Goal: Information Seeking & Learning: Learn about a topic

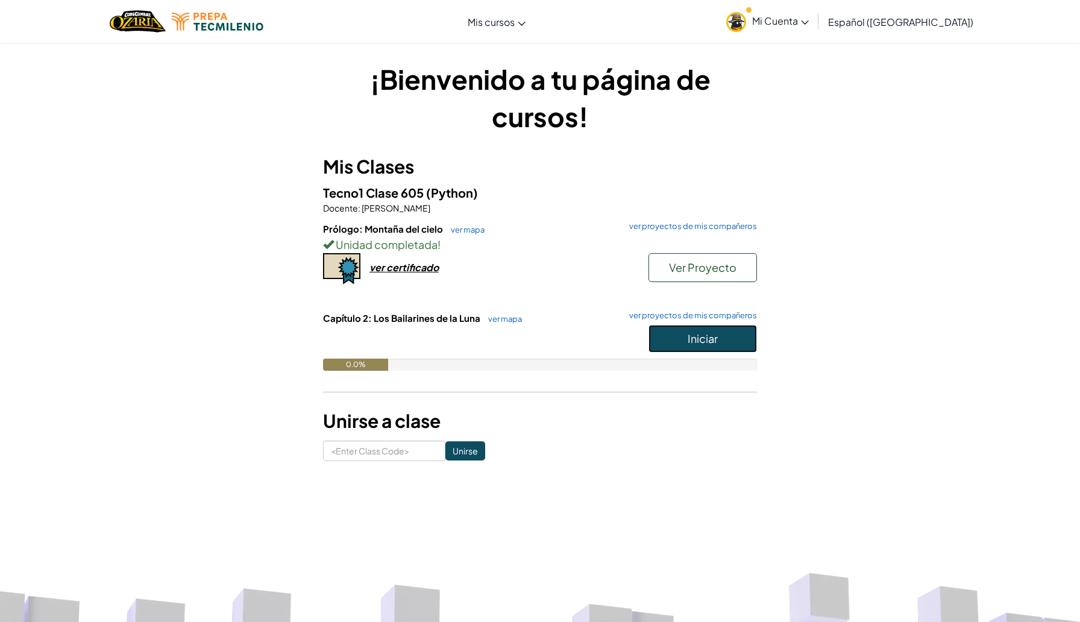
click at [688, 342] on span "Iniciar" at bounding box center [703, 339] width 30 height 14
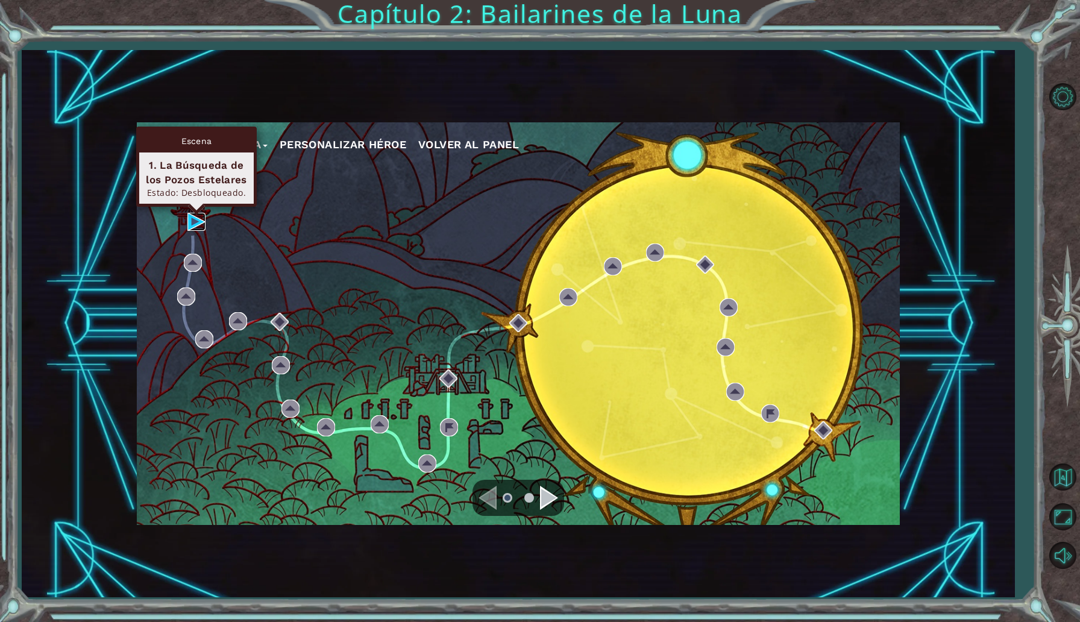
click at [192, 226] on img at bounding box center [196, 222] width 18 height 18
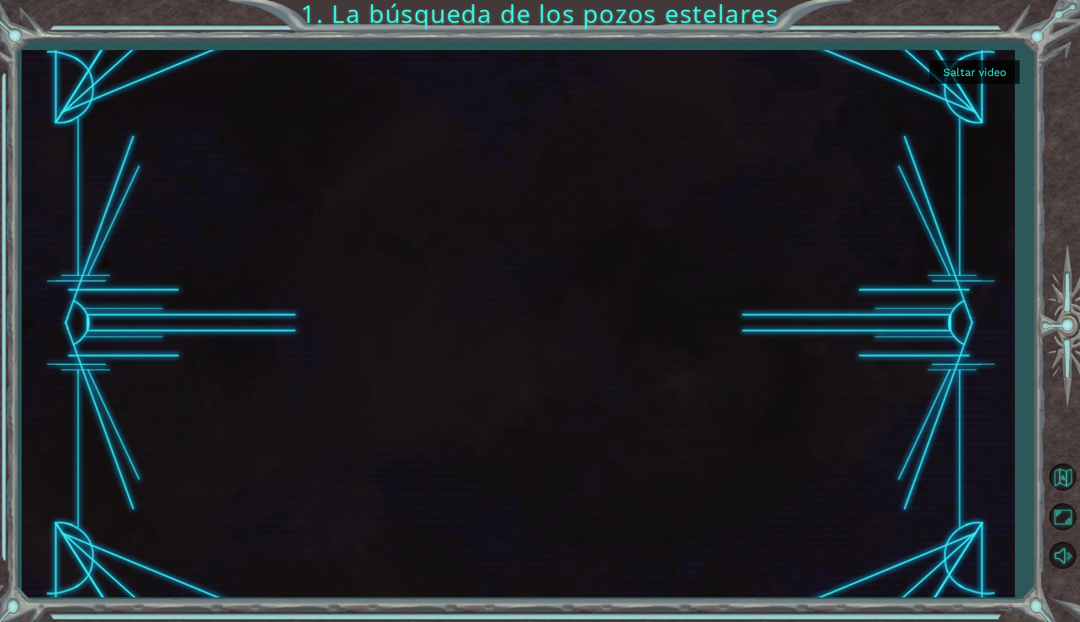
click at [976, 71] on button "Saltar video" at bounding box center [975, 72] width 90 height 24
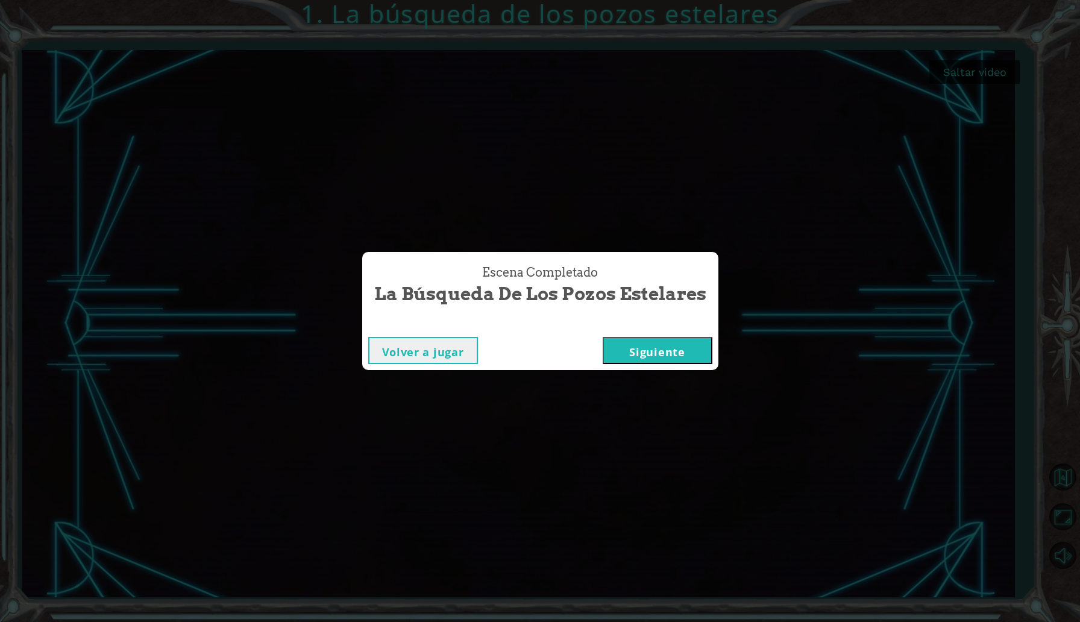
click at [635, 353] on button "Siguiente" at bounding box center [658, 350] width 110 height 27
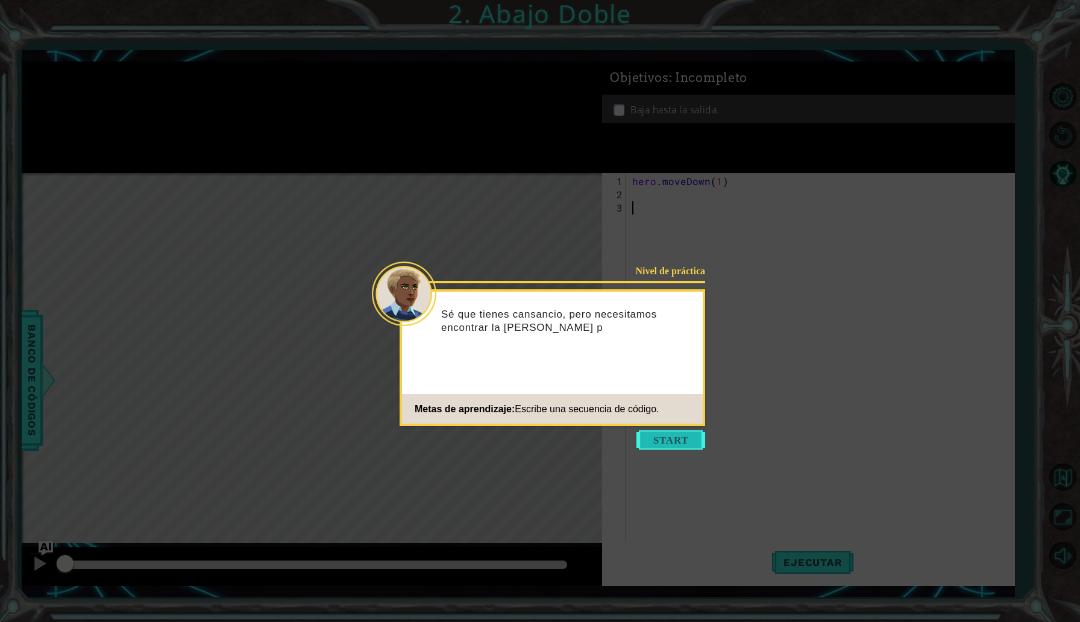
click at [678, 437] on button "Start" at bounding box center [671, 439] width 69 height 19
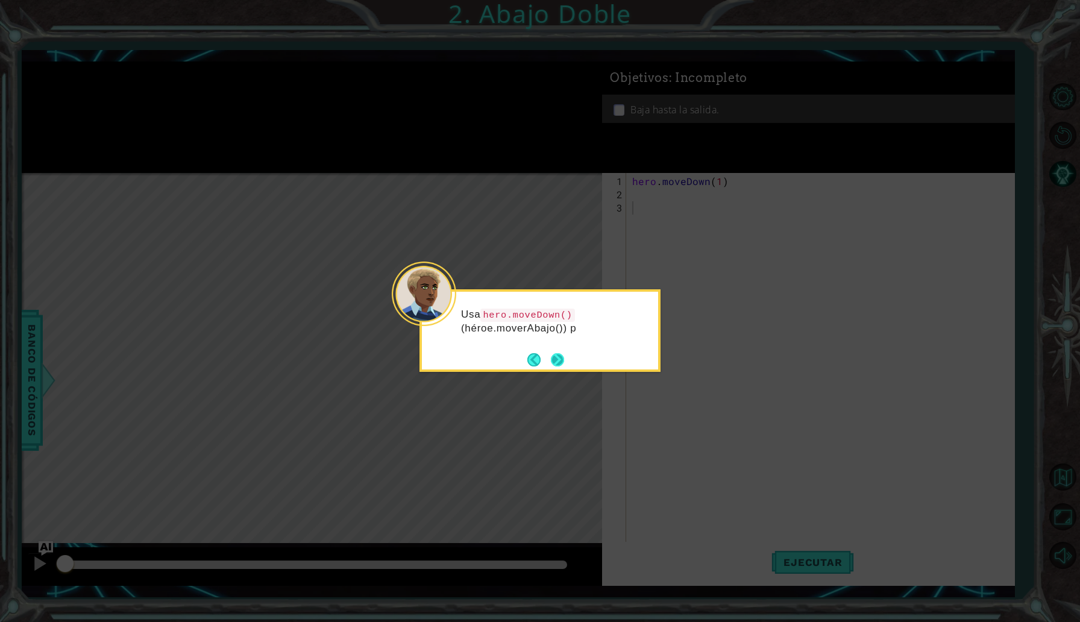
click at [563, 360] on button "Next" at bounding box center [557, 359] width 13 height 13
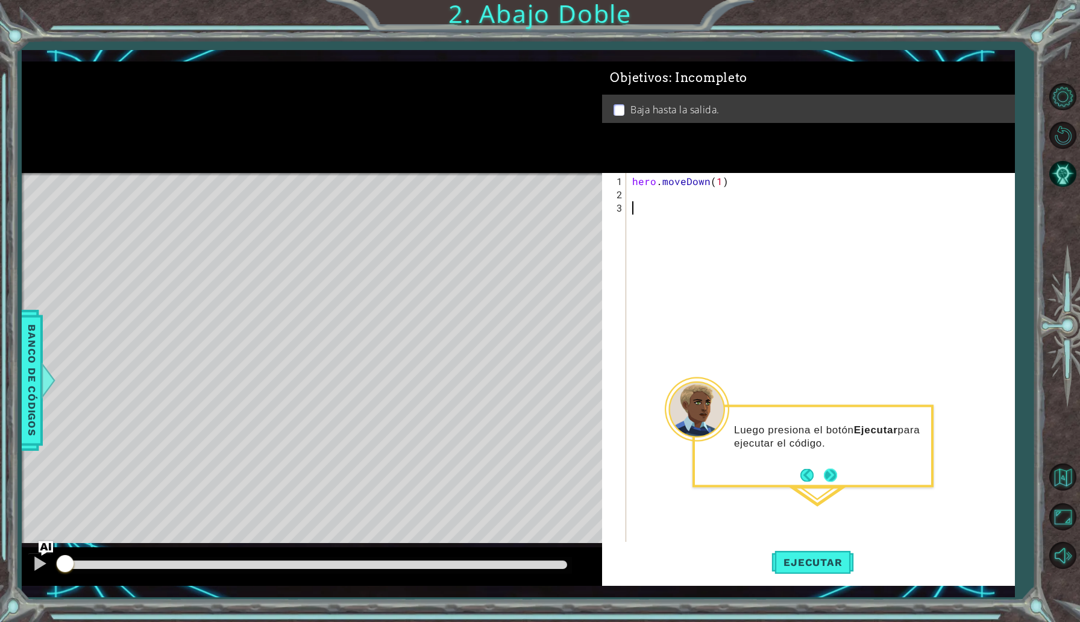
click at [833, 476] on button "Next" at bounding box center [830, 474] width 13 height 13
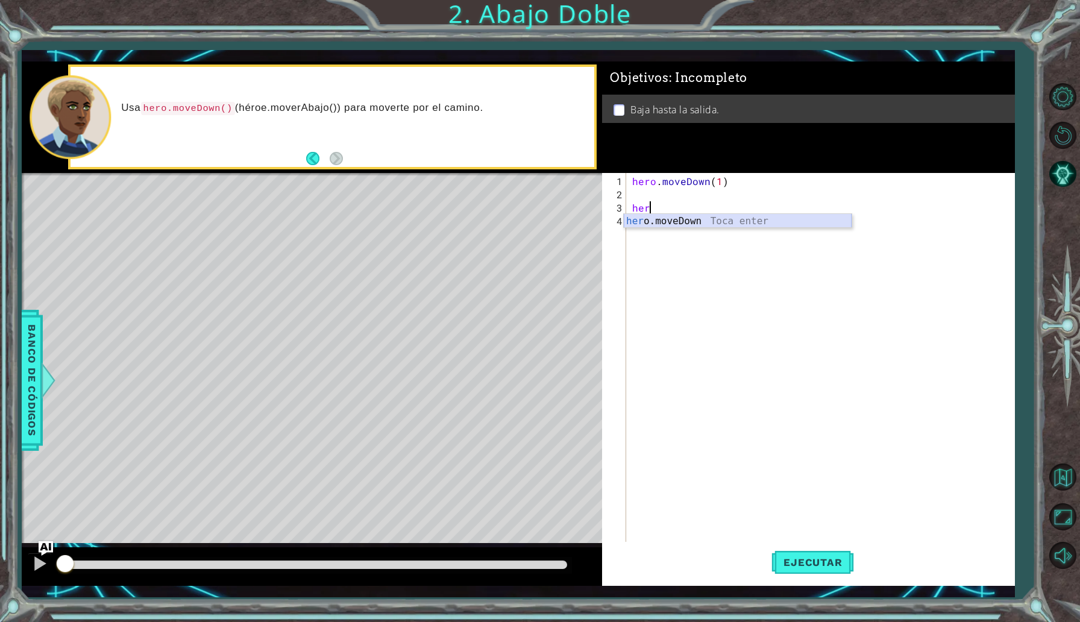
click at [713, 223] on div "her o.moveDown Toca enter" at bounding box center [738, 235] width 228 height 43
click at [632, 207] on div "hero . moveDown ( 1 ) hero . moveDown ( 2 )" at bounding box center [823, 374] width 387 height 398
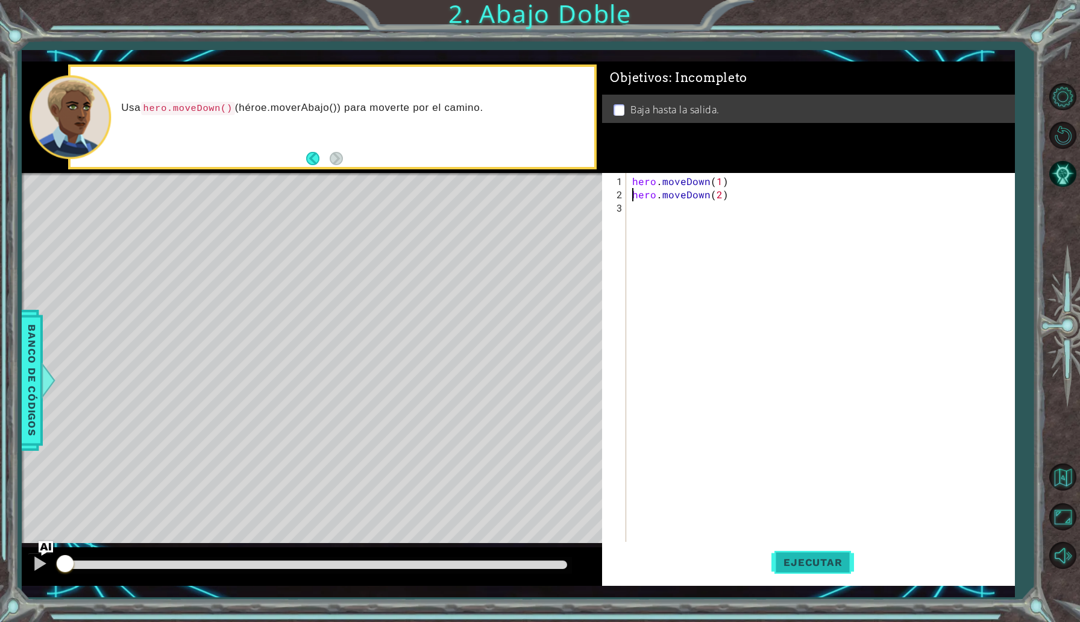
type textarea "hero.moveDown(2)"
click at [809, 559] on span "Ejecutar" at bounding box center [813, 562] width 83 height 12
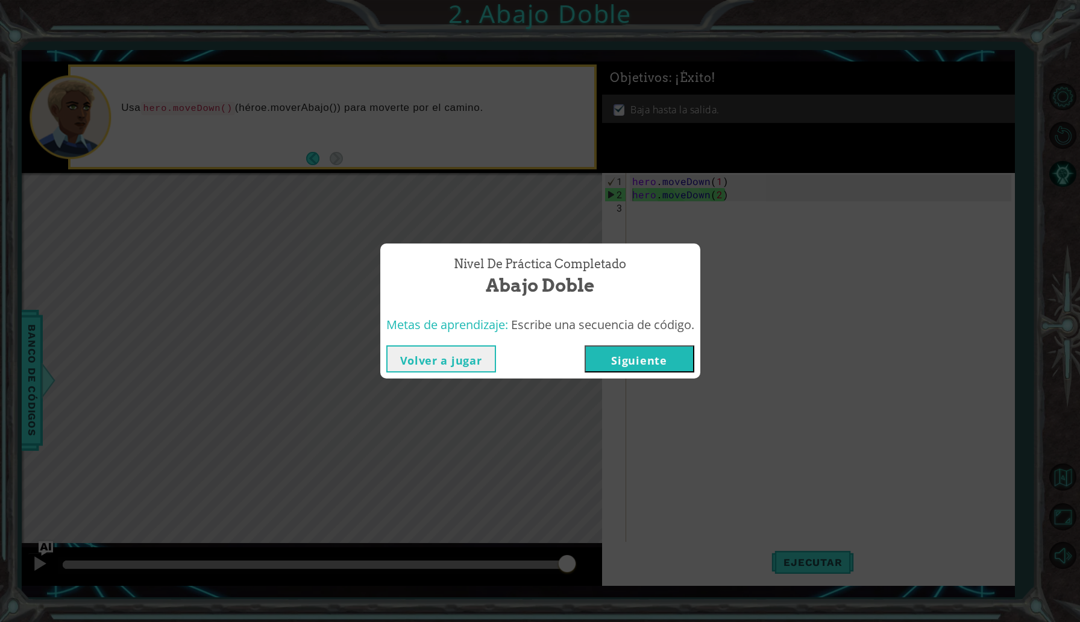
click at [658, 359] on button "Siguiente" at bounding box center [640, 358] width 110 height 27
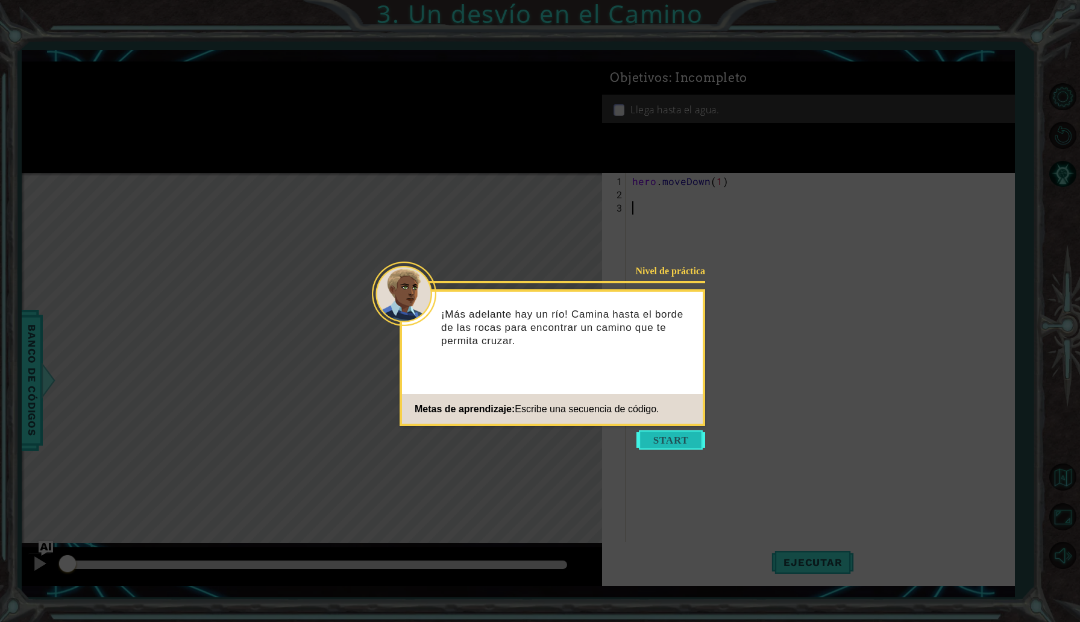
click at [662, 435] on button "Start" at bounding box center [671, 439] width 69 height 19
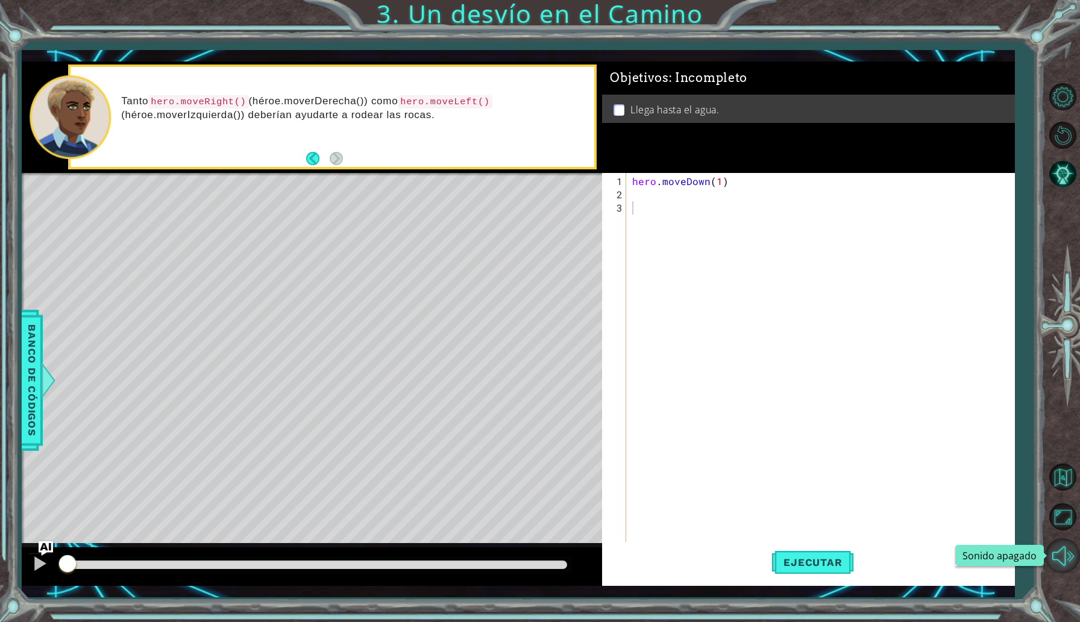
click at [1056, 549] on button "Sonido apagado" at bounding box center [1062, 555] width 35 height 35
click at [690, 192] on div "hero . moveDown ( 1 )" at bounding box center [823, 380] width 387 height 411
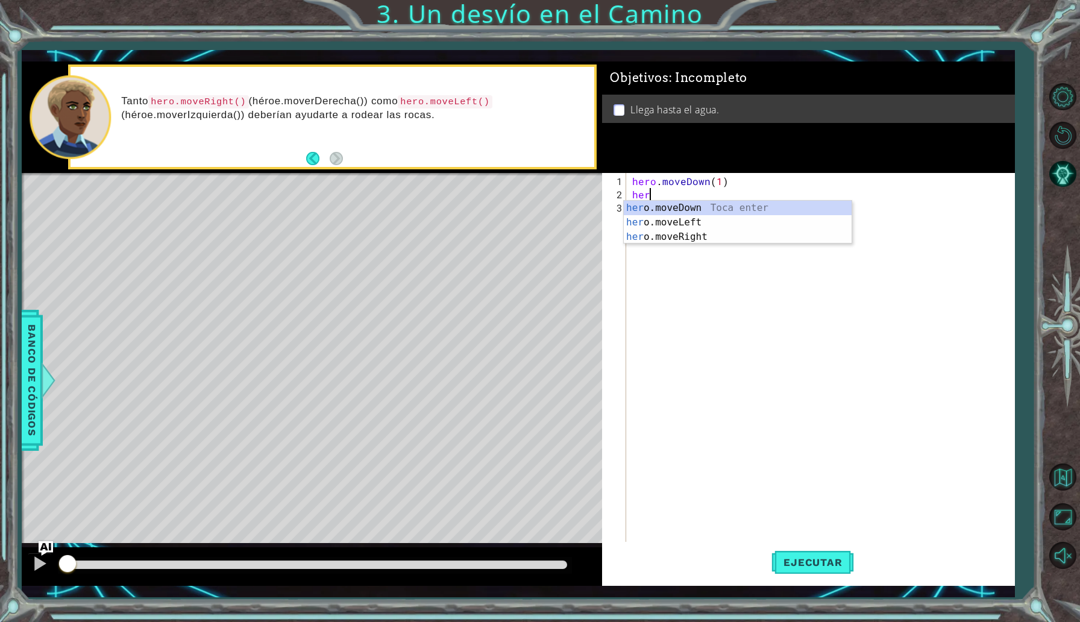
scroll to position [0, 1]
click at [708, 219] on div "hero .moveDown Toca enter hero .moveLeft Toca enter hero .moveRight Toca enter" at bounding box center [738, 237] width 228 height 72
type textarea "hero.moveLeft(1)"
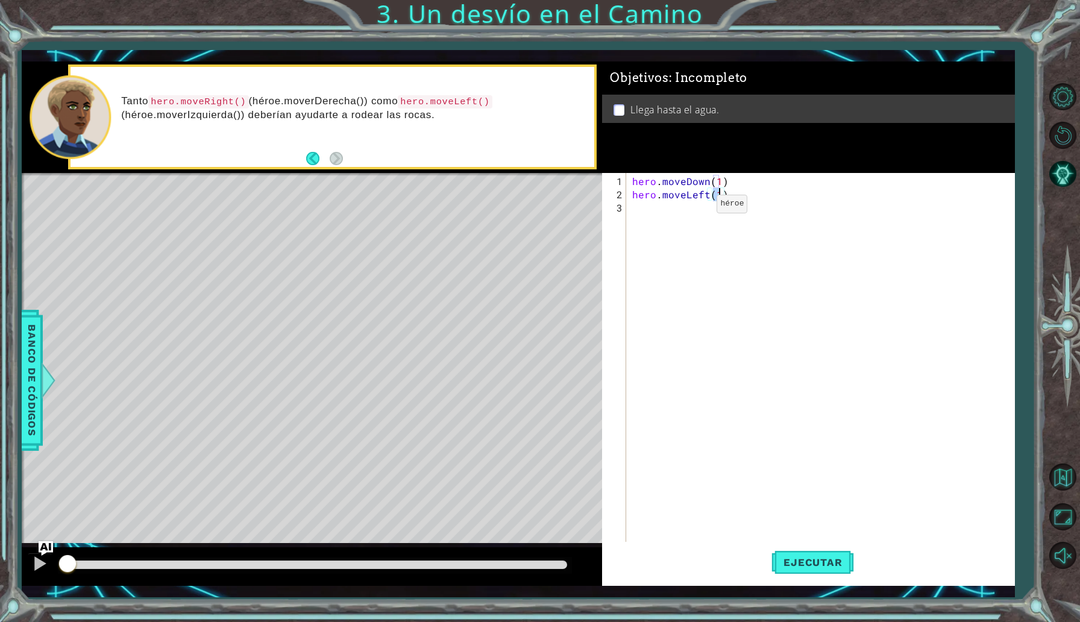
click at [696, 209] on div "hero . moveDown ( 1 ) hero . moveLeft ( 1 )" at bounding box center [823, 380] width 387 height 411
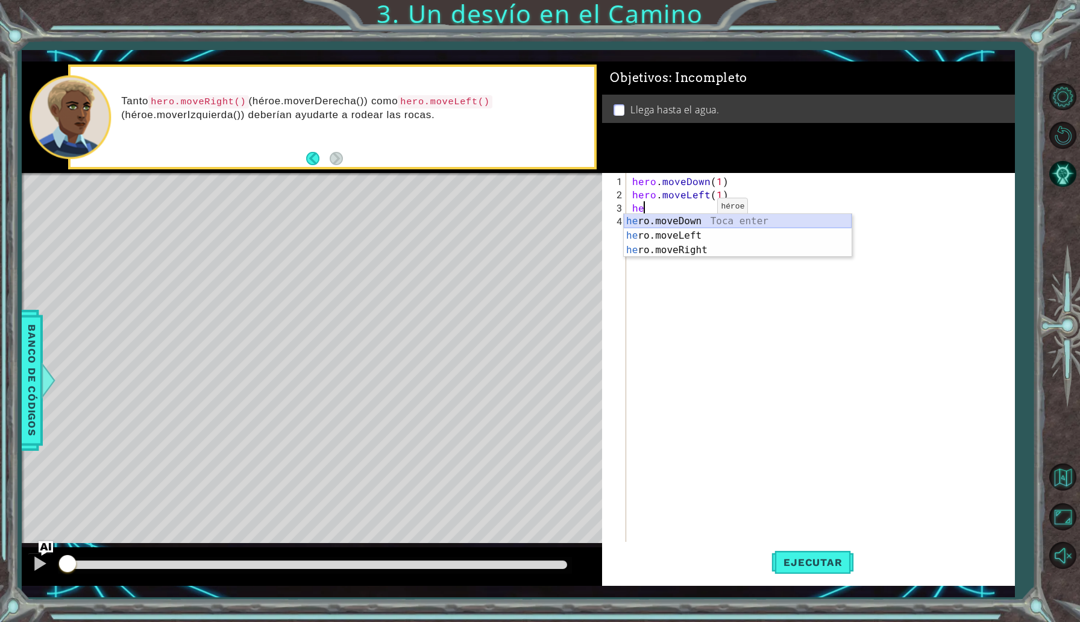
click at [696, 216] on div "he ro.moveDown Toca enter he ro.moveLeft Toca enter he ro.moveRight Toca enter" at bounding box center [738, 250] width 228 height 72
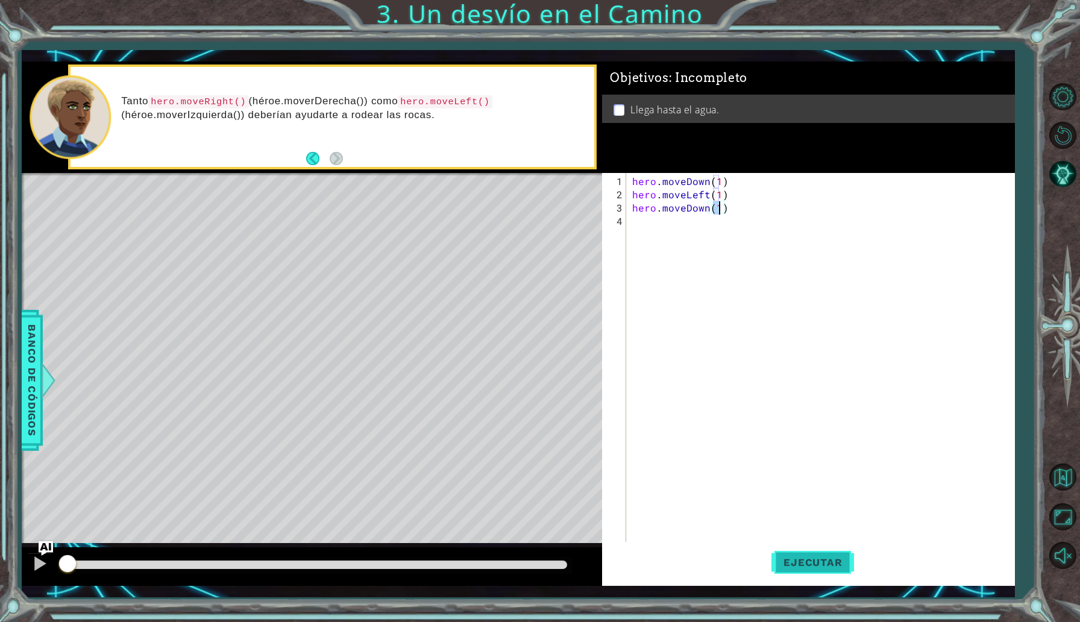
type textarea "hero.moveDown(1)"
click at [816, 552] on button "Ejecutar" at bounding box center [813, 562] width 83 height 41
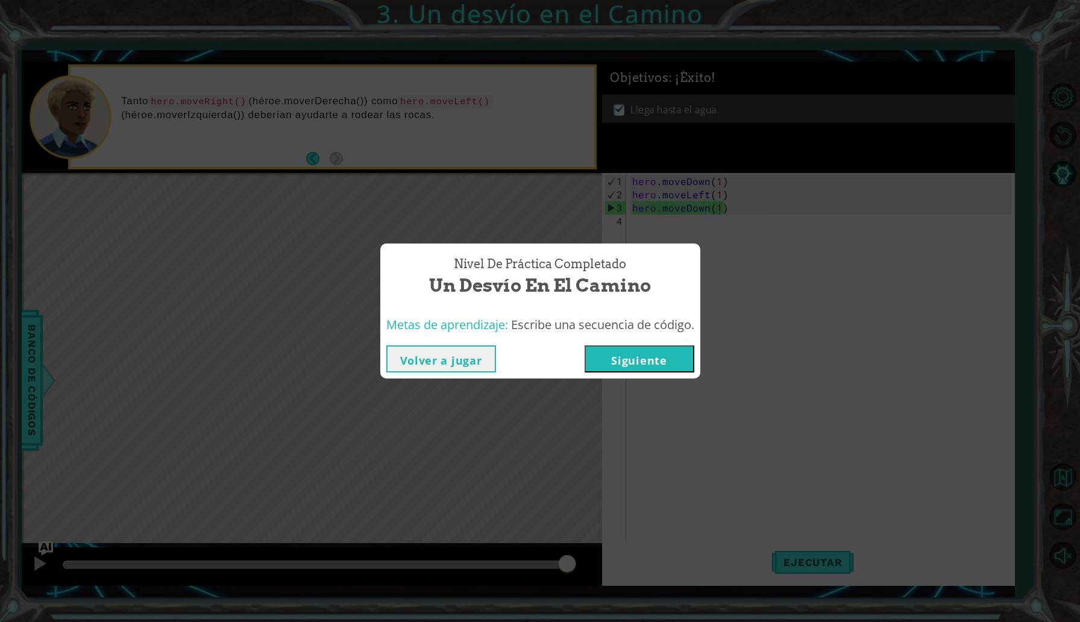
click at [638, 349] on button "Siguiente" at bounding box center [640, 358] width 110 height 27
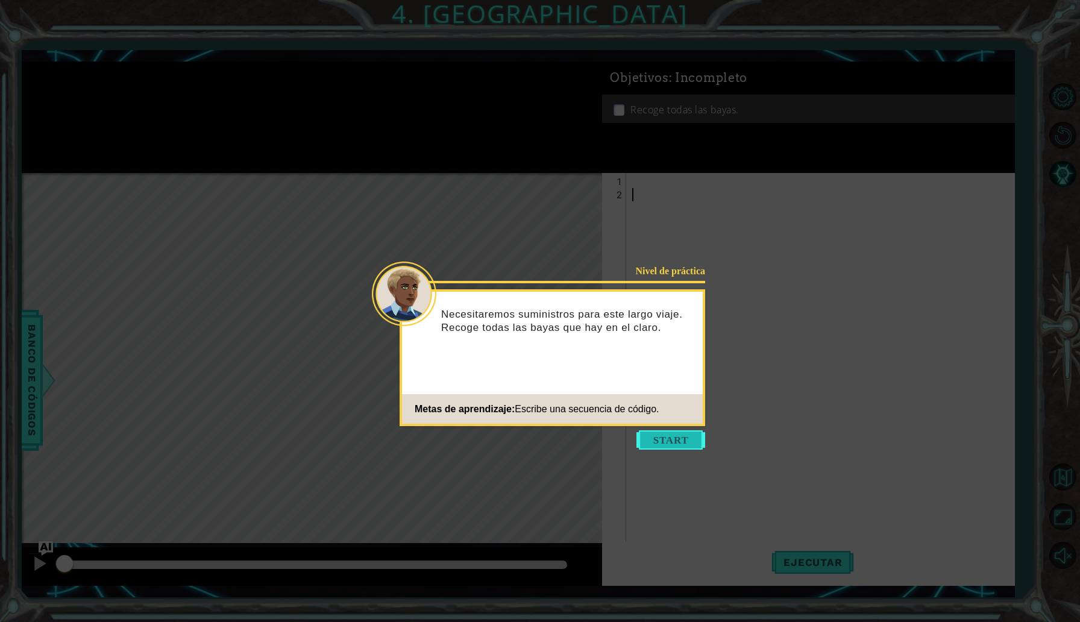
click at [661, 432] on button "Start" at bounding box center [671, 439] width 69 height 19
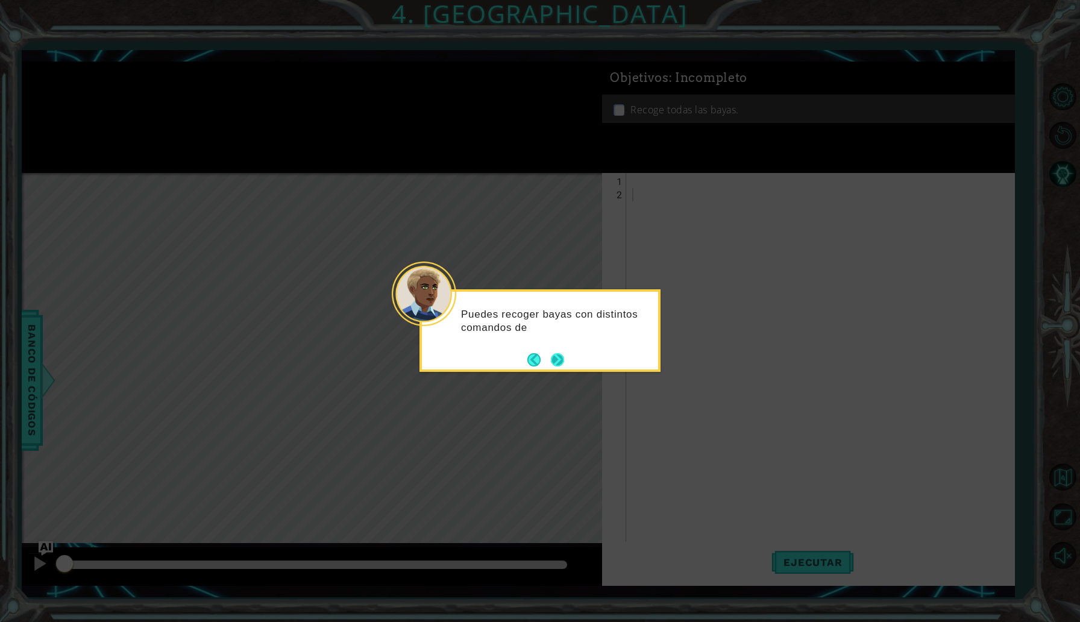
click at [553, 359] on button "Next" at bounding box center [557, 359] width 13 height 13
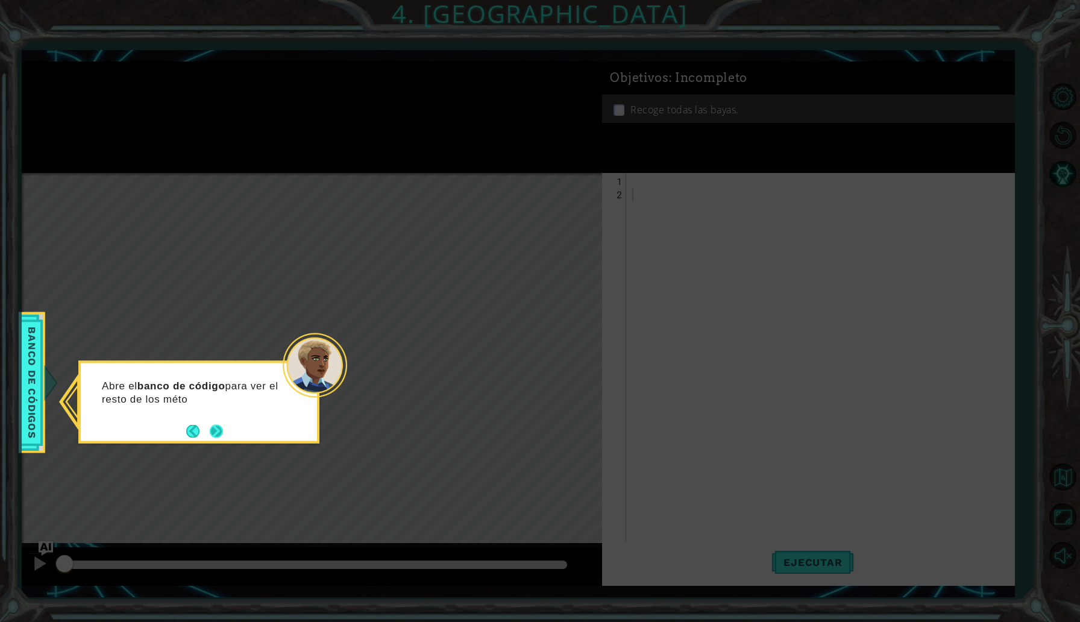
click at [212, 438] on button "Next" at bounding box center [216, 430] width 13 height 13
click at [223, 431] on button "Next" at bounding box center [216, 430] width 13 height 13
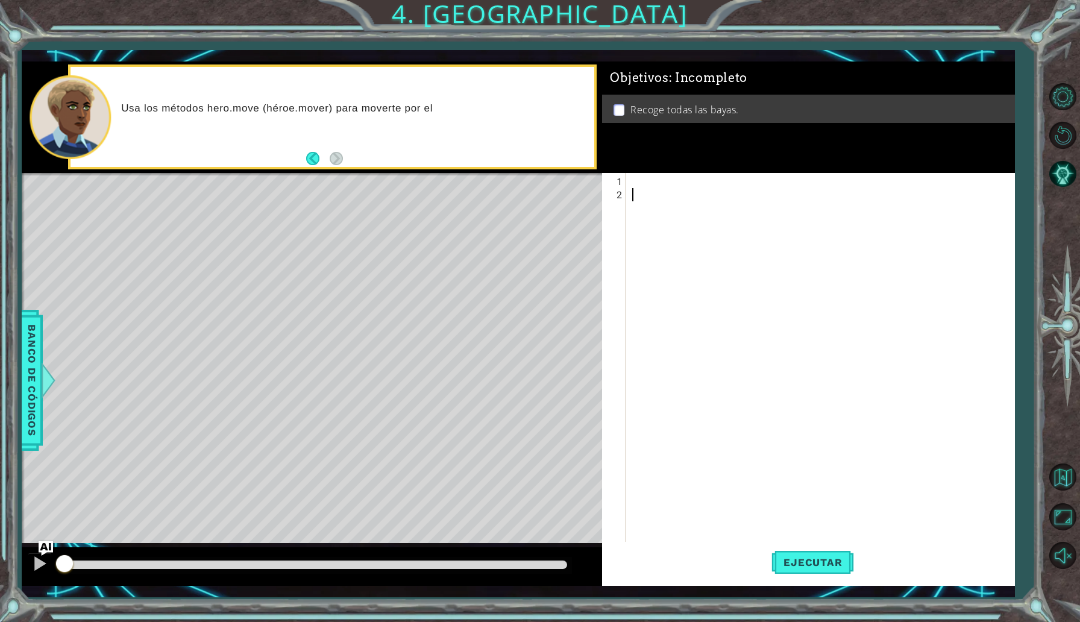
click at [751, 175] on div at bounding box center [823, 380] width 387 height 411
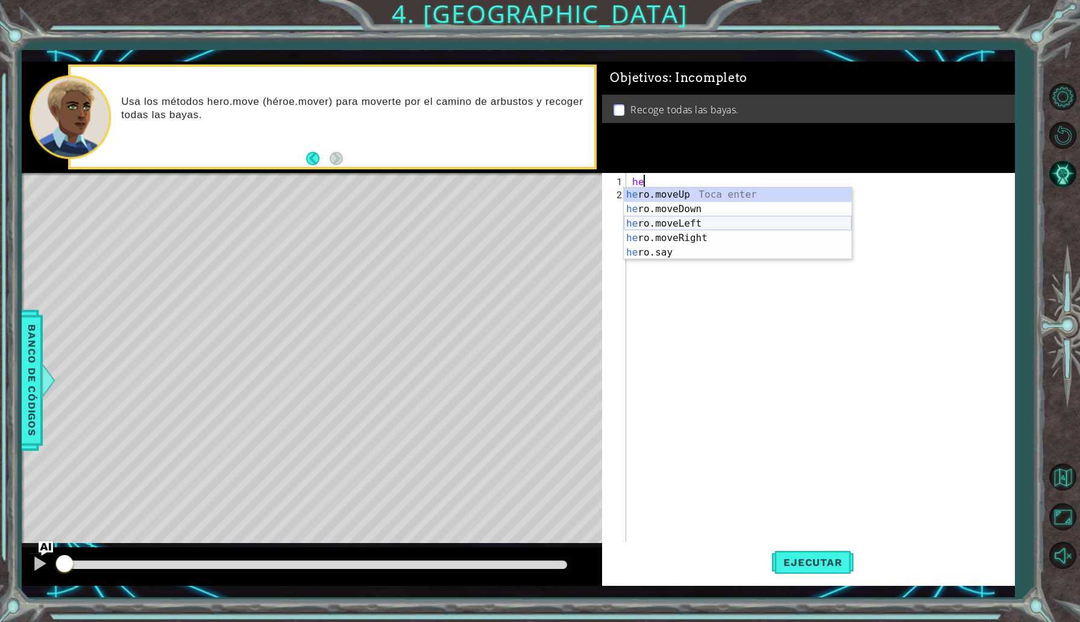
click at [703, 227] on div "he ro.moveUp Toca enter he ro.moveDown Toca enter he ro.moveLeft Toca enter he …" at bounding box center [738, 237] width 228 height 101
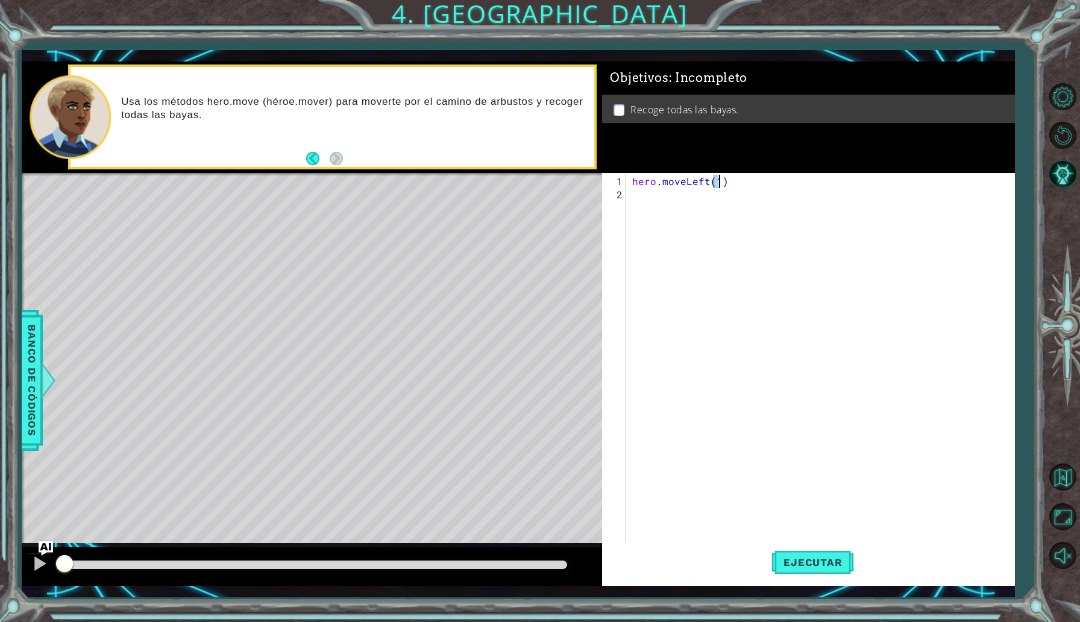
type textarea "hero.moveLeft(2)"
click at [684, 191] on div "hero . moveLeft ( 2 )" at bounding box center [823, 380] width 387 height 411
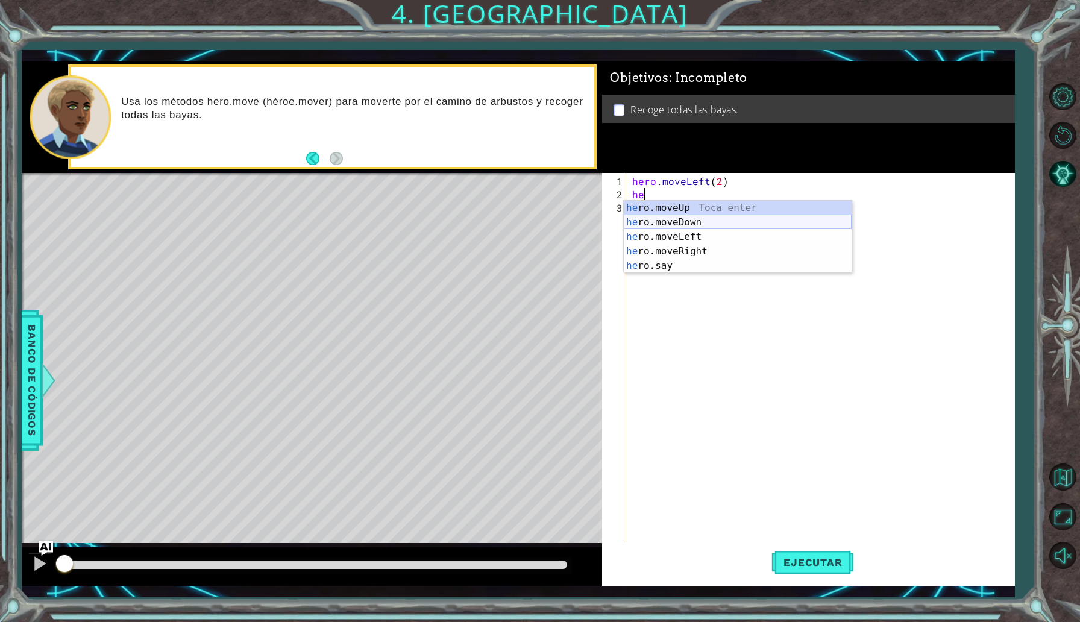
click at [682, 222] on div "he ro.moveUp Toca enter he ro.moveDown Toca enter he ro.moveLeft Toca enter he …" at bounding box center [738, 251] width 228 height 101
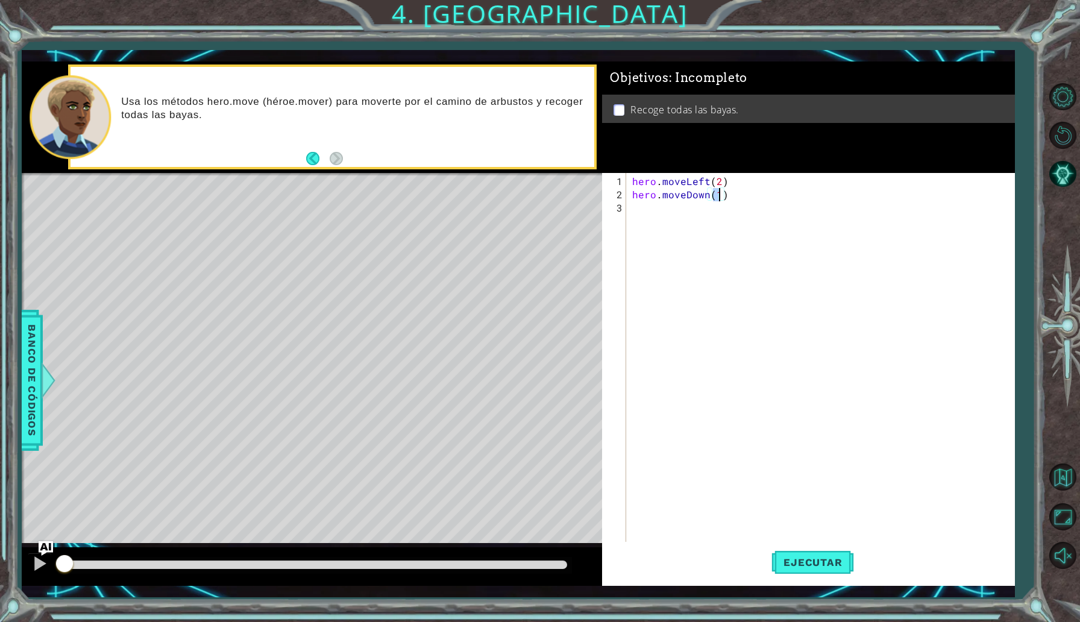
type textarea "hero.moveDown(2)"
click at [680, 215] on div "hero . moveLeft ( 2 ) hero . moveDown ( 2 )" at bounding box center [823, 374] width 387 height 398
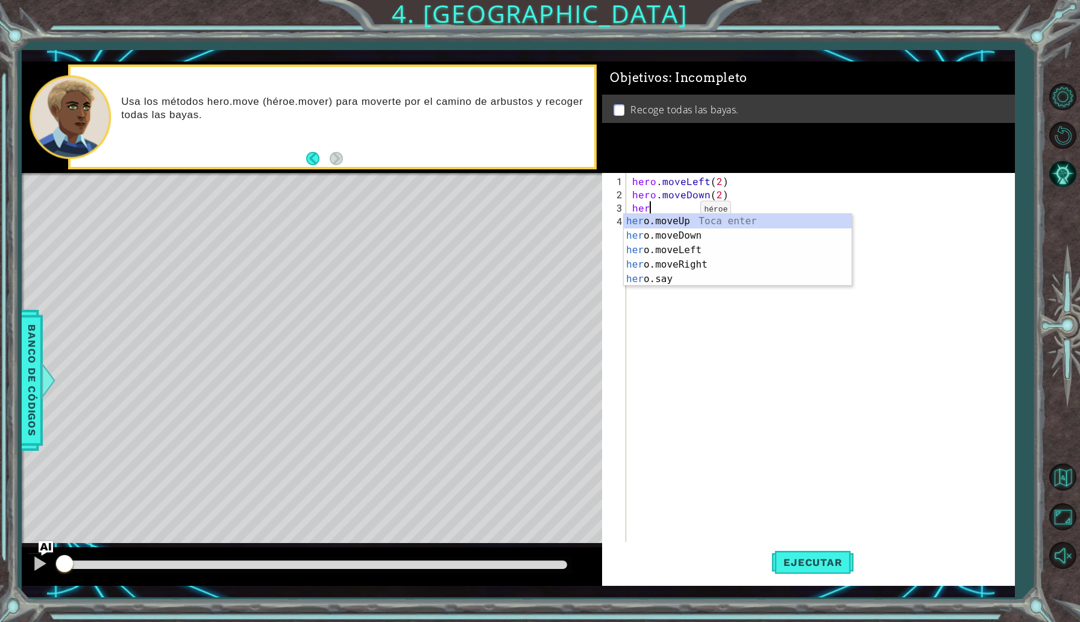
scroll to position [0, 0]
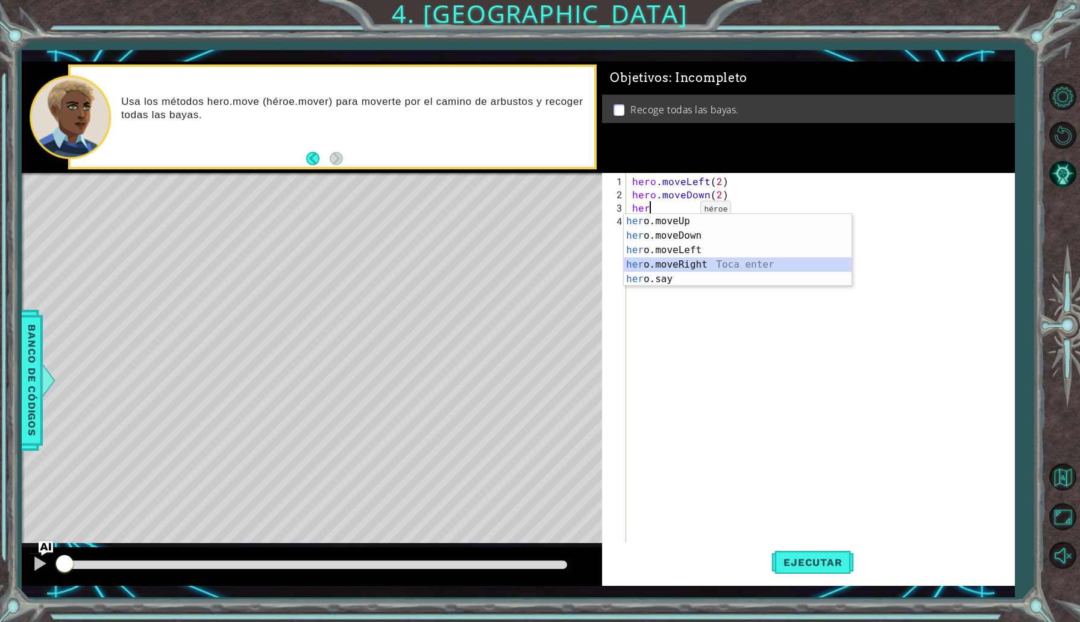
click at [696, 262] on div "her o.moveUp Toca enter her o.moveDown Toca enter her o.moveLeft [PERSON_NAME] …" at bounding box center [738, 264] width 228 height 101
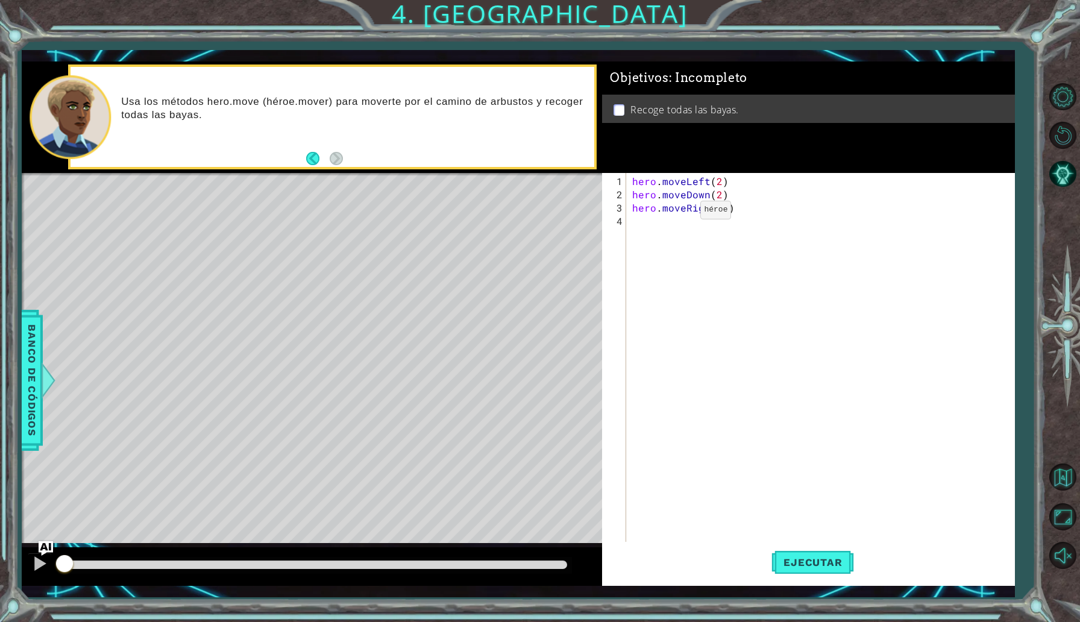
type textarea "hero.moveRight(2)"
click at [688, 225] on div "hero . moveLeft ( 2 ) hero . moveDown ( 2 ) hero . moveRight ( 2 )" at bounding box center [823, 374] width 387 height 398
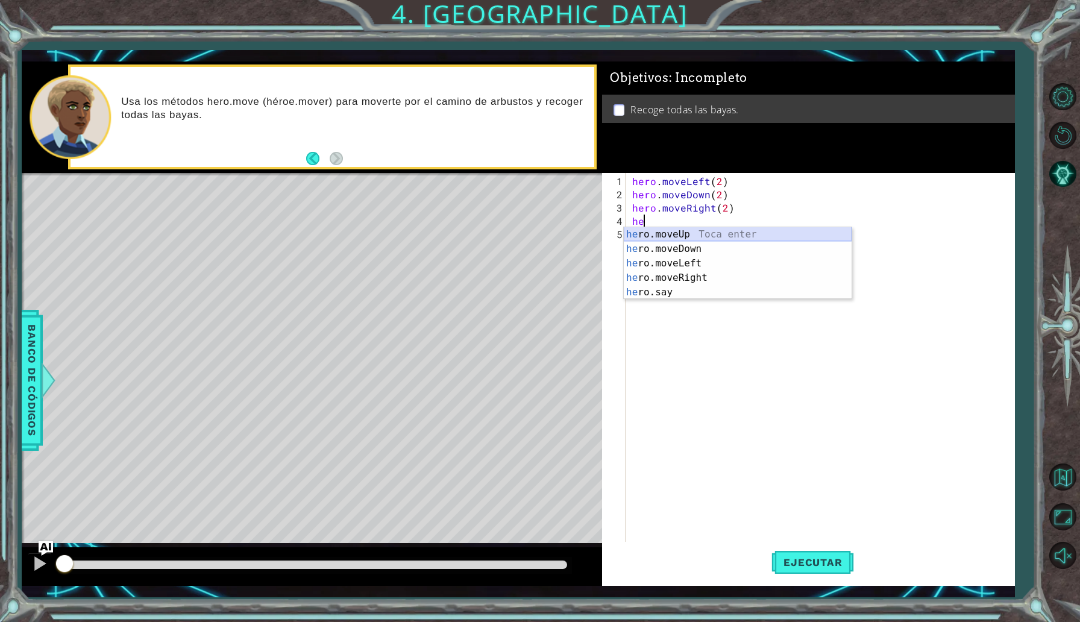
click at [700, 236] on div "he ro.moveUp Toca enter he ro.moveDown Toca enter he ro.moveLeft Toca enter he …" at bounding box center [738, 277] width 228 height 101
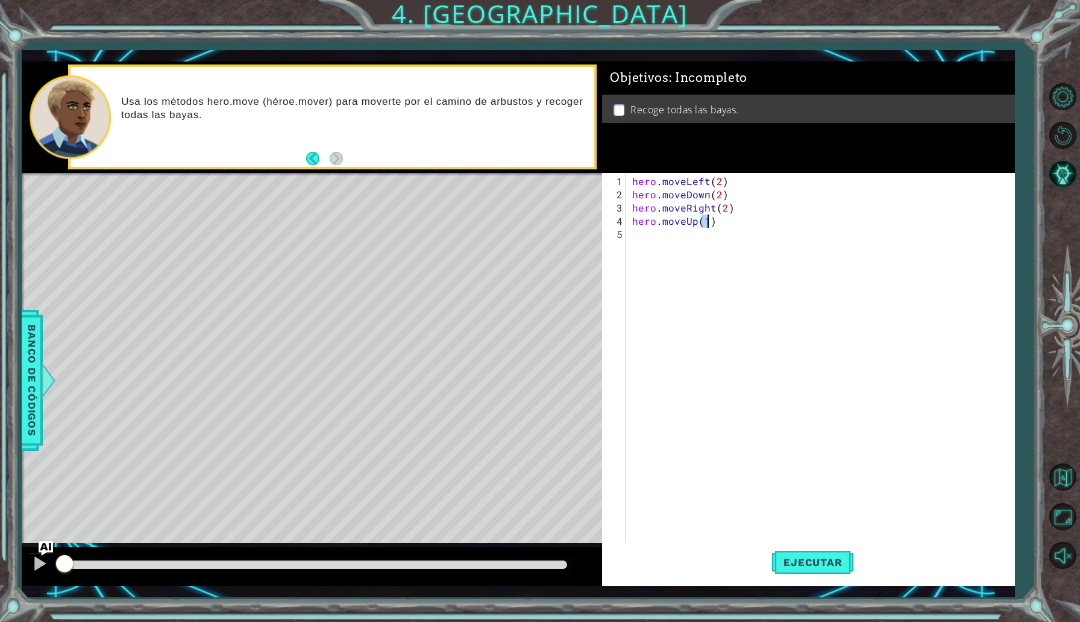
scroll to position [0, 4]
type textarea "hero.moveUp(2)"
click at [840, 559] on span "Ejecutar" at bounding box center [813, 562] width 83 height 12
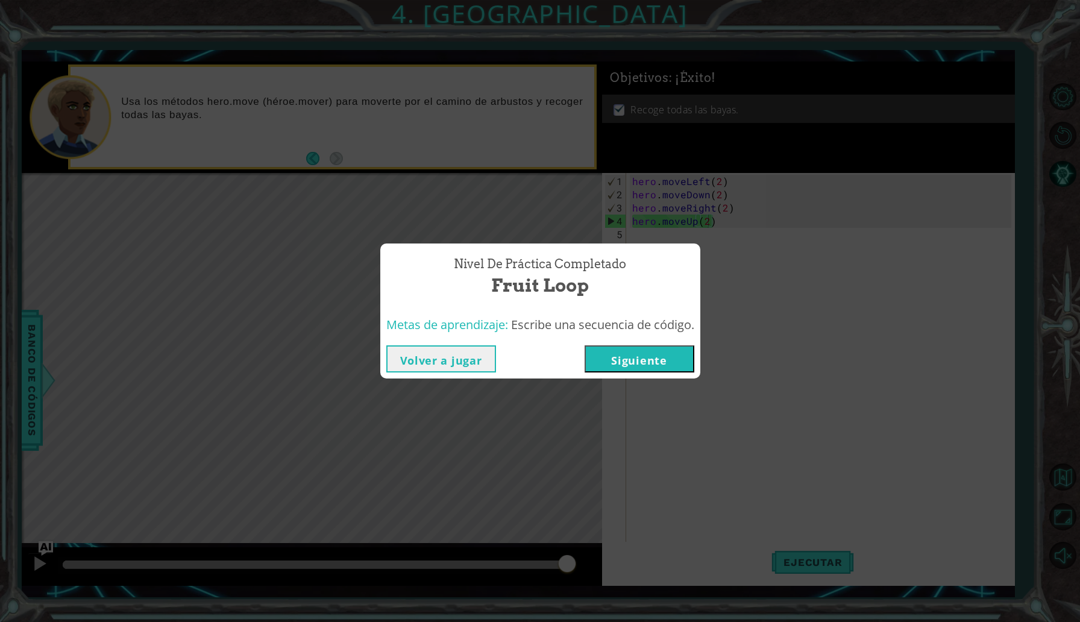
click at [661, 357] on button "Siguiente" at bounding box center [640, 358] width 110 height 27
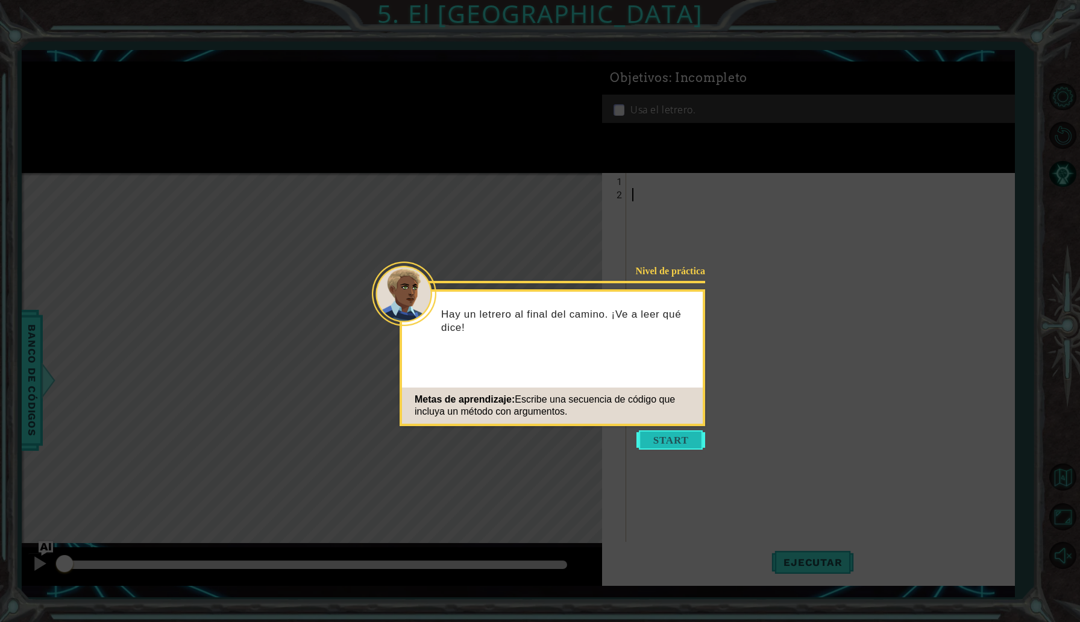
click at [672, 439] on button "Start" at bounding box center [671, 439] width 69 height 19
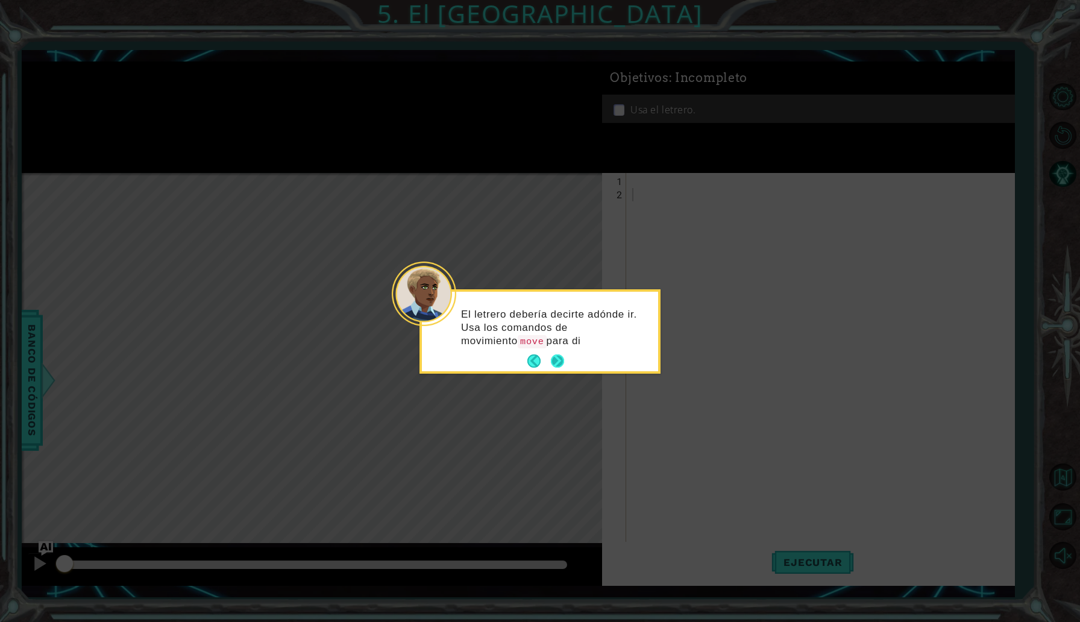
click at [564, 357] on button "Next" at bounding box center [557, 360] width 13 height 13
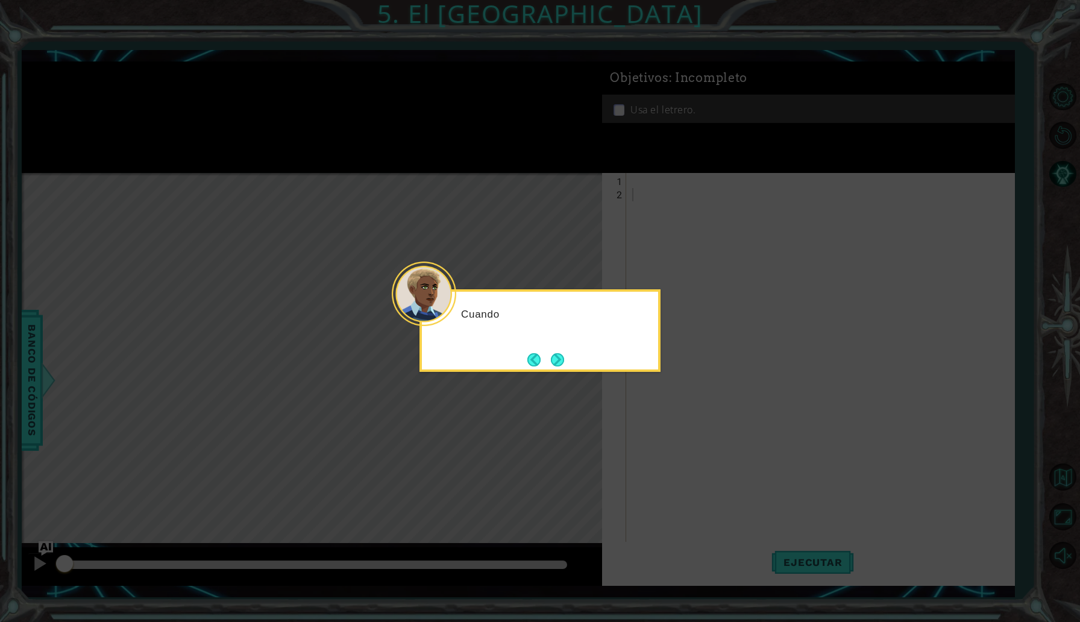
click at [564, 357] on button "Next" at bounding box center [557, 359] width 13 height 13
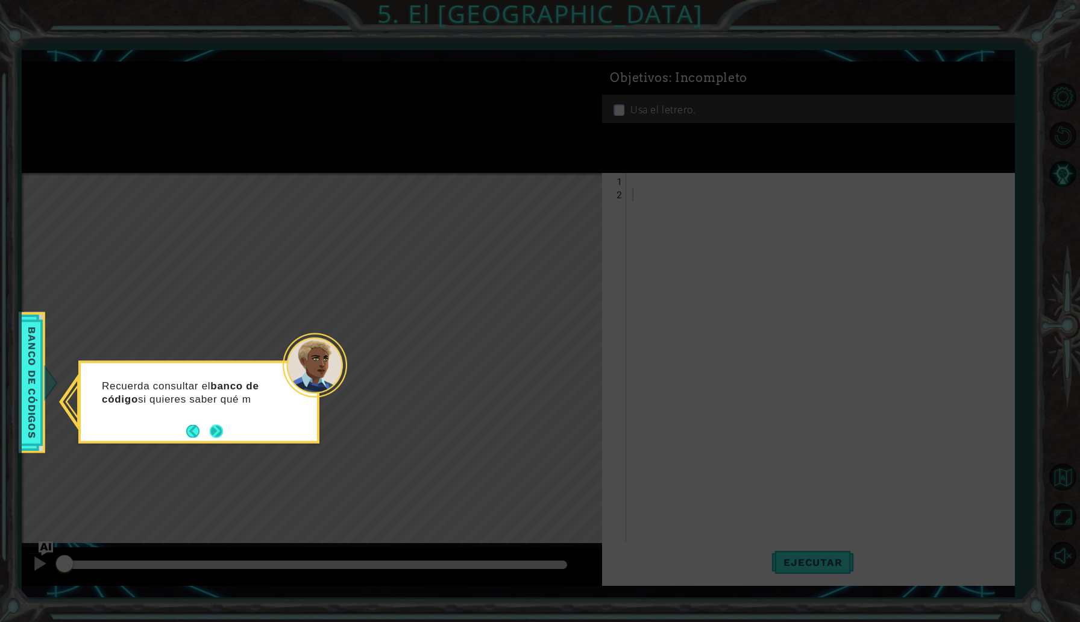
click at [217, 429] on button "Next" at bounding box center [216, 430] width 13 height 13
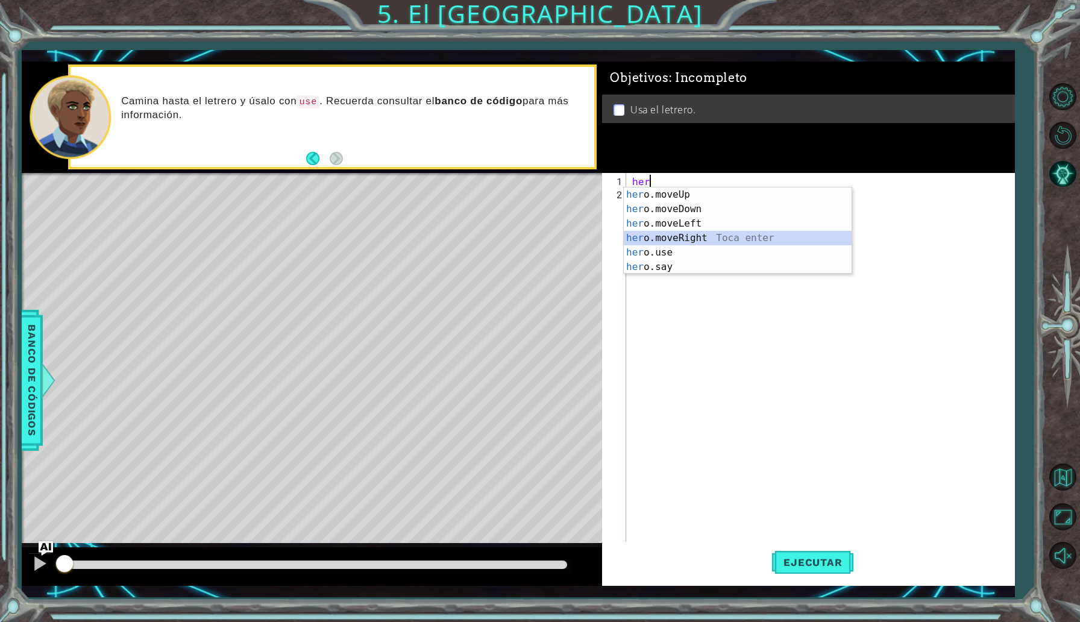
click at [714, 239] on div "her o.moveUp Toca enter her o.moveDown Toca enter her o.moveLeft [PERSON_NAME] …" at bounding box center [738, 245] width 228 height 116
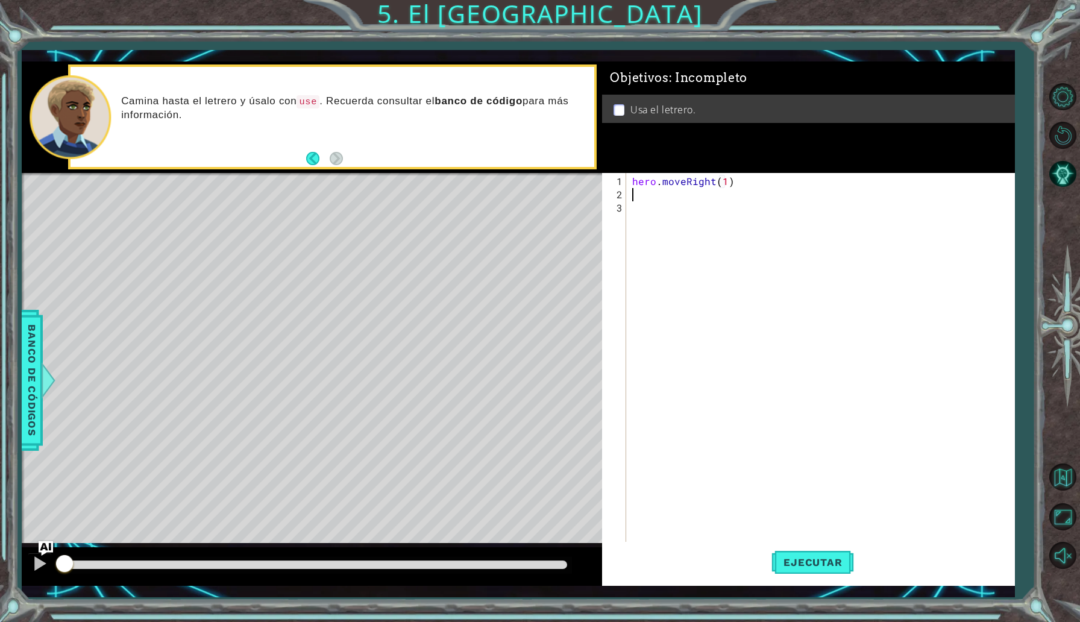
scroll to position [0, 6]
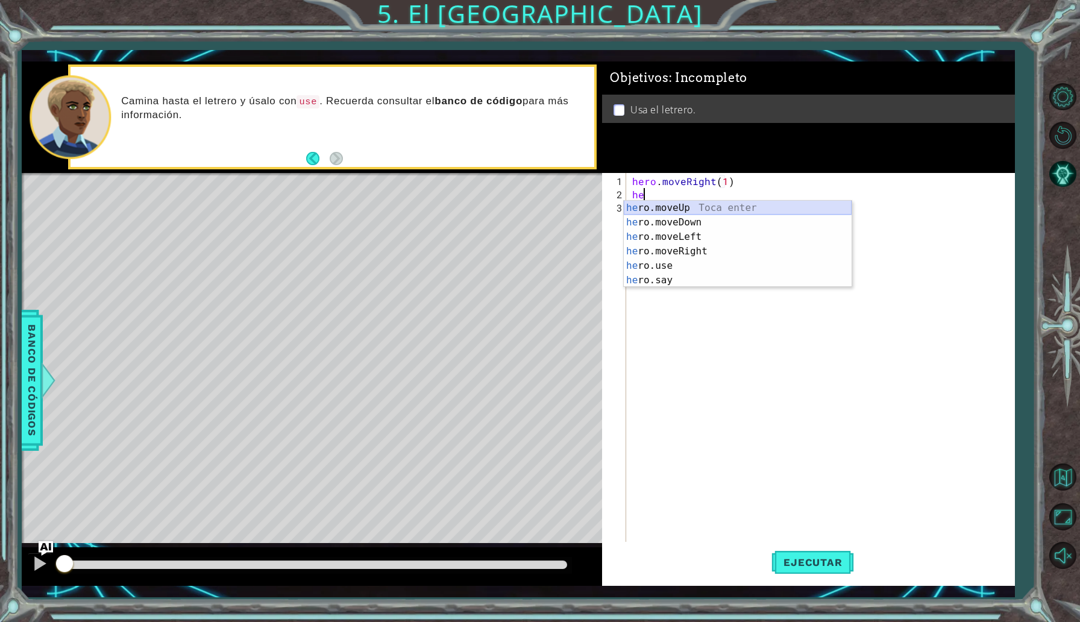
click at [732, 210] on div "he ro.moveUp Toca enter he ro.moveDown Toca enter he ro.moveLeft Toca enter he …" at bounding box center [738, 259] width 228 height 116
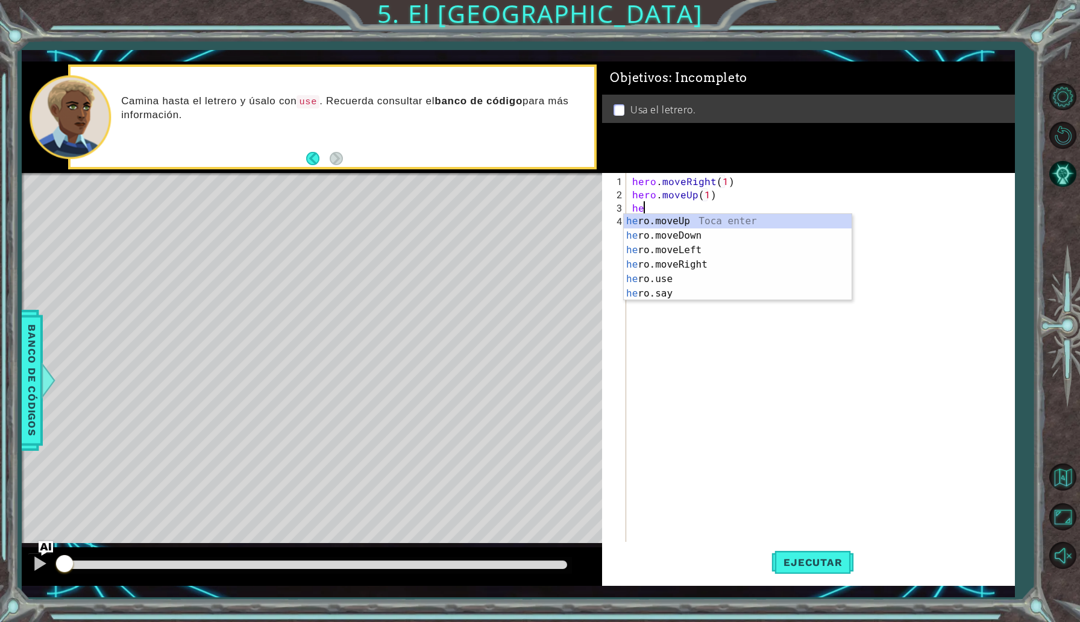
scroll to position [0, 5]
click at [720, 248] on div "her o.moveUp Toca enter her o.moveDown Toca enter her o.moveLeft [PERSON_NAME] …" at bounding box center [738, 272] width 228 height 116
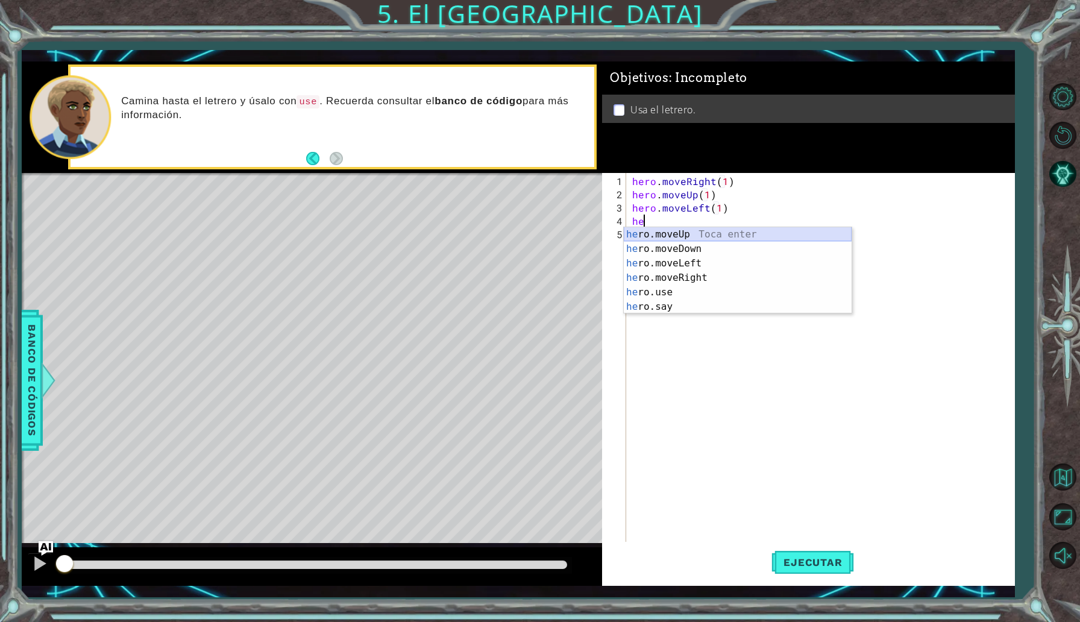
click at [698, 239] on div "he ro.moveUp Toca enter he ro.moveDown Toca enter he ro.moveLeft Toca enter he …" at bounding box center [738, 285] width 228 height 116
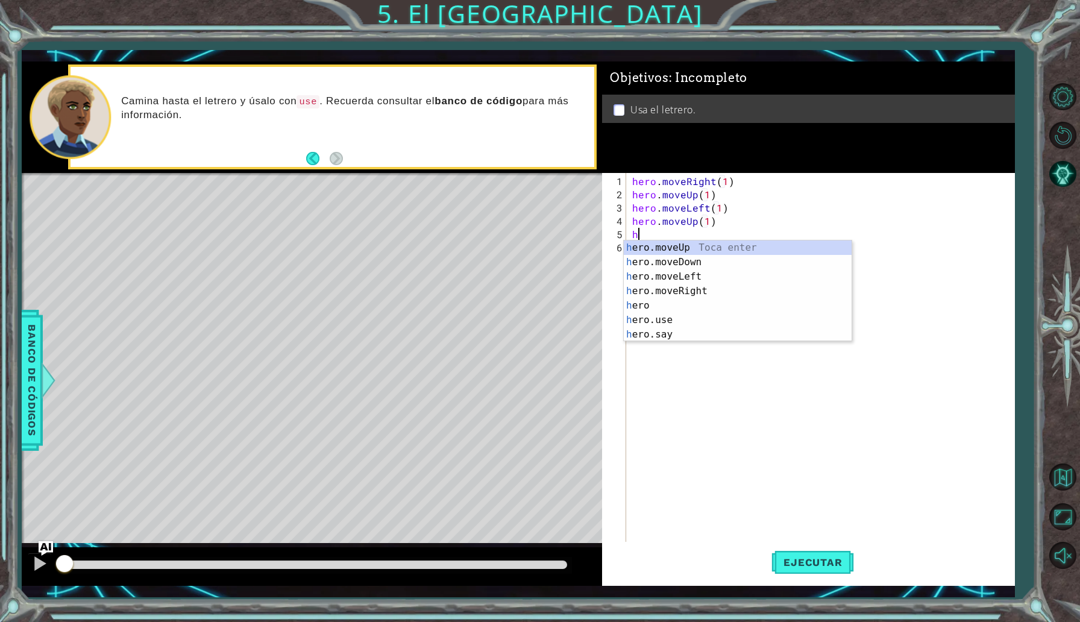
scroll to position [0, 5]
click at [706, 288] on div "he ro.moveUp Toca enter he ro.moveDown Toca enter he ro.moveLeft Toca enter he …" at bounding box center [738, 306] width 228 height 130
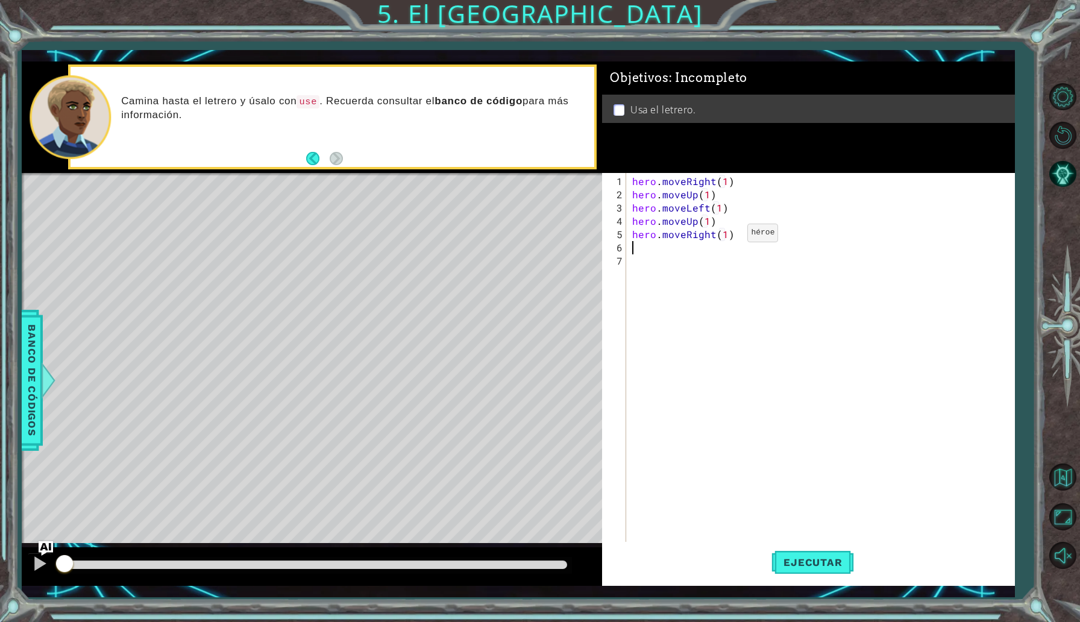
click at [727, 237] on div "hero . moveRight ( 1 ) hero . moveUp ( 1 ) hero . moveLeft ( 1 ) hero . moveUp …" at bounding box center [823, 374] width 387 height 398
type textarea "hero.moveRight(2)"
click at [681, 251] on div "hero . moveRight ( 1 ) hero . moveUp ( 1 ) hero . moveLeft ( 1 ) hero . moveUp …" at bounding box center [823, 374] width 387 height 398
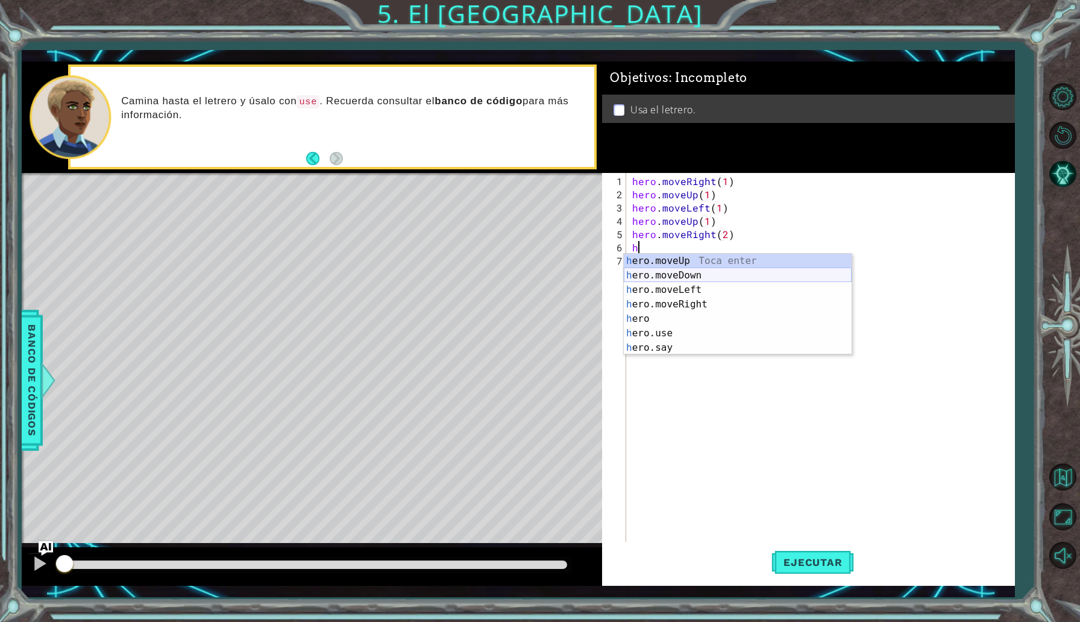
click at [702, 273] on div "h ero.moveUp Toca enter h ero.moveDown Toca enter h ero.moveLeft Toca enter h e…" at bounding box center [738, 319] width 228 height 130
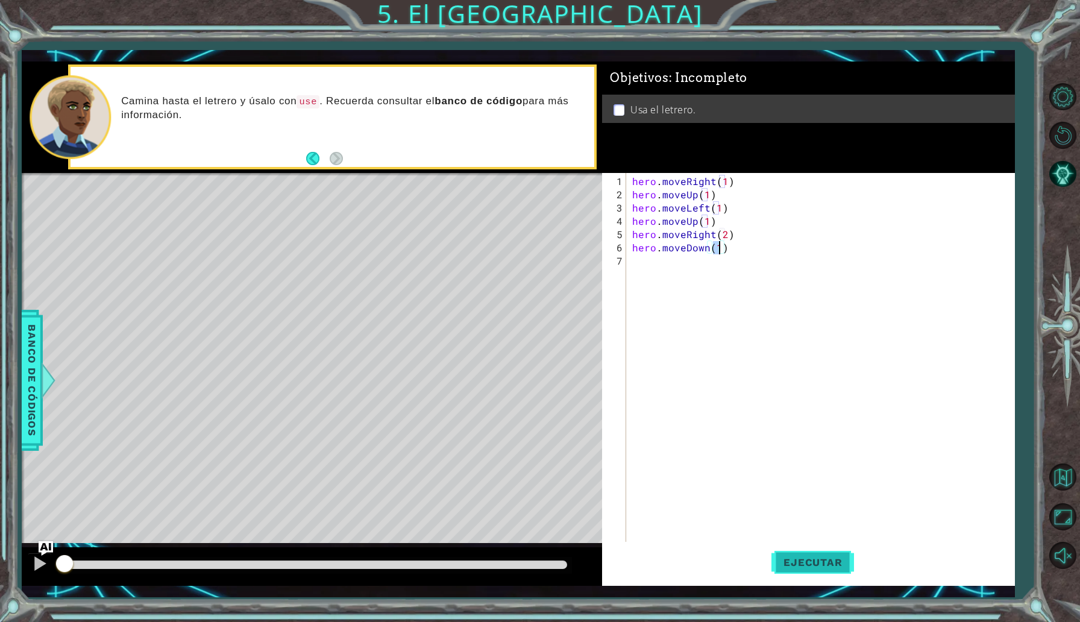
type textarea "hero.moveDown(1)"
click at [801, 567] on span "Ejecutar" at bounding box center [813, 562] width 83 height 12
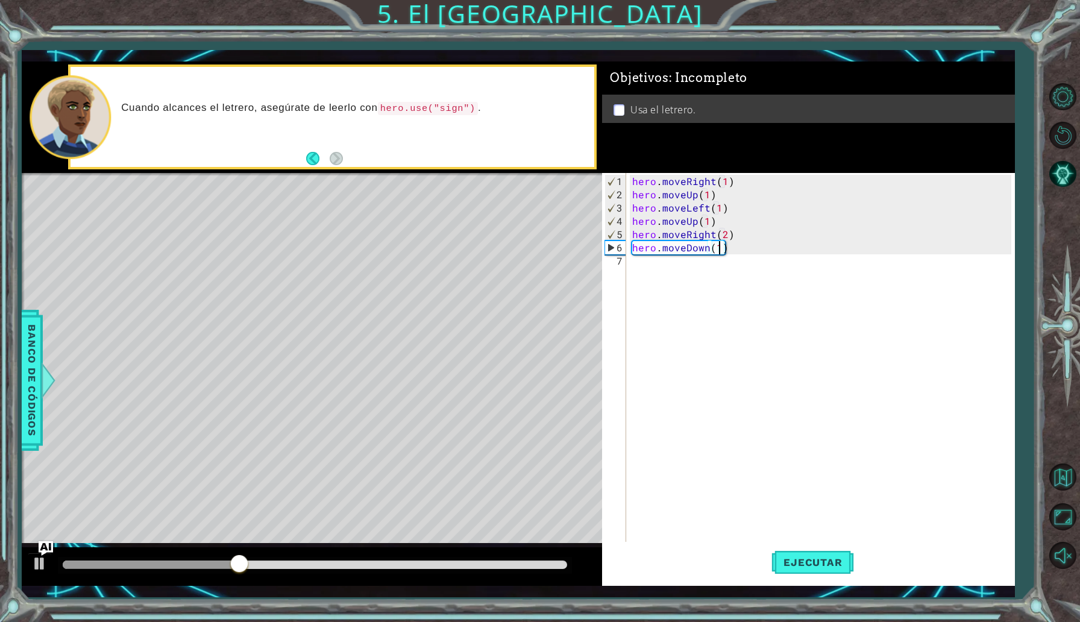
click at [526, 563] on div at bounding box center [315, 565] width 505 height 8
click at [38, 571] on div at bounding box center [40, 564] width 16 height 16
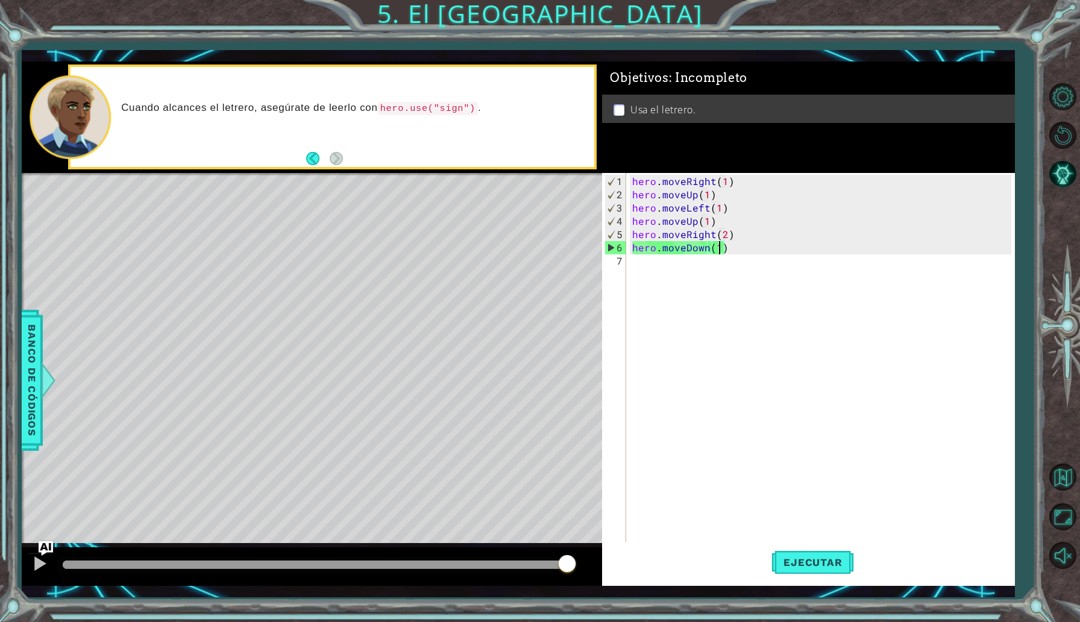
click at [684, 269] on div "hero . moveRight ( 1 ) hero . moveUp ( 1 ) hero . moveLeft ( 1 ) hero . moveUp …" at bounding box center [823, 374] width 387 height 398
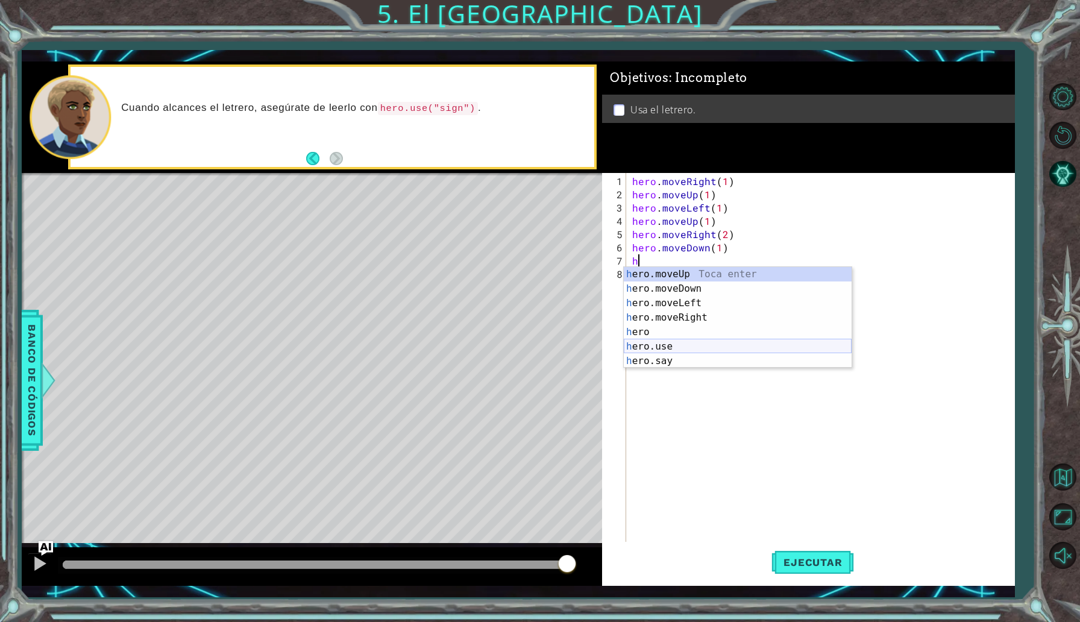
click at [664, 344] on div "h ero.moveUp Toca enter h ero.moveDown Toca enter h ero.moveLeft Toca enter h e…" at bounding box center [738, 332] width 228 height 130
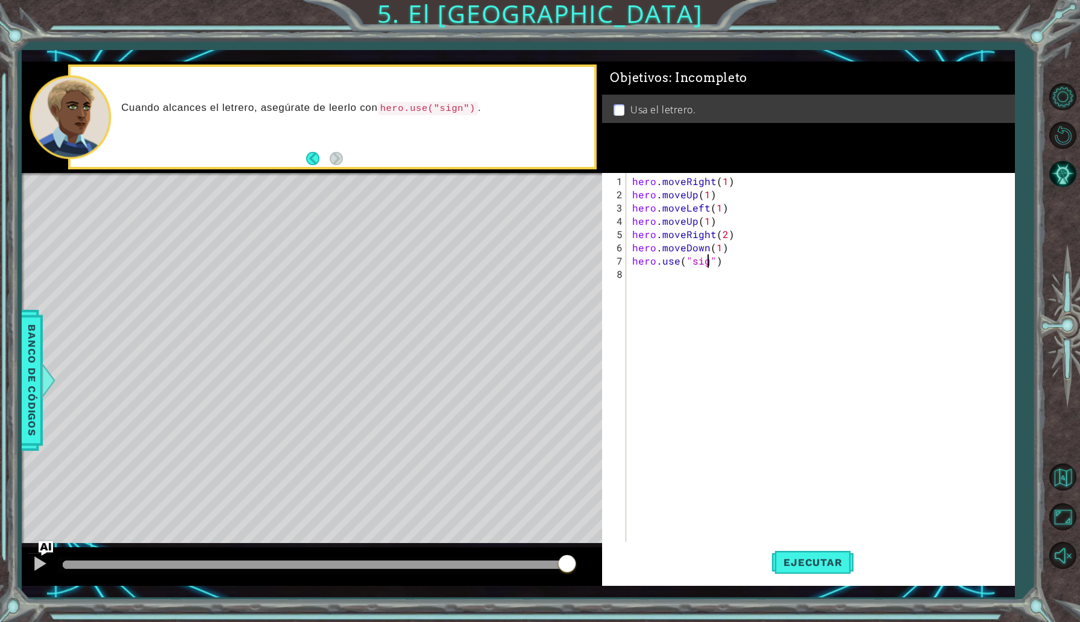
scroll to position [0, 5]
type textarea "hero.use("sign")"
click at [825, 569] on button "Ejecutar" at bounding box center [813, 562] width 83 height 41
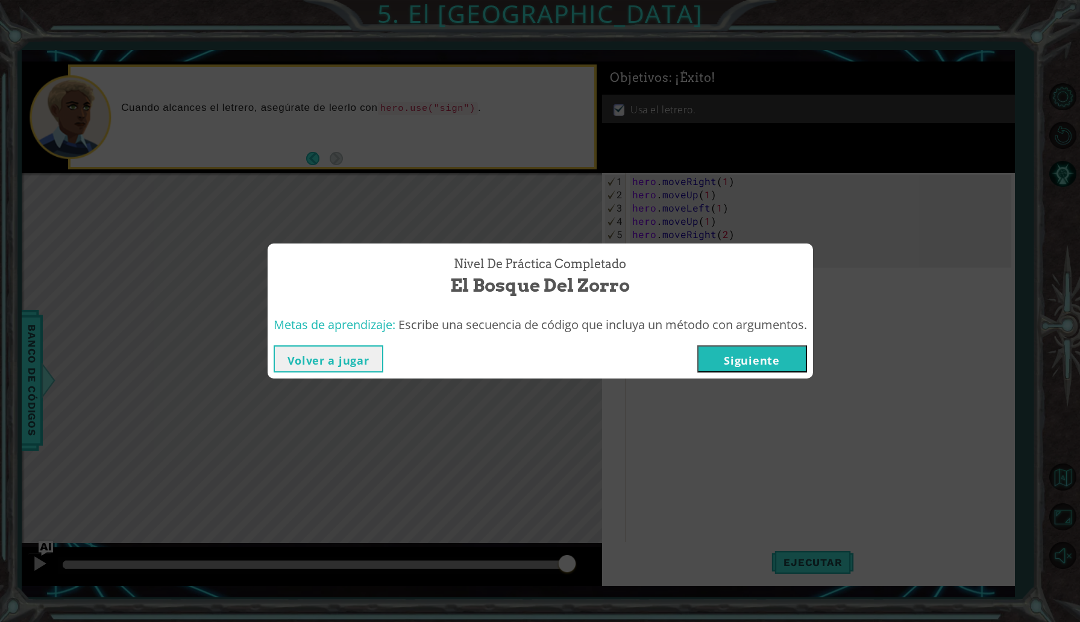
click at [761, 362] on button "Siguiente" at bounding box center [752, 358] width 110 height 27
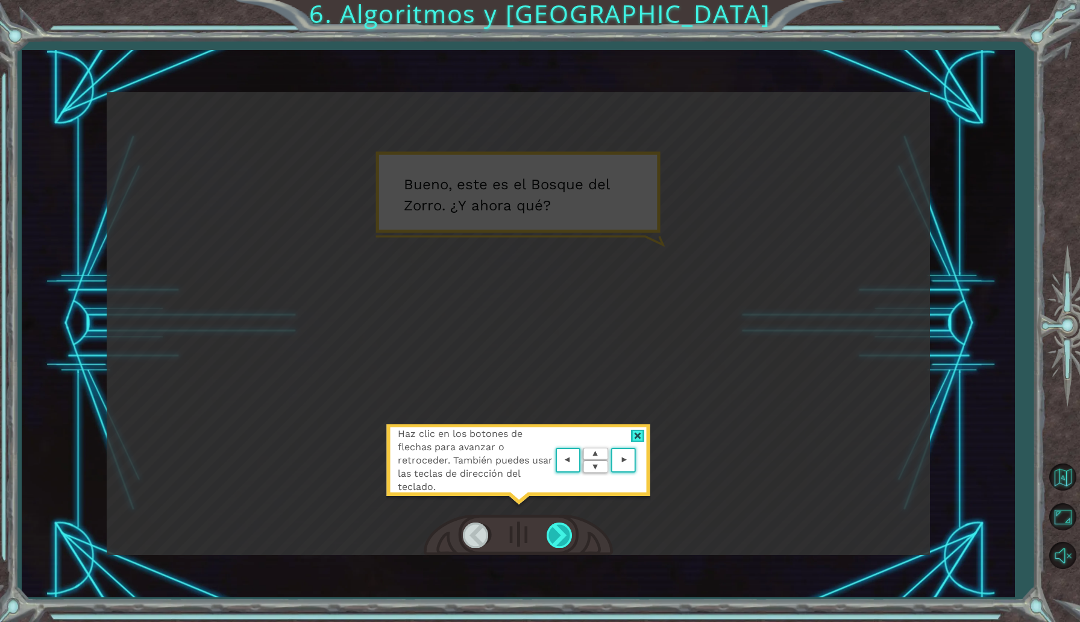
click at [559, 546] on div at bounding box center [560, 535] width 27 height 25
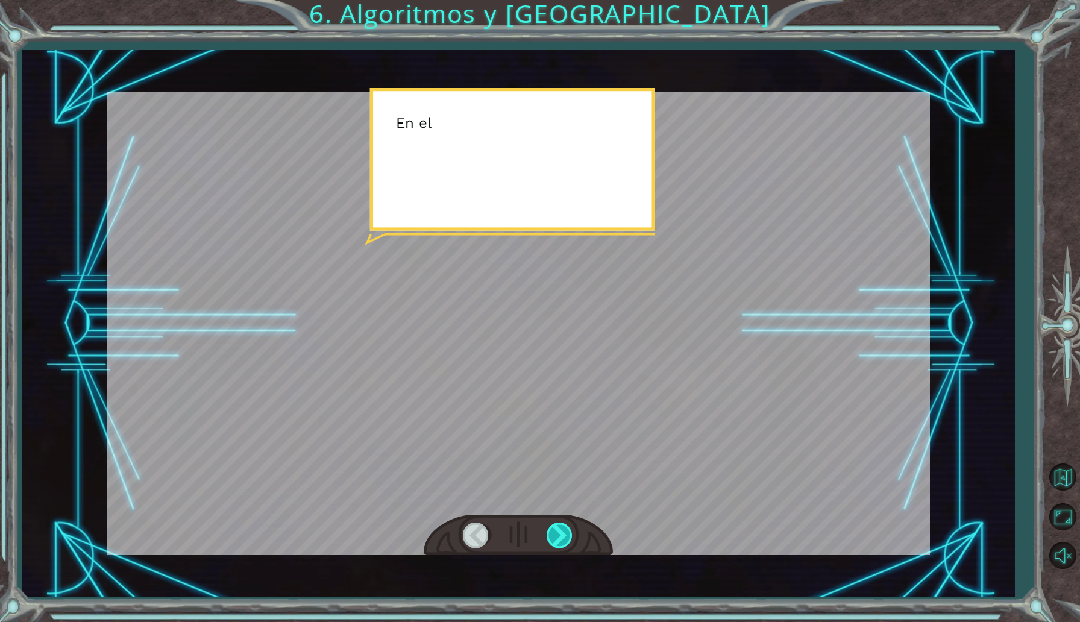
click at [559, 546] on div at bounding box center [560, 535] width 27 height 25
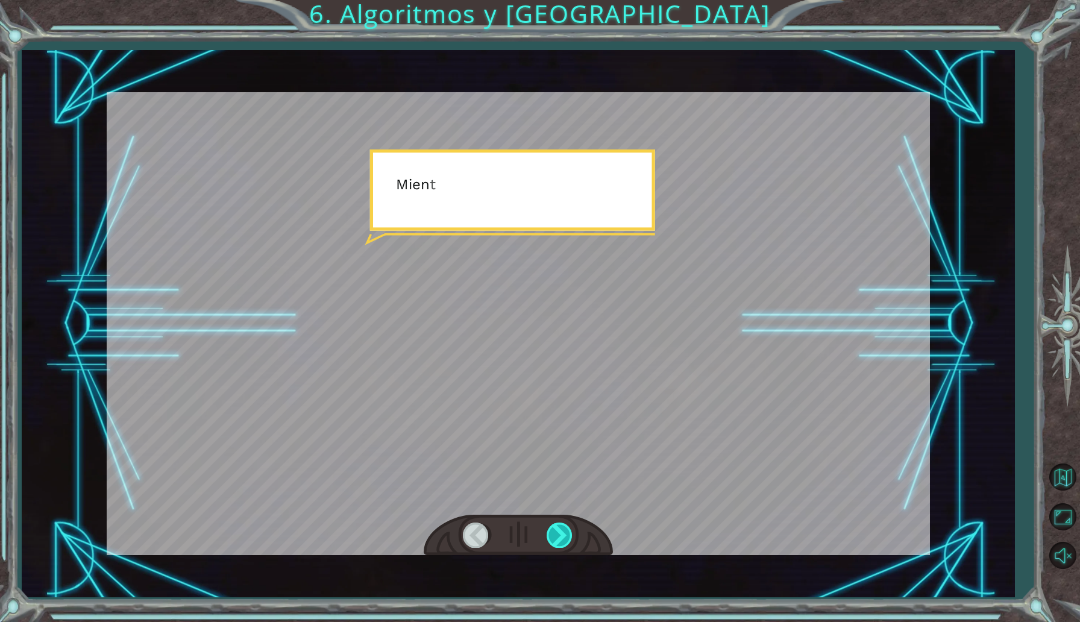
click at [559, 546] on div at bounding box center [560, 535] width 27 height 25
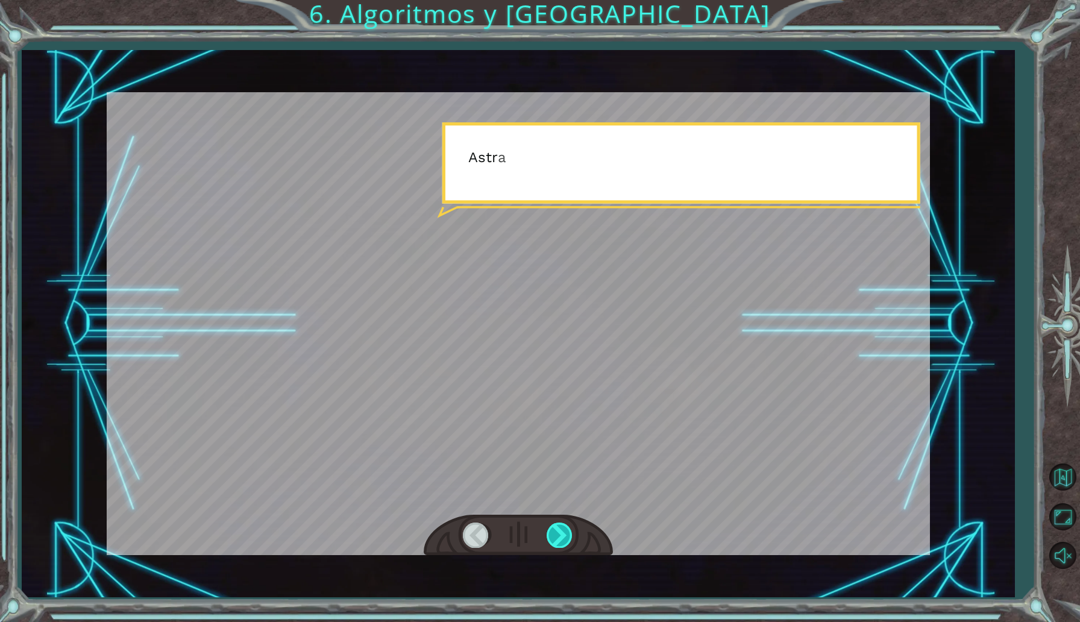
click at [559, 546] on div at bounding box center [560, 535] width 27 height 25
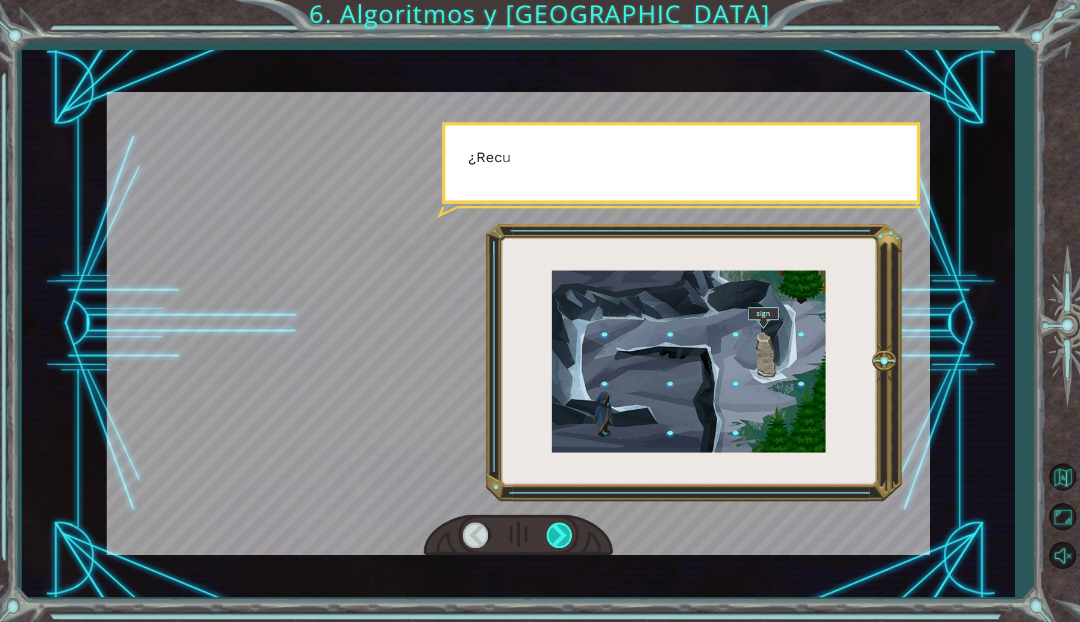
click at [559, 546] on div at bounding box center [560, 535] width 27 height 25
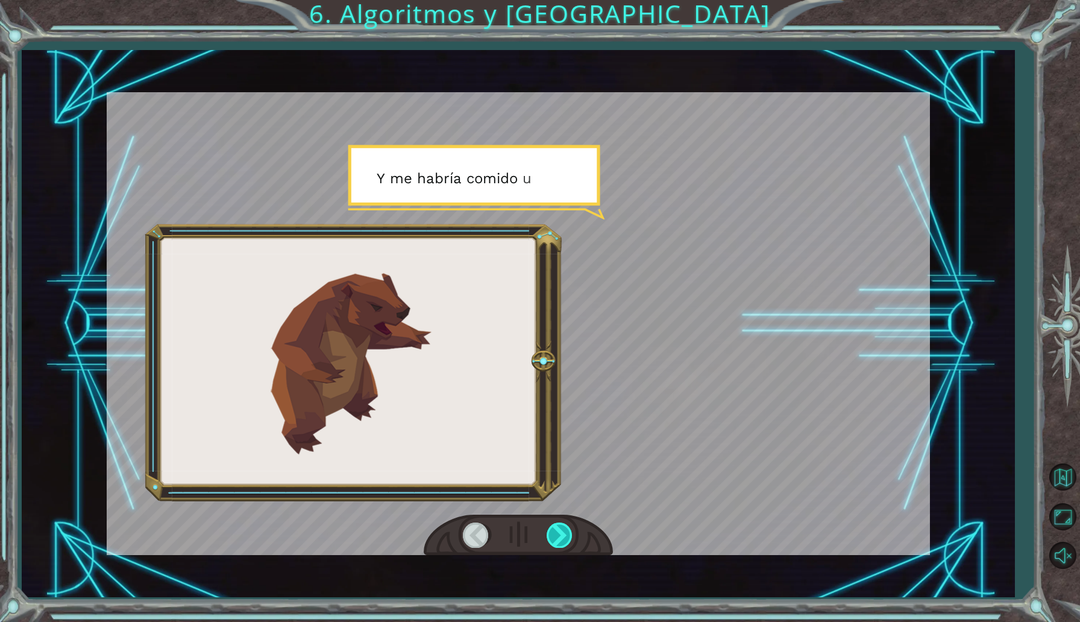
click at [559, 546] on div at bounding box center [560, 535] width 27 height 25
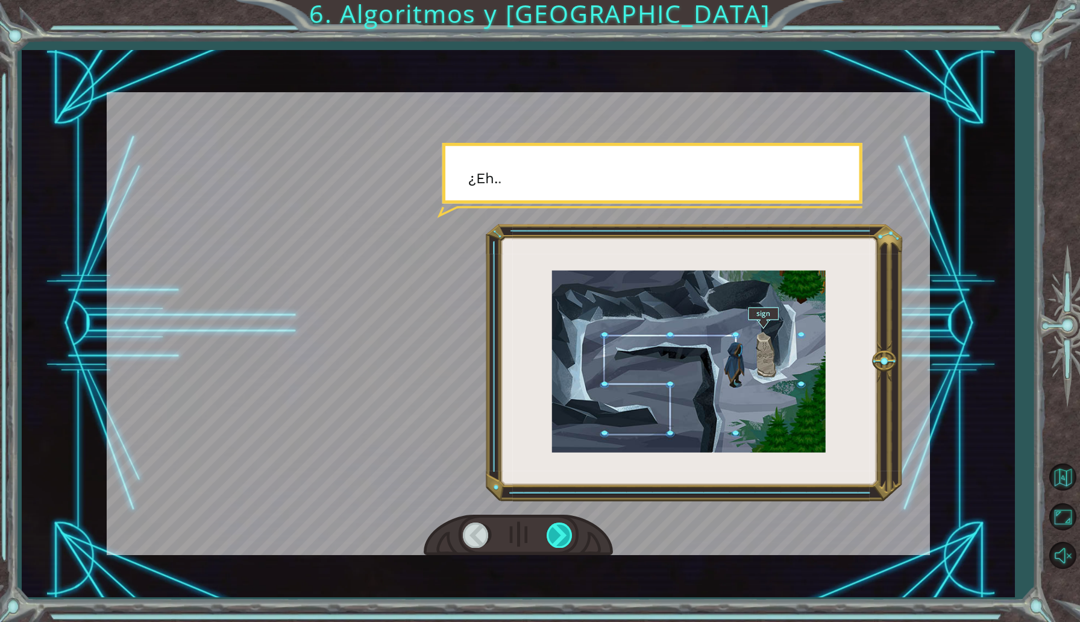
click at [559, 546] on div at bounding box center [560, 535] width 27 height 25
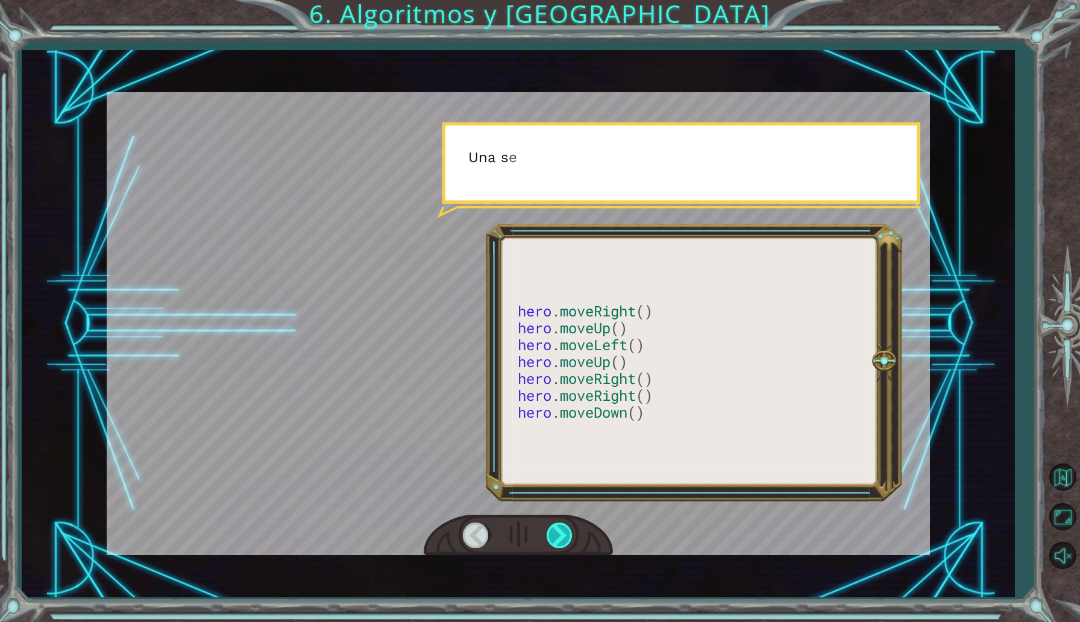
click at [559, 546] on div at bounding box center [560, 535] width 27 height 25
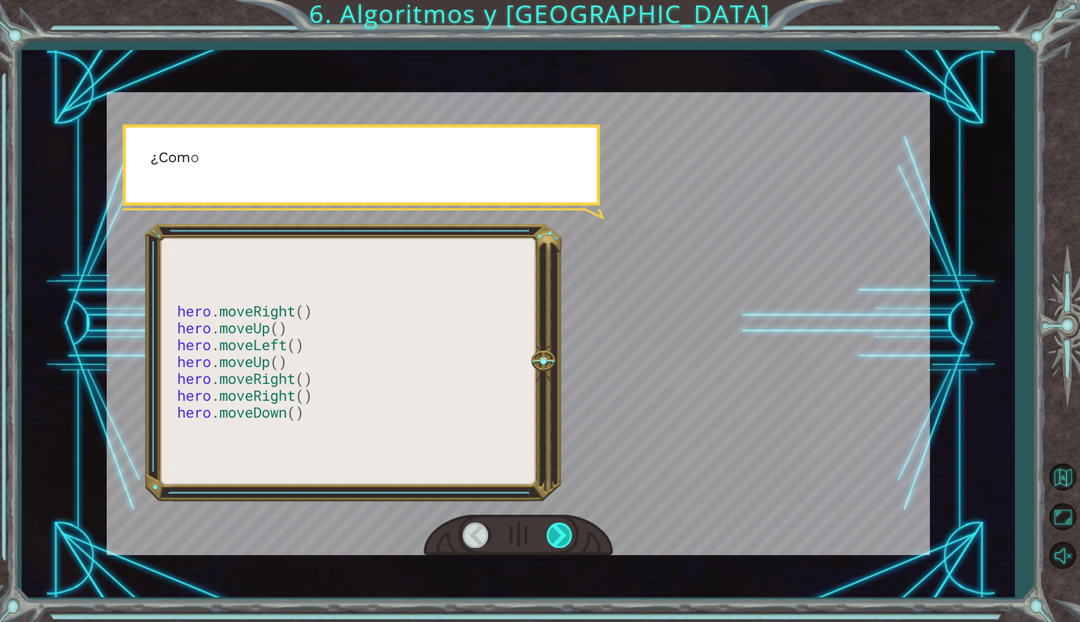
click at [559, 546] on div at bounding box center [560, 535] width 27 height 25
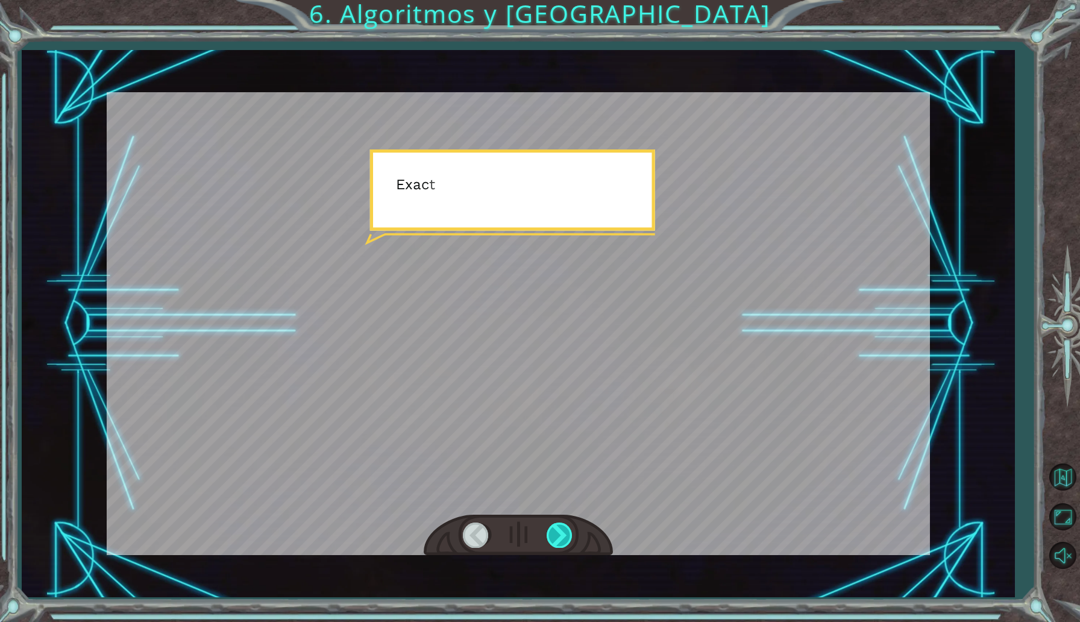
click at [559, 546] on div at bounding box center [560, 535] width 27 height 25
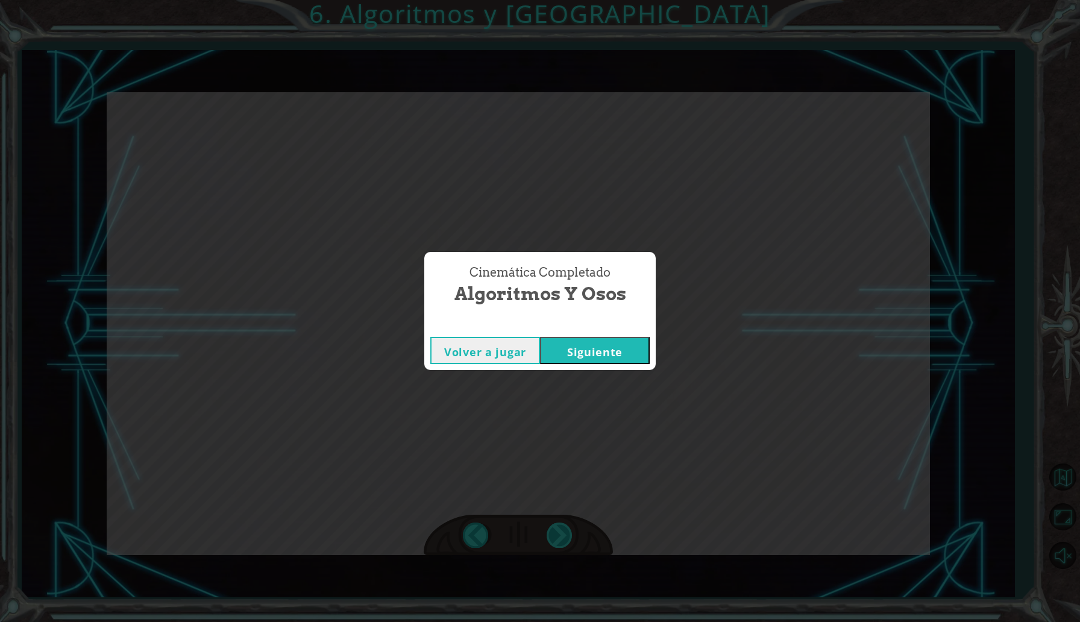
click at [559, 546] on div "Cinemática Completado Algoritmos y Osos Volver a jugar [GEOGRAPHIC_DATA]" at bounding box center [540, 311] width 1080 height 622
click at [628, 342] on button "Siguiente" at bounding box center [595, 350] width 110 height 27
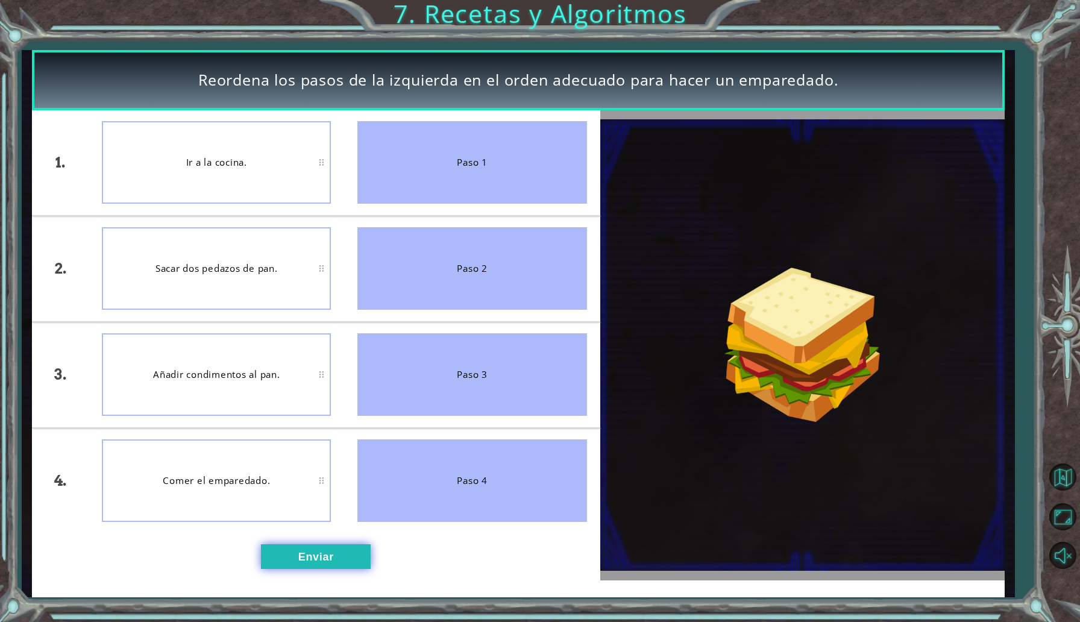
click at [315, 562] on button "Enviar" at bounding box center [316, 556] width 110 height 25
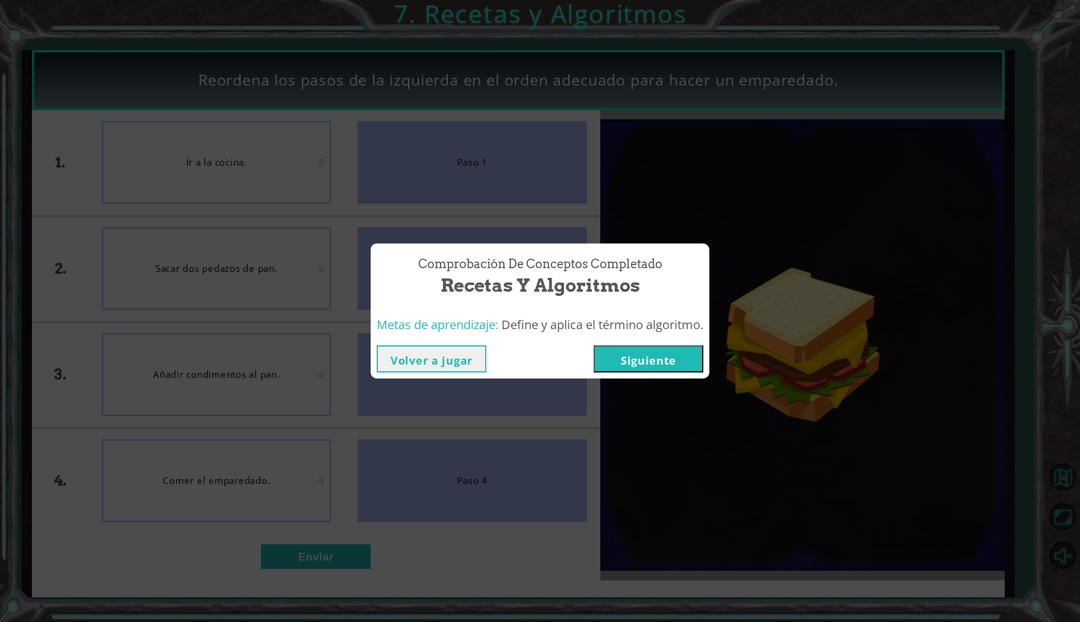
click at [644, 360] on button "Siguiente" at bounding box center [649, 358] width 110 height 27
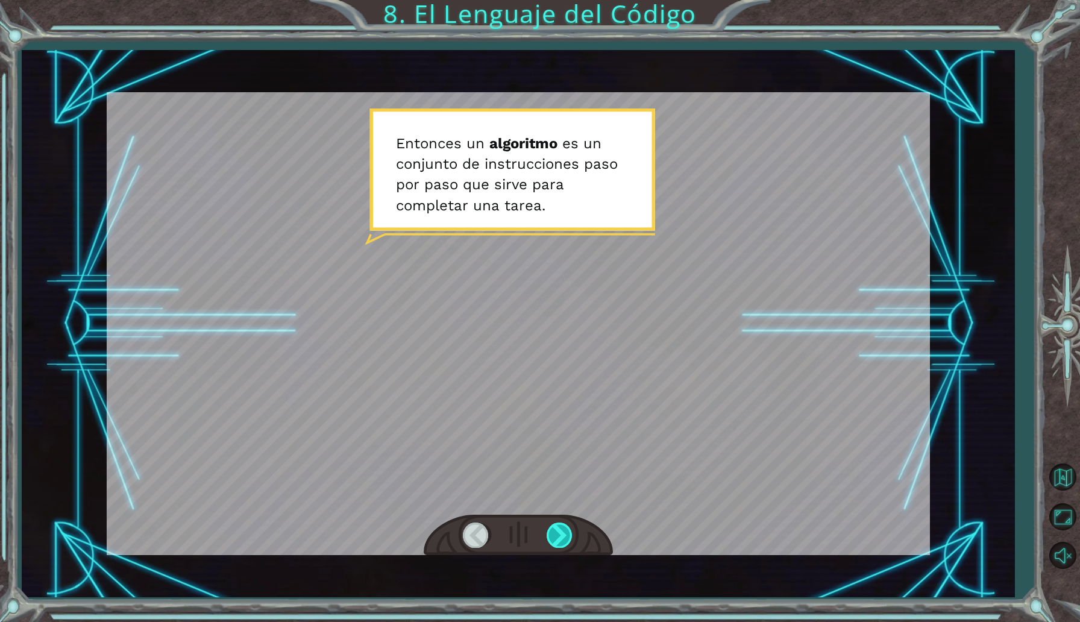
click at [557, 530] on div at bounding box center [560, 535] width 27 height 25
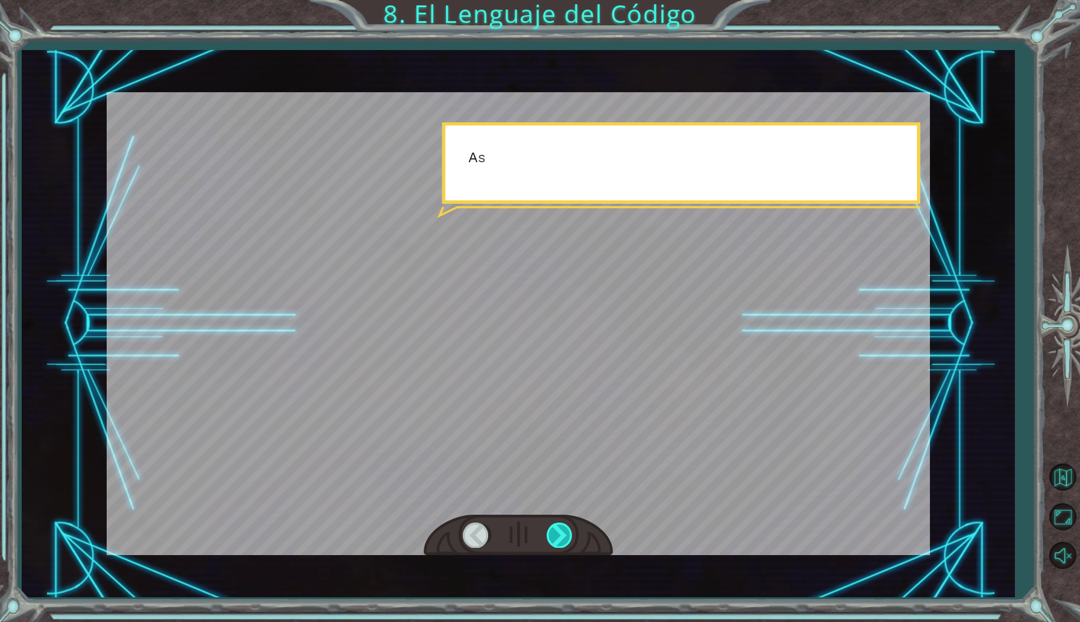
click at [557, 530] on div at bounding box center [560, 535] width 27 height 25
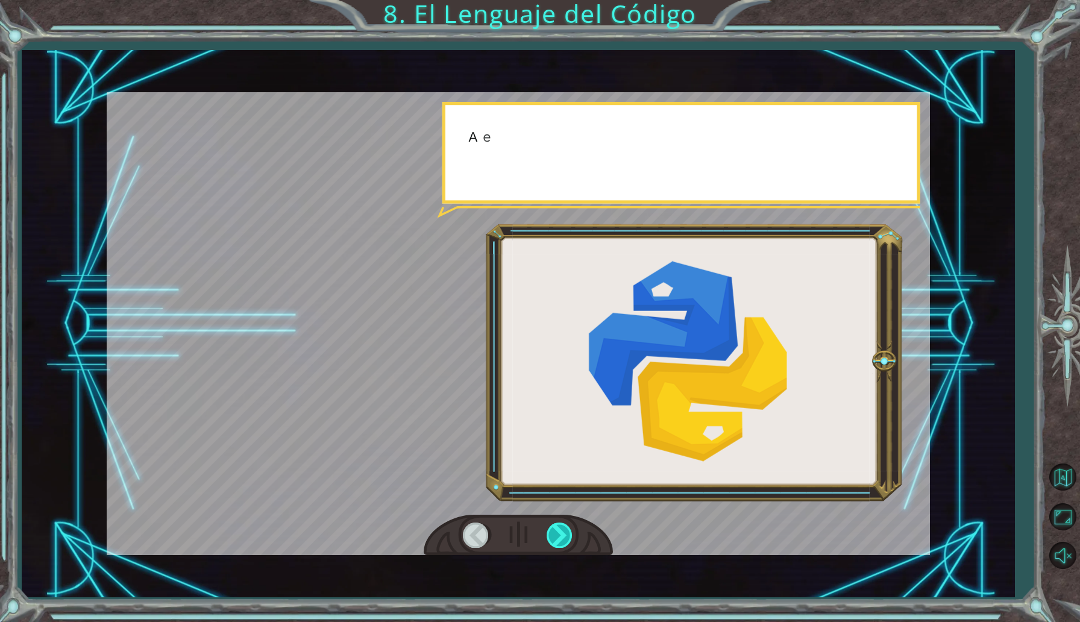
click at [557, 530] on div at bounding box center [560, 535] width 27 height 25
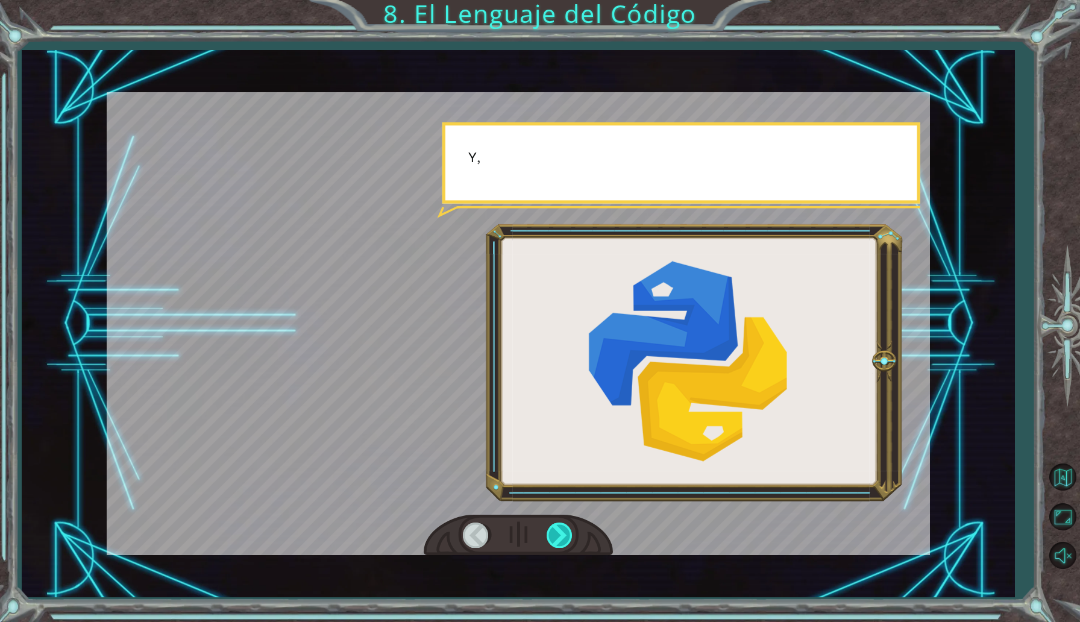
click at [557, 530] on div at bounding box center [560, 535] width 27 height 25
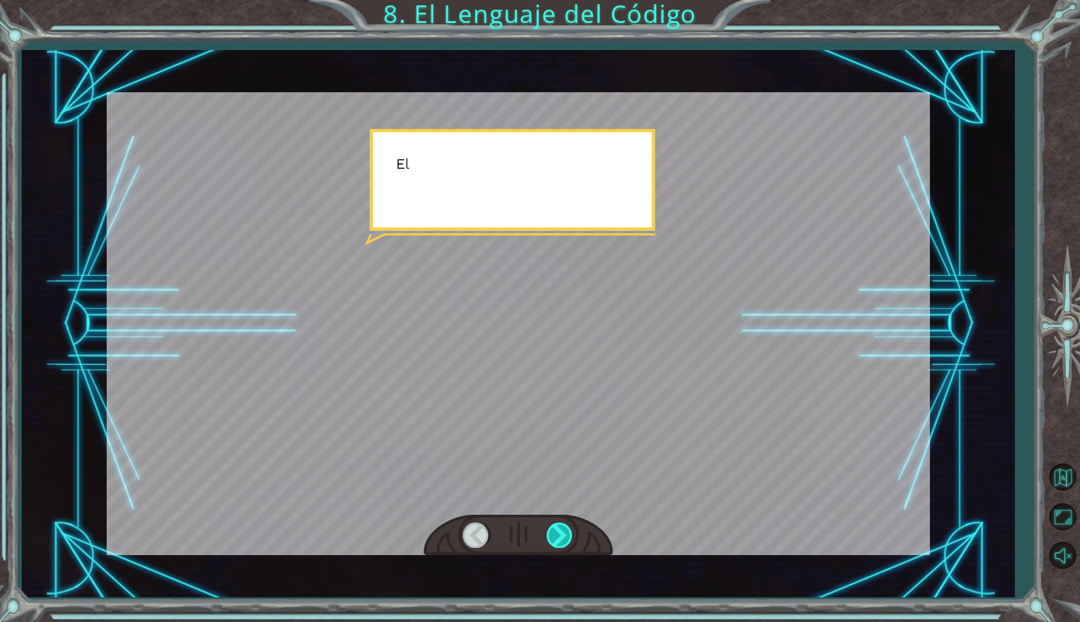
click at [557, 530] on div at bounding box center [560, 535] width 27 height 25
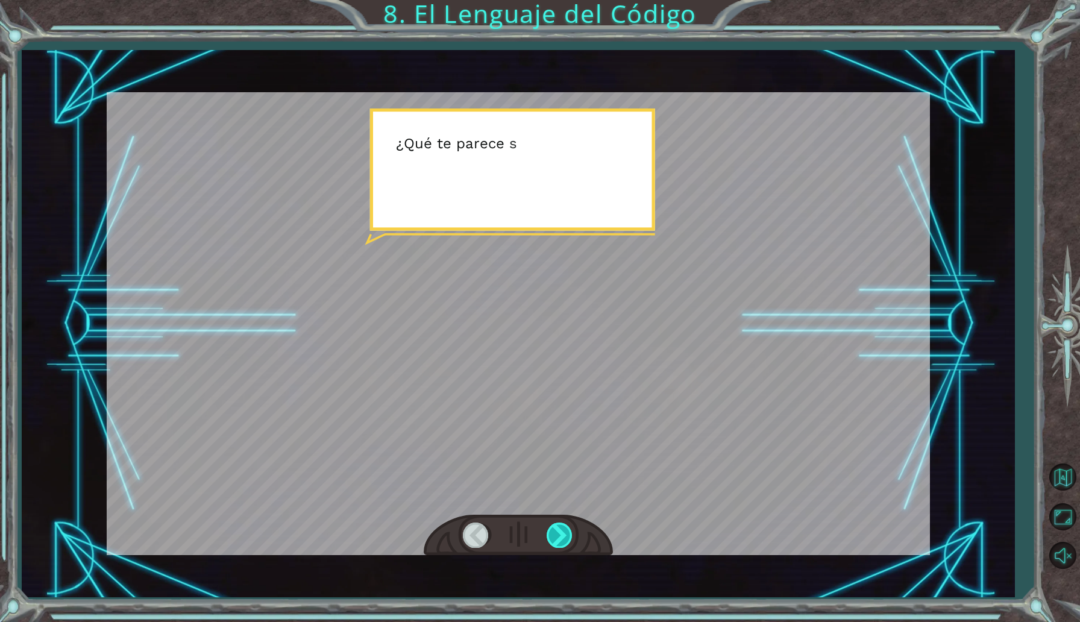
click at [557, 530] on div at bounding box center [560, 535] width 27 height 25
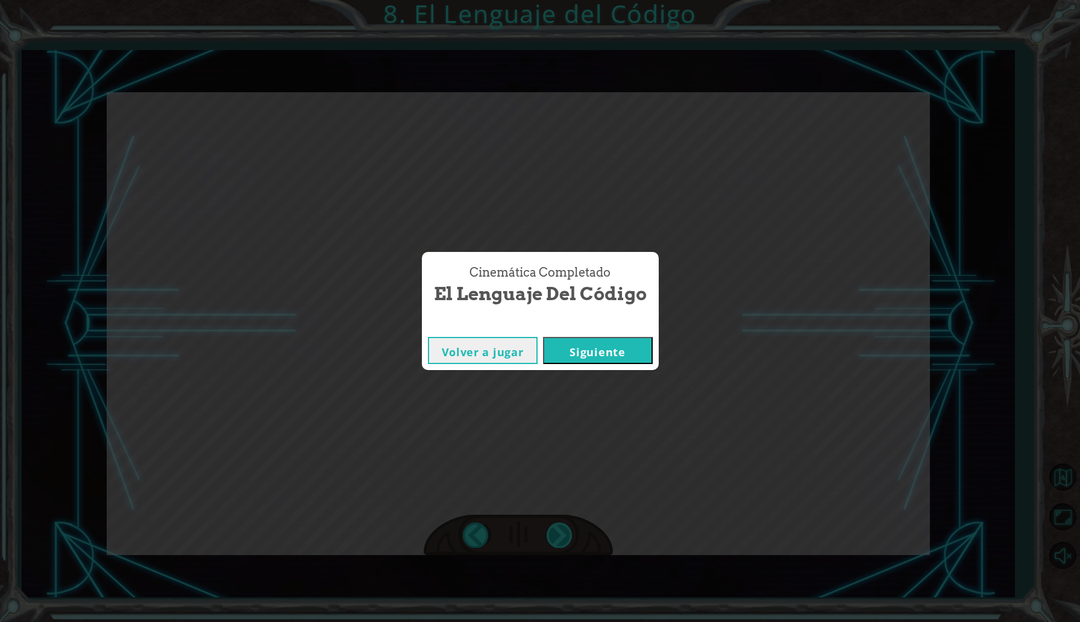
click at [557, 530] on div "Cinemática Completado El Lenguaje del Código Volver a jugar [GEOGRAPHIC_DATA]" at bounding box center [540, 311] width 1080 height 622
click at [590, 357] on button "Siguiente" at bounding box center [598, 350] width 110 height 27
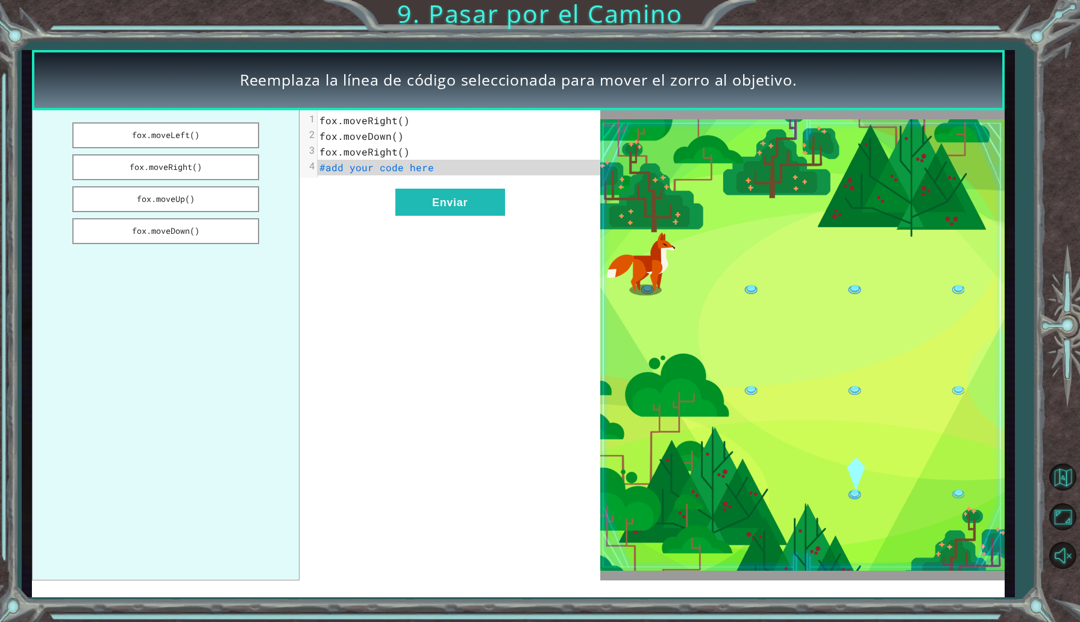
click at [452, 166] on pre "#add your code here" at bounding box center [459, 168] width 282 height 16
click at [195, 222] on button "fox.moveDown()" at bounding box center [165, 231] width 187 height 26
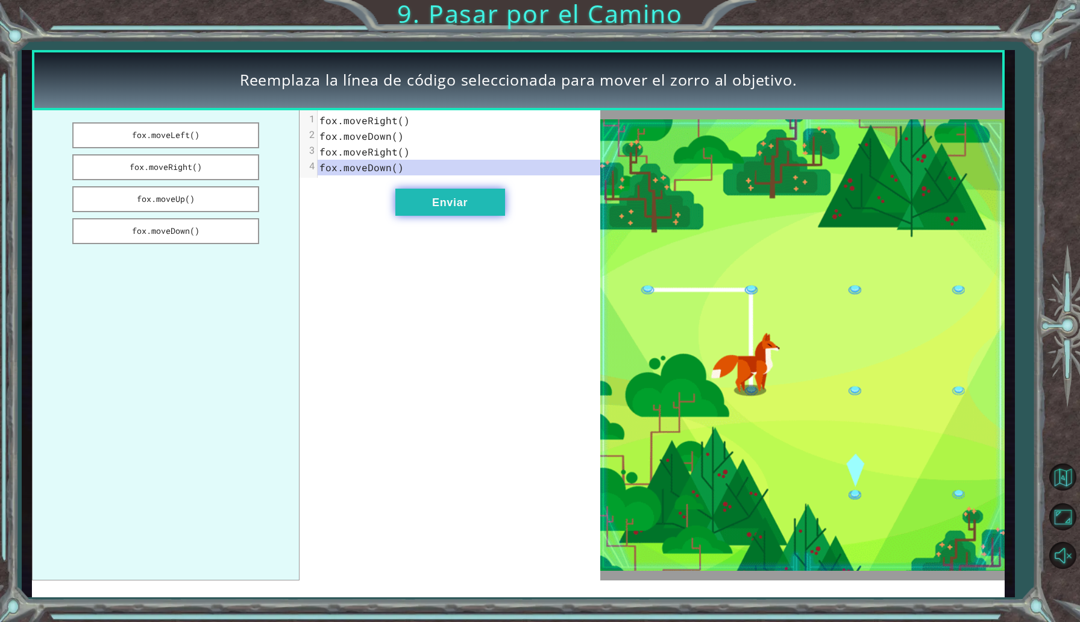
click at [406, 207] on button "Enviar" at bounding box center [450, 202] width 110 height 27
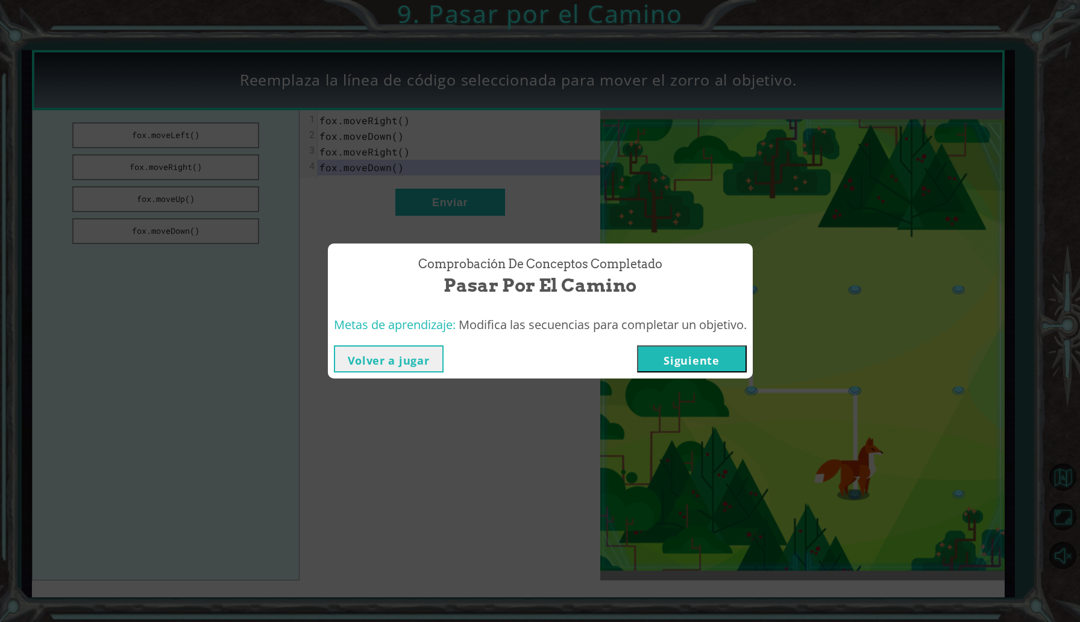
click at [684, 367] on button "Siguiente" at bounding box center [692, 358] width 110 height 27
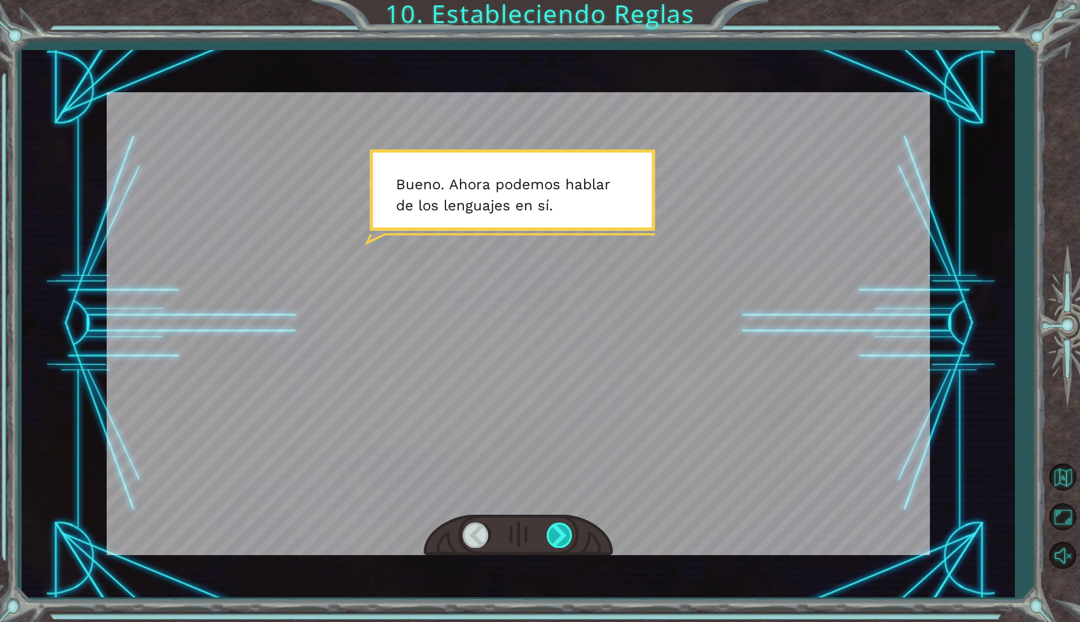
click at [554, 525] on div at bounding box center [560, 535] width 27 height 25
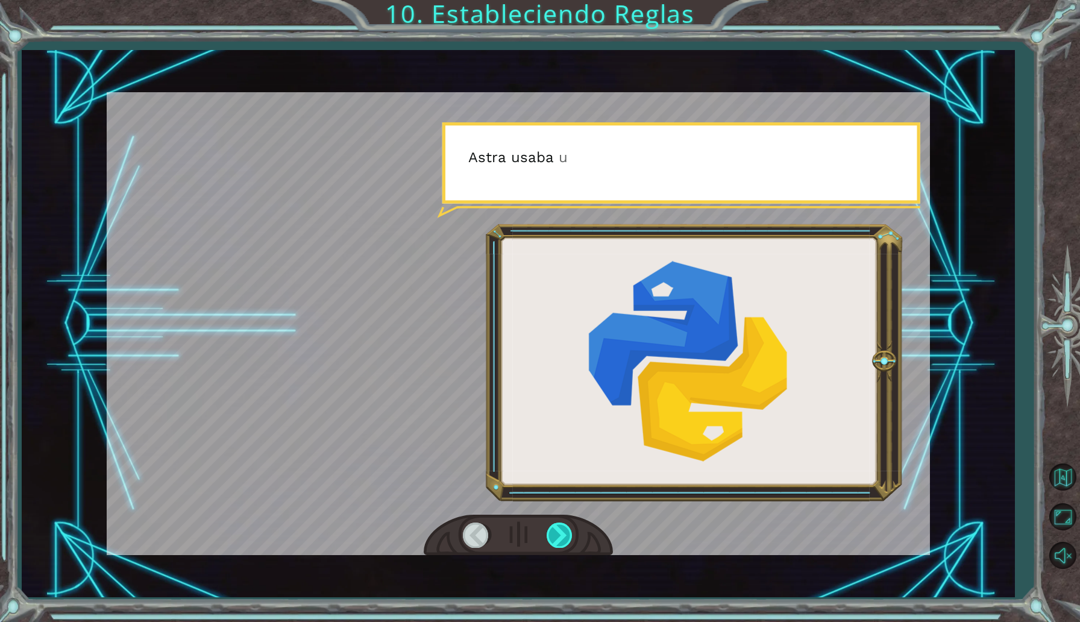
click at [554, 525] on div at bounding box center [560, 535] width 27 height 25
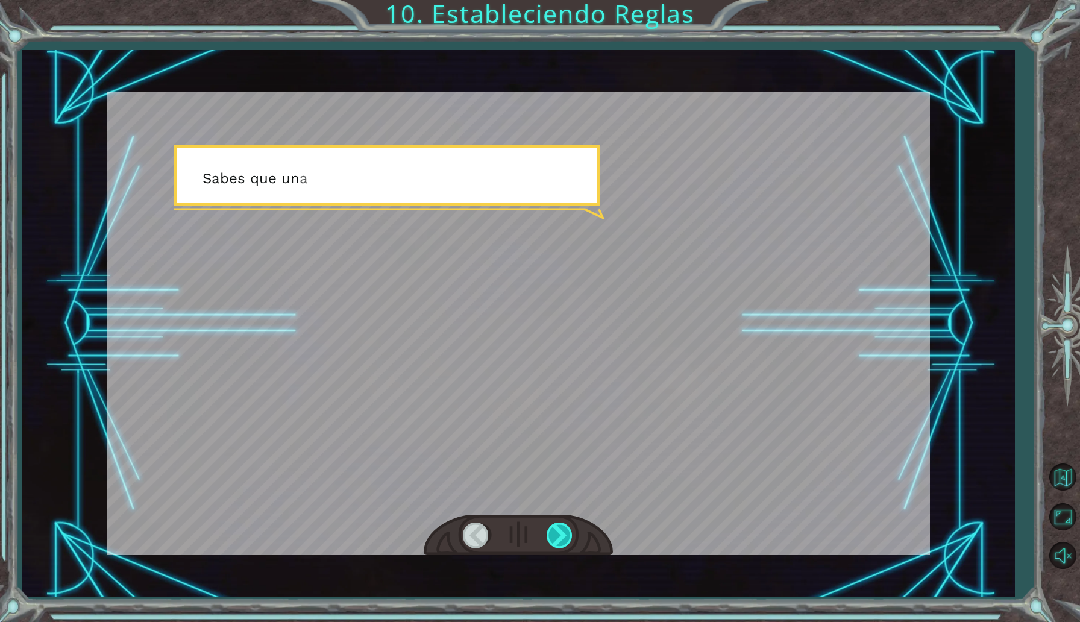
click at [554, 525] on div at bounding box center [560, 535] width 27 height 25
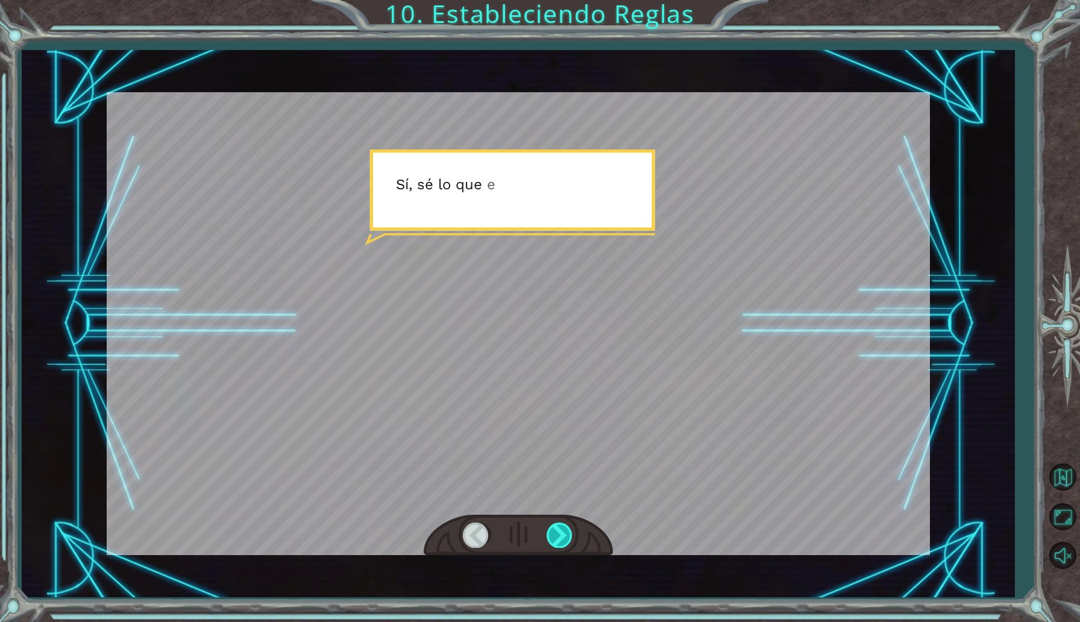
click at [554, 525] on div at bounding box center [560, 535] width 27 height 25
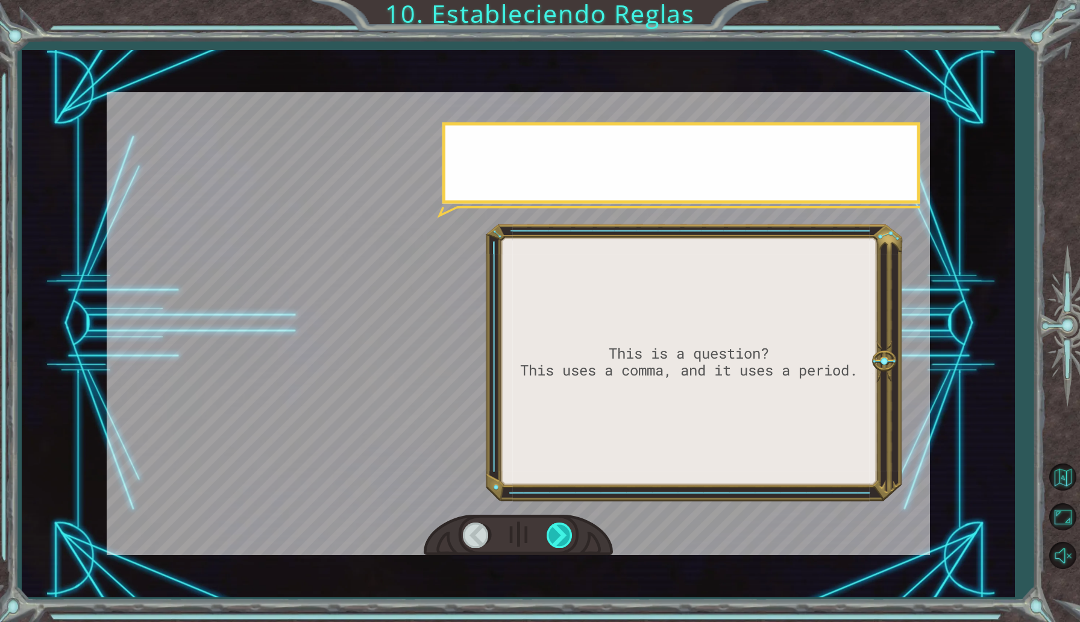
click at [554, 525] on div at bounding box center [560, 535] width 27 height 25
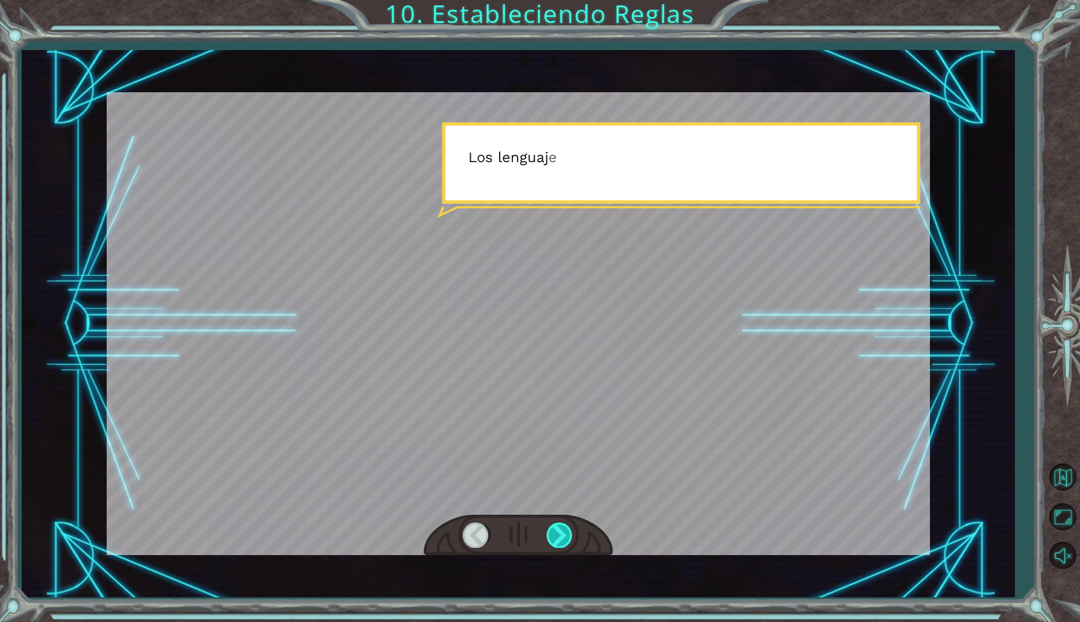
click at [554, 525] on div at bounding box center [560, 535] width 27 height 25
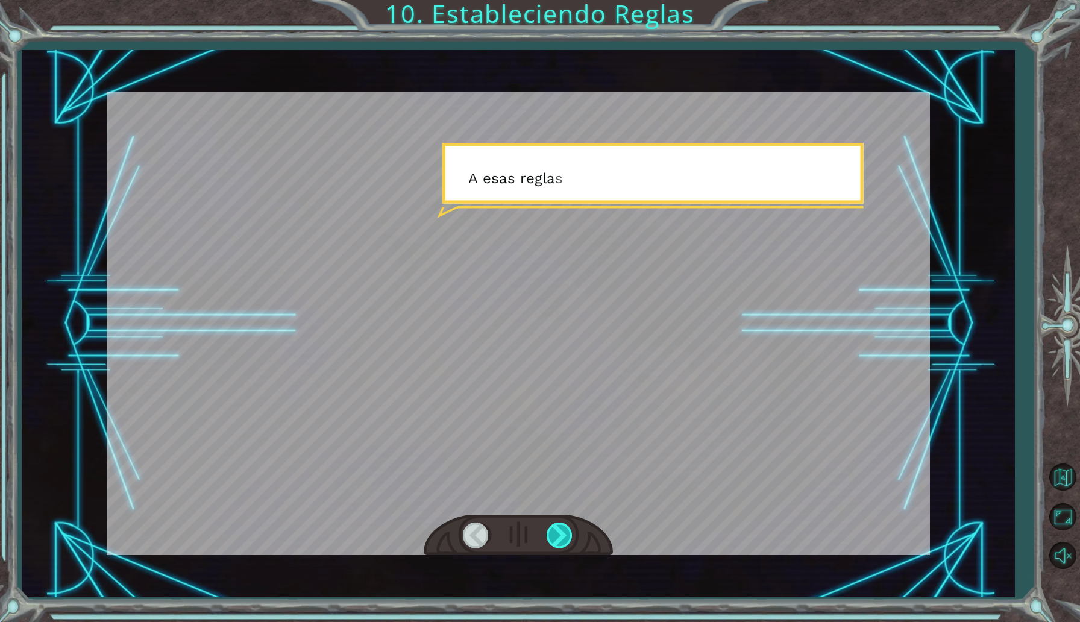
click at [554, 525] on div at bounding box center [560, 535] width 27 height 25
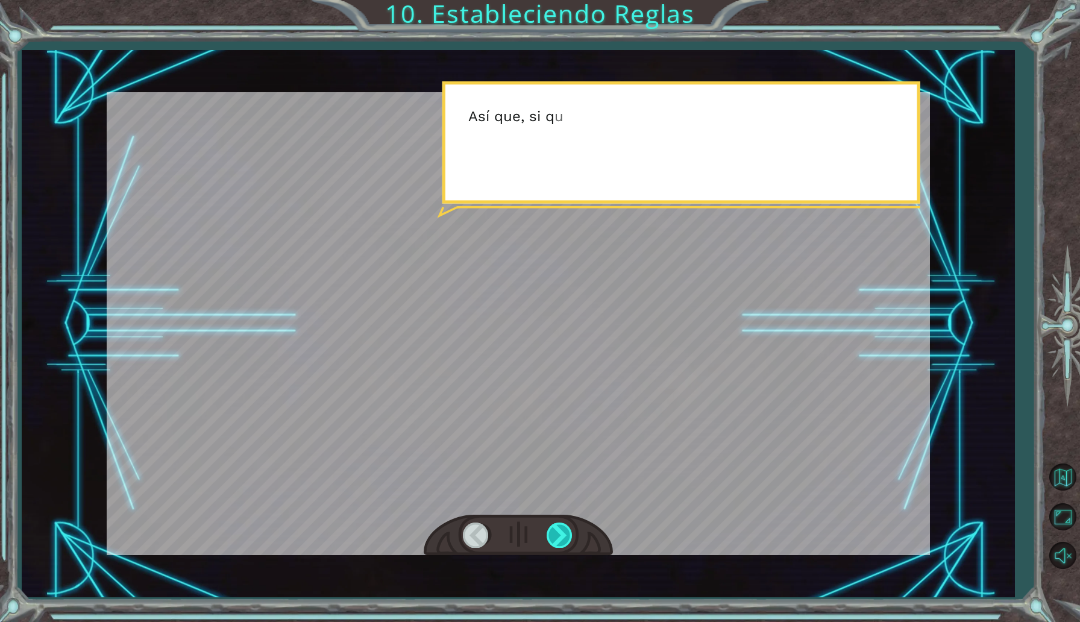
click at [554, 525] on div at bounding box center [560, 535] width 27 height 25
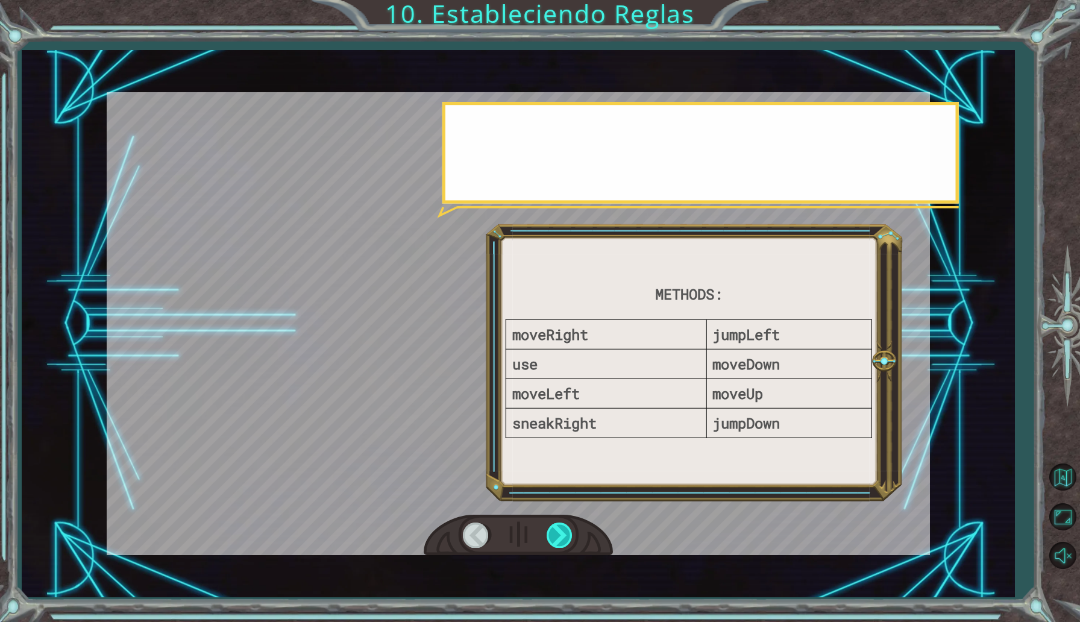
click at [554, 525] on div at bounding box center [560, 535] width 27 height 25
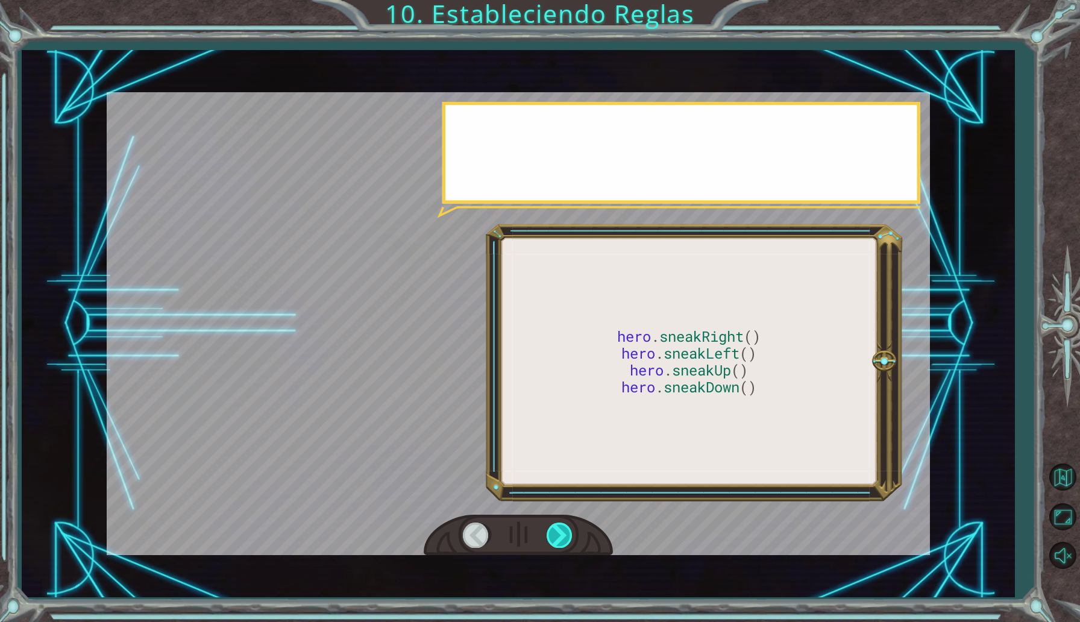
click at [554, 525] on div at bounding box center [560, 535] width 27 height 25
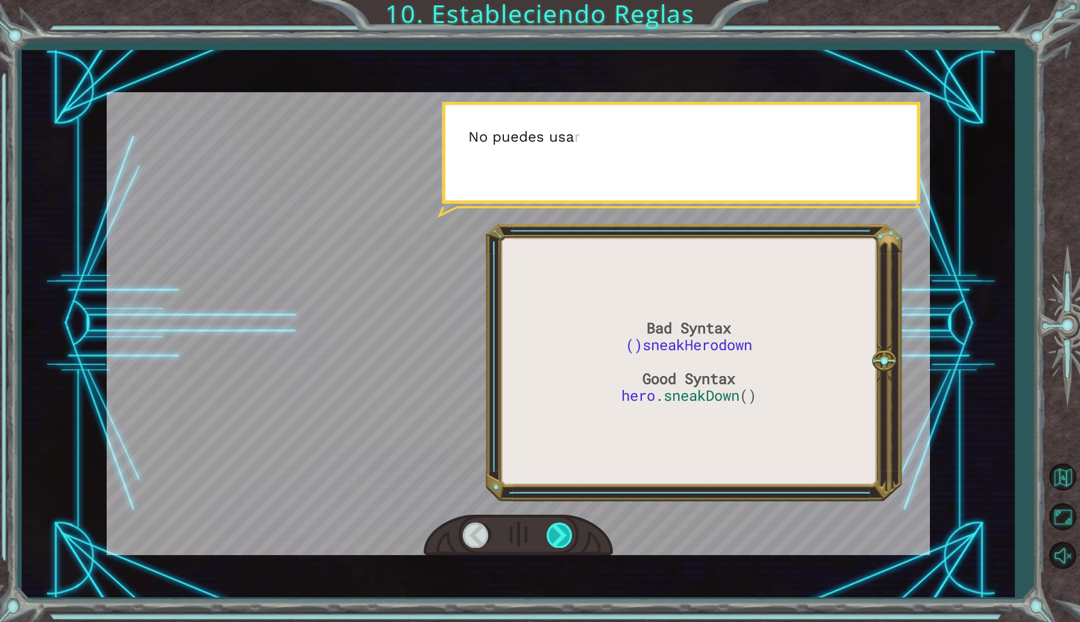
click at [554, 525] on div at bounding box center [560, 535] width 27 height 25
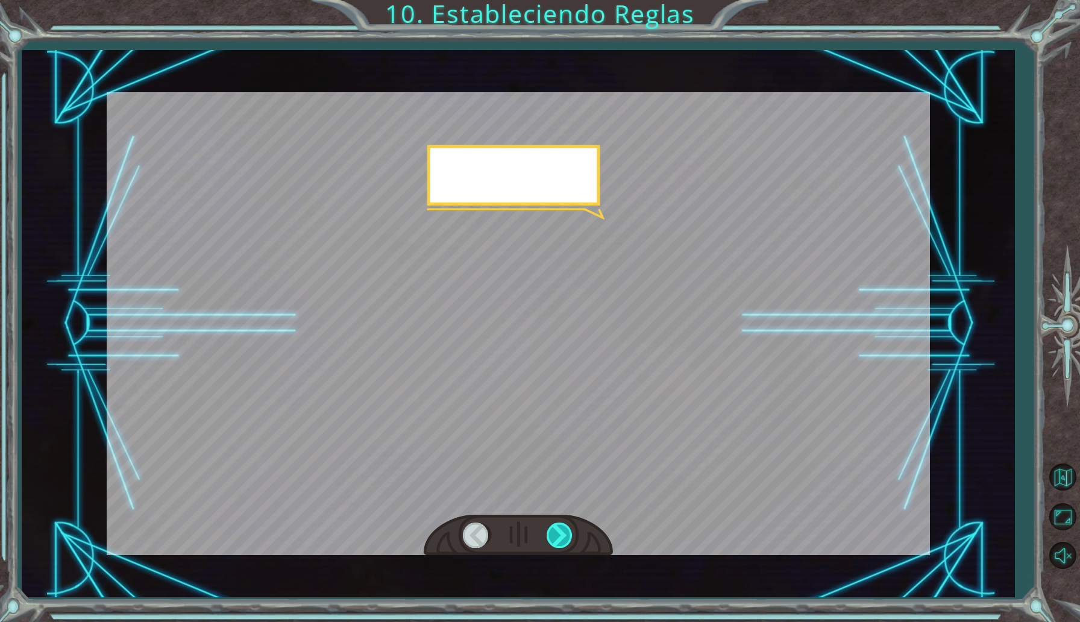
click at [554, 525] on div at bounding box center [560, 535] width 27 height 25
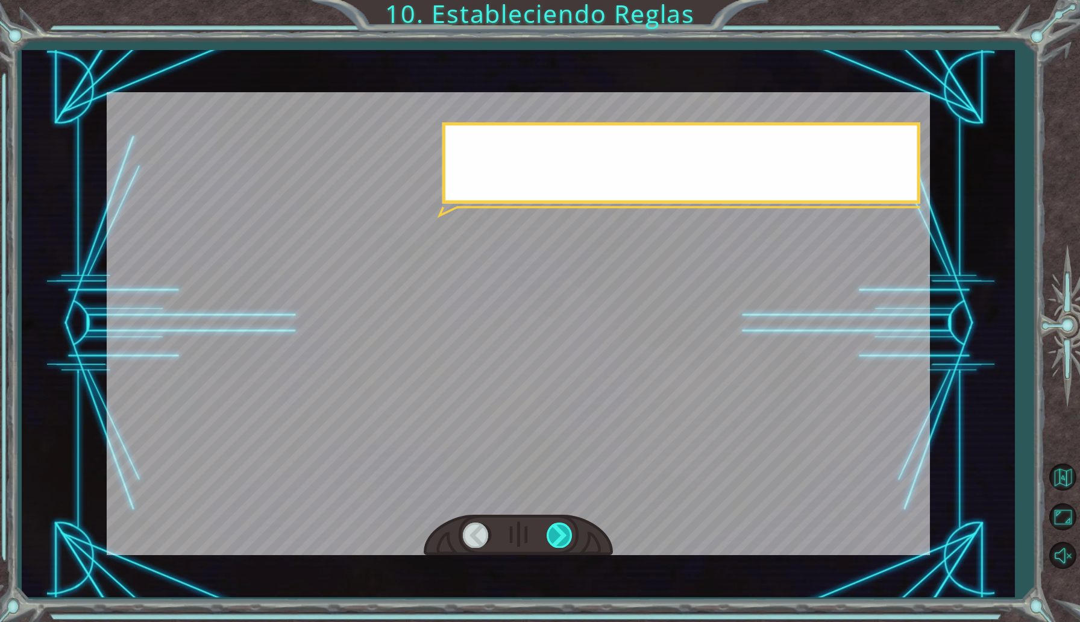
click at [554, 525] on div at bounding box center [560, 535] width 27 height 25
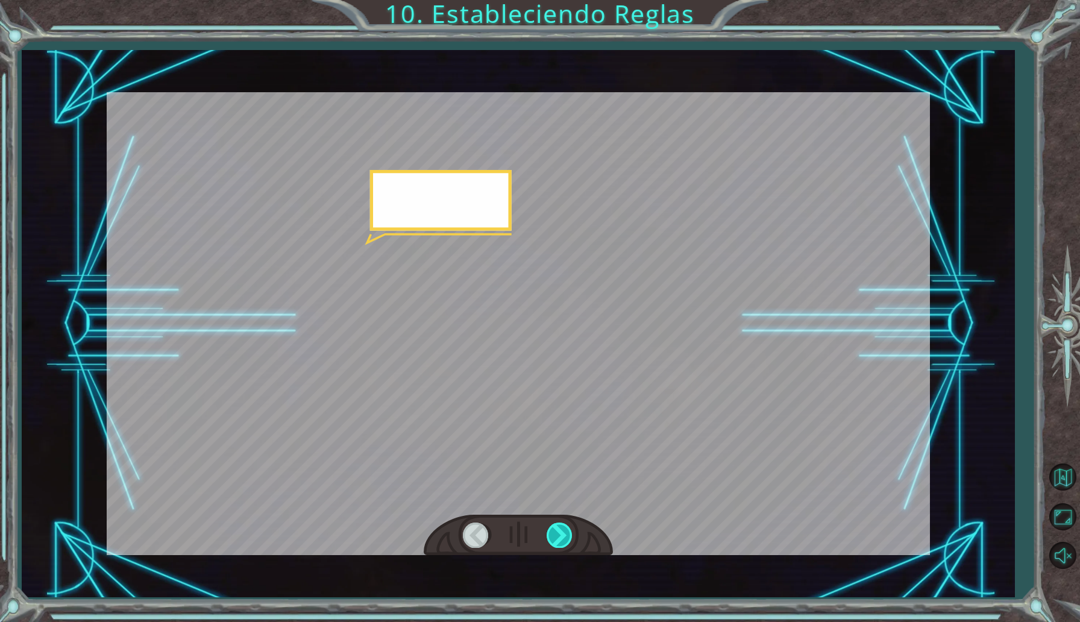
click at [554, 525] on div at bounding box center [560, 535] width 27 height 25
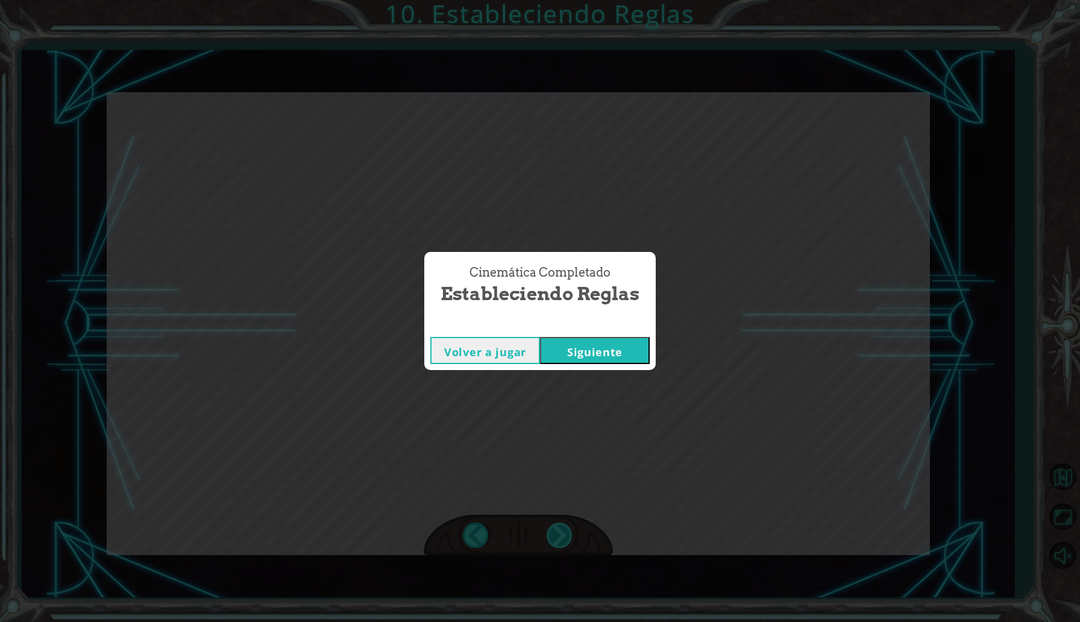
click at [554, 525] on div "Cinemática Completado Estableciendo Reglas Volver a jugar [GEOGRAPHIC_DATA]" at bounding box center [540, 311] width 1080 height 622
click at [618, 341] on button "Siguiente" at bounding box center [595, 350] width 110 height 27
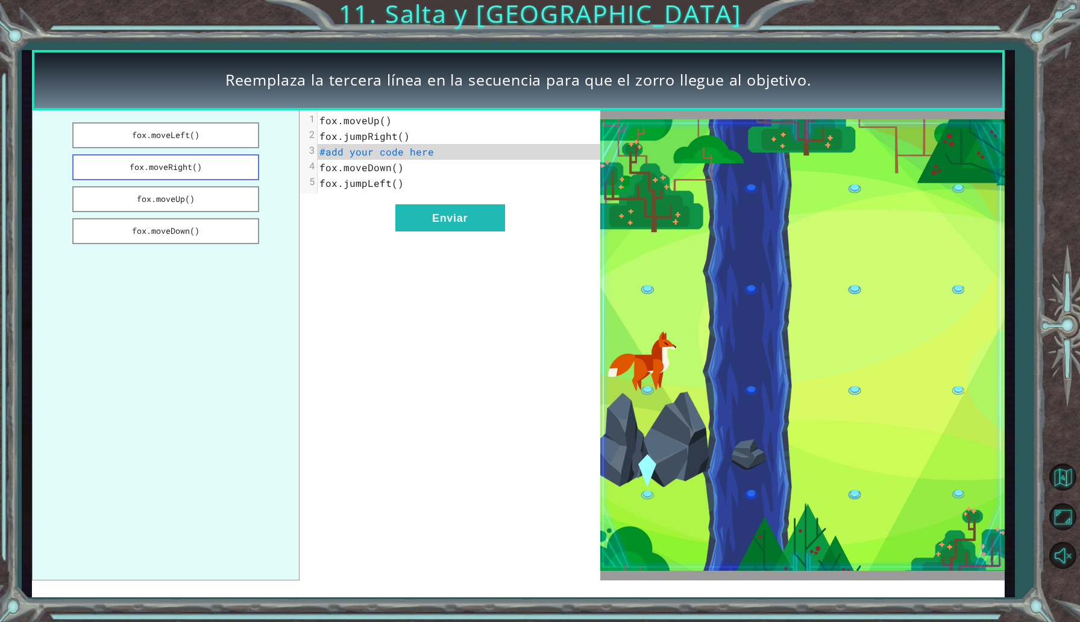
click at [228, 170] on button "fox.moveRight()" at bounding box center [165, 167] width 187 height 26
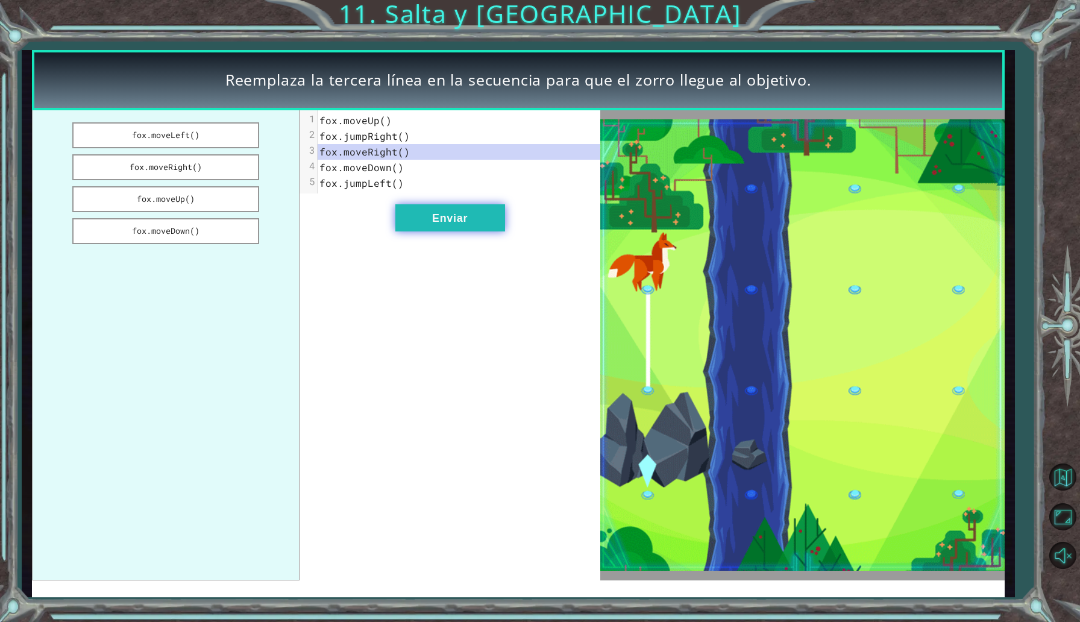
click at [436, 215] on button "Enviar" at bounding box center [450, 217] width 110 height 27
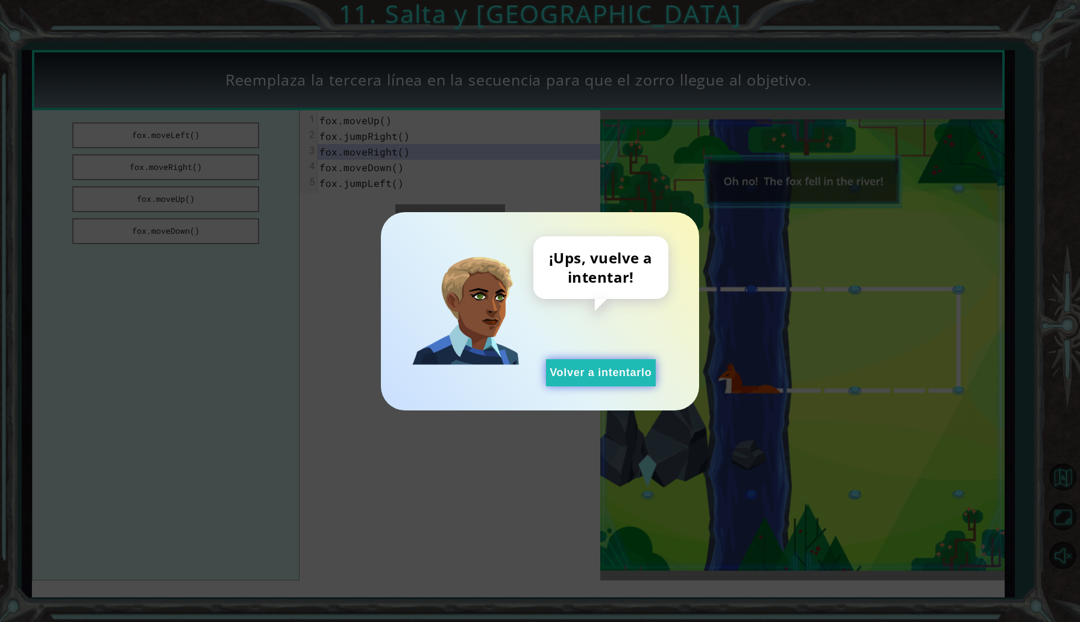
click at [577, 382] on button "Volver a intentarlo" at bounding box center [601, 372] width 110 height 27
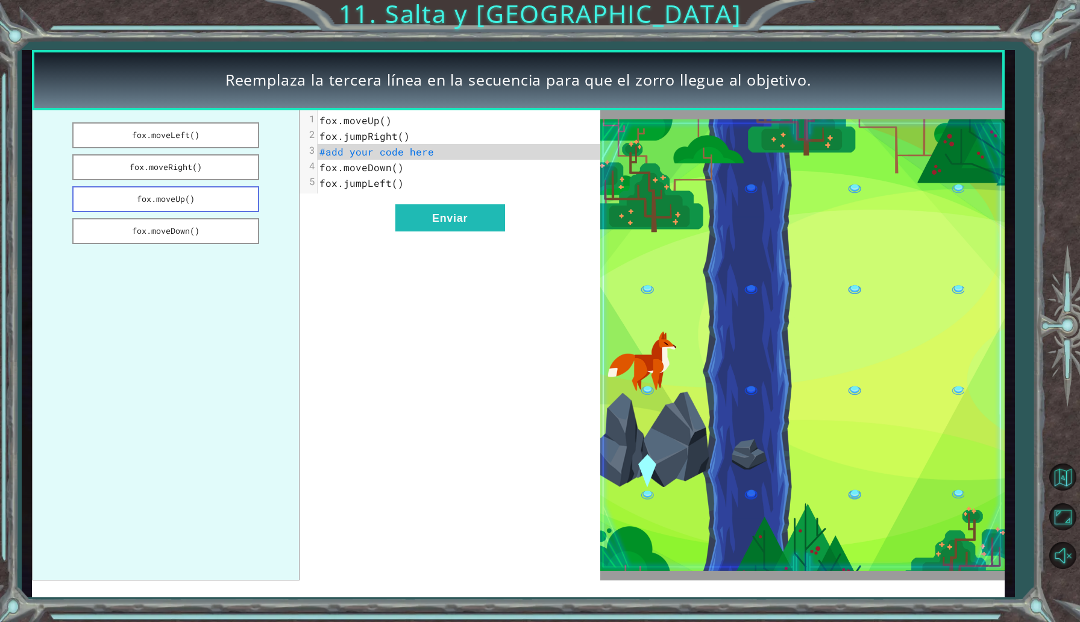
click at [214, 207] on button "fox.moveUp()" at bounding box center [165, 199] width 187 height 26
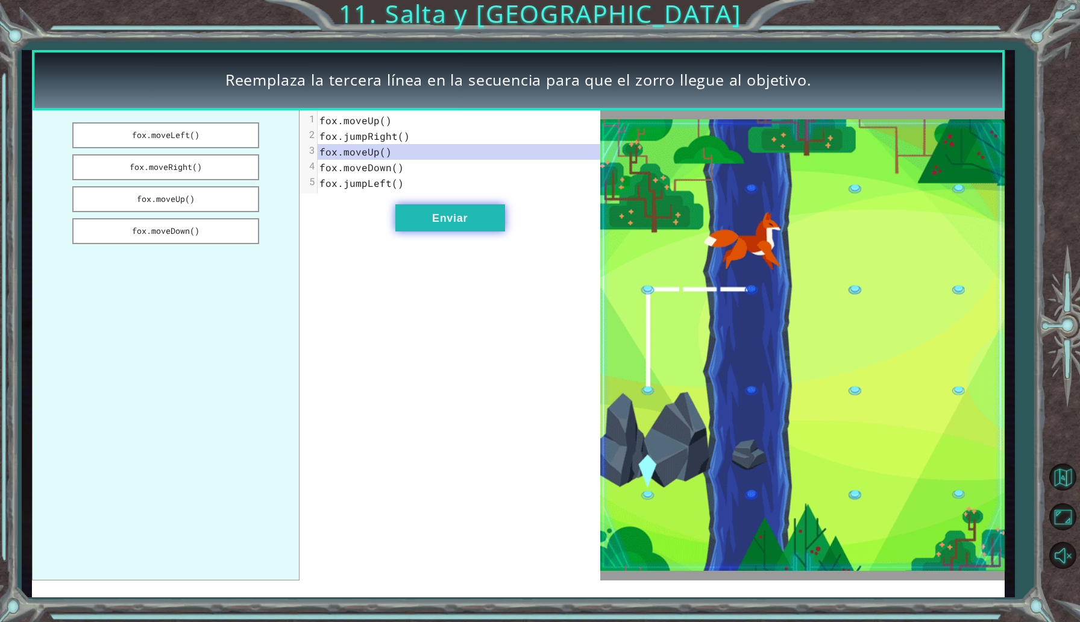
click at [466, 214] on button "Enviar" at bounding box center [450, 217] width 110 height 27
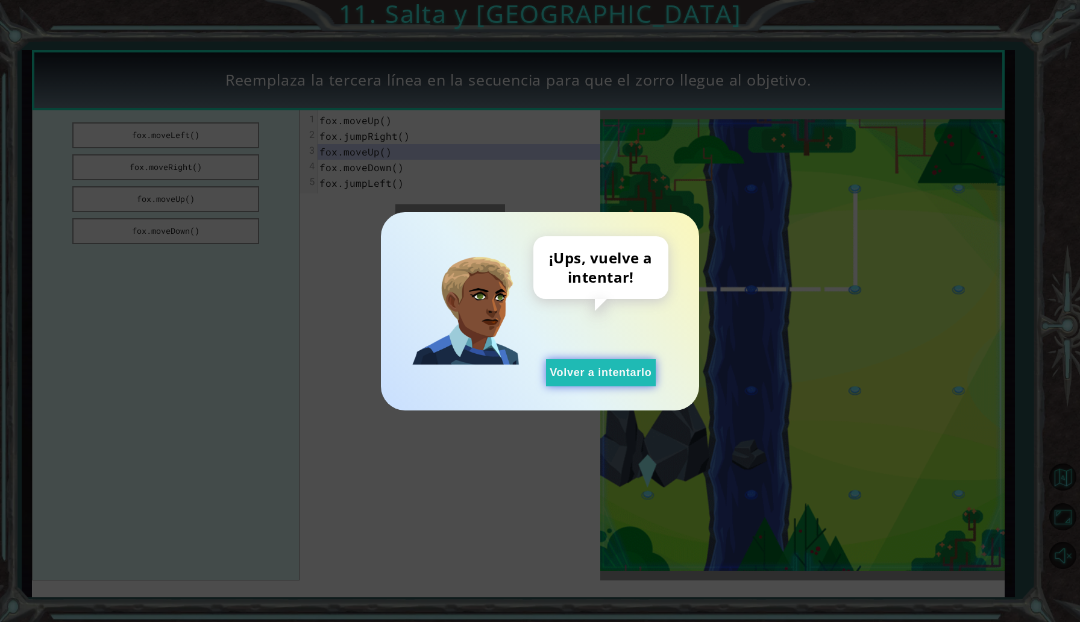
click at [574, 370] on button "Volver a intentarlo" at bounding box center [601, 372] width 110 height 27
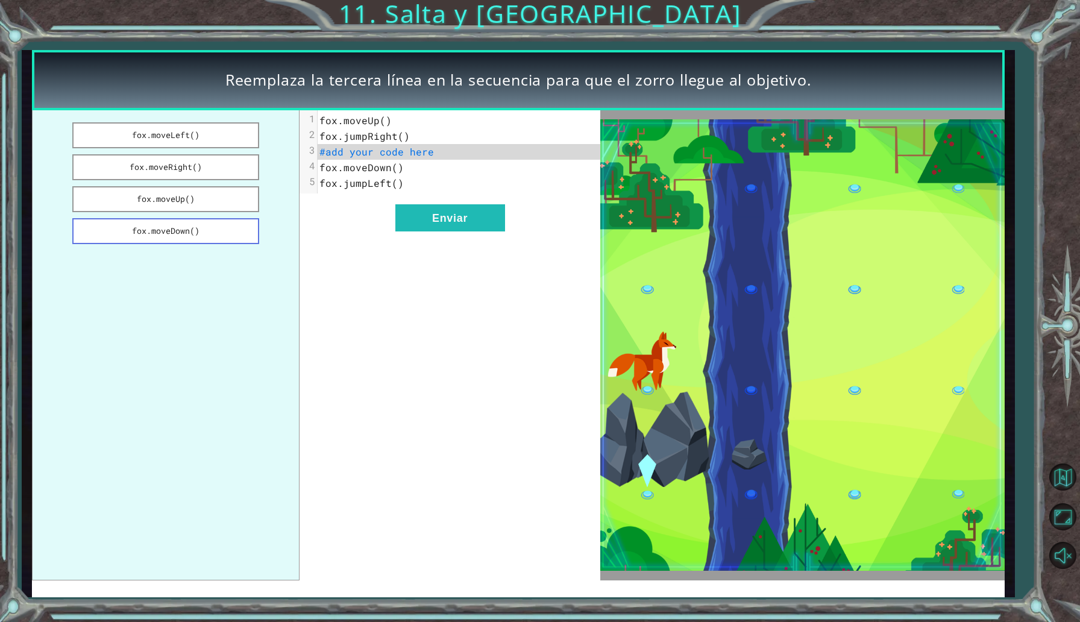
click at [192, 226] on button "fox.moveDown()" at bounding box center [165, 231] width 187 height 26
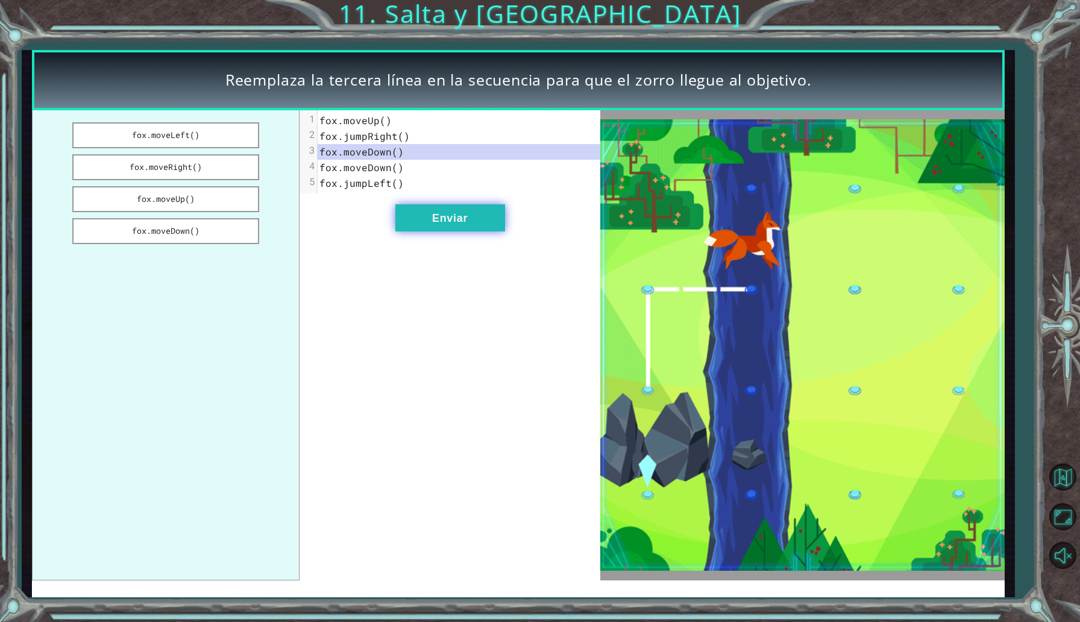
click at [412, 211] on button "Enviar" at bounding box center [450, 217] width 110 height 27
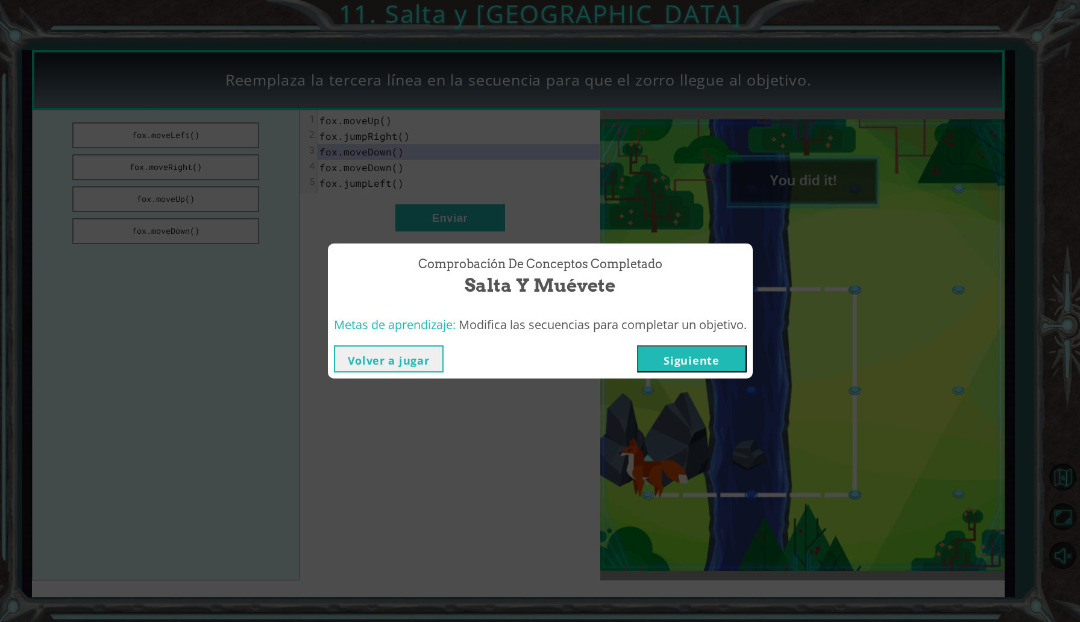
click at [673, 354] on button "Siguiente" at bounding box center [692, 358] width 110 height 27
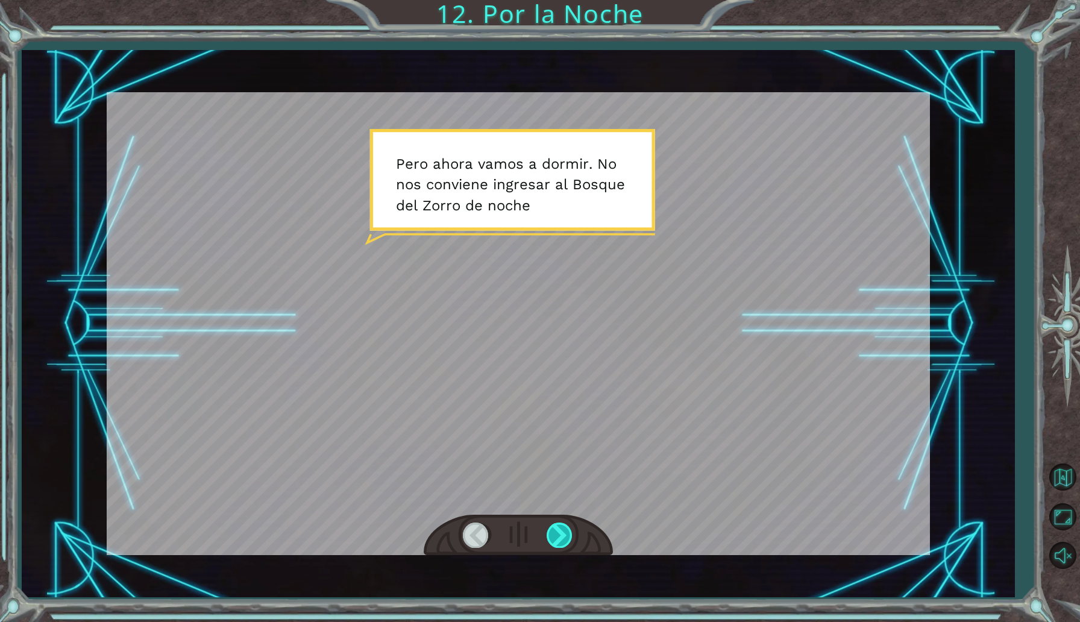
click at [562, 541] on div at bounding box center [560, 535] width 27 height 25
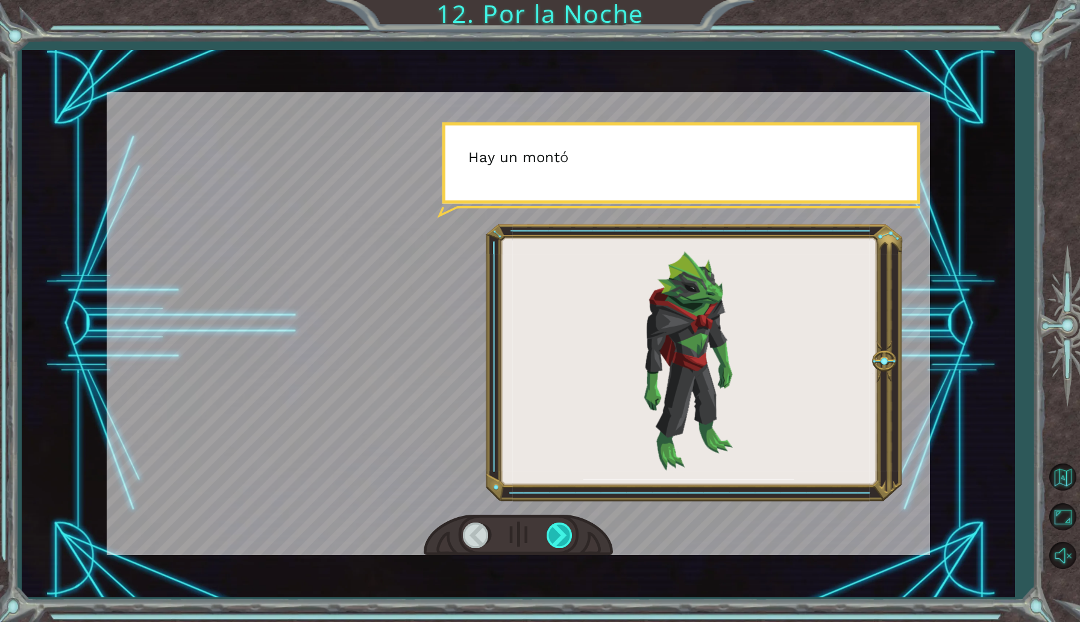
click at [562, 541] on div at bounding box center [560, 535] width 27 height 25
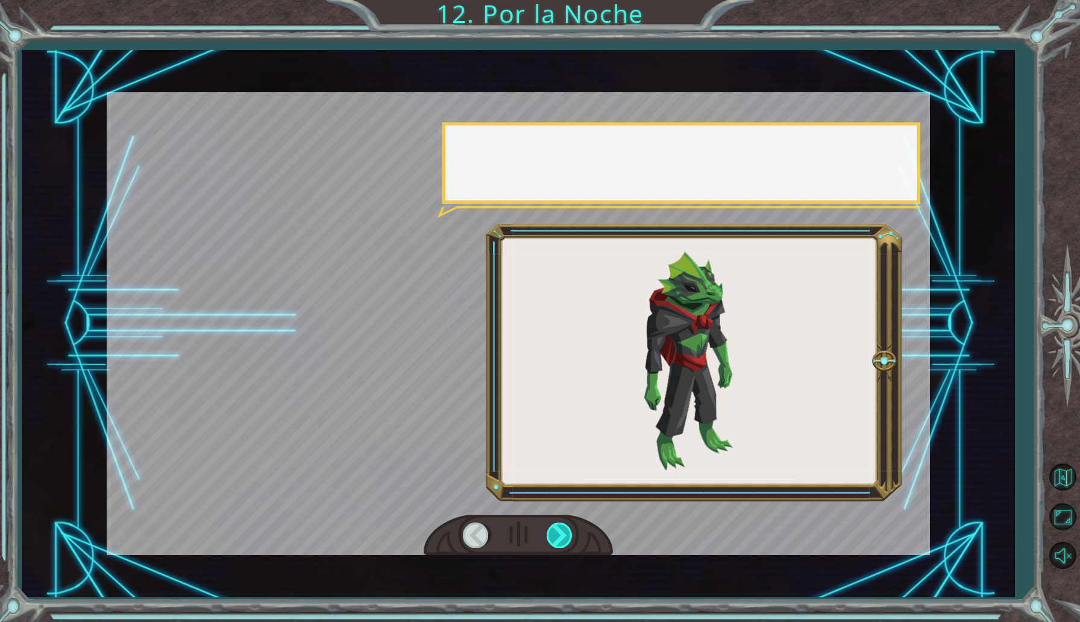
click at [562, 541] on div at bounding box center [560, 535] width 27 height 25
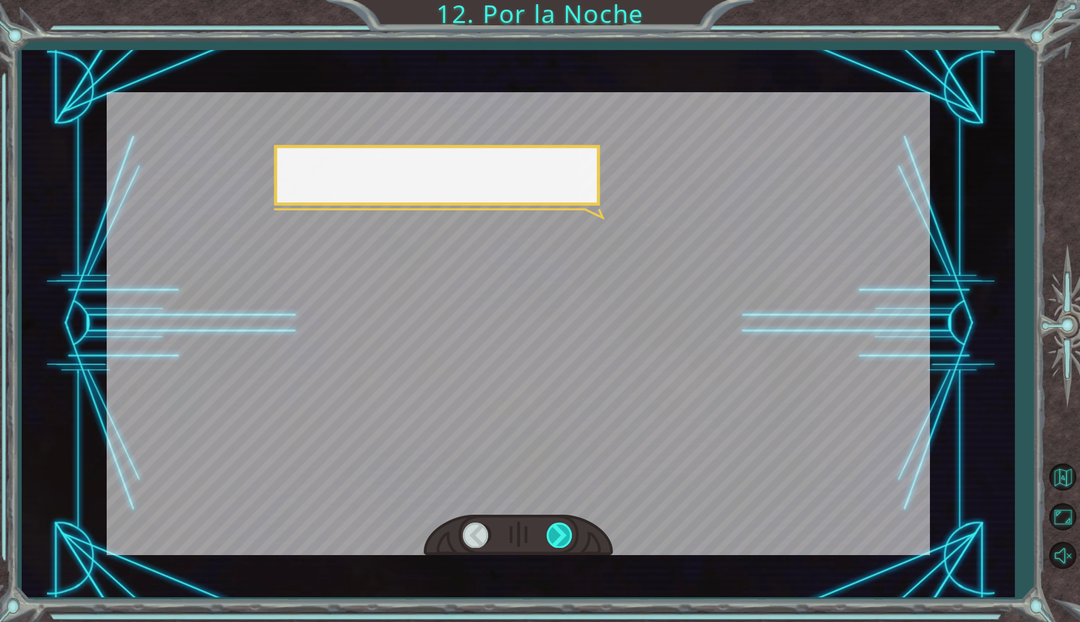
click at [562, 541] on div at bounding box center [560, 535] width 27 height 25
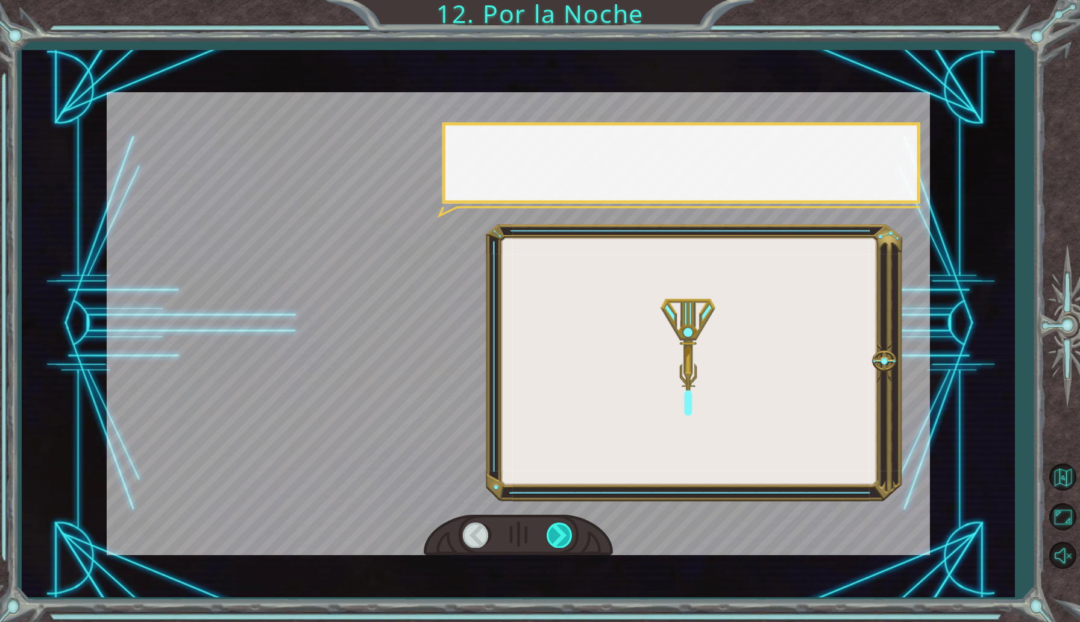
click at [562, 541] on div at bounding box center [560, 535] width 27 height 25
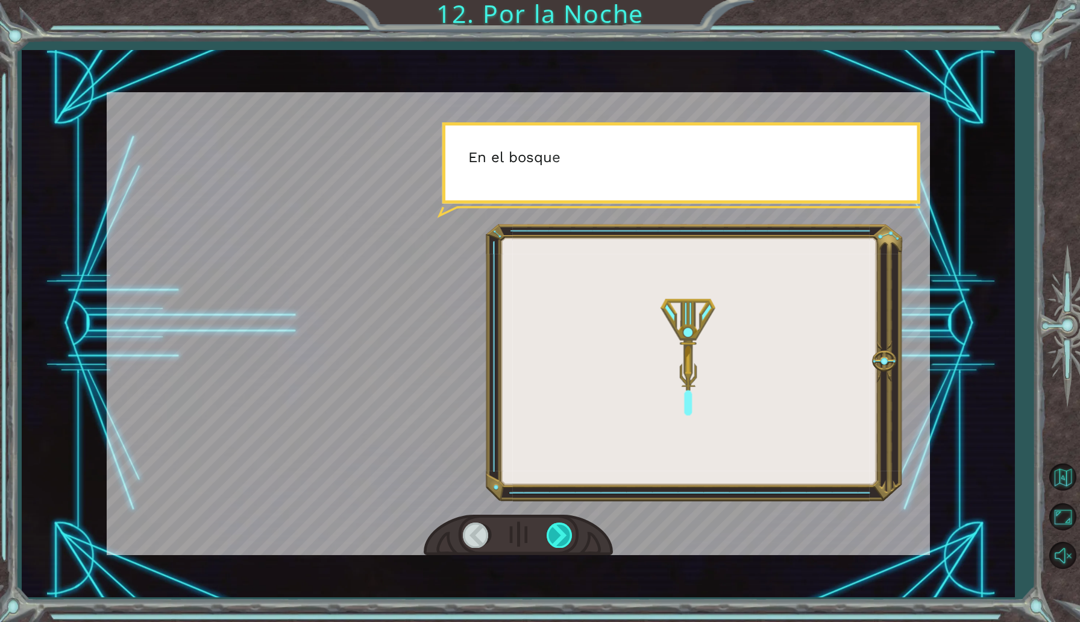
click at [562, 541] on div at bounding box center [560, 535] width 27 height 25
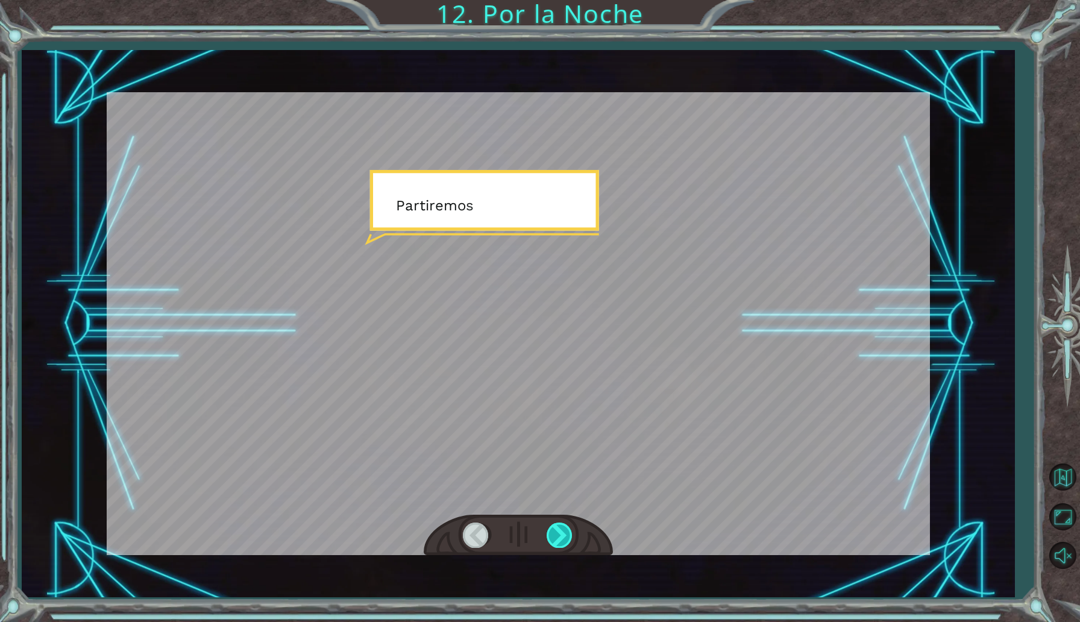
click at [562, 541] on div at bounding box center [560, 535] width 27 height 25
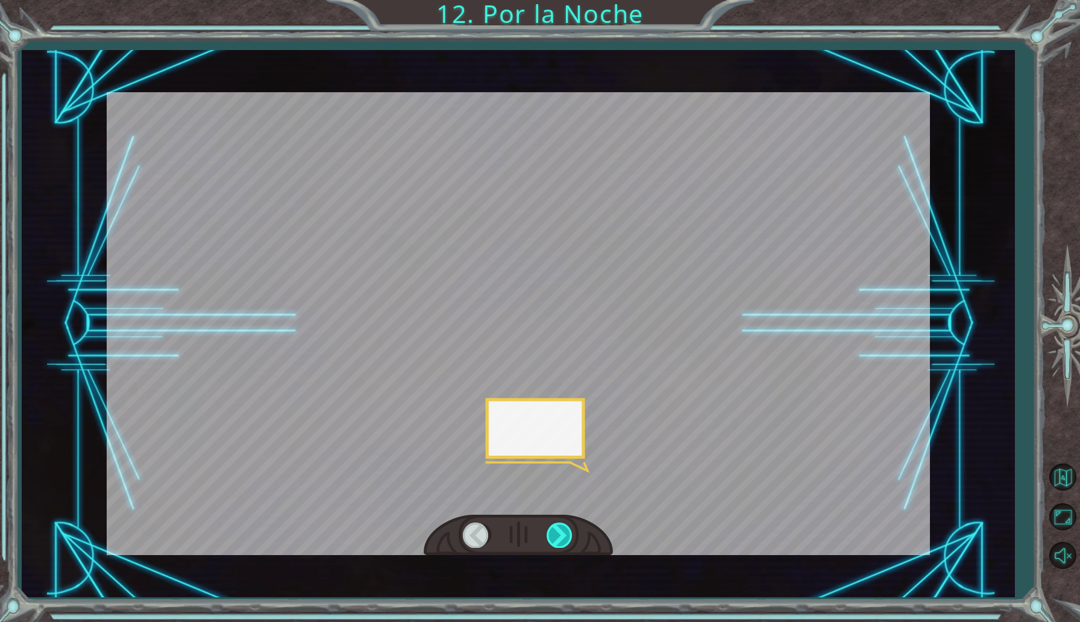
click at [562, 541] on div at bounding box center [560, 535] width 27 height 25
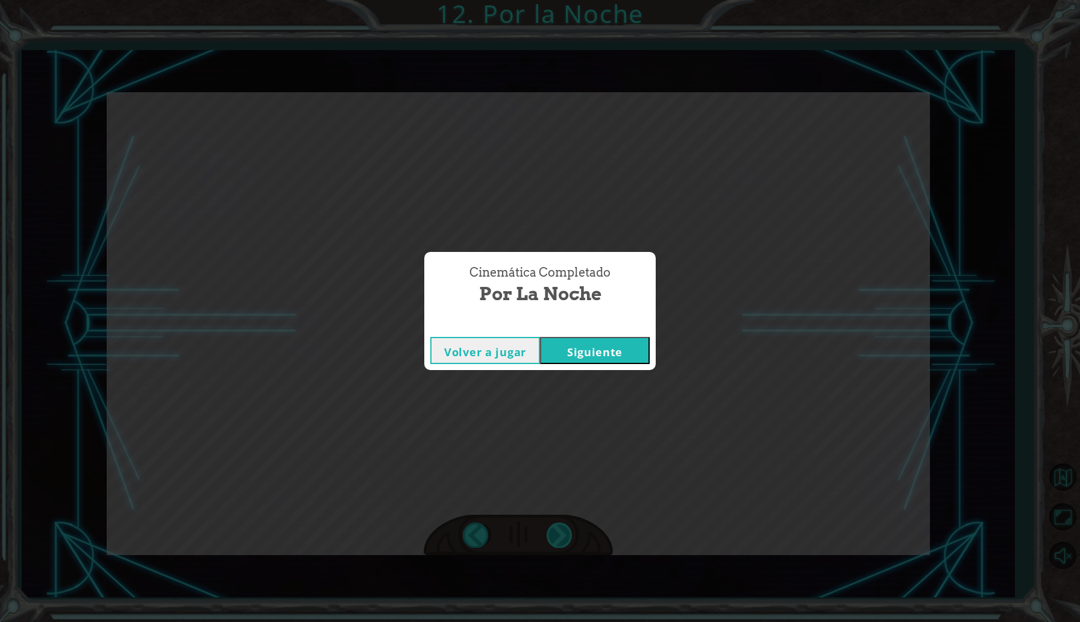
click at [562, 541] on div "Cinemática Completado Por la Noche Volver a jugar [GEOGRAPHIC_DATA]" at bounding box center [540, 311] width 1080 height 622
click at [580, 343] on button "Siguiente" at bounding box center [595, 350] width 110 height 27
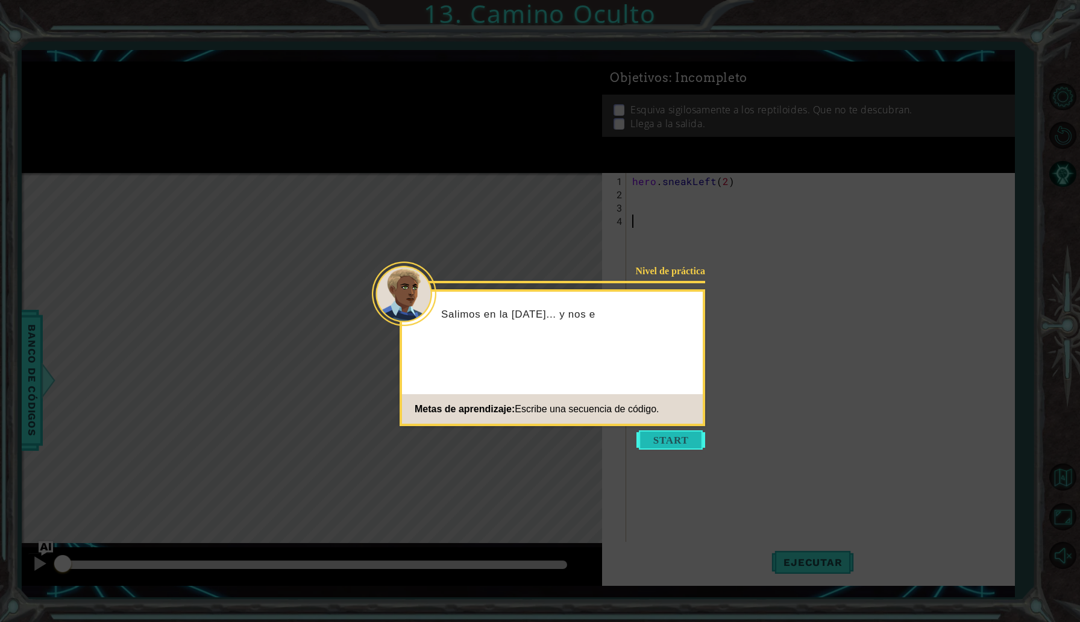
click at [663, 436] on button "Start" at bounding box center [671, 439] width 69 height 19
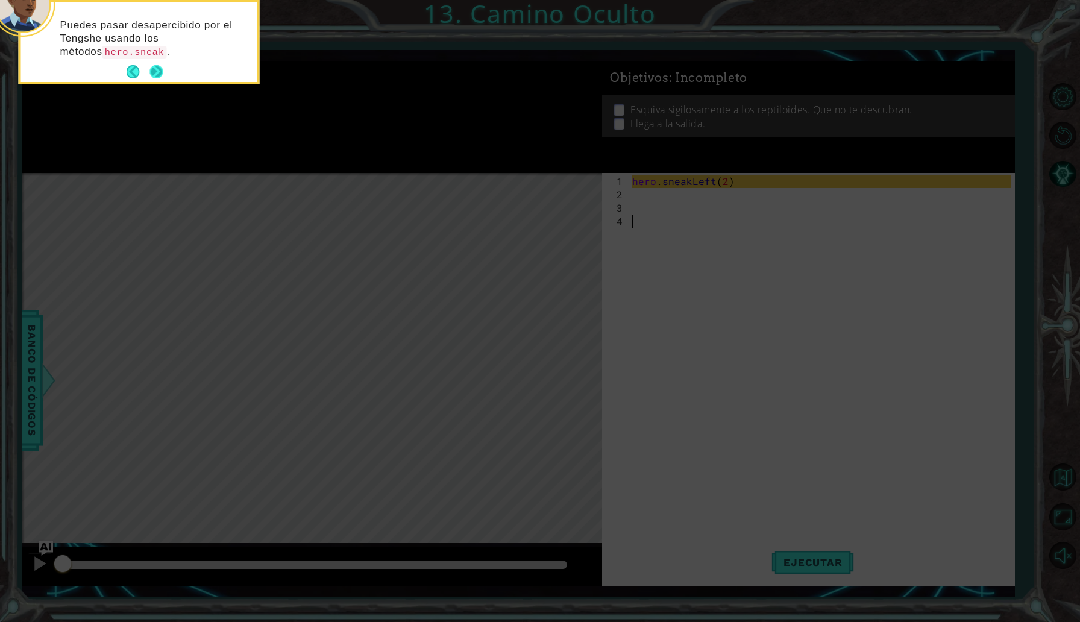
click at [160, 69] on button "Next" at bounding box center [156, 71] width 13 height 13
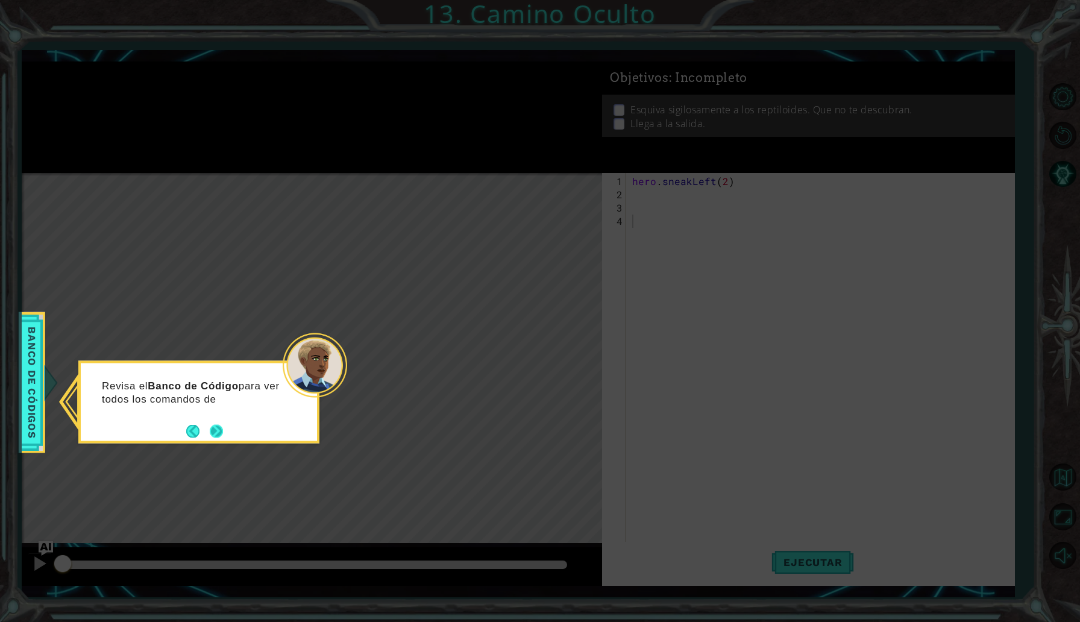
click at [223, 433] on button "Next" at bounding box center [216, 430] width 13 height 13
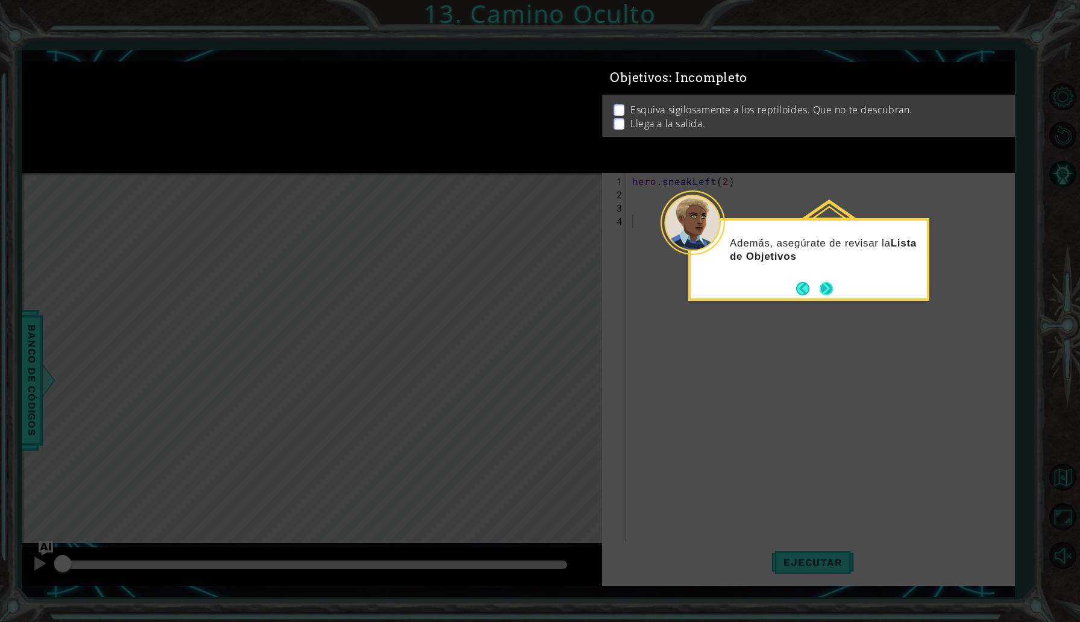
click at [830, 286] on button "Next" at bounding box center [826, 288] width 13 height 13
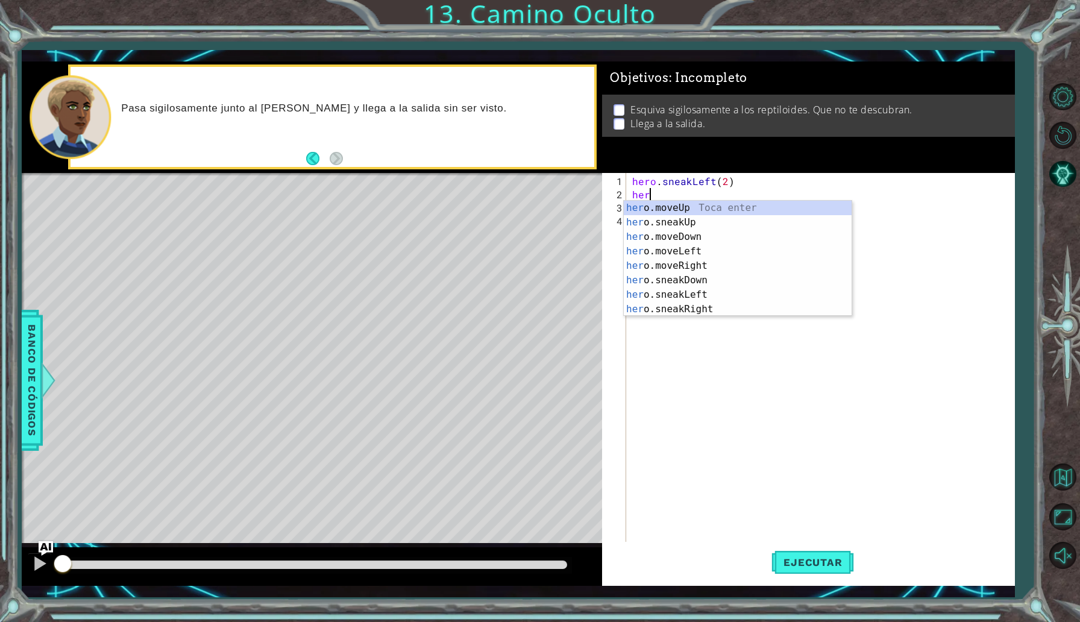
scroll to position [0, 1]
click at [703, 227] on div "hero .moveUp Toca enter hero .sneakUp Toca enter hero .moveDown Toca enter hero…" at bounding box center [738, 273] width 228 height 145
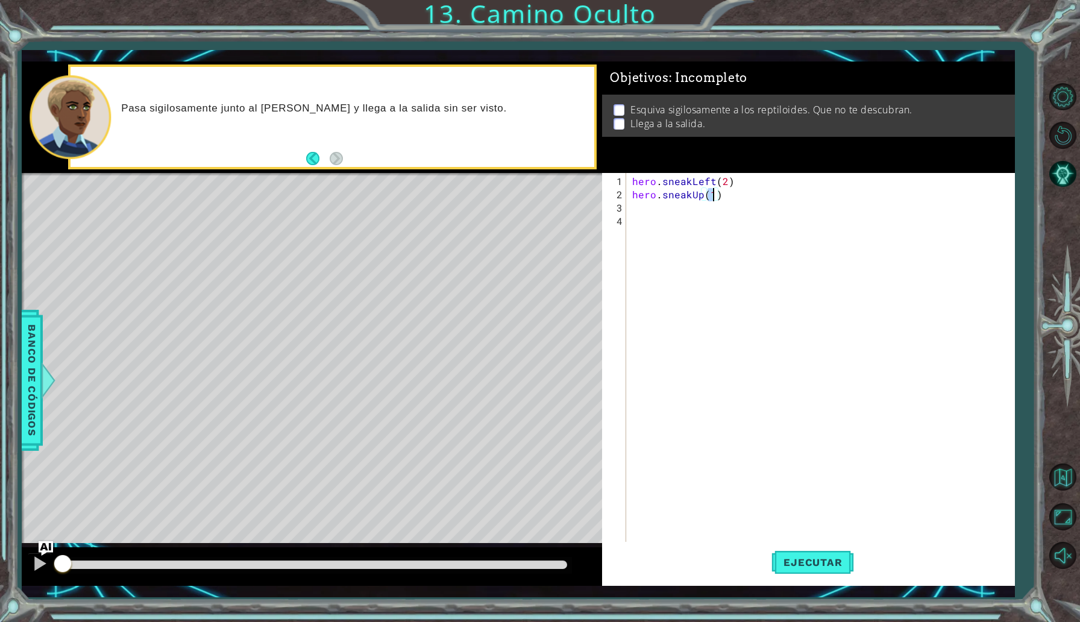
type textarea "hero.sneakUp(2)"
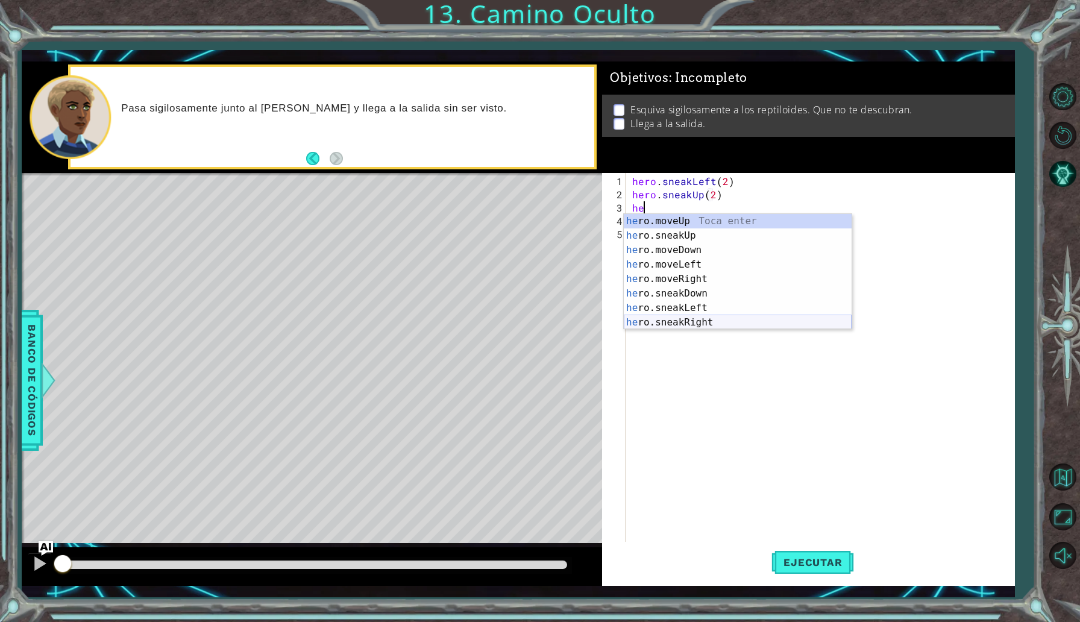
click at [708, 323] on div "he ro.moveUp Toca enter he ro.sneakUp Toca enter he ro.moveDown Toca enter he r…" at bounding box center [738, 286] width 228 height 145
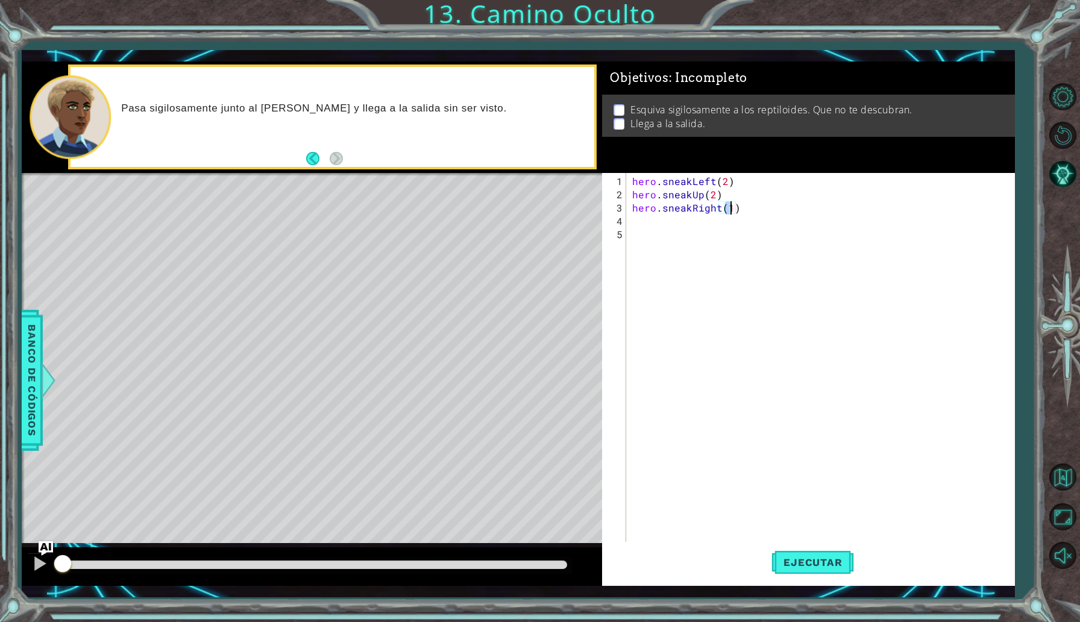
scroll to position [0, 5]
type textarea "hero.sneakRight(2)"
click at [831, 556] on span "Ejecutar" at bounding box center [813, 562] width 83 height 12
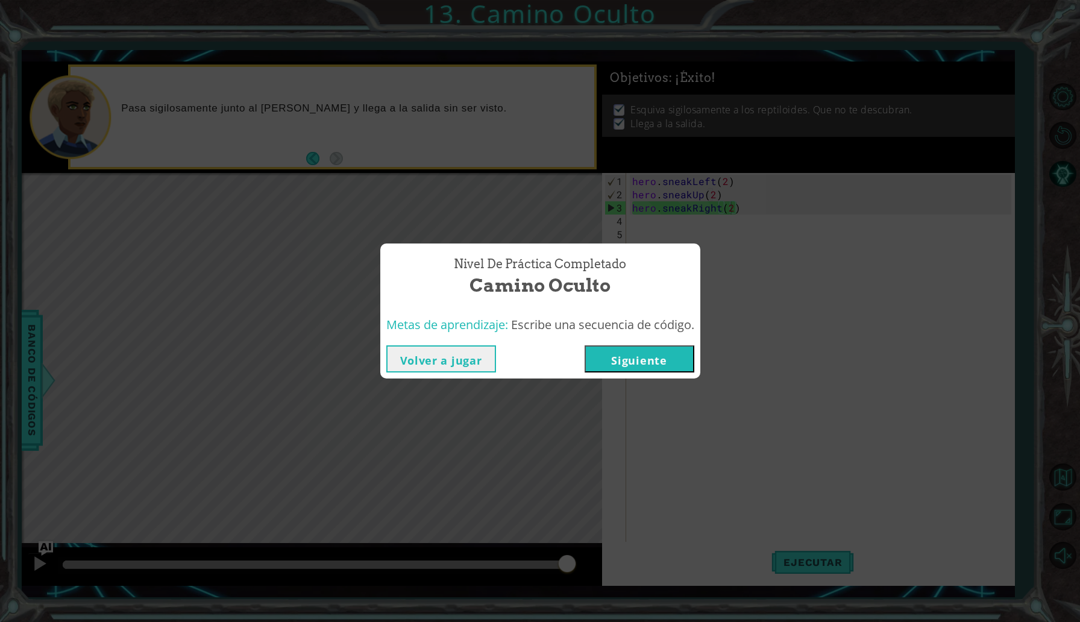
click at [642, 359] on button "Siguiente" at bounding box center [640, 358] width 110 height 27
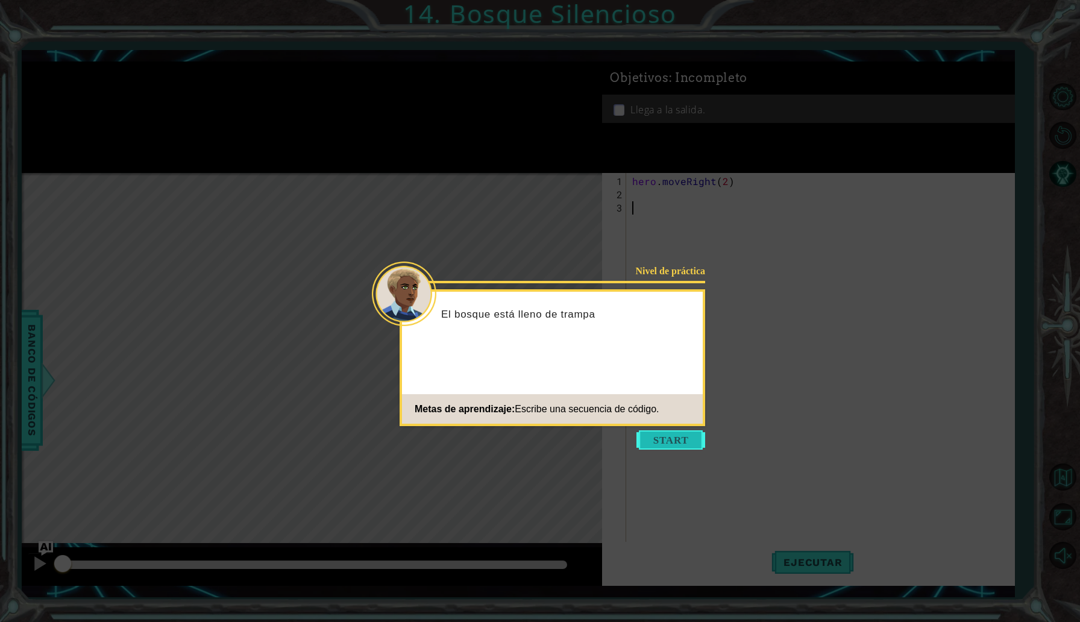
click at [656, 434] on button "Start" at bounding box center [671, 439] width 69 height 19
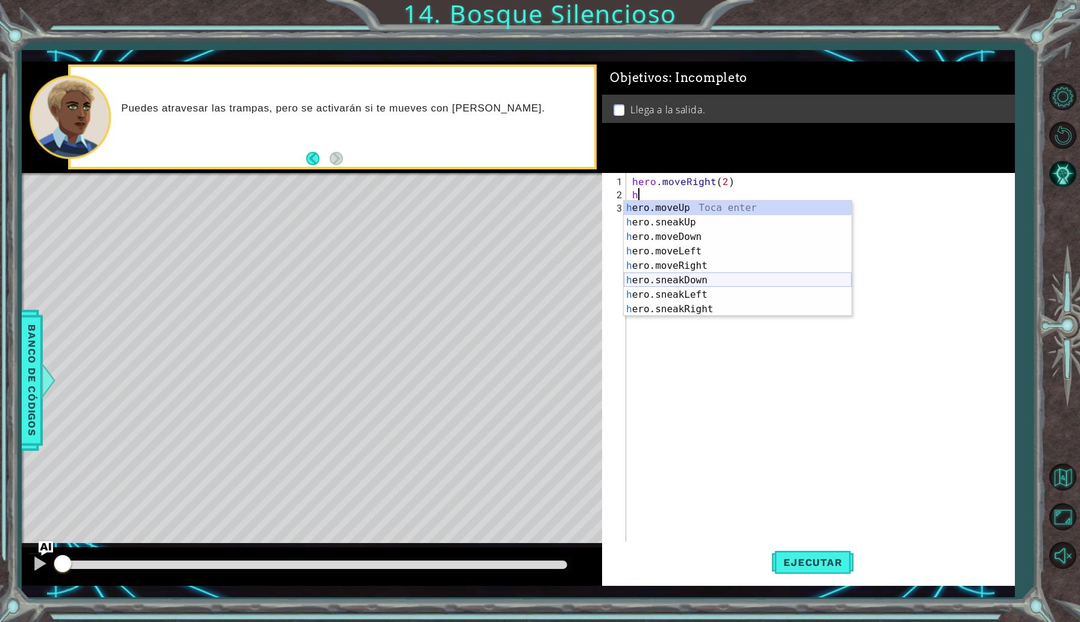
click at [705, 281] on div "h ero.moveUp Toca enter h ero.sneakUp Toca enter h ero.moveDown Toca enter h er…" at bounding box center [738, 273] width 228 height 145
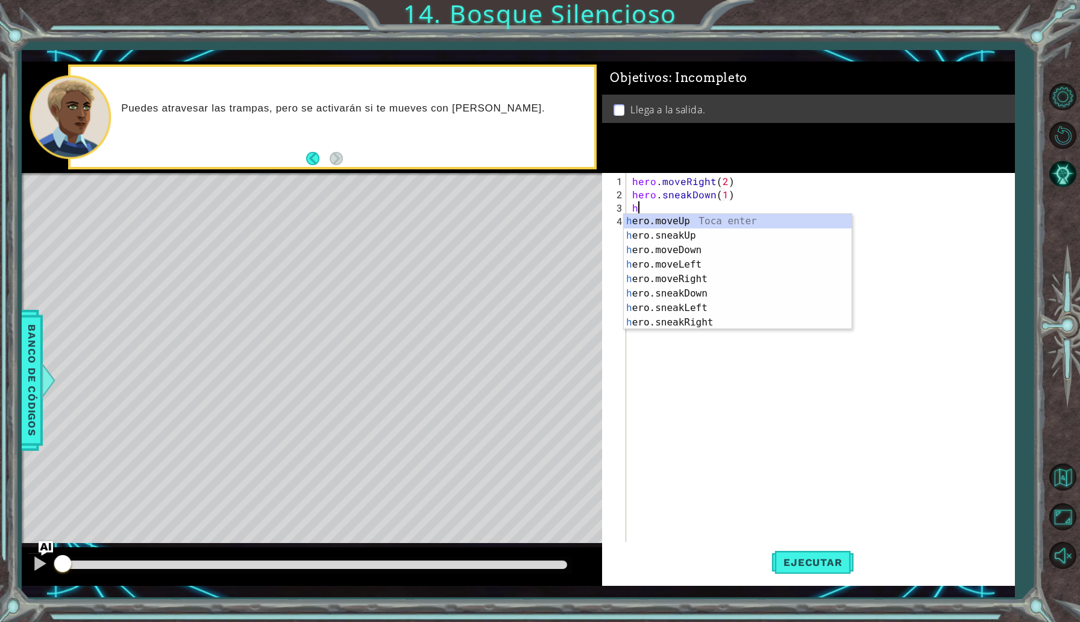
scroll to position [0, 6]
click at [702, 323] on div "he ro.moveUp Toca enter he ro.sneakUp Toca enter he ro.moveDown Toca enter he r…" at bounding box center [738, 286] width 228 height 145
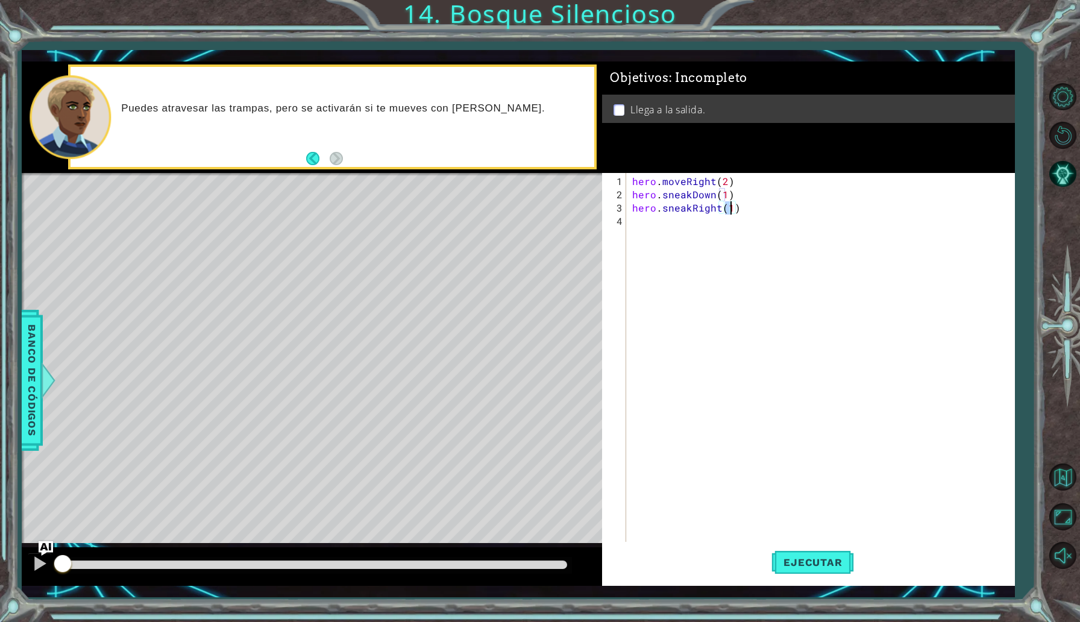
type textarea "hero.sneakRight(2)"
click at [703, 229] on div "hero . moveRight ( 2 ) hero . sneakDown ( 1 ) hero . sneakRight ( 2 )" at bounding box center [823, 374] width 387 height 398
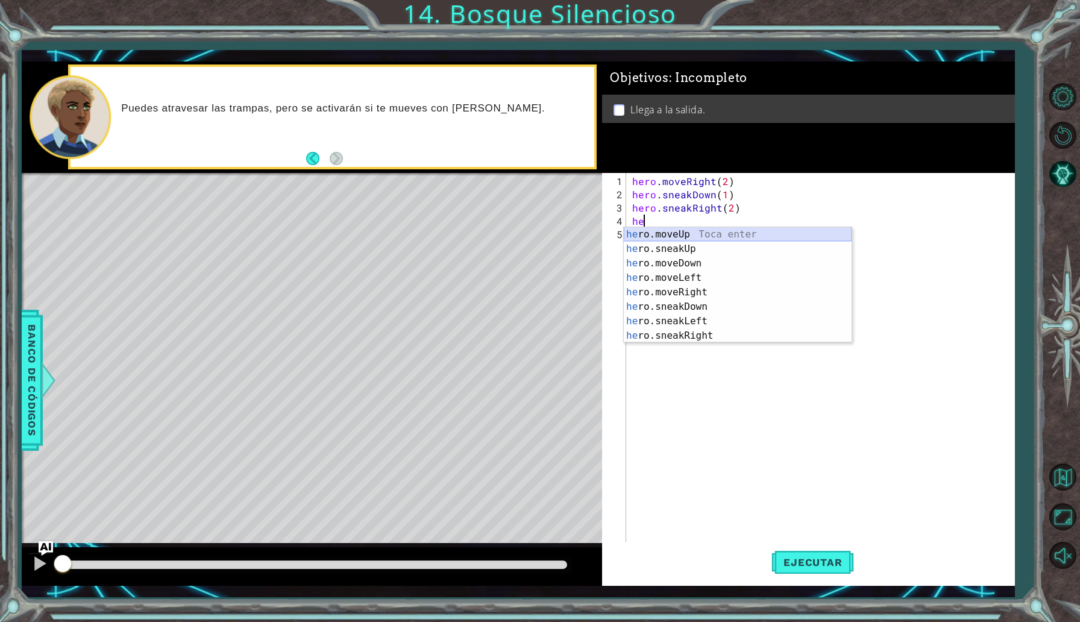
click at [705, 237] on div "he ro.moveUp Toca enter he ro.sneakUp Toca enter he ro.moveDown Toca enter he r…" at bounding box center [738, 299] width 228 height 145
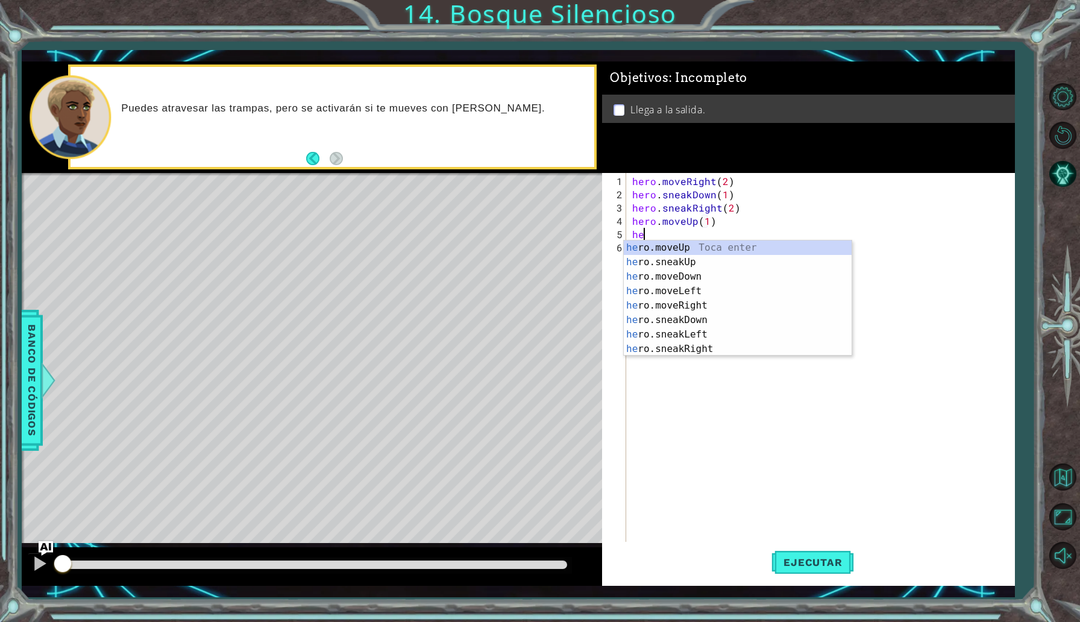
scroll to position [0, 5]
click at [722, 308] on div "he ro.moveUp Toca enter he ro.sneakUp Toca enter he ro.moveDown Toca enter he r…" at bounding box center [738, 313] width 228 height 145
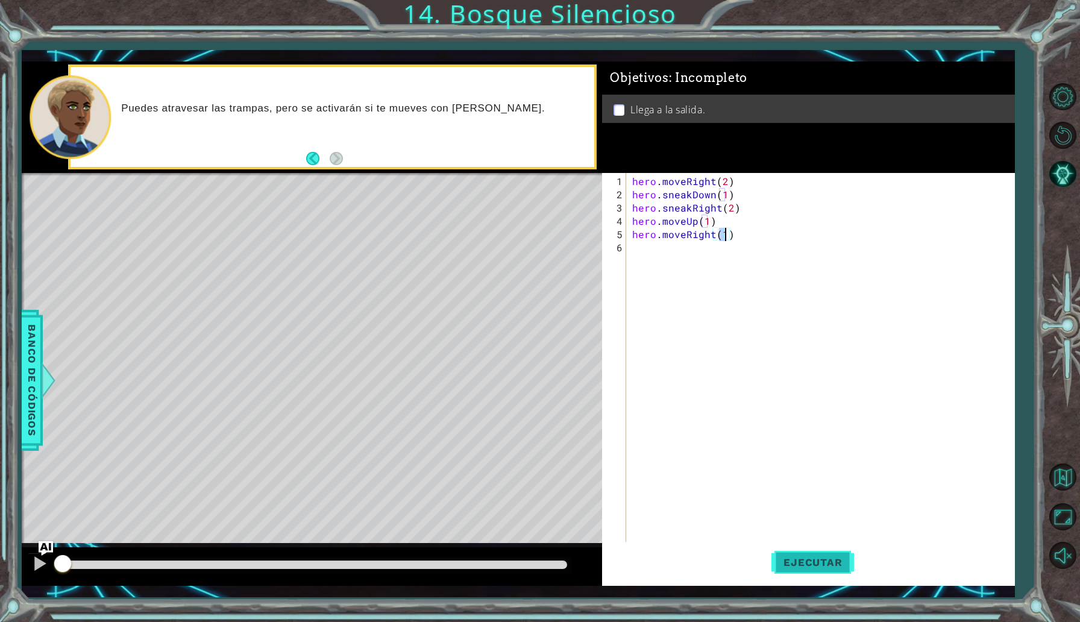
type textarea "hero.moveRight(1)"
click at [837, 572] on button "Ejecutar" at bounding box center [813, 562] width 83 height 41
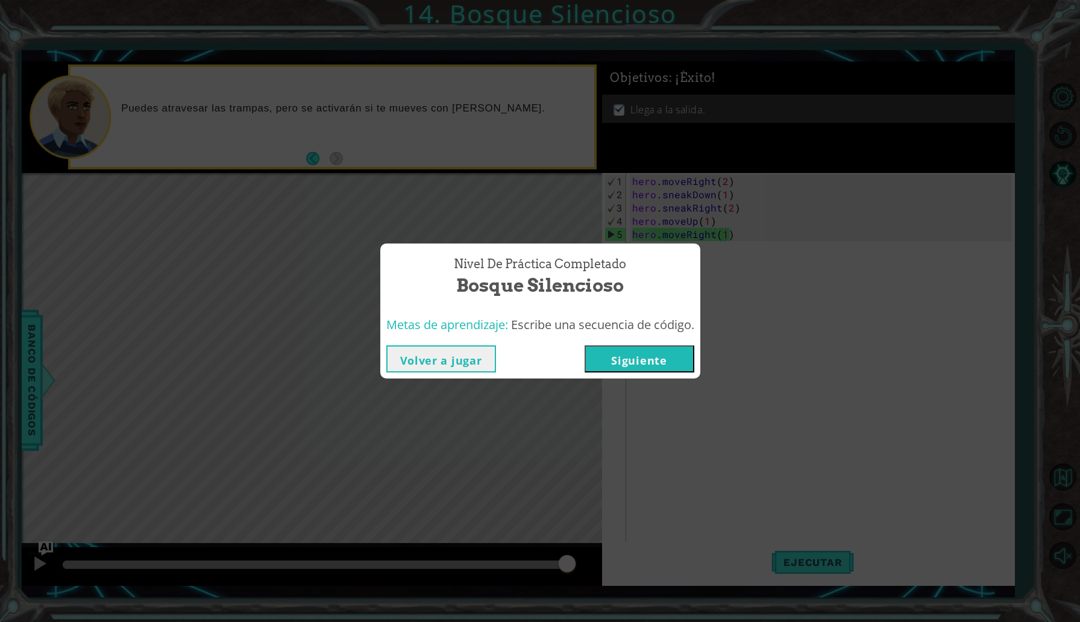
click at [659, 362] on button "Siguiente" at bounding box center [640, 358] width 110 height 27
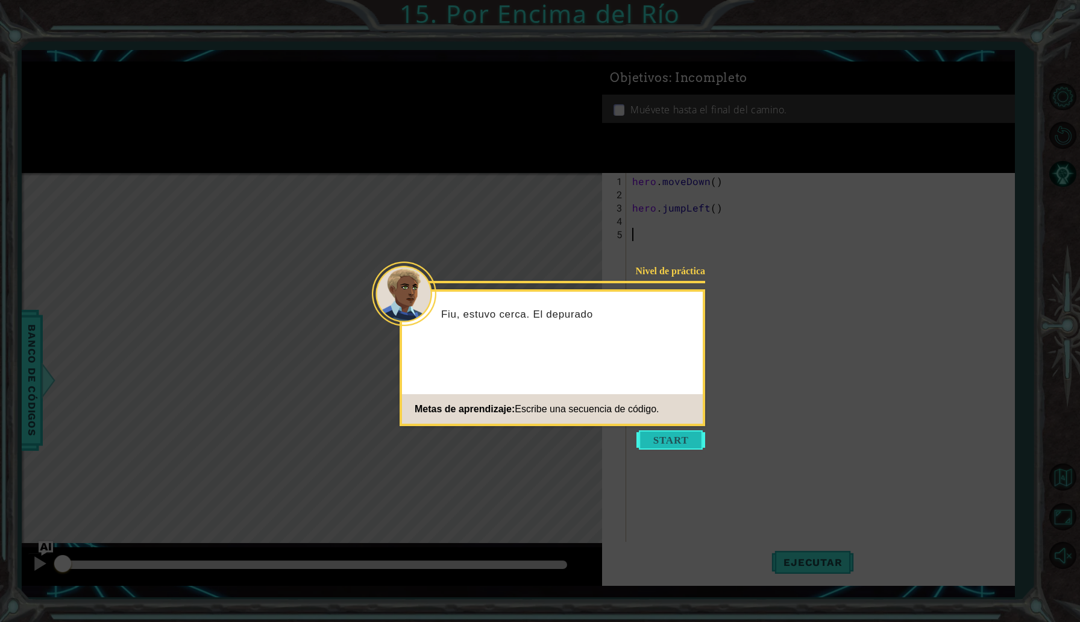
click at [667, 431] on button "Start" at bounding box center [671, 439] width 69 height 19
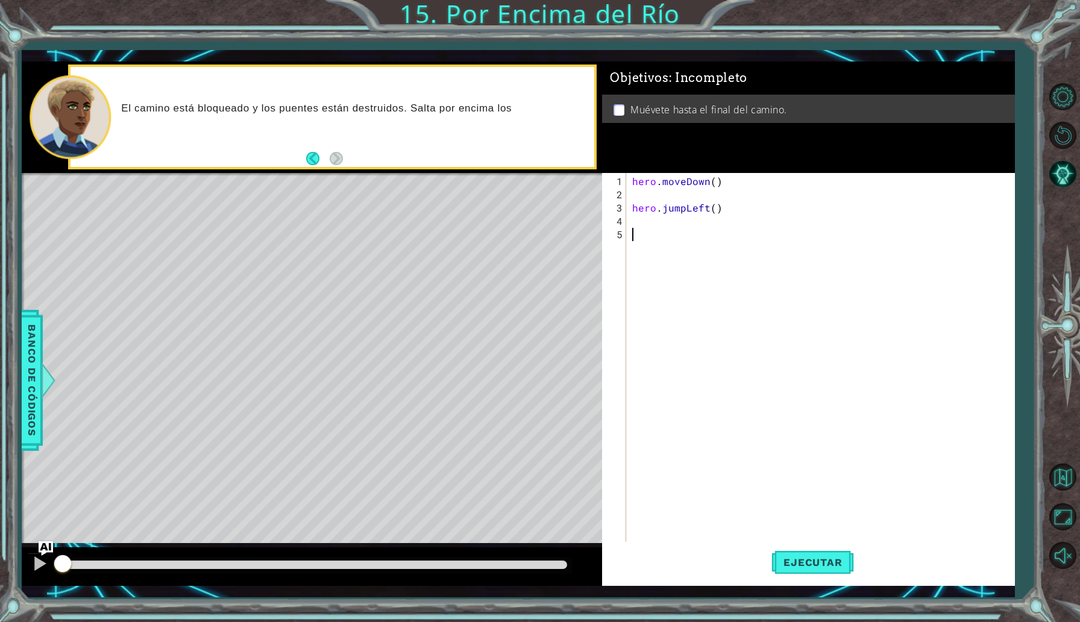
click at [672, 190] on div "hero . moveDown ( ) hero . jumpLeft ( )" at bounding box center [823, 380] width 387 height 411
click at [685, 218] on div "hero . moveDown ( ) hero . jumpLeft ( )" at bounding box center [823, 380] width 387 height 411
click at [643, 191] on div "hero . moveDown ( ) hero . jumpLeft ( )" at bounding box center [823, 380] width 387 height 411
type textarea "hero.moveDown()"
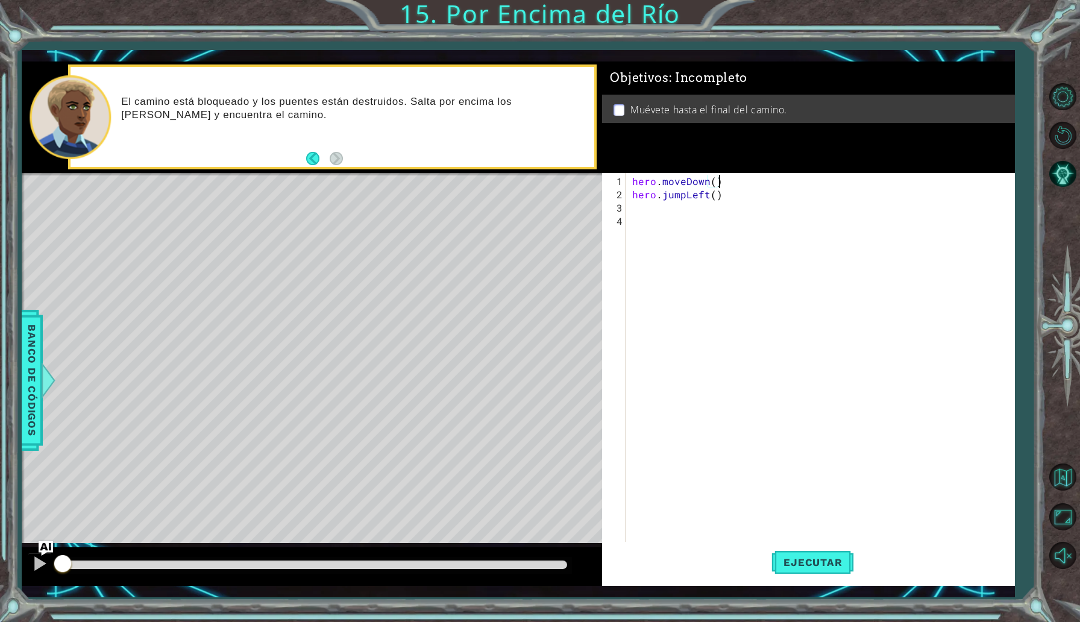
click at [682, 215] on div "hero . moveDown ( ) hero . jumpLeft ( )" at bounding box center [823, 374] width 387 height 398
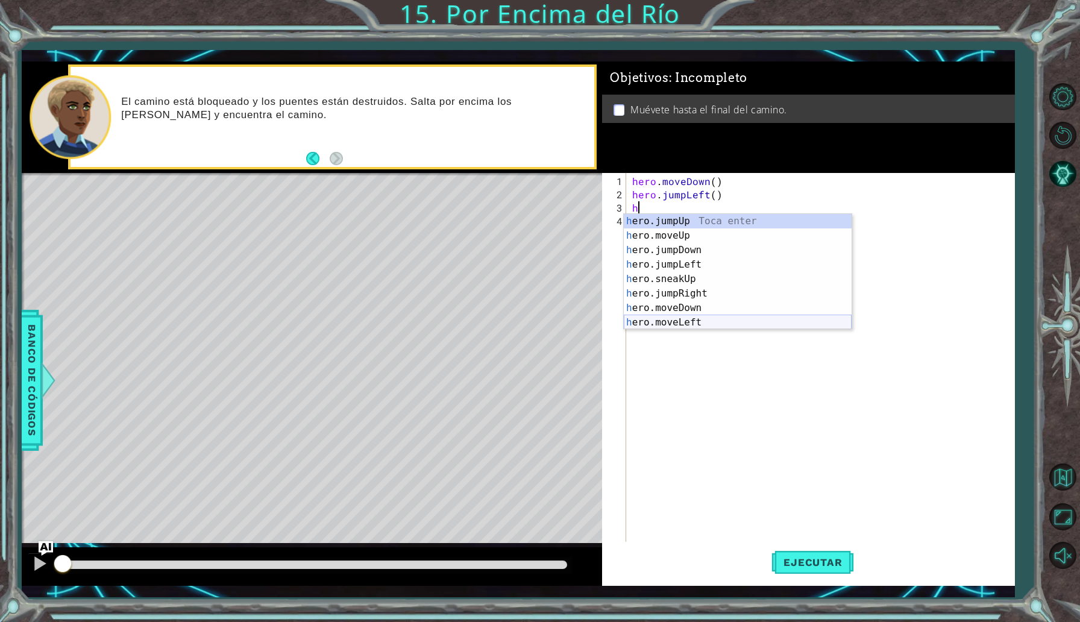
click at [696, 323] on div "h ero.jumpUp Toca enter h ero.moveUp Toca enter h ero.jumpDown Toca enter h ero…" at bounding box center [738, 286] width 228 height 145
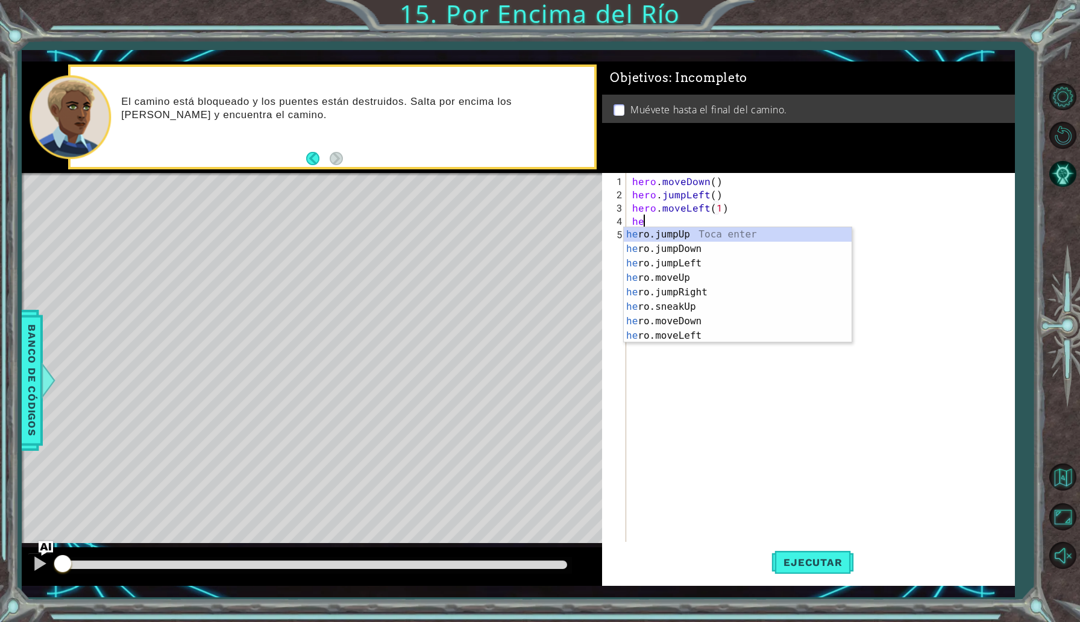
type textarea "hero.moveLeft(1)her"
click at [698, 250] on div "her o.jumpUp Toca enter her o.jumpDown Toca enter her o.jumpLeft Toca enter her…" at bounding box center [738, 299] width 228 height 145
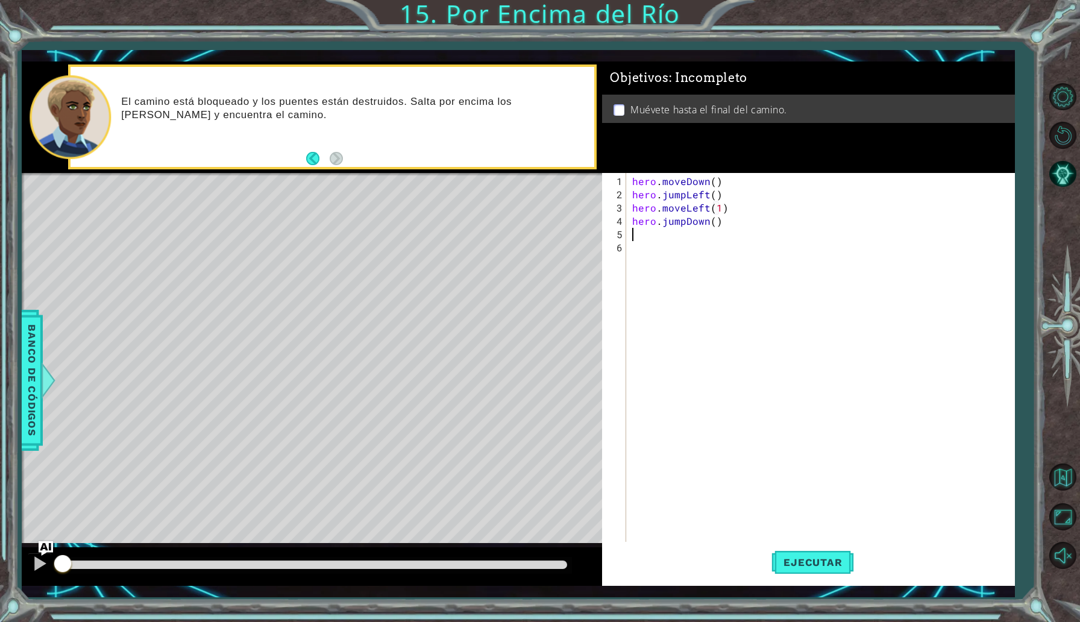
scroll to position [0, 0]
type textarea "h"
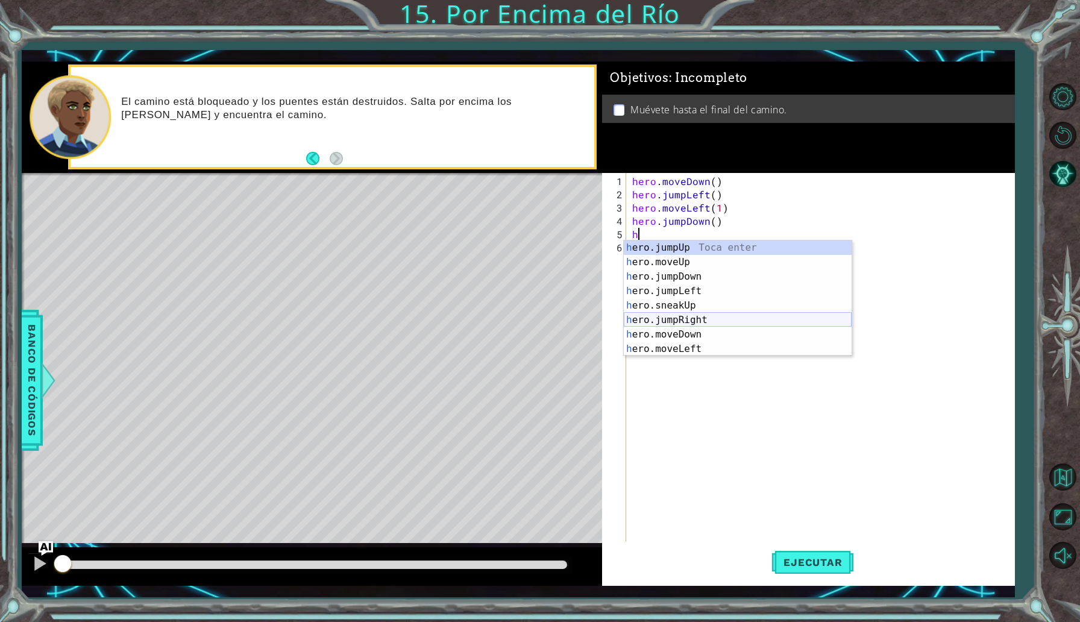
click at [706, 326] on div "h ero.jumpUp Toca enter h ero.moveUp Toca enter h ero.jumpDown Toca enter h ero…" at bounding box center [738, 313] width 228 height 145
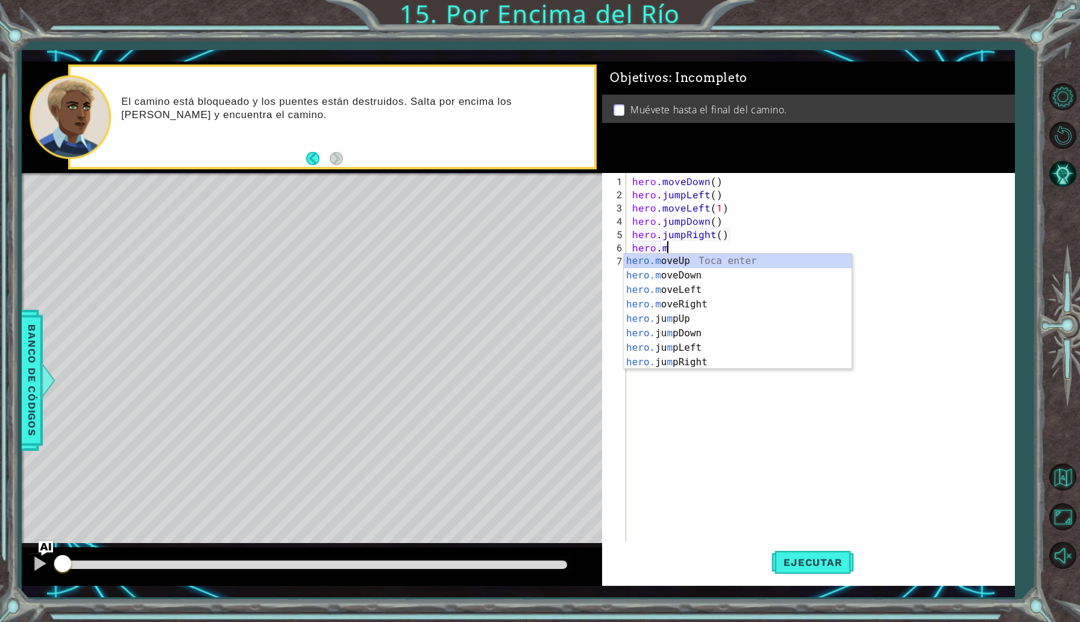
scroll to position [0, 2]
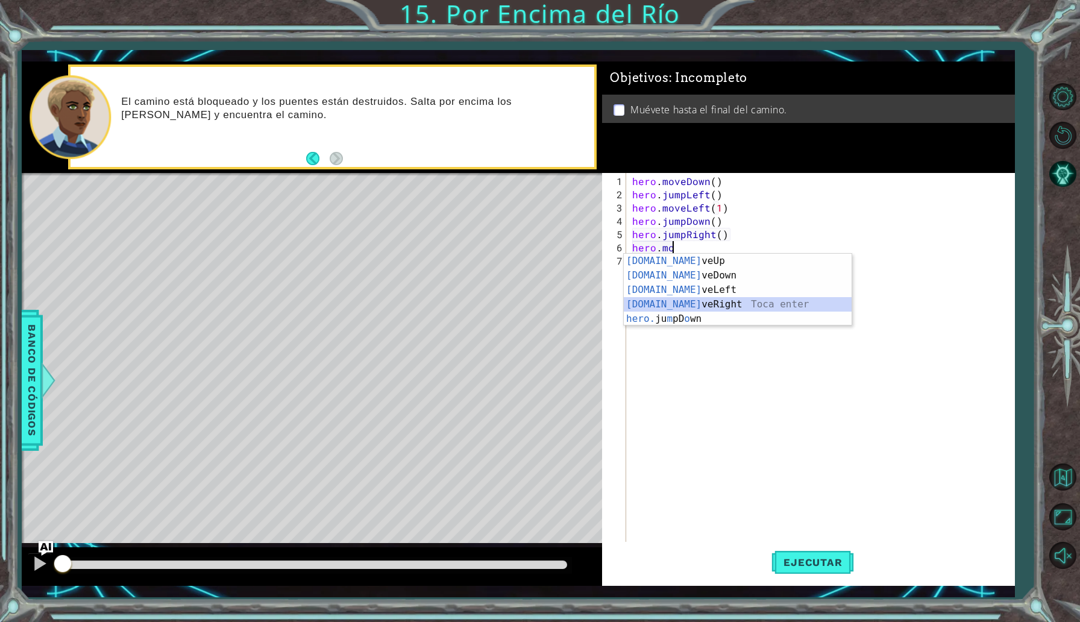
click at [746, 303] on div "[DOMAIN_NAME] veUp Toca enter [DOMAIN_NAME] veDown Toca enter [DOMAIN_NAME] veL…" at bounding box center [738, 304] width 228 height 101
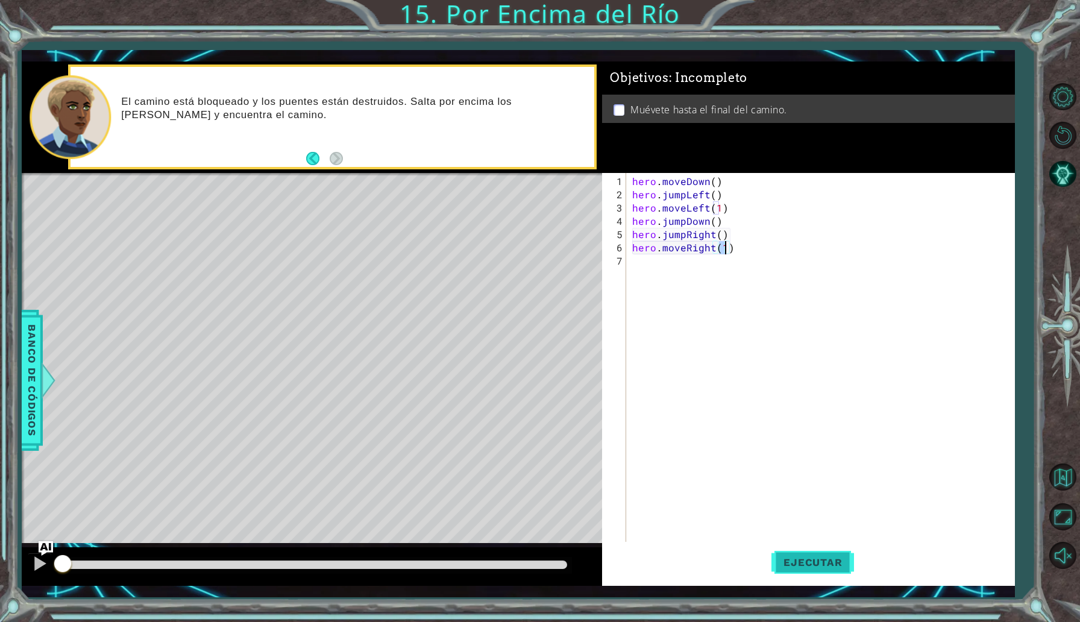
type textarea "hero.moveRight(1)"
click at [816, 577] on button "Ejecutar" at bounding box center [813, 562] width 83 height 41
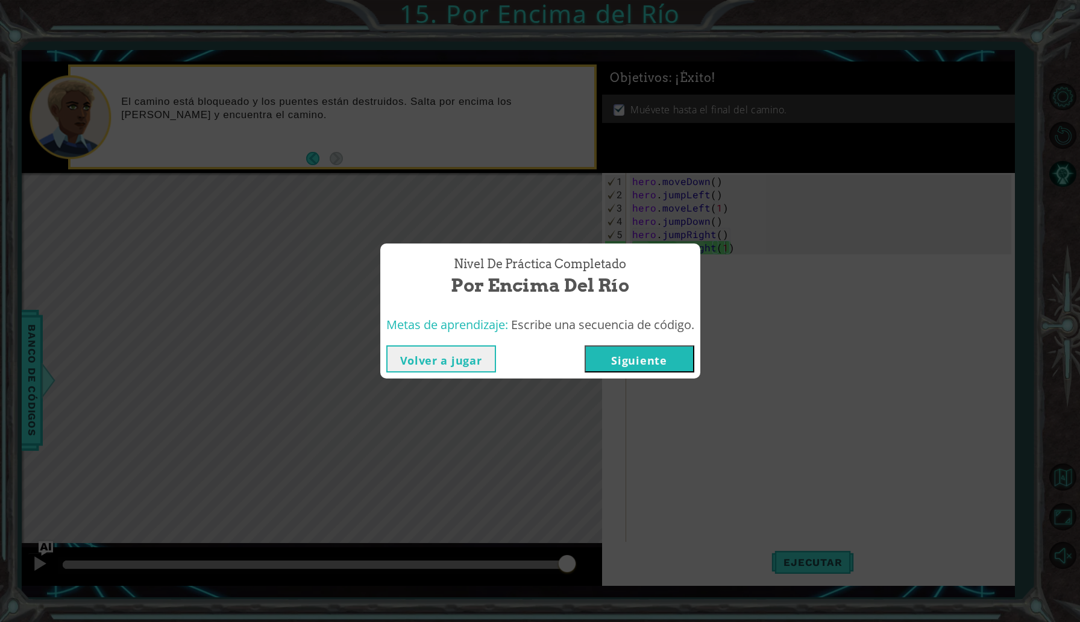
click at [635, 366] on button "Siguiente" at bounding box center [640, 358] width 110 height 27
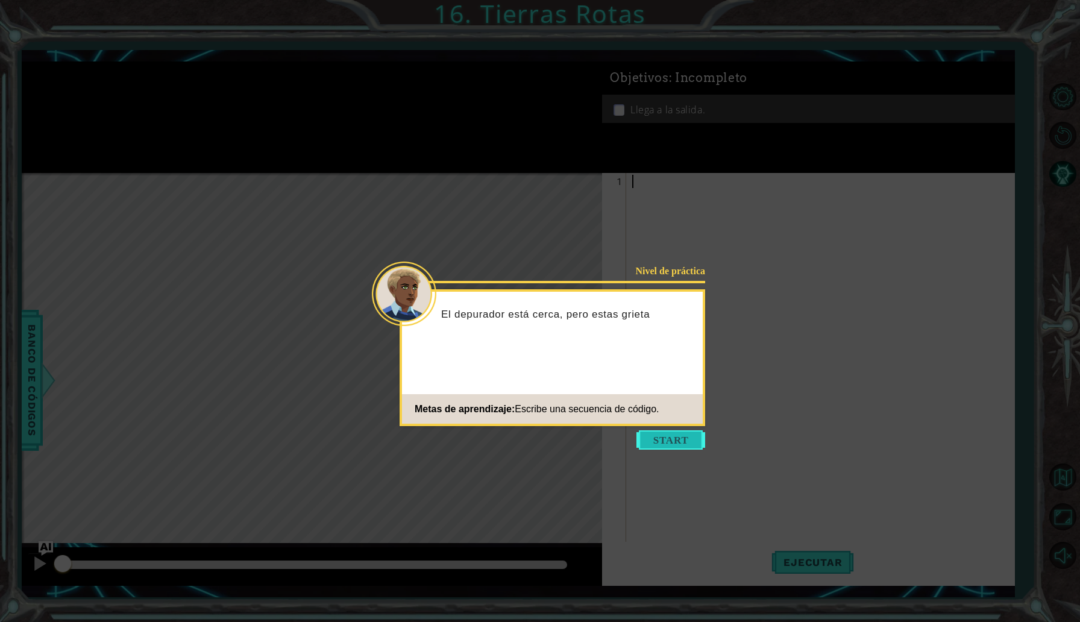
click at [657, 441] on button "Start" at bounding box center [671, 439] width 69 height 19
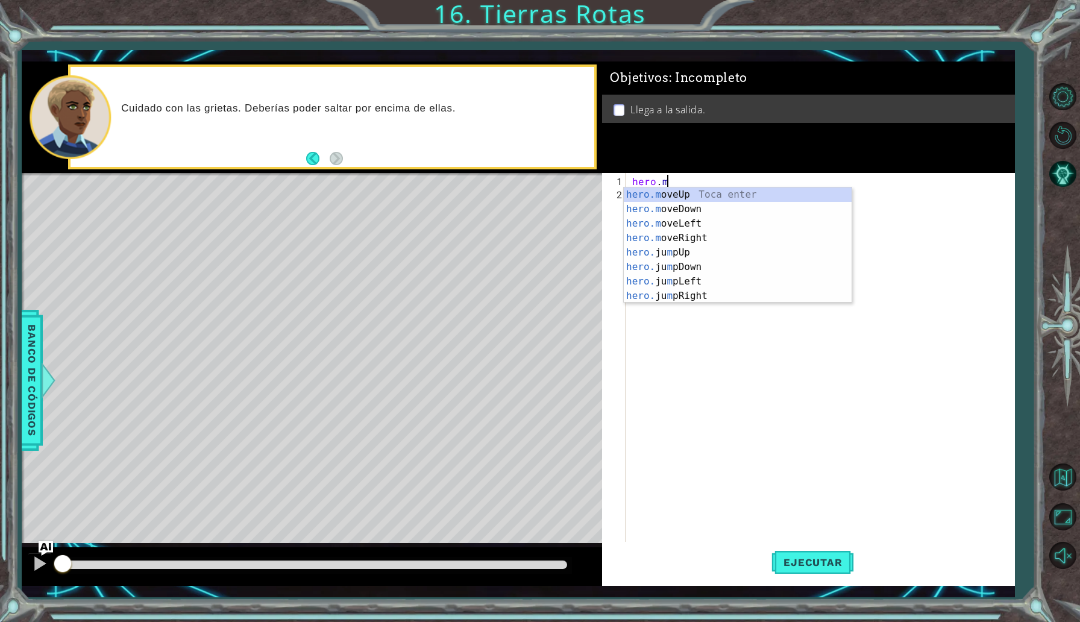
scroll to position [0, 2]
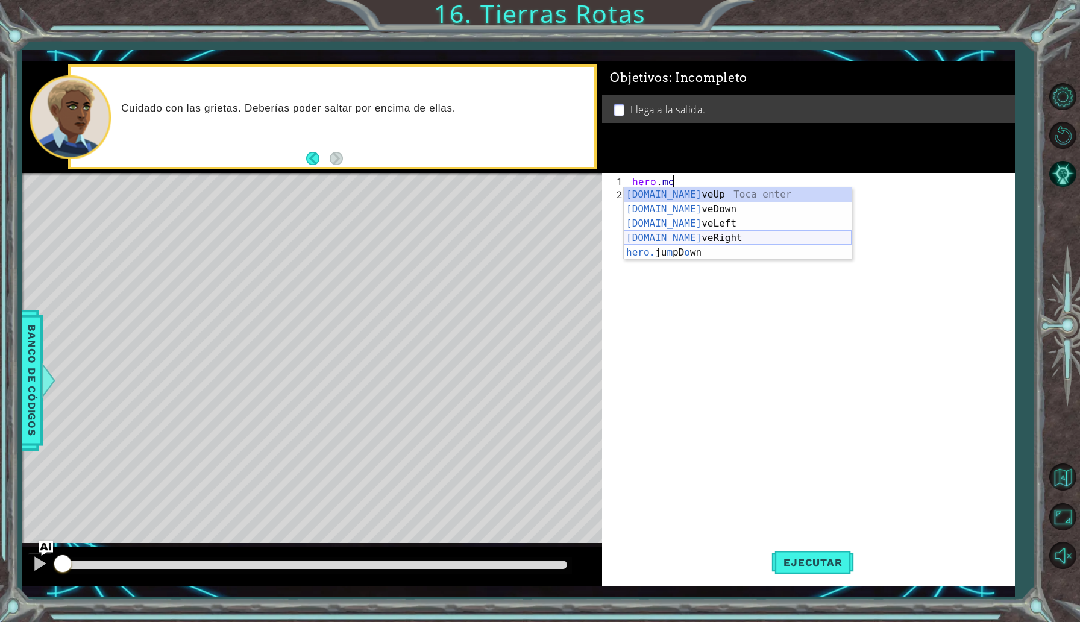
click at [704, 242] on div "[DOMAIN_NAME] veUp Toca enter [DOMAIN_NAME] veDown Toca enter [DOMAIN_NAME] veL…" at bounding box center [738, 237] width 228 height 101
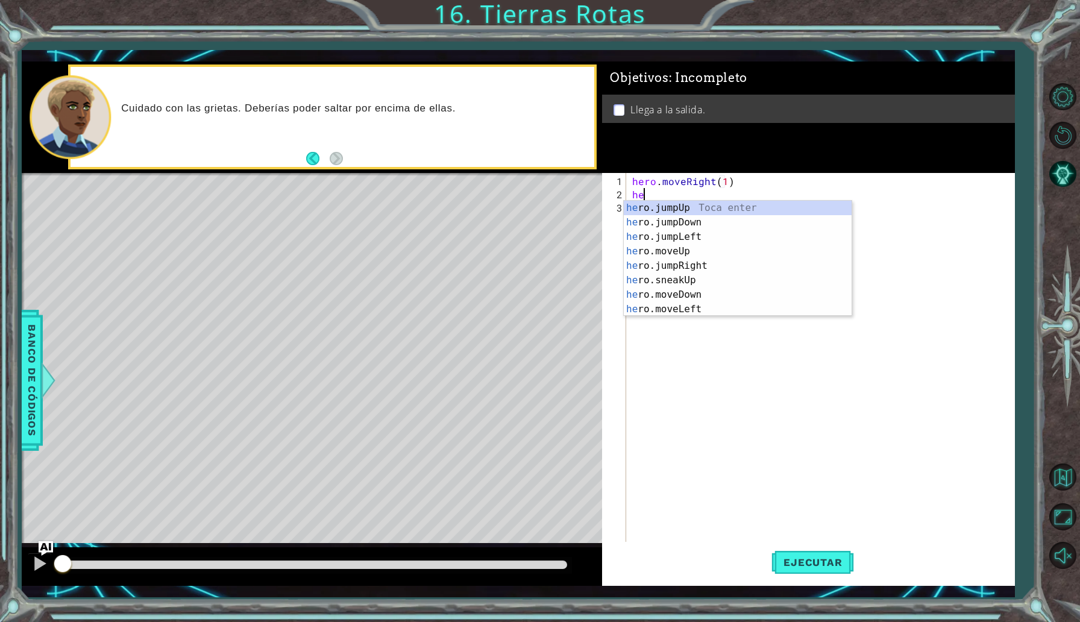
scroll to position [0, 7]
click at [698, 253] on div "her o.jumpUp Toca enter her o.jumpDown Toca enter her o.jumpLeft Toca enter her…" at bounding box center [738, 273] width 228 height 145
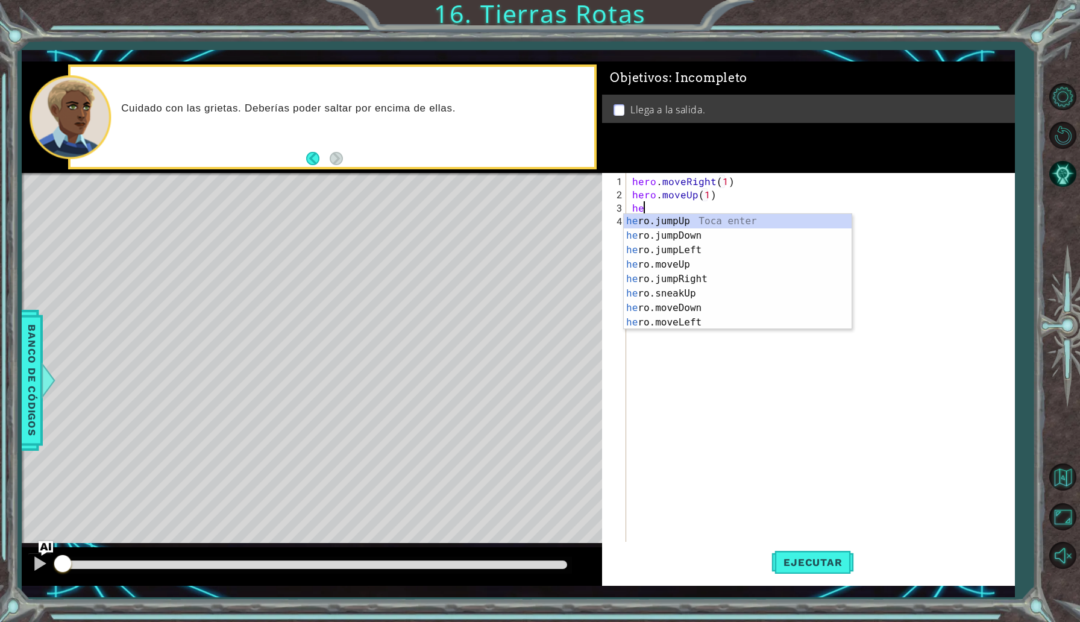
type textarea "hero.moveUp(1)her"
click at [699, 224] on div "her o.jumpUp Toca enter her o.jumpDown Toca enter her o.jumpLeft Toca enter her…" at bounding box center [738, 286] width 228 height 145
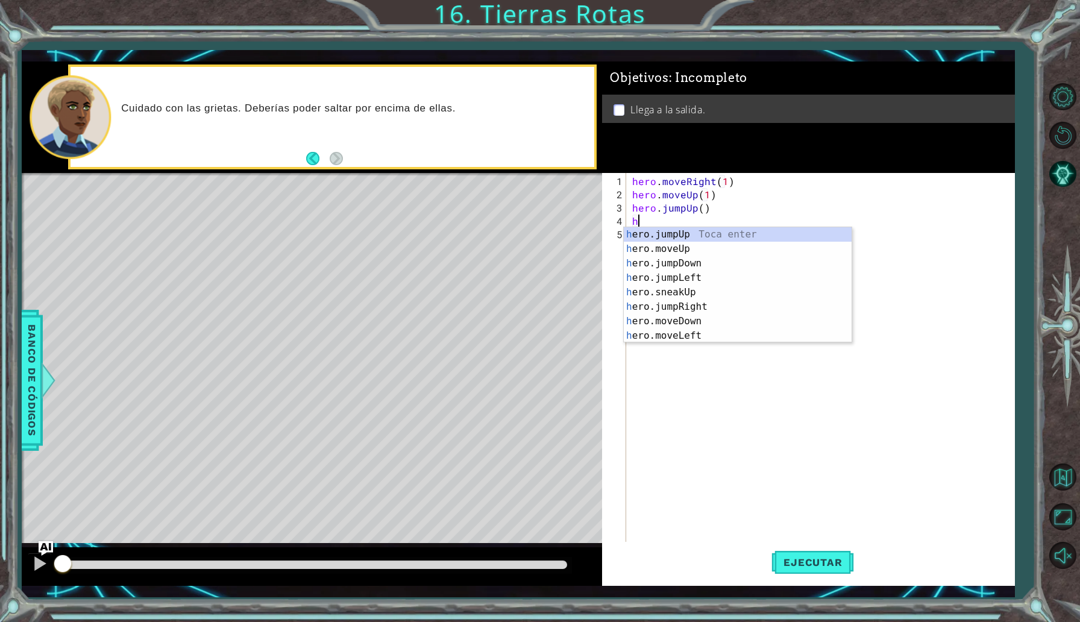
type textarea "he"
click at [708, 294] on div "he ro.jumpUp Toca enter he ro.jumpDown Toca enter he ro.jumpLeft Toca enter he …" at bounding box center [738, 299] width 228 height 145
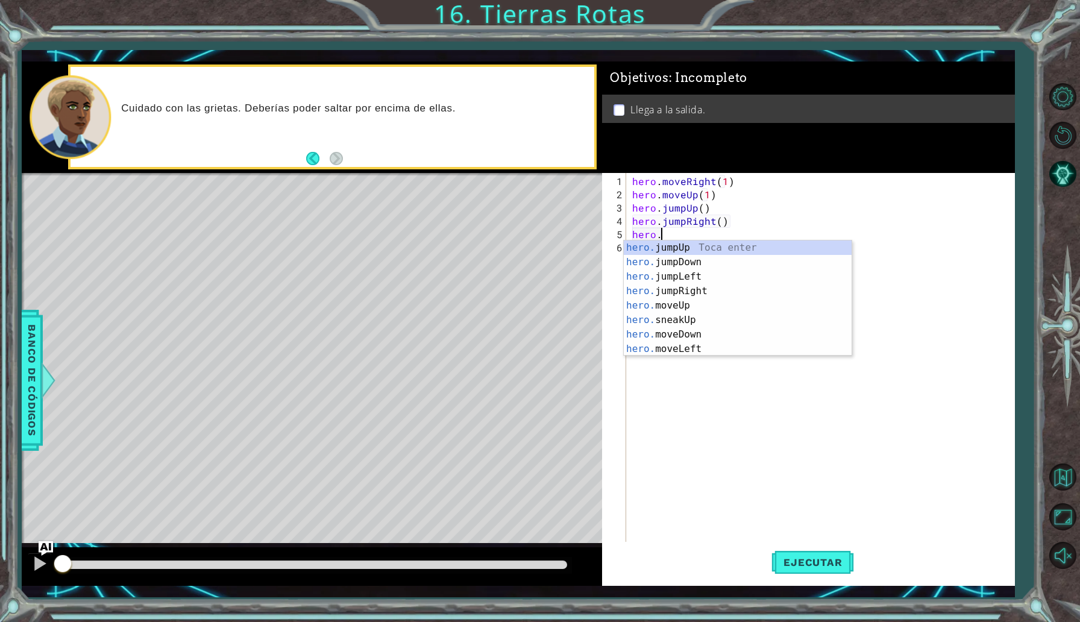
scroll to position [0, 1]
click at [716, 295] on div "hero.m oveUp Toca enter hero.m oveDown Toca enter hero.m oveLeft Toca enter her…" at bounding box center [738, 313] width 228 height 145
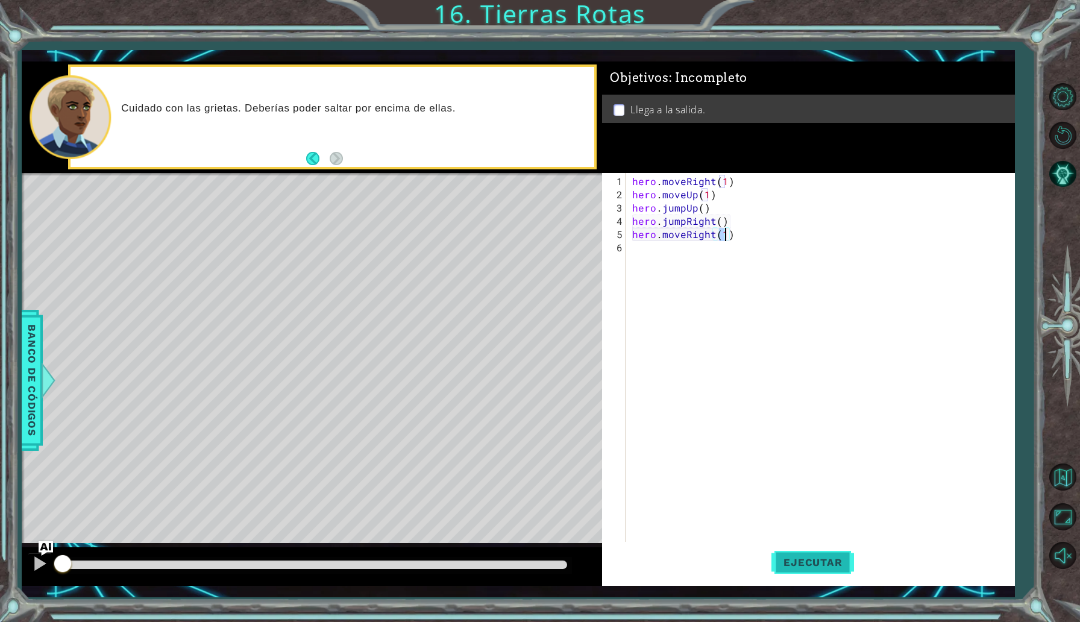
type textarea "hero.moveRight(1)"
click at [808, 553] on button "Ejecutar" at bounding box center [813, 562] width 83 height 41
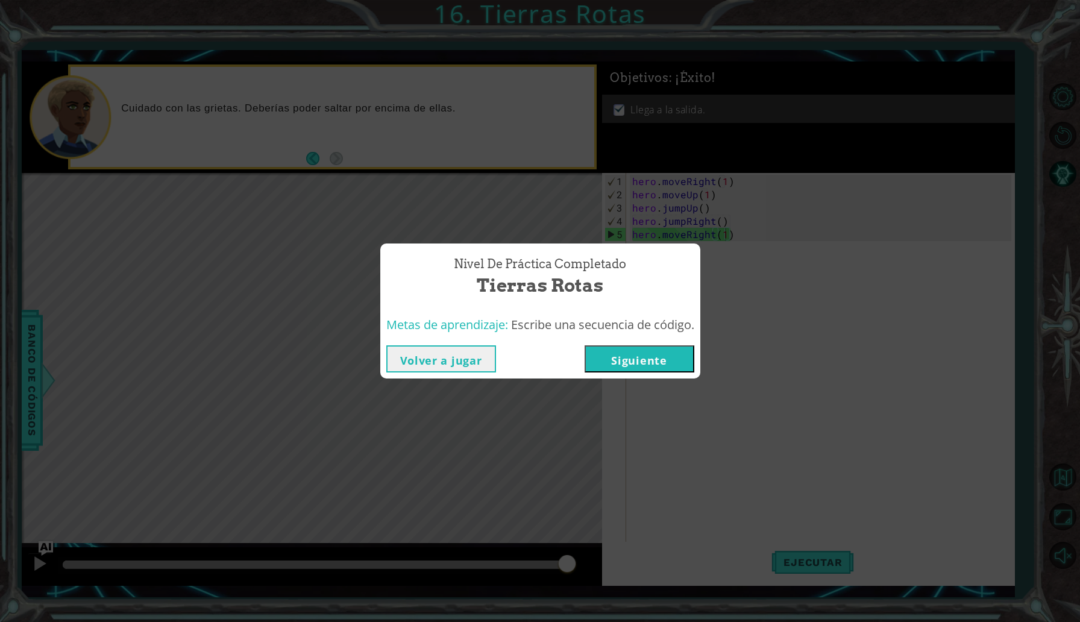
click at [677, 368] on button "Siguiente" at bounding box center [640, 358] width 110 height 27
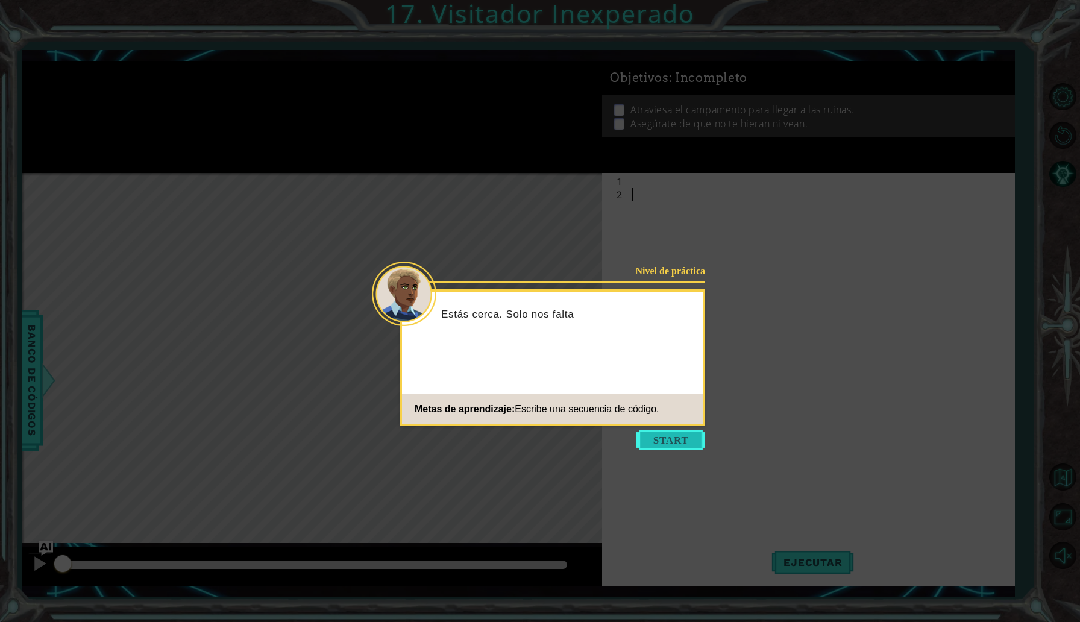
click at [656, 445] on button "Start" at bounding box center [671, 439] width 69 height 19
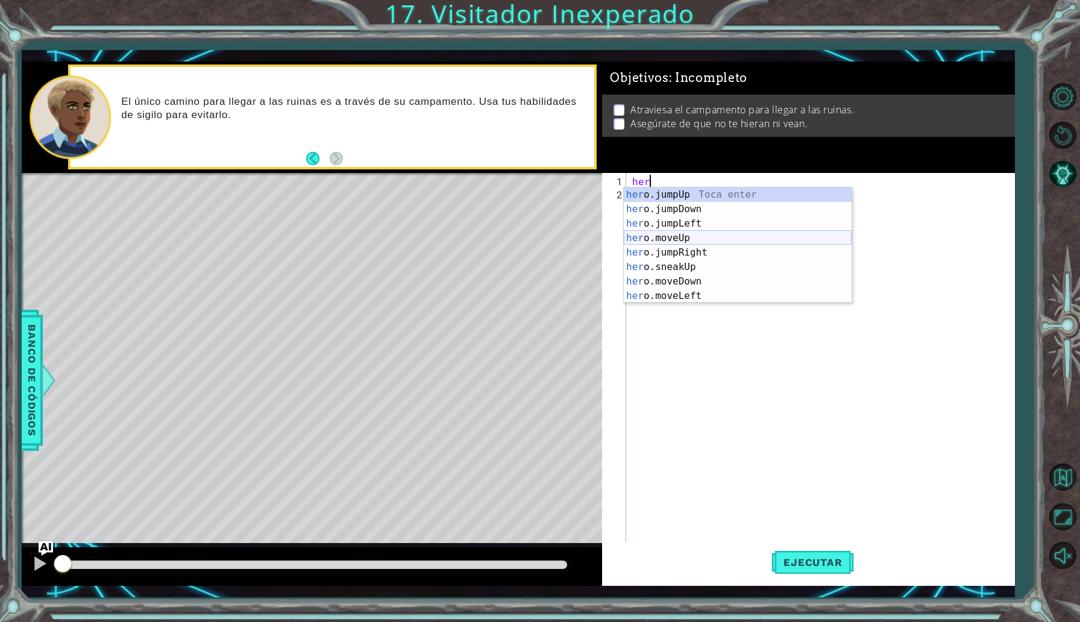
click at [697, 242] on div "her o.jumpUp Toca enter her o.jumpDown Toca enter her o.jumpLeft Toca enter her…" at bounding box center [738, 259] width 228 height 145
type textarea "hero.moveUp(1)"
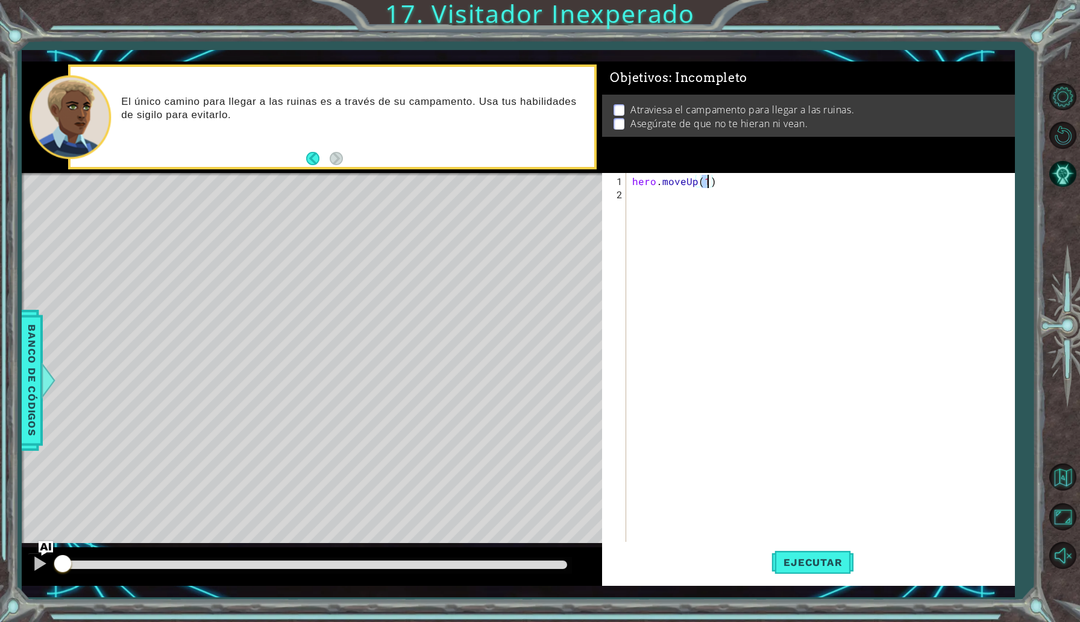
click at [703, 198] on div "hero . moveUp ( 1 )" at bounding box center [823, 380] width 387 height 411
type textarea "h"
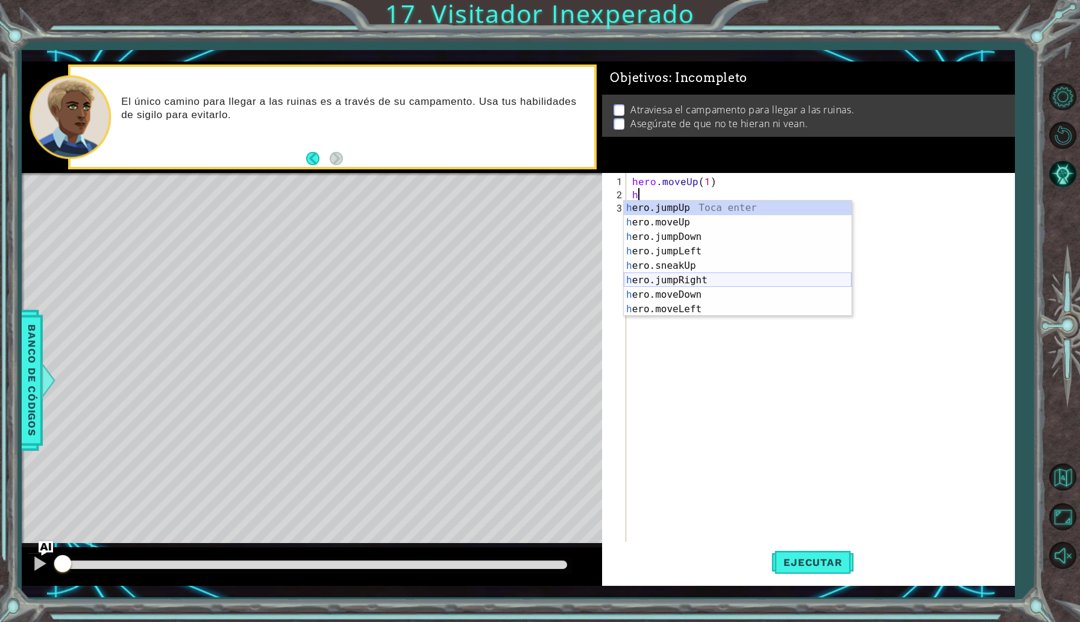
click at [704, 282] on div "h ero.jumpUp Toca enter h ero.moveUp Toca enter h ero.jumpDown Toca enter h ero…" at bounding box center [738, 273] width 228 height 145
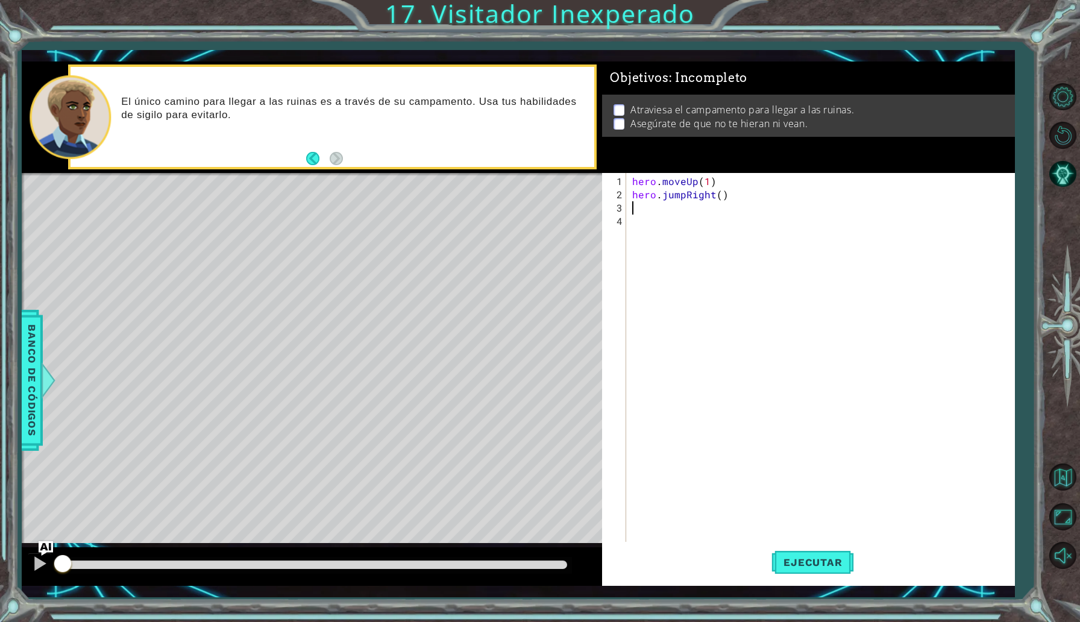
type textarea "he"
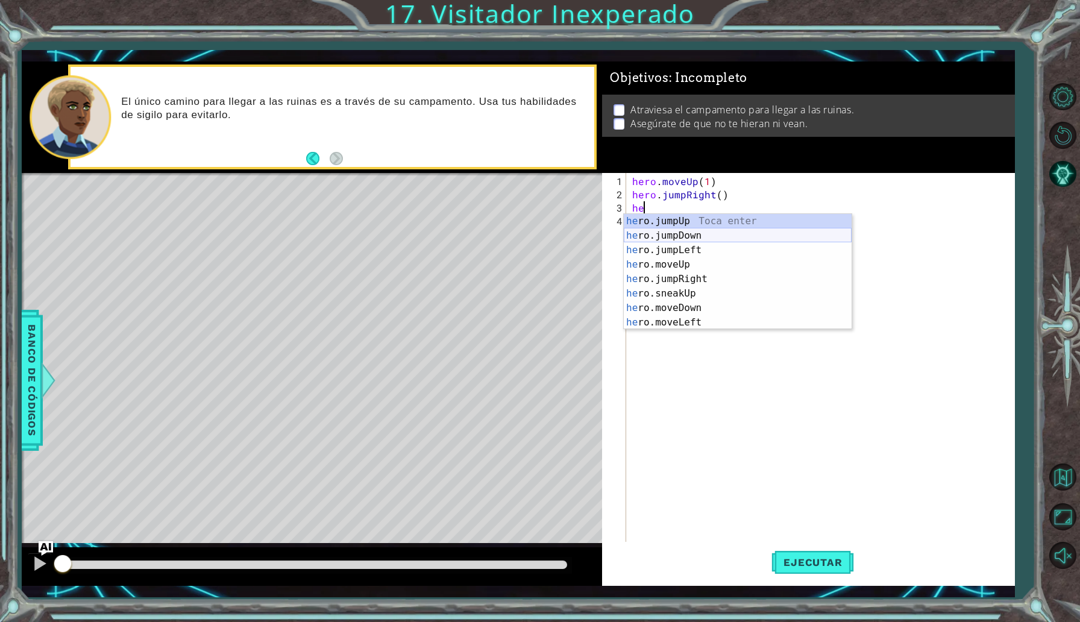
click at [686, 234] on div "he ro.jumpUp Toca enter he ro.jumpDown Toca enter he ro.jumpLeft Toca enter he …" at bounding box center [738, 286] width 228 height 145
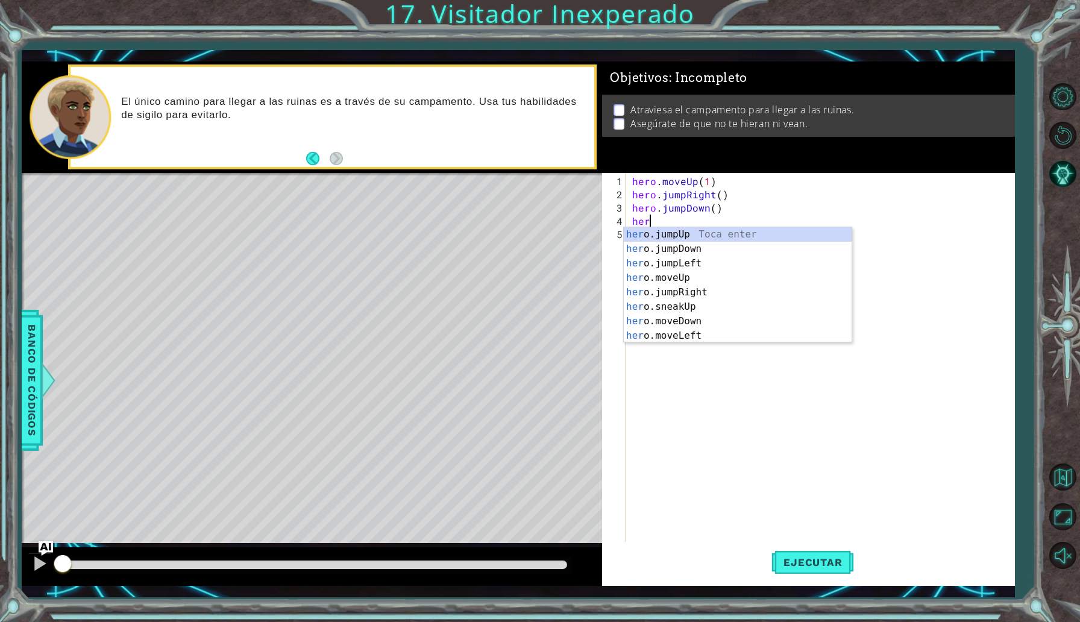
scroll to position [0, 1]
click at [698, 311] on div "hero .jumpUp Toca enter hero .jumpDown Toca enter hero .jumpLeft Toca enter her…" at bounding box center [738, 299] width 228 height 145
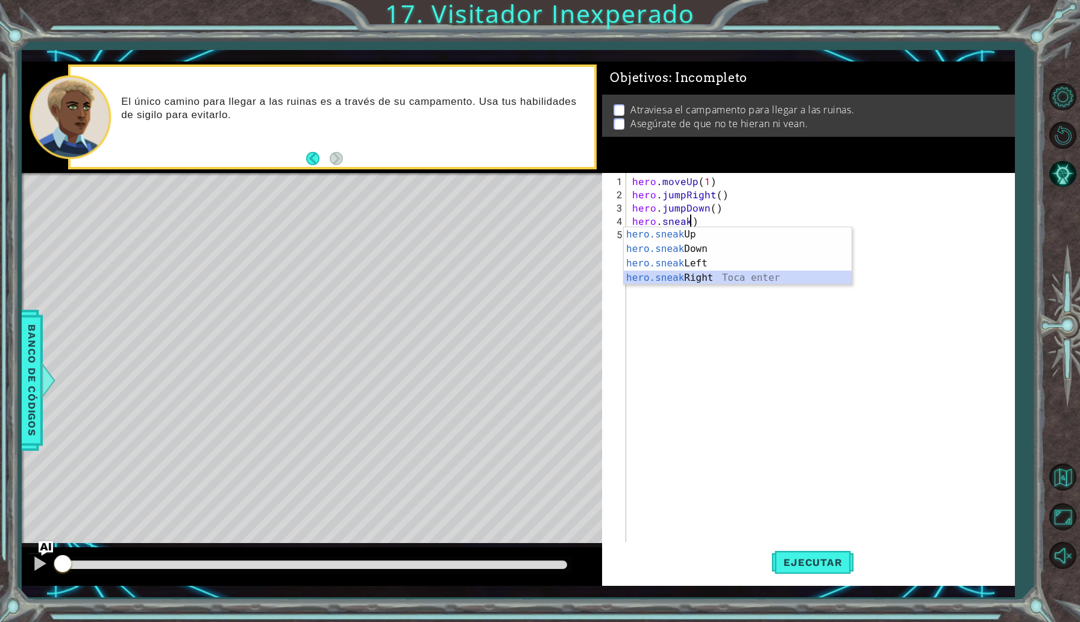
click at [738, 277] on div "hero.sneak Up Toca enter hero.sneak Down Toca enter hero.sneak Left Toca enter …" at bounding box center [738, 270] width 228 height 87
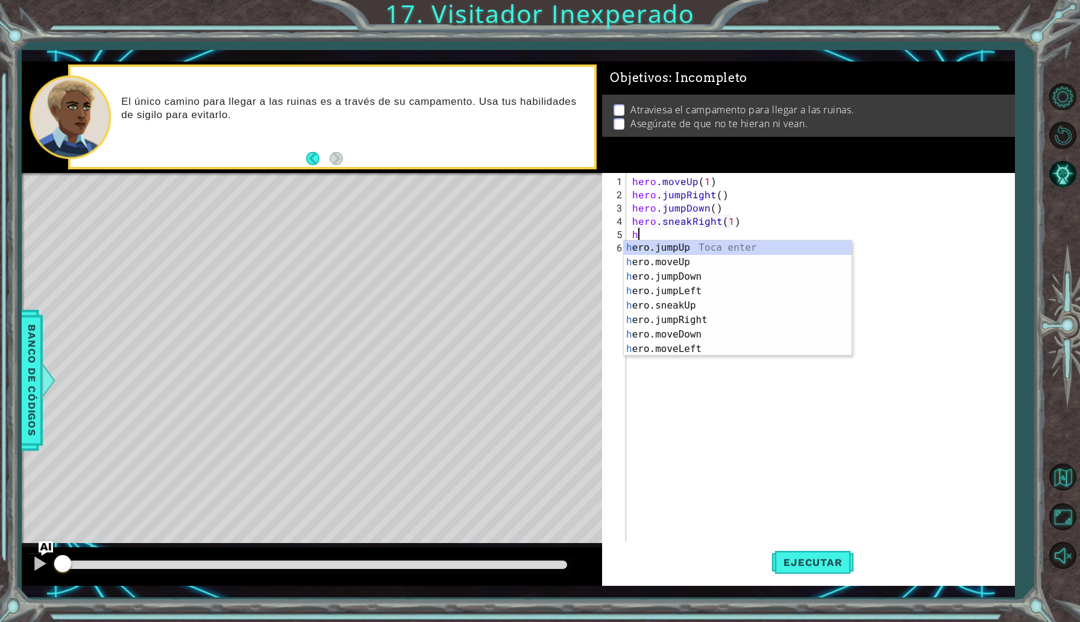
scroll to position [0, 7]
click at [703, 319] on div "he ro.jumpUp Toca enter he ro.jumpDown Toca enter he ro.jumpLeft Toca enter he …" at bounding box center [738, 313] width 228 height 145
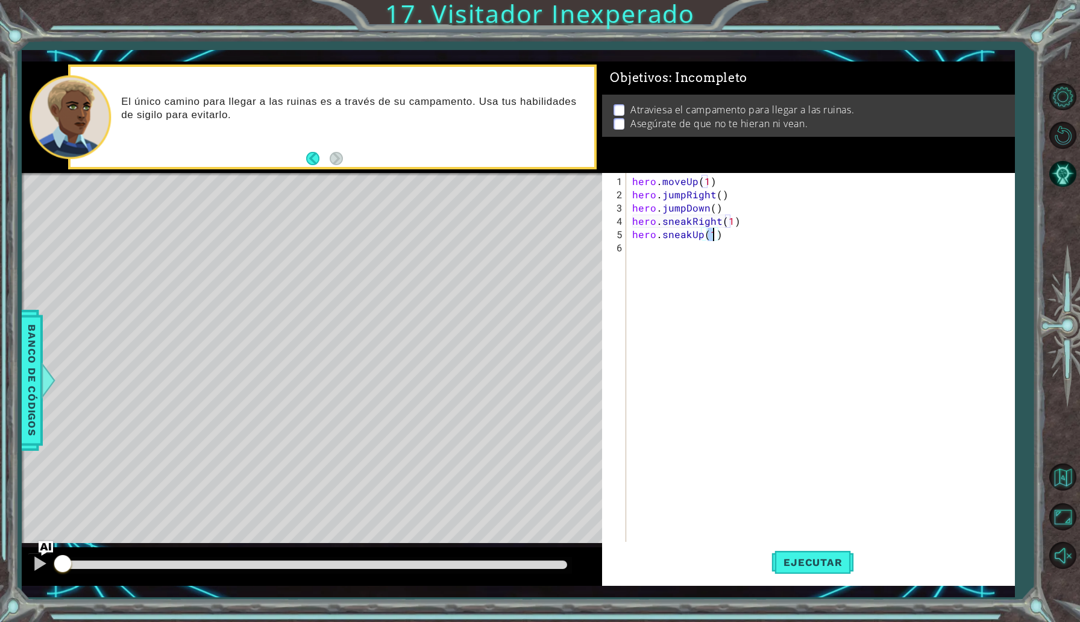
scroll to position [0, 5]
type textarea "hero.sneakUp(2)"
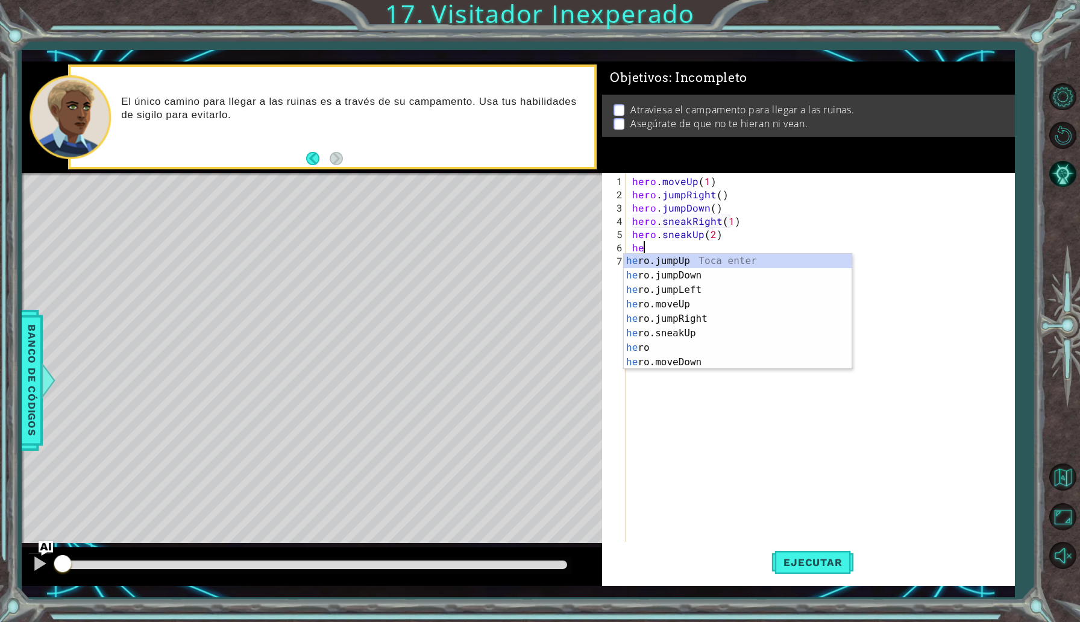
scroll to position [0, 0]
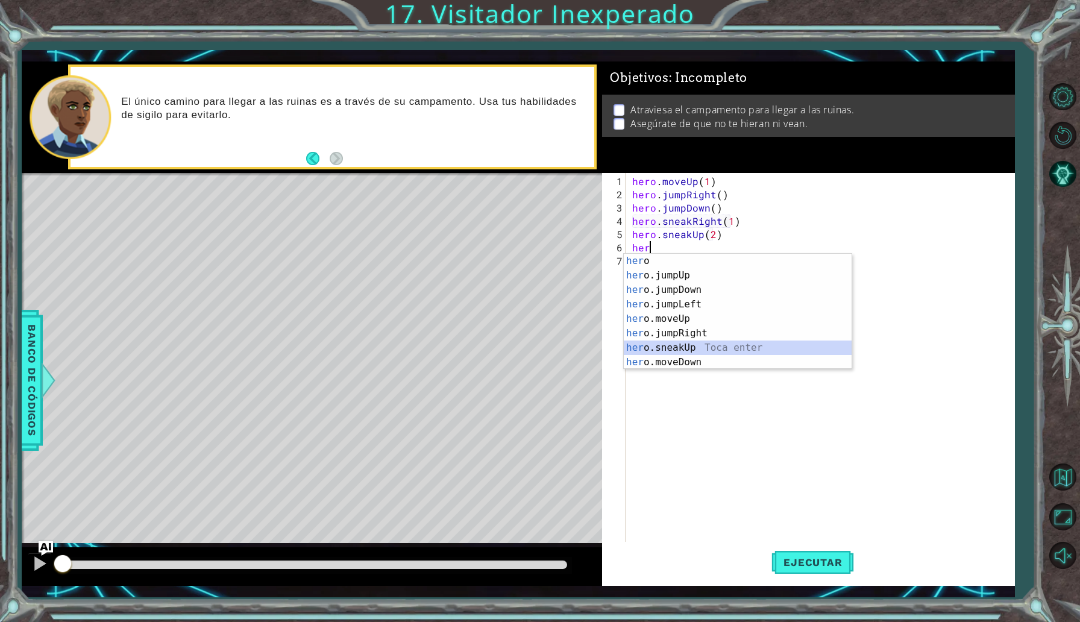
click at [699, 344] on div "her o Toca enter her o.jumpUp Toca enter her o.jumpDown Toca enter her o.jumpLe…" at bounding box center [738, 326] width 228 height 145
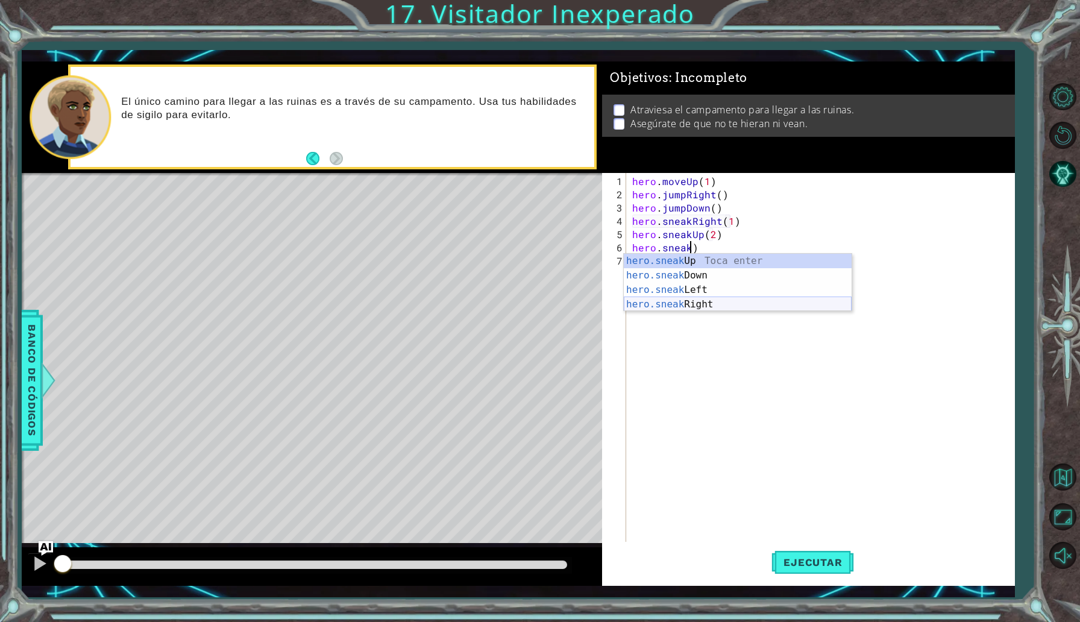
click at [758, 301] on div "hero.sneak Up Toca enter hero.sneak Down Toca enter hero.sneak Left Toca enter …" at bounding box center [738, 297] width 228 height 87
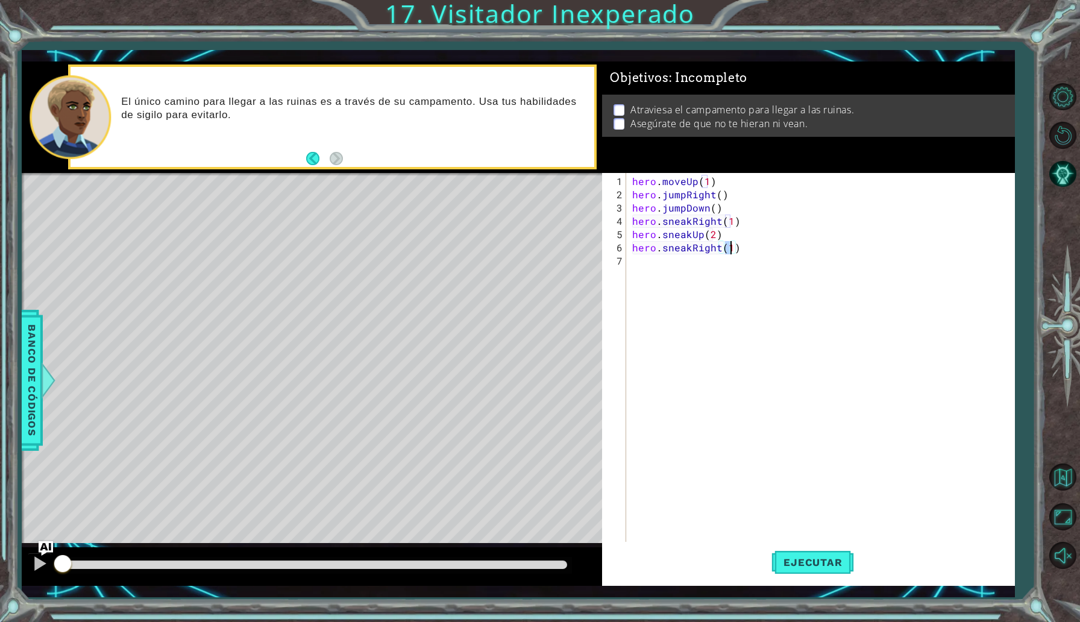
type textarea "hero.sneakRight(2)"
click at [723, 282] on div "hero . moveUp ( 1 ) hero . jumpRight ( ) hero . jumpDown ( ) hero . sneakRight …" at bounding box center [823, 374] width 387 height 398
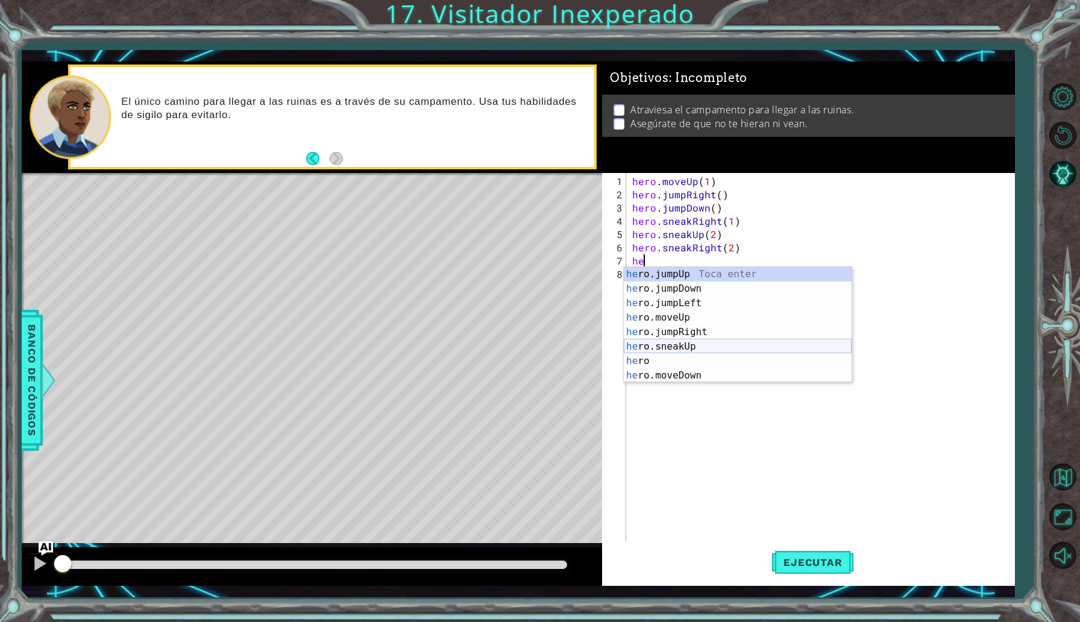
click at [689, 348] on div "he ro.jumpUp Toca enter he ro.jumpDown Toca enter he ro.jumpLeft Toca enter he …" at bounding box center [738, 339] width 228 height 145
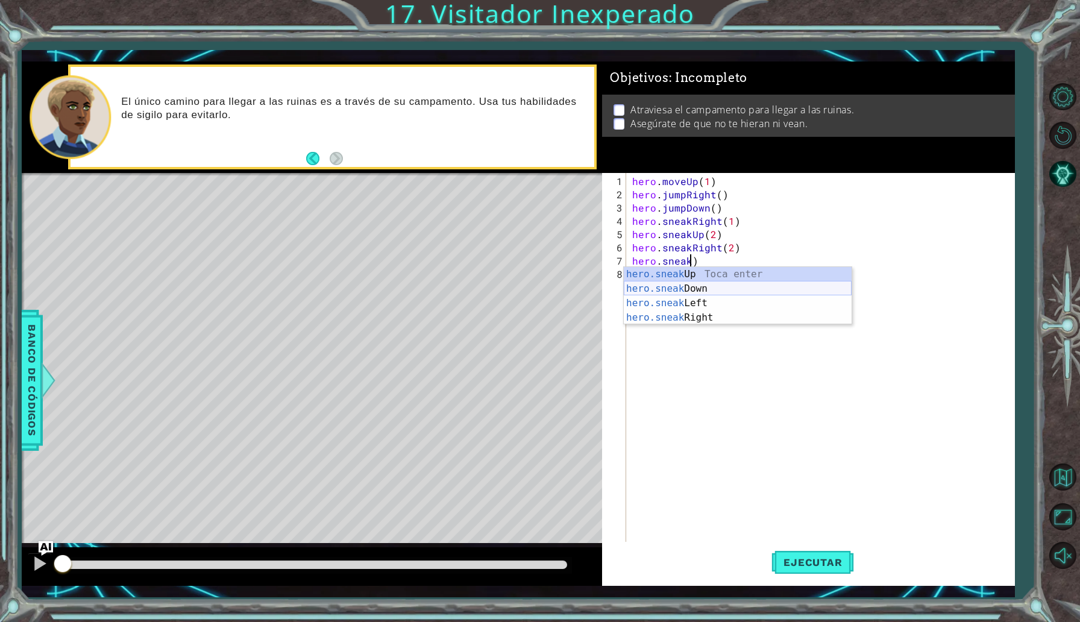
click at [721, 292] on div "hero.sneak Up Toca enter hero.sneak Down Toca enter hero.sneak Left Toca enter …" at bounding box center [738, 310] width 228 height 87
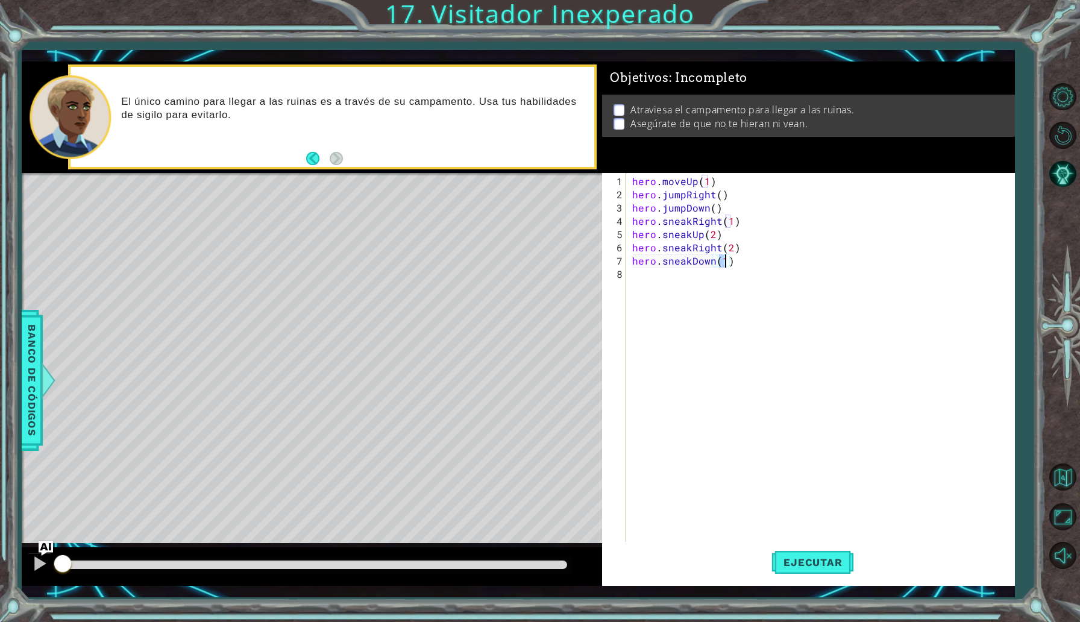
scroll to position [0, 5]
type textarea "hero.sneakDown(2)"
click at [808, 563] on span "Ejecutar" at bounding box center [813, 562] width 83 height 12
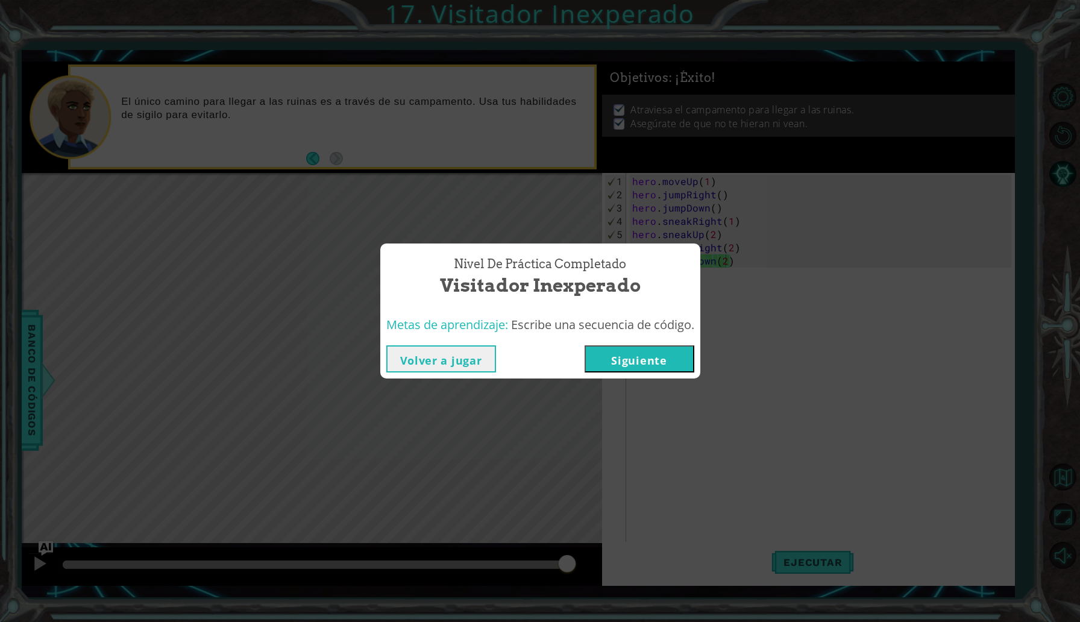
click at [667, 351] on button "Siguiente" at bounding box center [640, 358] width 110 height 27
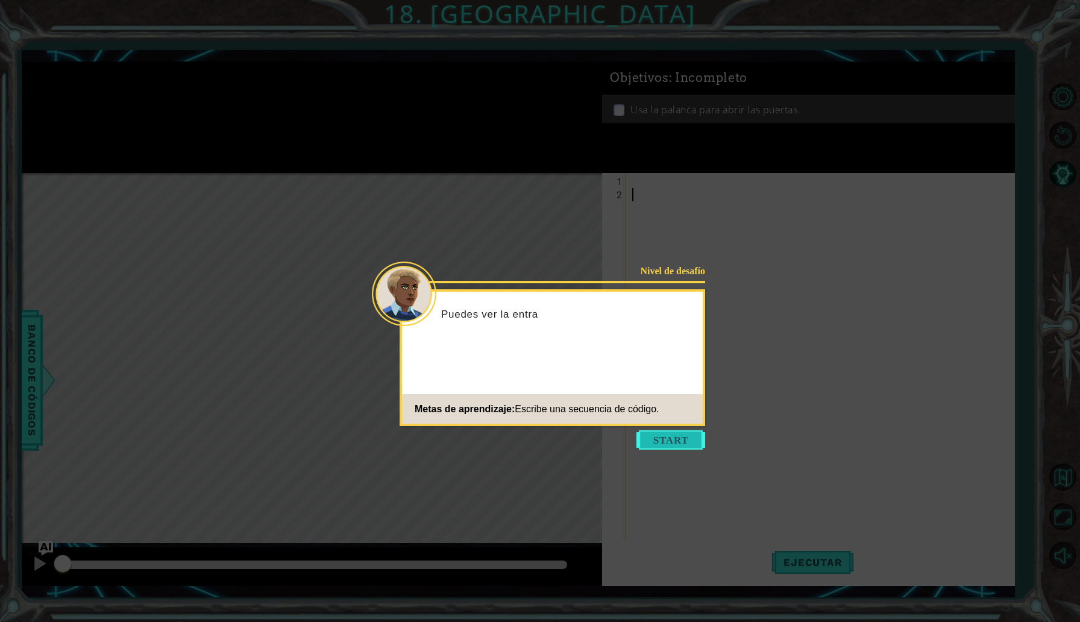
click at [666, 437] on button "Start" at bounding box center [671, 439] width 69 height 19
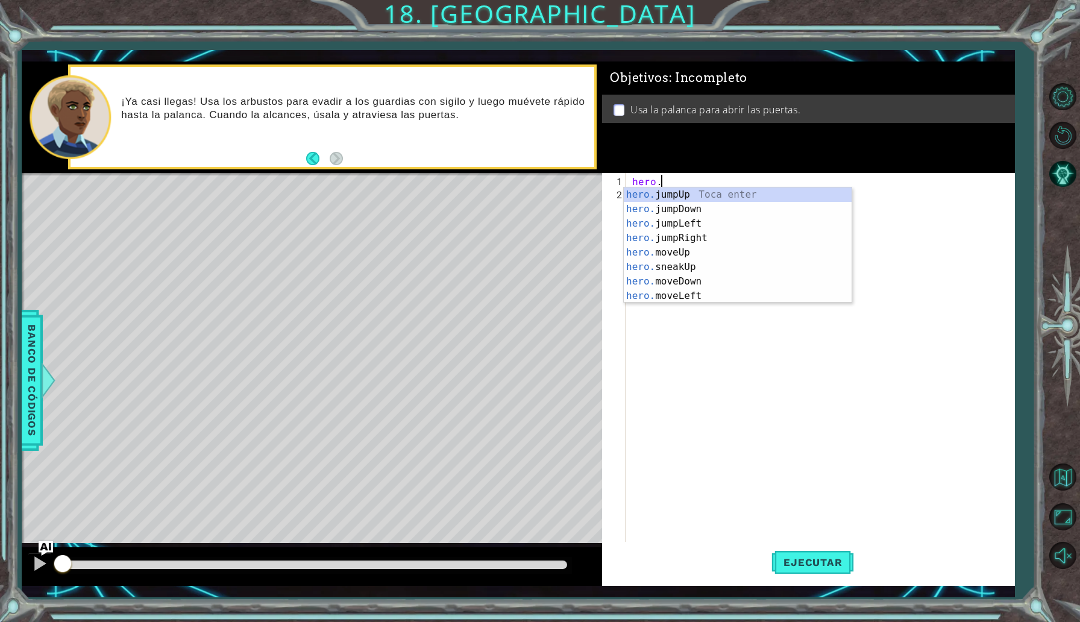
scroll to position [0, 1]
click at [666, 236] on div "hero.m oveUp Toca enter hero.m oveDown Toca enter hero.m oveLeft Toca enter her…" at bounding box center [738, 259] width 228 height 145
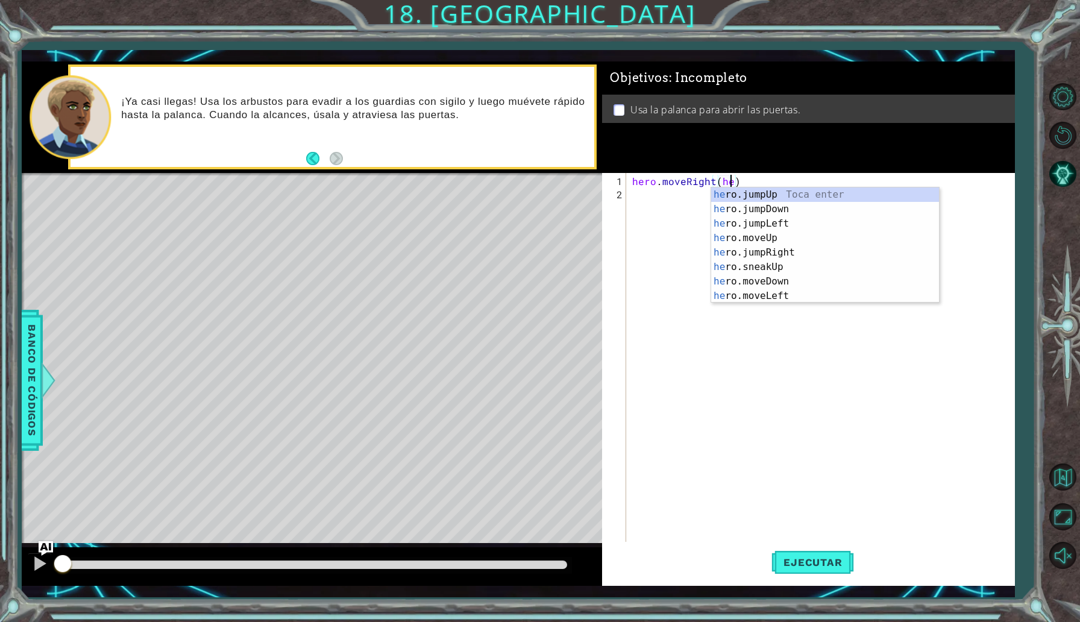
scroll to position [0, 6]
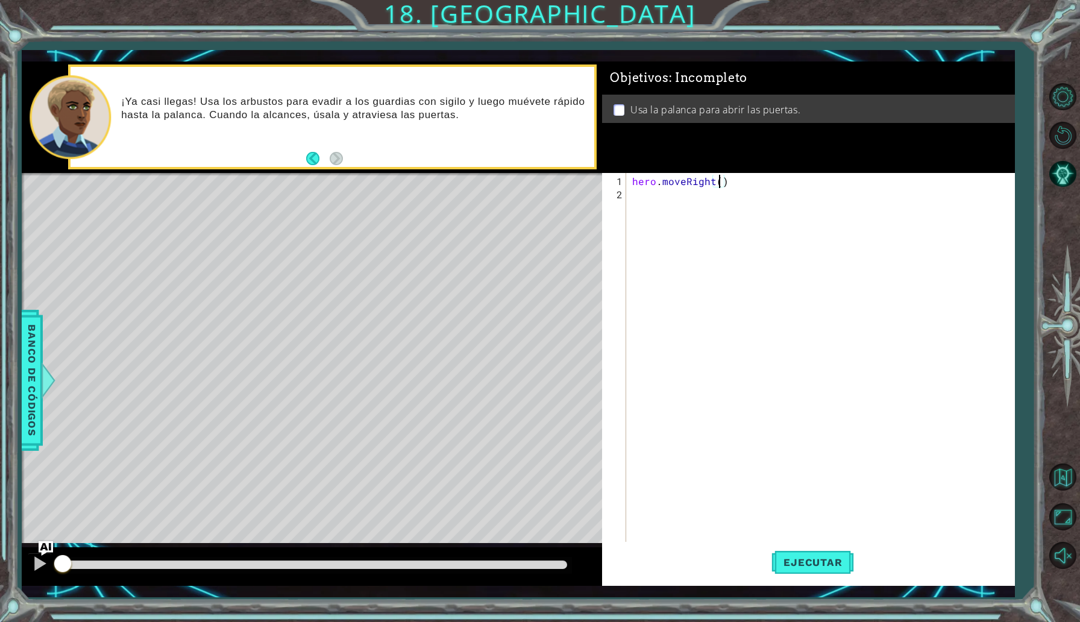
type textarea "hero.moveRight(1)"
click at [748, 207] on div "hero . moveRight ( 1 )" at bounding box center [823, 380] width 387 height 411
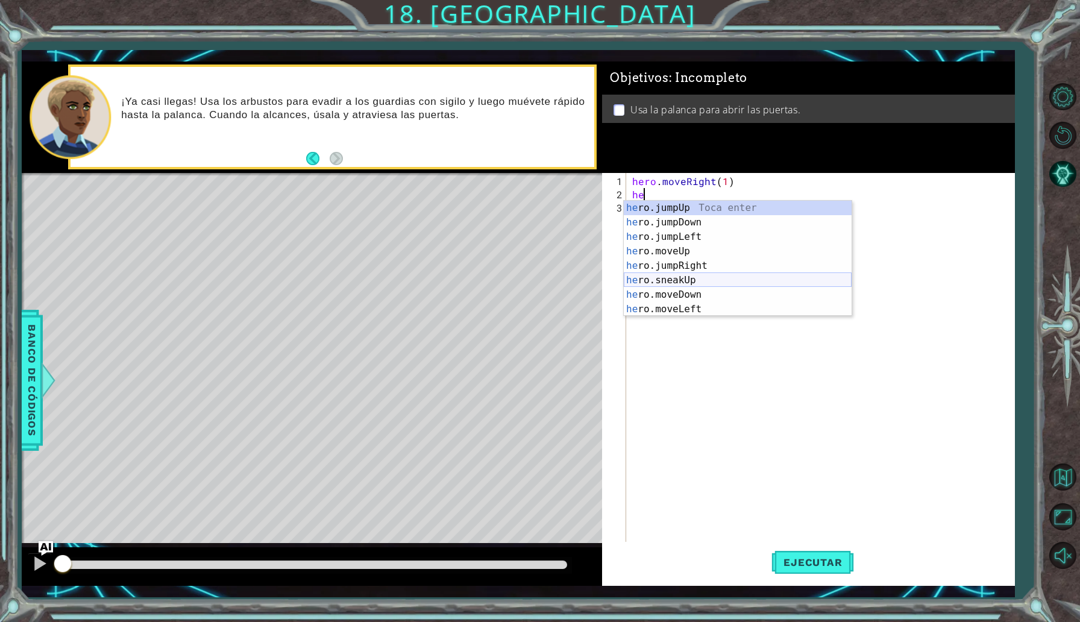
click at [713, 277] on div "he ro.jumpUp Toca enter he ro.jumpDown Toca enter he ro.jumpLeft Toca enter he …" at bounding box center [738, 273] width 228 height 145
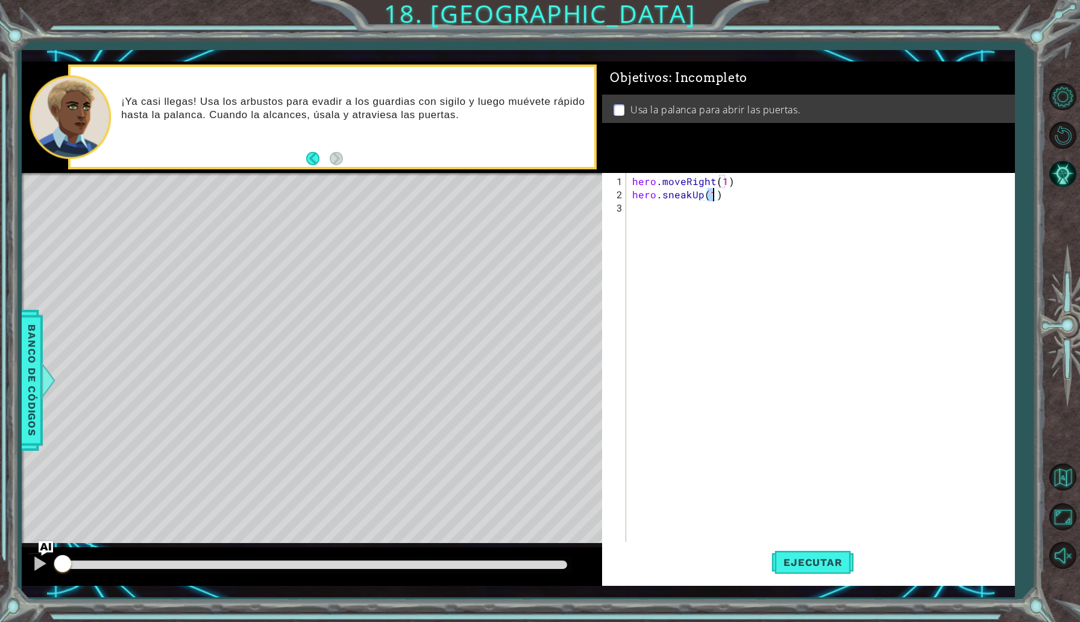
type textarea "hero.sneakUp(2)"
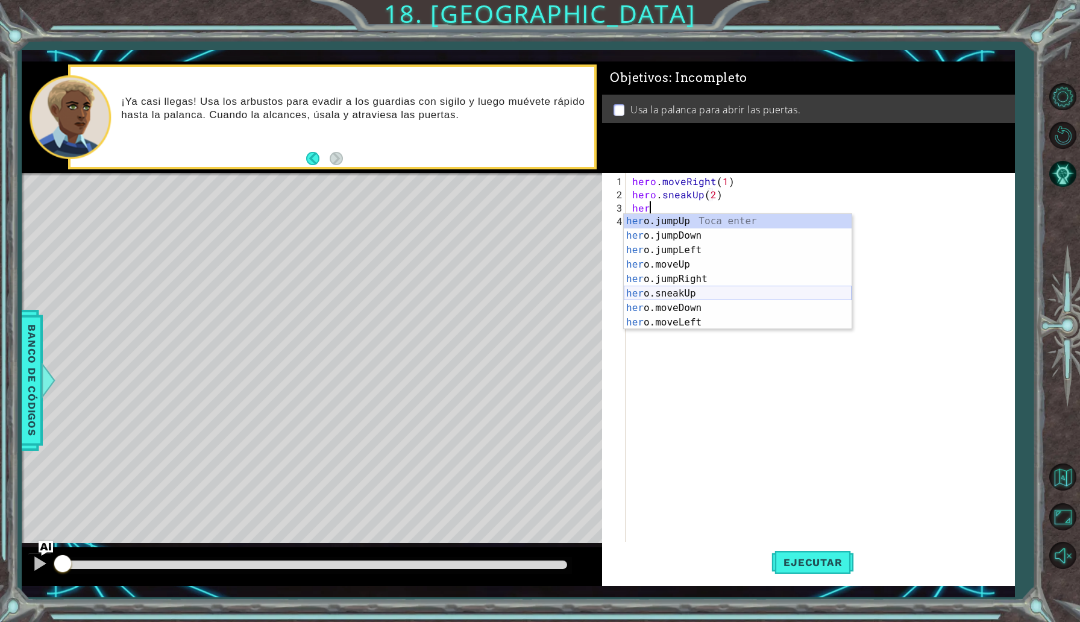
click at [693, 295] on div "her o.jumpUp Toca enter her o.jumpDown Toca enter her o.jumpLeft Toca enter her…" at bounding box center [738, 286] width 228 height 145
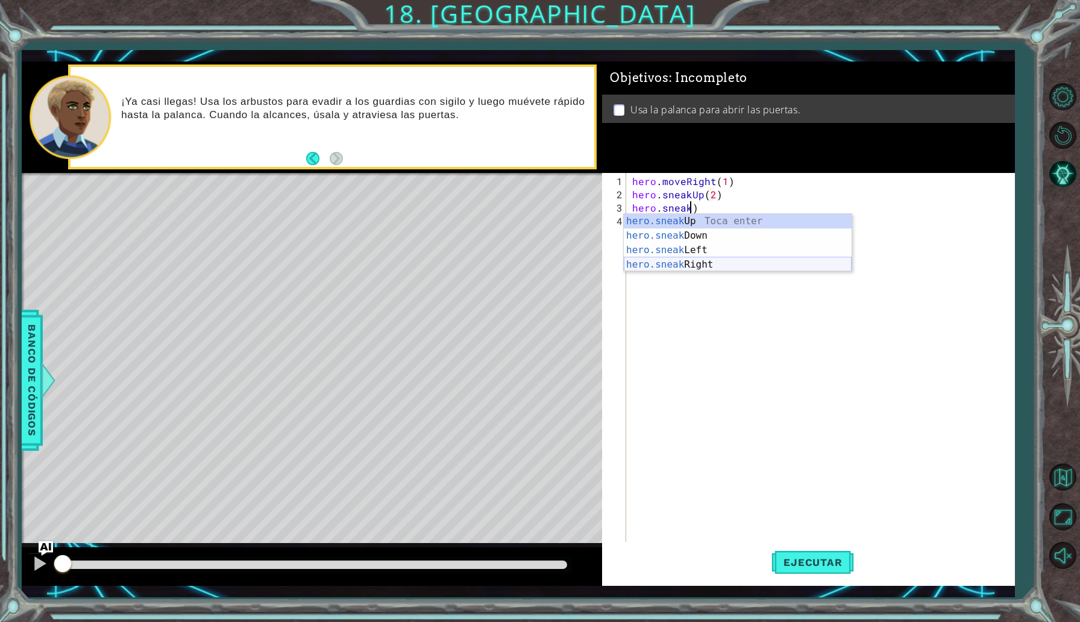
click at [737, 266] on div "hero.sneak Up Toca enter hero.sneak Down Toca enter hero.sneak Left Toca enter …" at bounding box center [738, 257] width 228 height 87
type textarea "hero.sneakRight(1)"
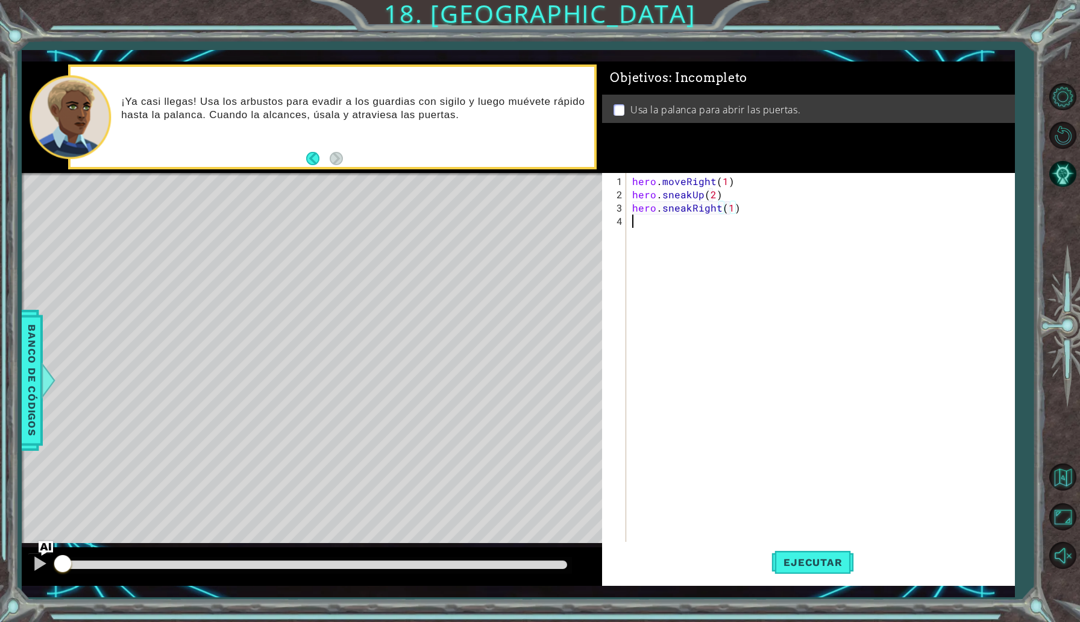
click at [690, 227] on div "hero . moveRight ( 1 ) hero . sneakUp ( 2 ) hero . sneakRight ( 1 )" at bounding box center [823, 374] width 387 height 398
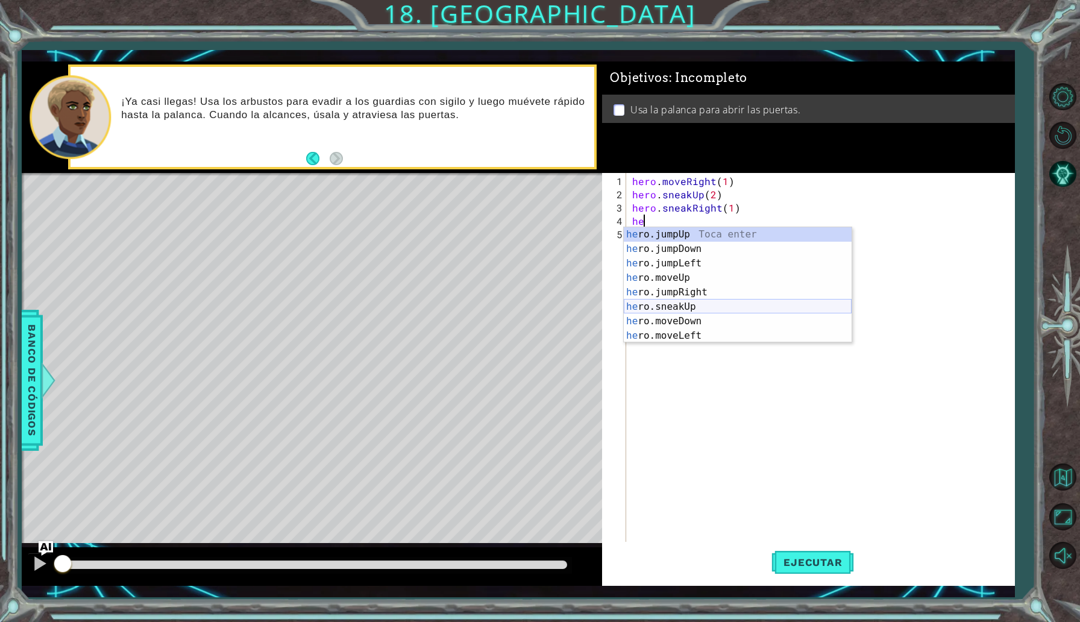
click at [691, 307] on div "he ro.jumpUp Toca enter he ro.jumpDown Toca enter he ro.jumpLeft Toca enter he …" at bounding box center [738, 299] width 228 height 145
type textarea "hero.sneakUp(1)"
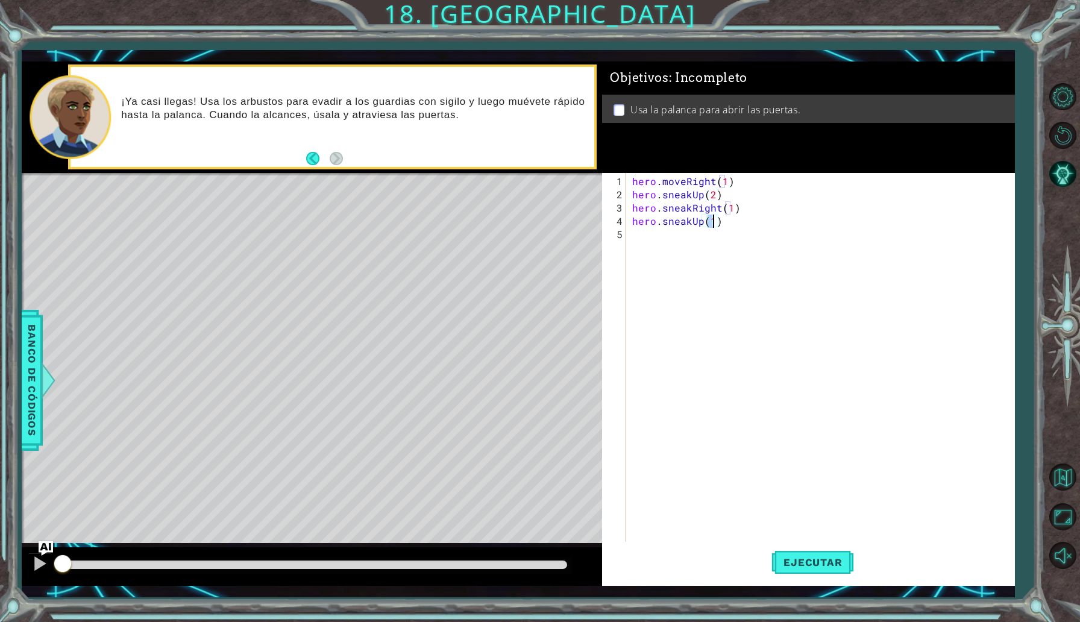
click at [694, 231] on div "hero . moveRight ( 1 ) hero . sneakUp ( 2 ) hero . sneakRight ( 1 ) hero . snea…" at bounding box center [823, 374] width 387 height 398
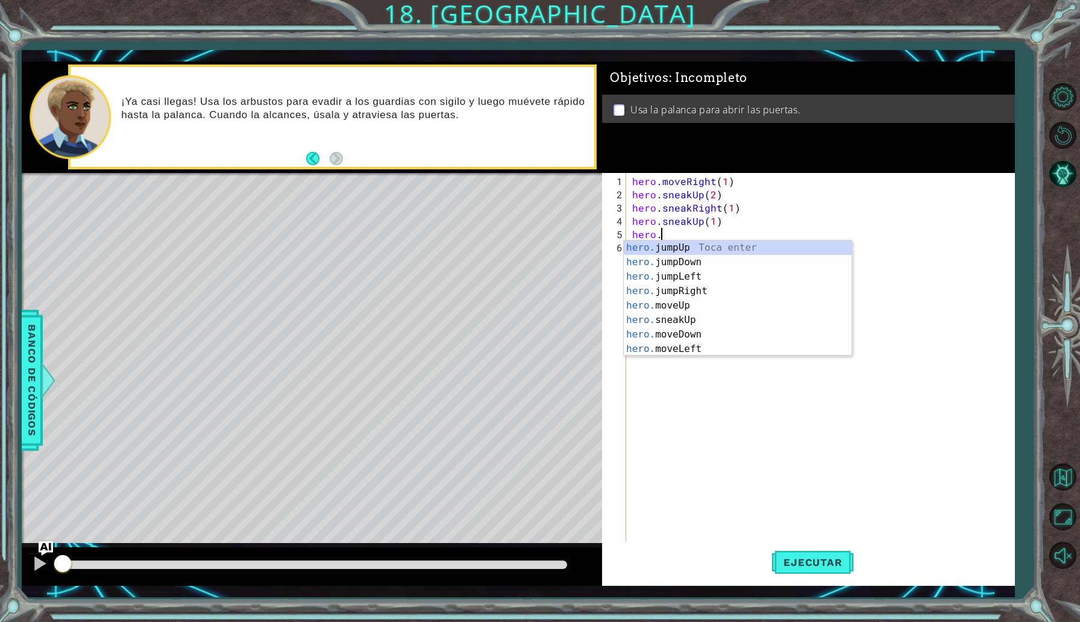
scroll to position [0, 1]
click at [706, 296] on div "hero.m oveUp Toca enter hero.m oveDown Toca enter hero.m oveLeft Toca enter her…" at bounding box center [738, 313] width 228 height 145
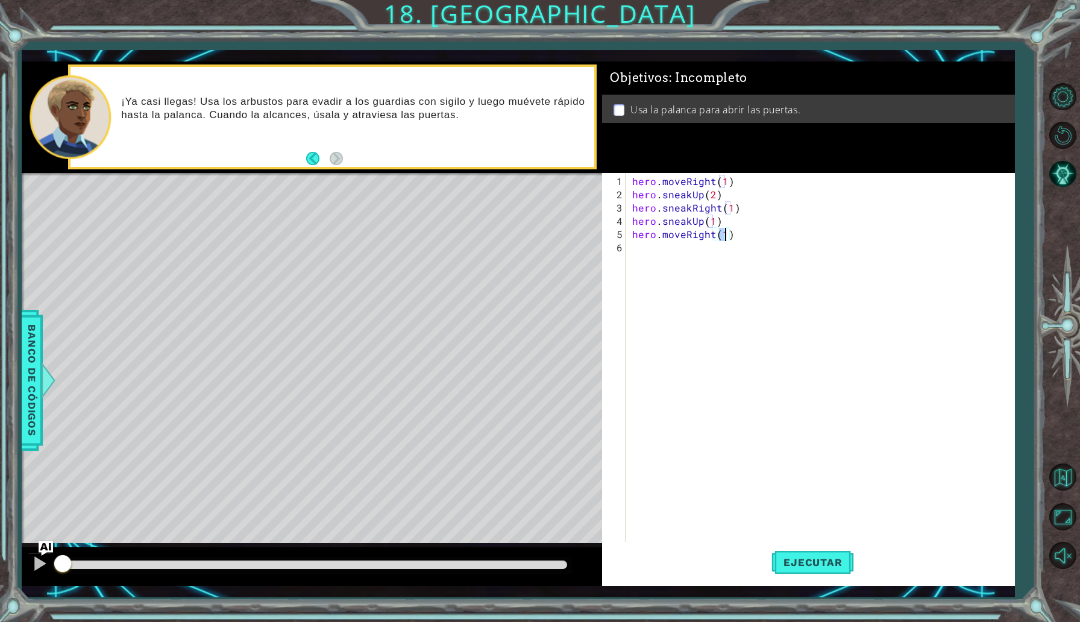
type textarea "hero.moveRight(2)"
click at [702, 264] on div "hero . moveRight ( 1 ) hero . sneakUp ( 2 ) hero . sneakRight ( 1 ) hero . snea…" at bounding box center [823, 374] width 387 height 398
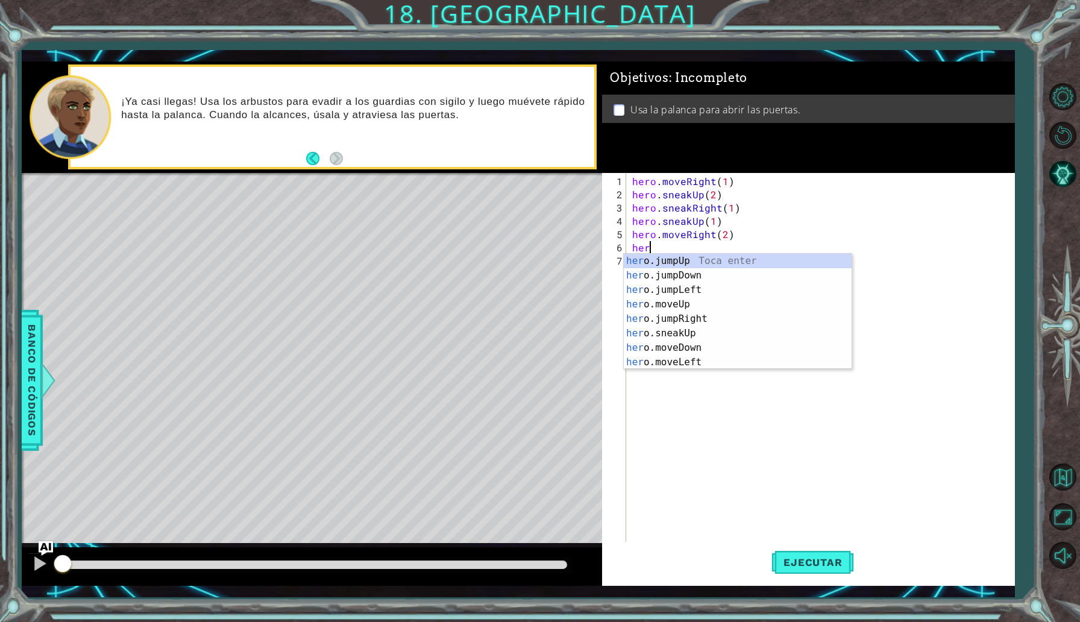
scroll to position [0, 1]
click at [702, 350] on div "hero .jumpUp Toca enter hero .jumpDown Toca enter hero .jumpLeft Toca enter her…" at bounding box center [738, 326] width 228 height 145
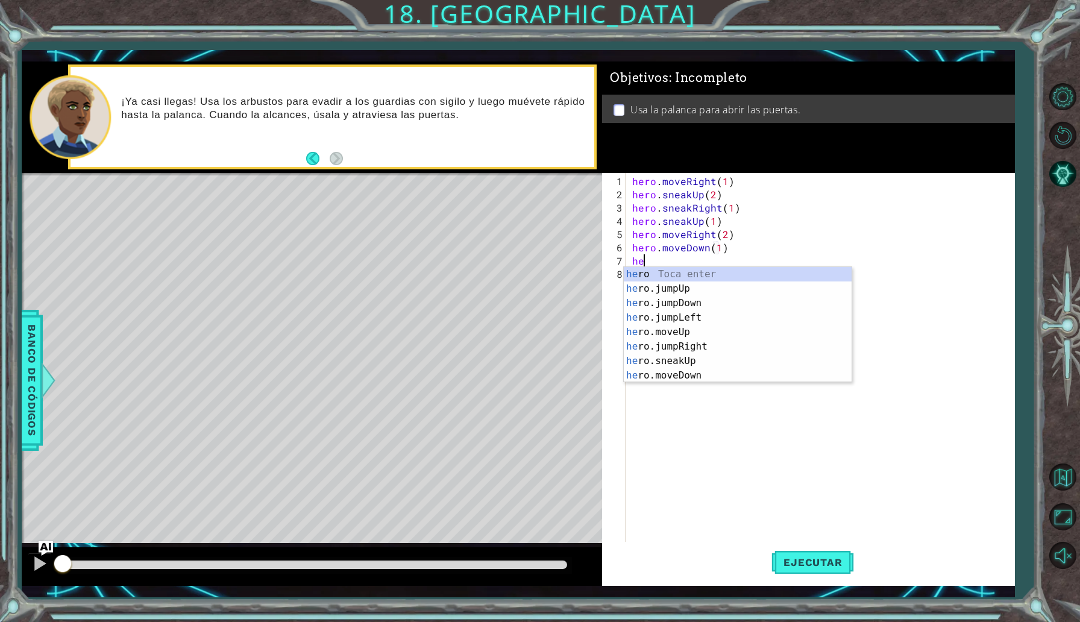
type textarea "hero.moveDown(1)her"
click at [723, 306] on div "her o Toca enter her o.jumpUp Toca enter her o.jumpDown Toca enter her o.jumpLe…" at bounding box center [738, 339] width 228 height 145
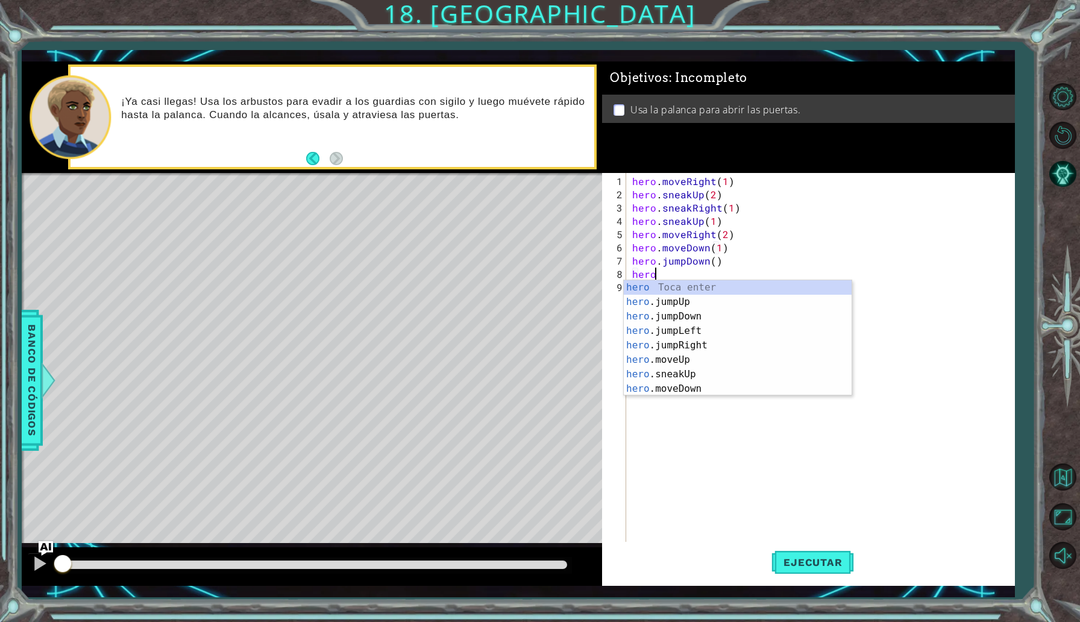
scroll to position [0, 1]
click at [703, 386] on div "hero Toca enter hero .jumpUp Toca enter hero .jumpDown Toca enter hero .jumpLef…" at bounding box center [738, 352] width 228 height 145
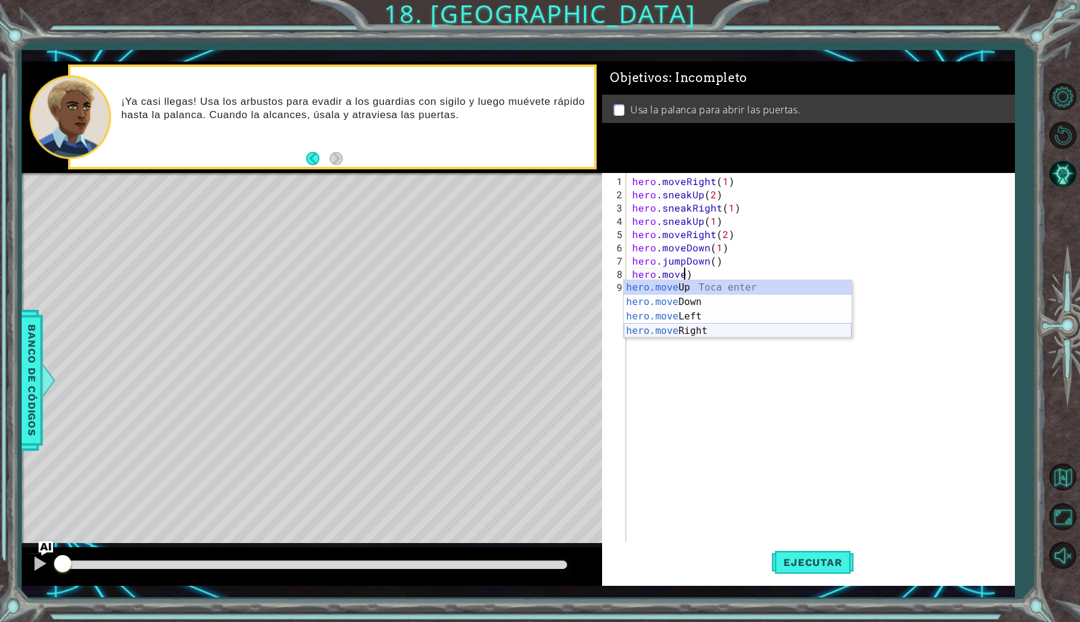
click at [734, 329] on div "hero.move Up Toca enter hero.move Down Toca enter hero.move Left Toca enter her…" at bounding box center [738, 323] width 228 height 87
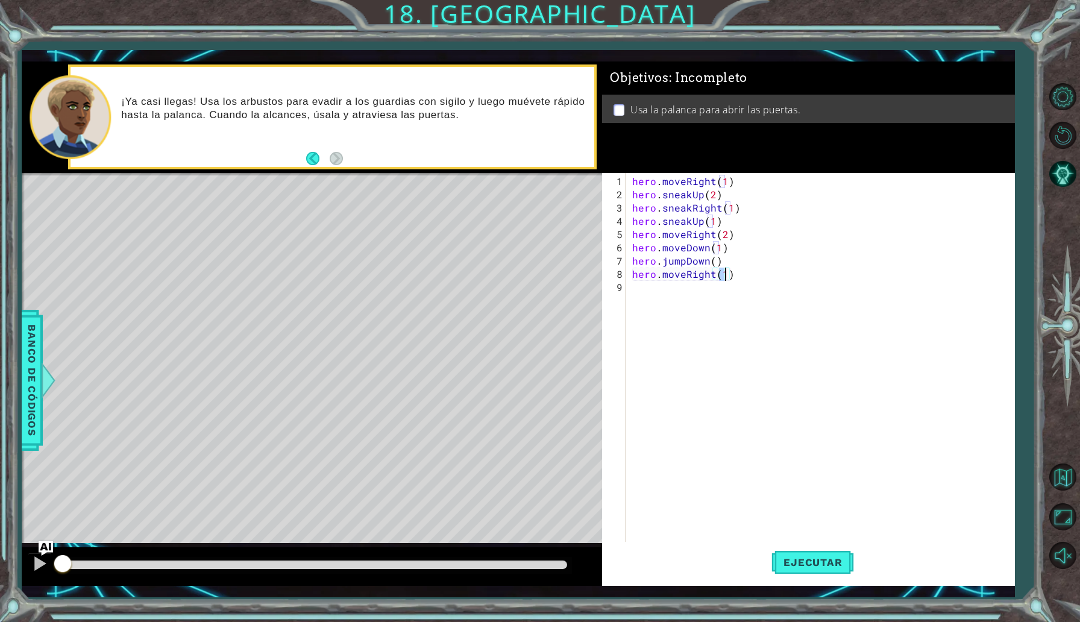
type textarea "hero.moveRight(2)"
click at [697, 289] on div "hero . moveRight ( 1 ) hero . sneakUp ( 2 ) hero . sneakRight ( 1 ) hero . snea…" at bounding box center [823, 374] width 387 height 398
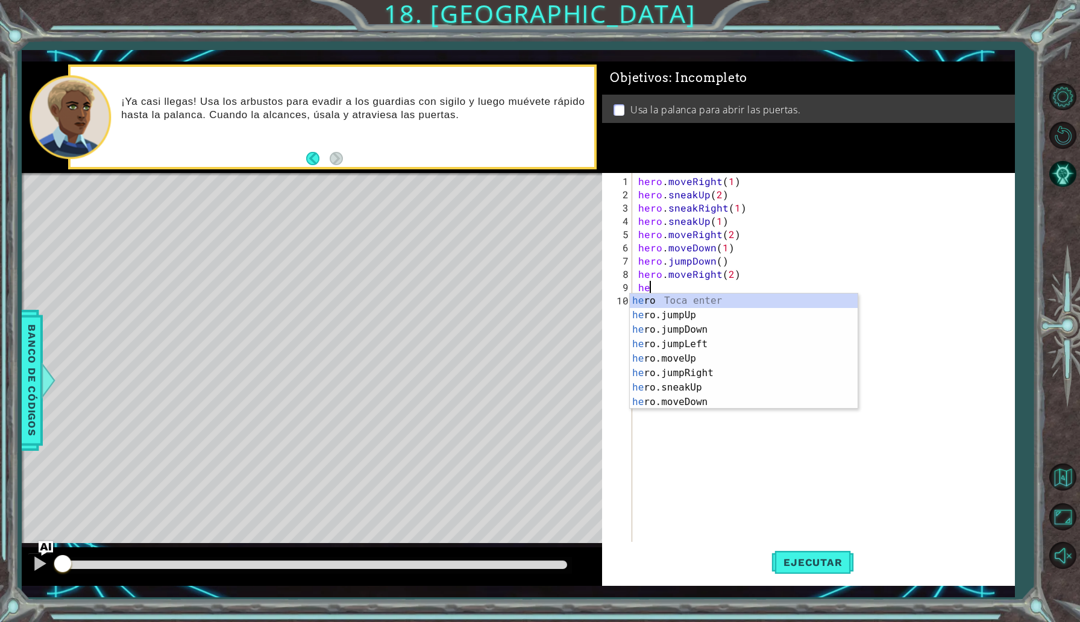
scroll to position [0, 0]
type textarea "hero"
click at [710, 316] on div "hero Toca enter hero .jumpUp Toca enter hero .jumpDown Toca enter hero .jumpLef…" at bounding box center [744, 366] width 228 height 145
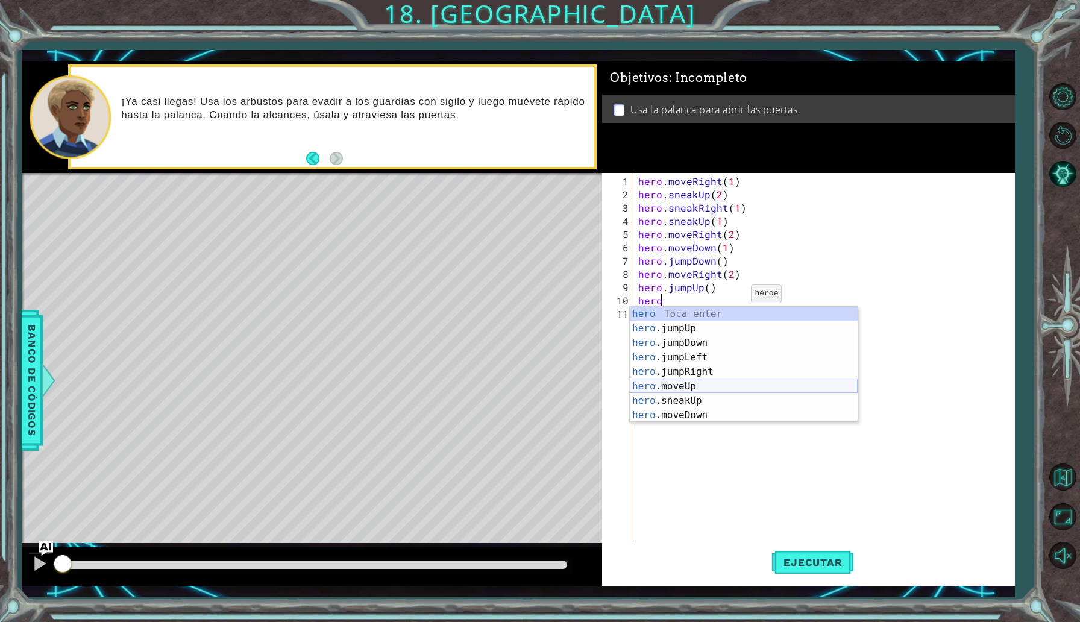
click at [712, 383] on div "hero Toca enter hero .jumpUp Toca enter hero .jumpDown Toca enter hero .jumpLef…" at bounding box center [744, 379] width 228 height 145
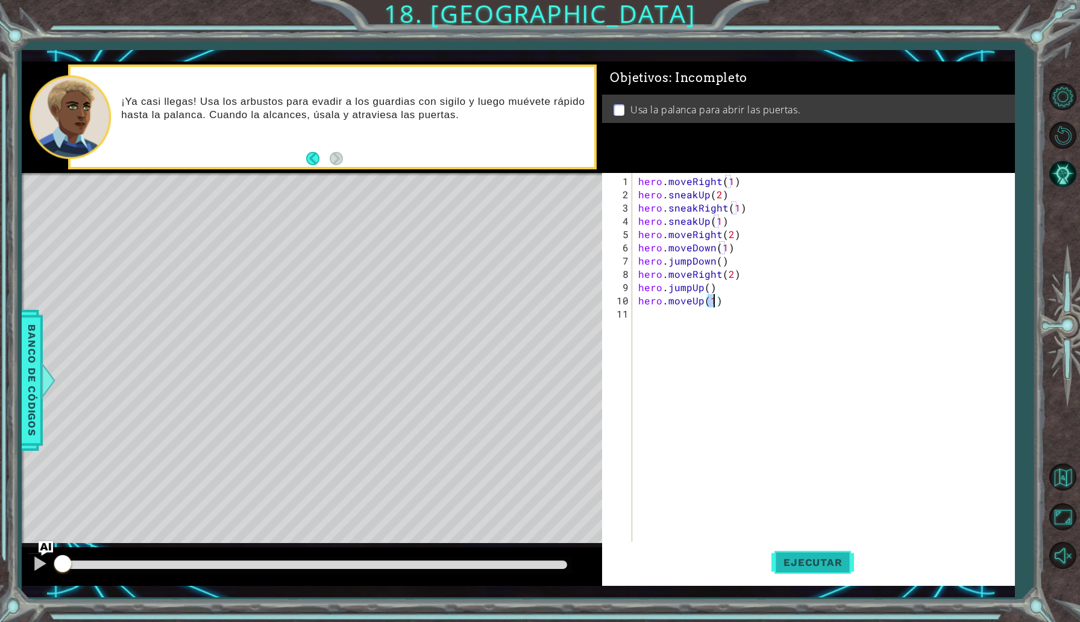
type textarea "hero.moveUp(1)"
click at [811, 564] on span "Ejecutar" at bounding box center [813, 562] width 83 height 12
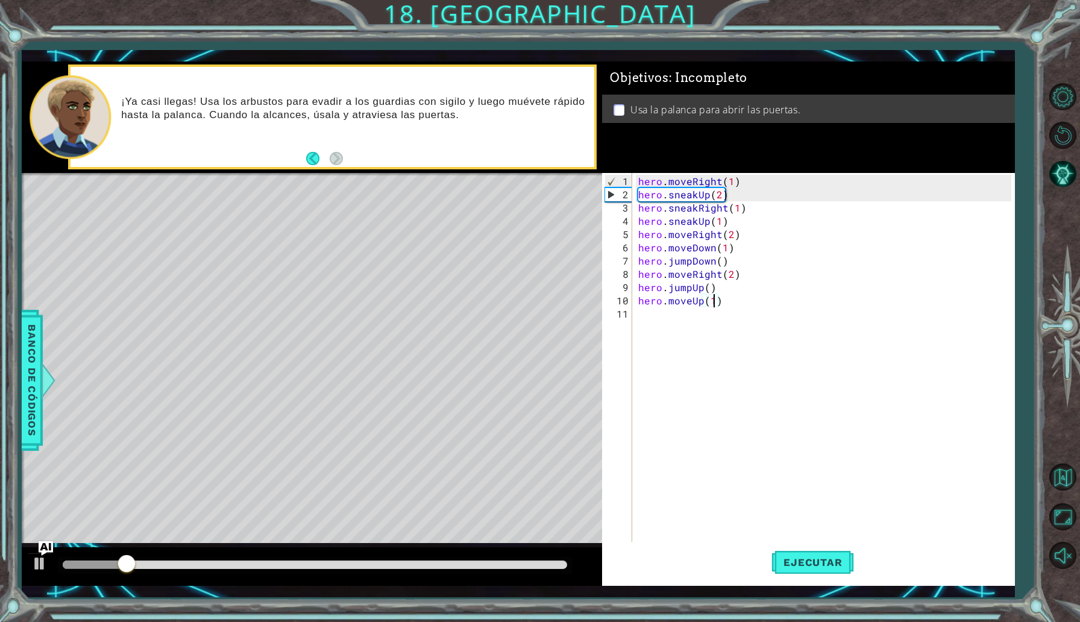
click at [673, 322] on div "hero . moveRight ( 1 ) hero . sneakUp ( 2 ) hero . sneakRight ( 1 ) hero . snea…" at bounding box center [827, 374] width 382 height 398
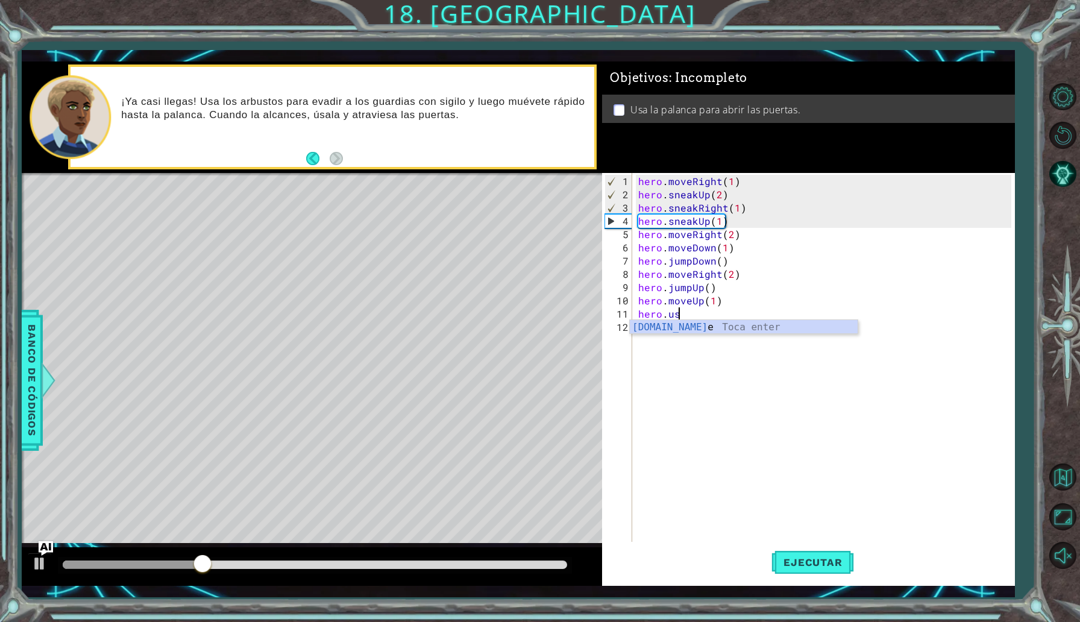
scroll to position [0, 2]
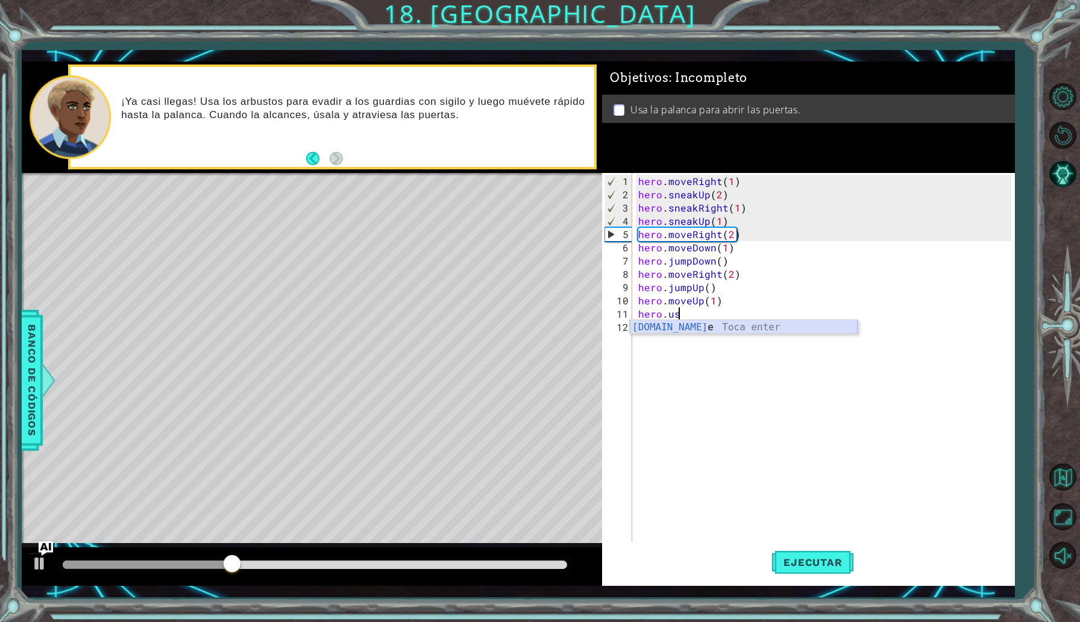
click at [735, 329] on div "[DOMAIN_NAME] e Toca enter" at bounding box center [744, 341] width 228 height 43
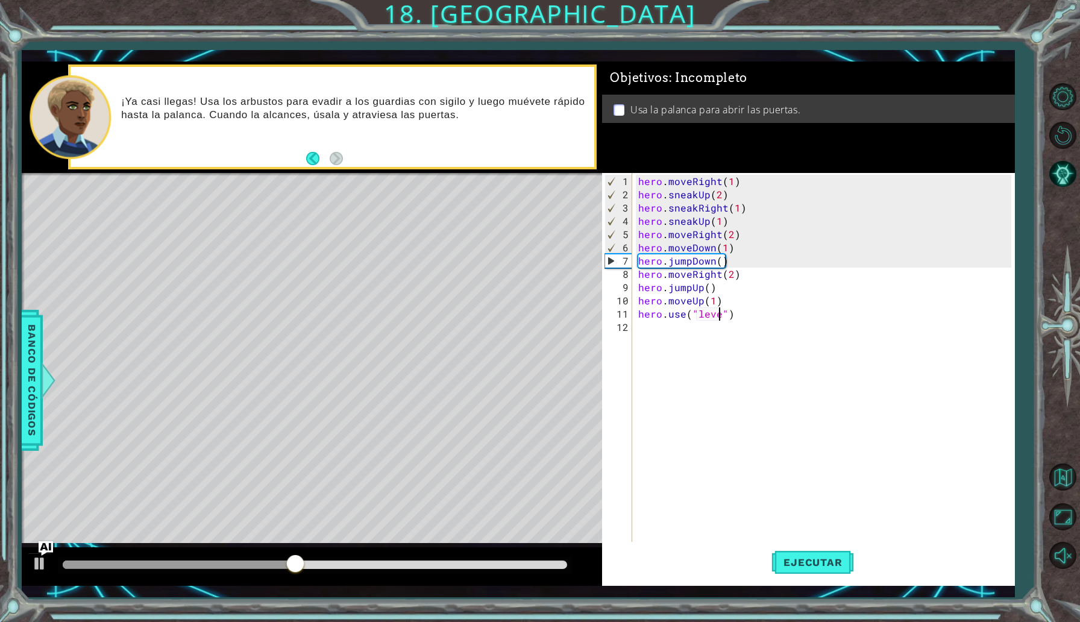
scroll to position [0, 5]
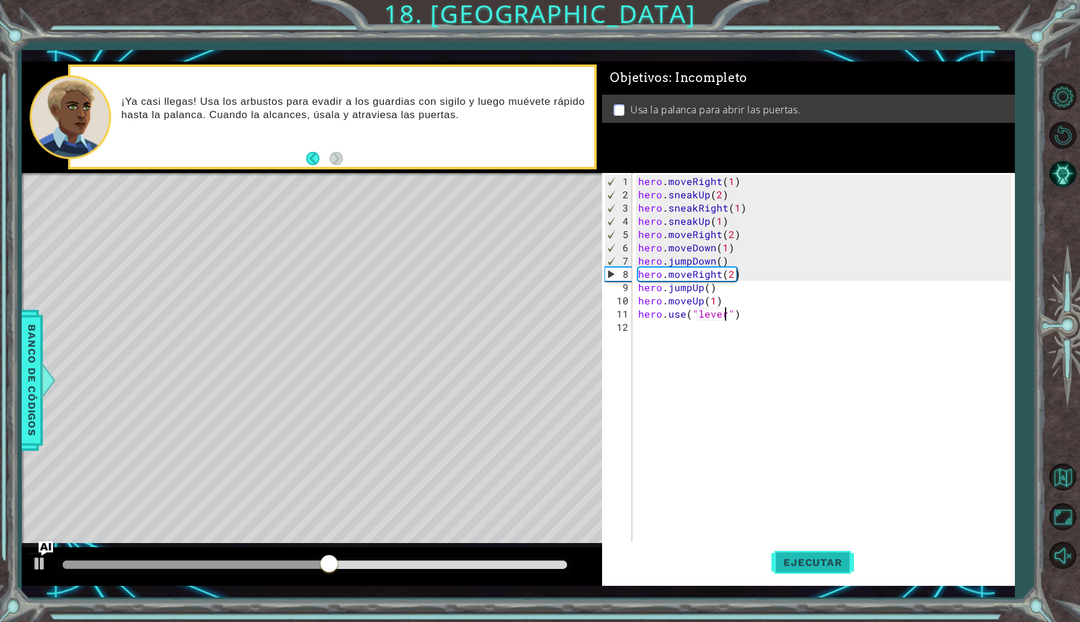
type textarea "hero.use("lever")"
click at [788, 561] on span "Ejecutar" at bounding box center [813, 562] width 83 height 12
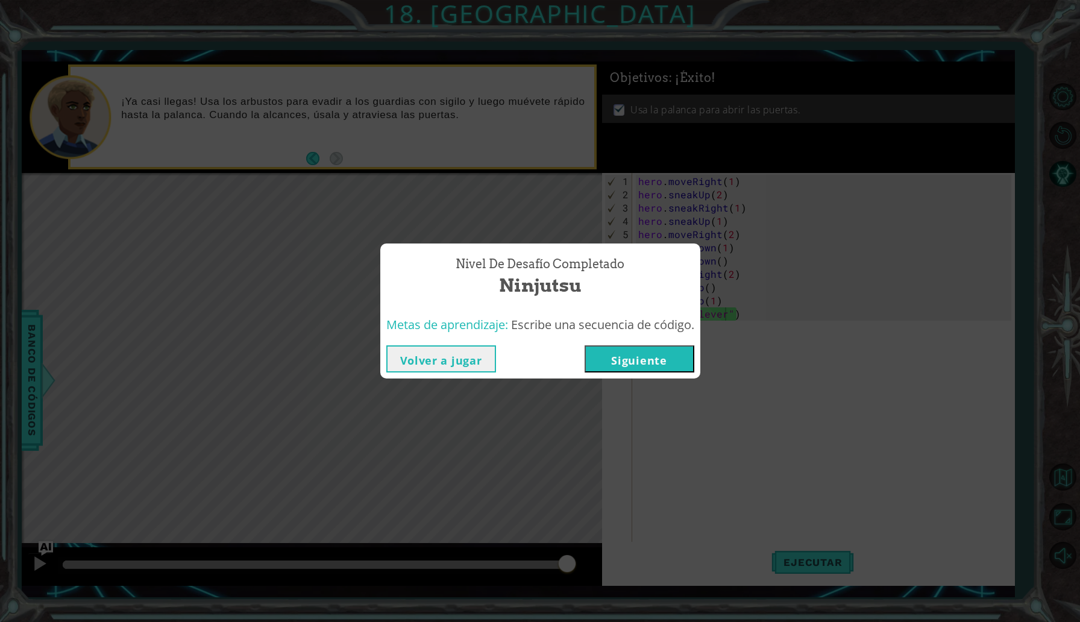
click at [659, 354] on button "Siguiente" at bounding box center [640, 358] width 110 height 27
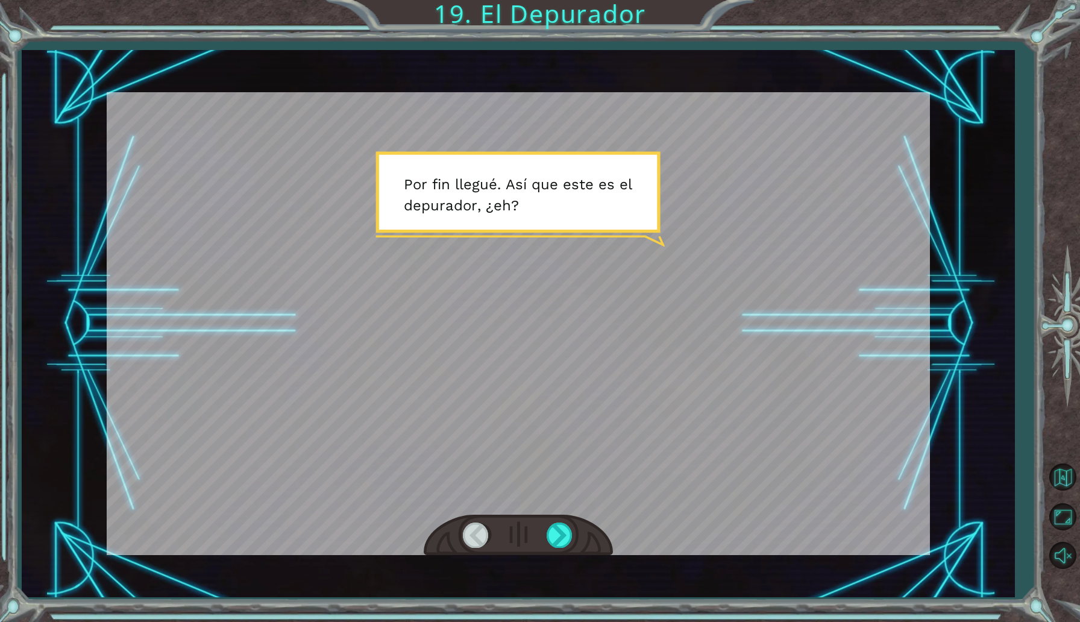
click at [558, 520] on div at bounding box center [518, 536] width 189 height 42
click at [558, 548] on div at bounding box center [518, 536] width 189 height 42
click at [561, 541] on div at bounding box center [560, 535] width 27 height 25
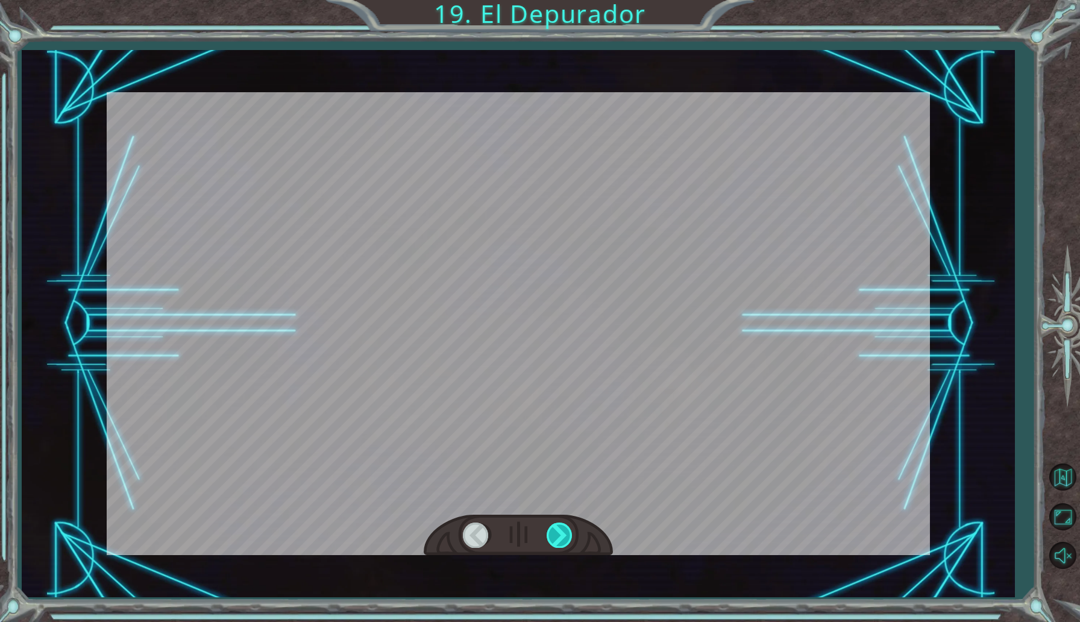
click at [561, 541] on div at bounding box center [560, 535] width 27 height 25
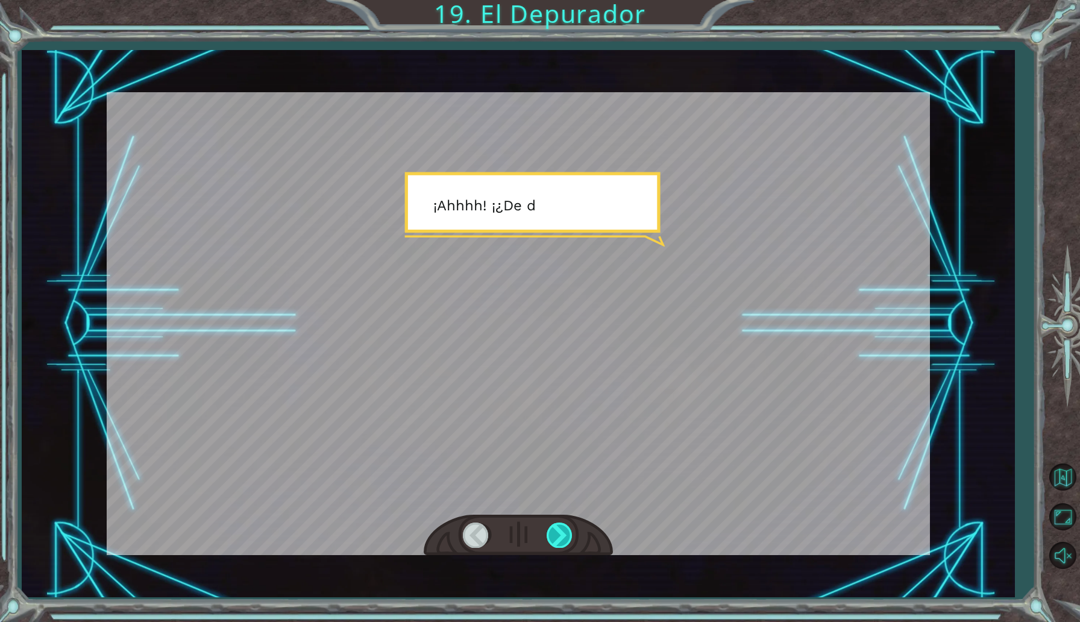
click at [561, 541] on div at bounding box center [560, 535] width 27 height 25
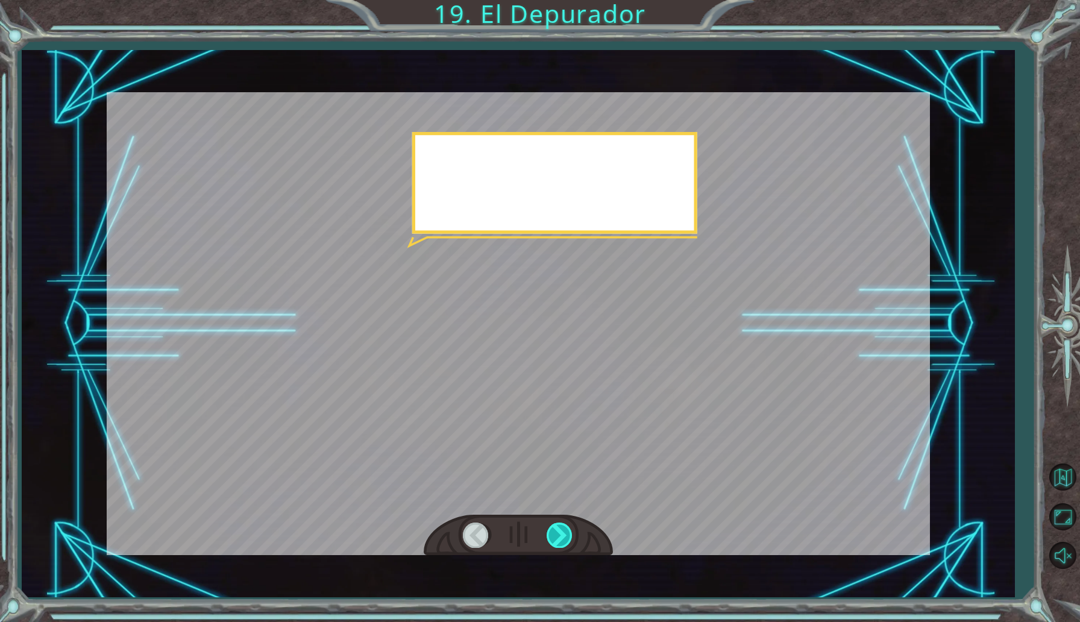
click at [561, 541] on div at bounding box center [560, 535] width 27 height 25
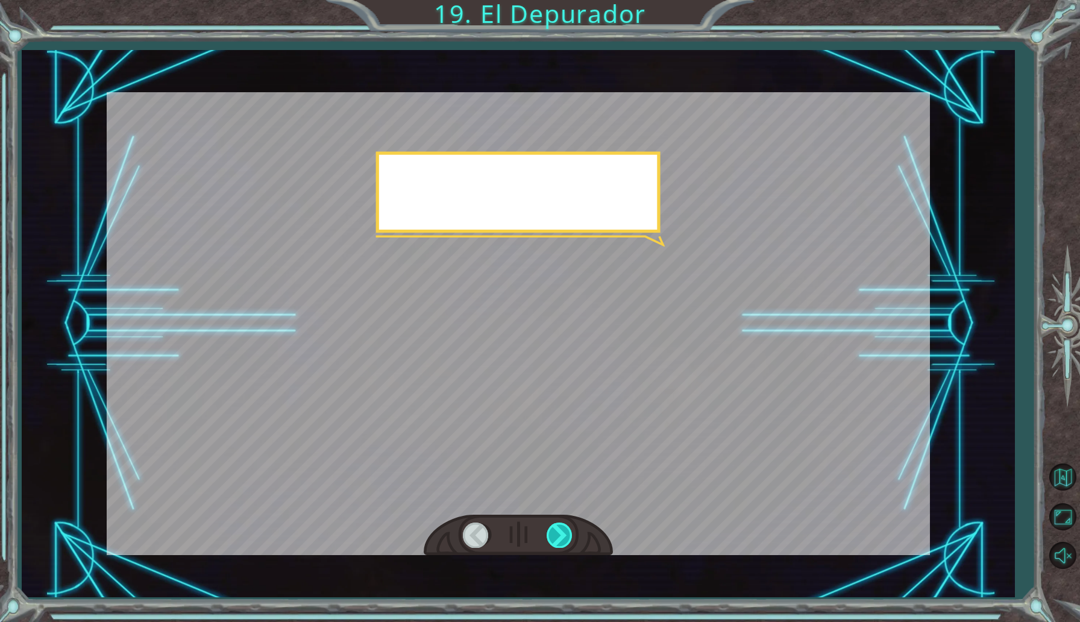
click at [561, 541] on div at bounding box center [560, 535] width 27 height 25
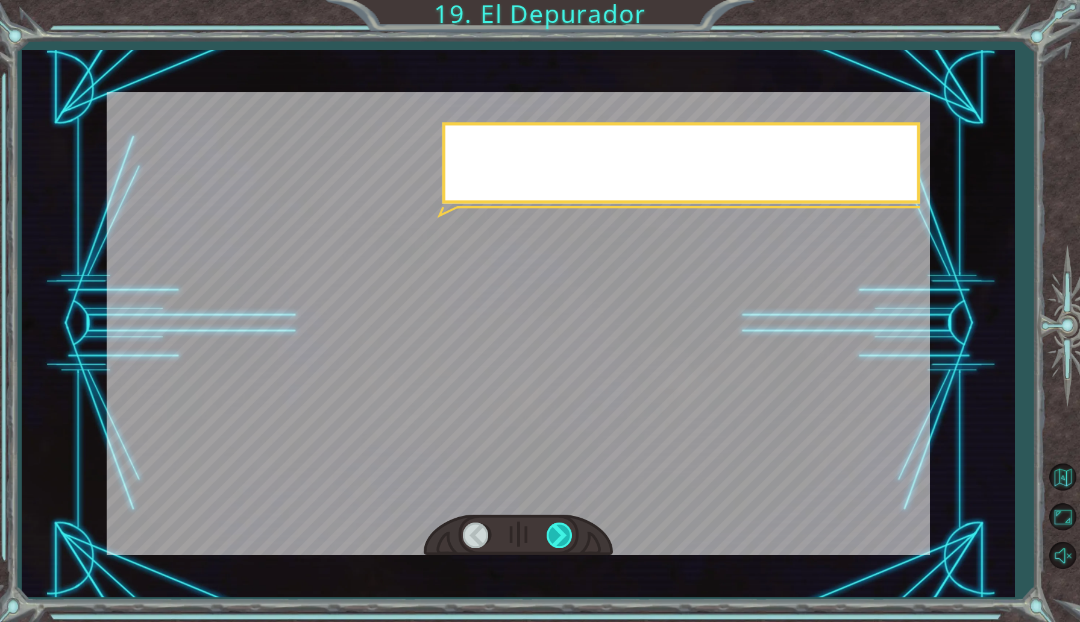
click at [561, 541] on div at bounding box center [560, 535] width 27 height 25
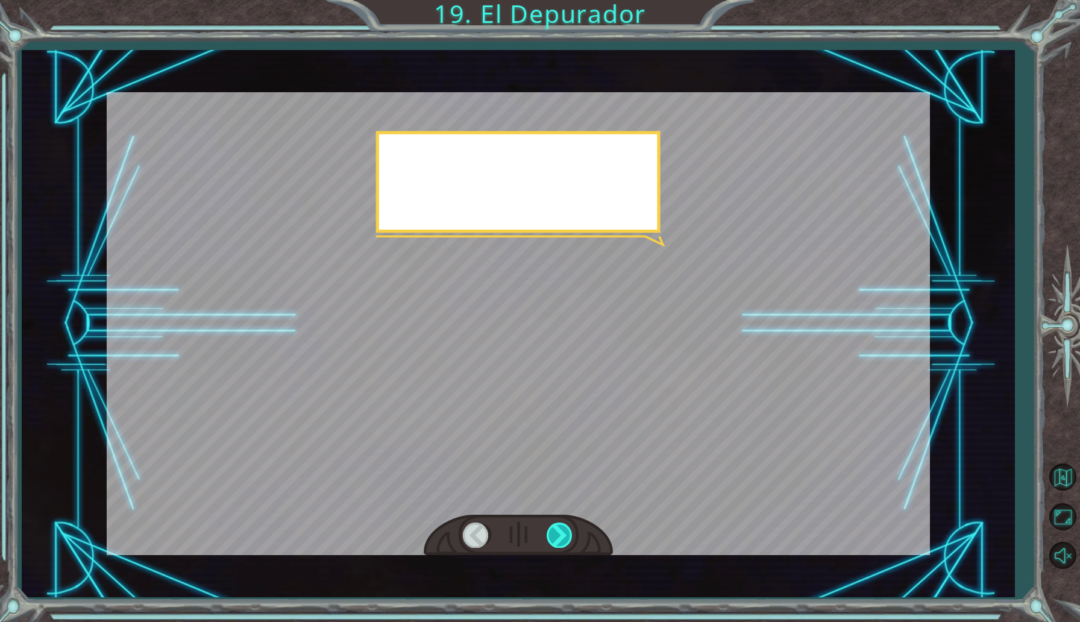
click at [561, 541] on div at bounding box center [560, 535] width 27 height 25
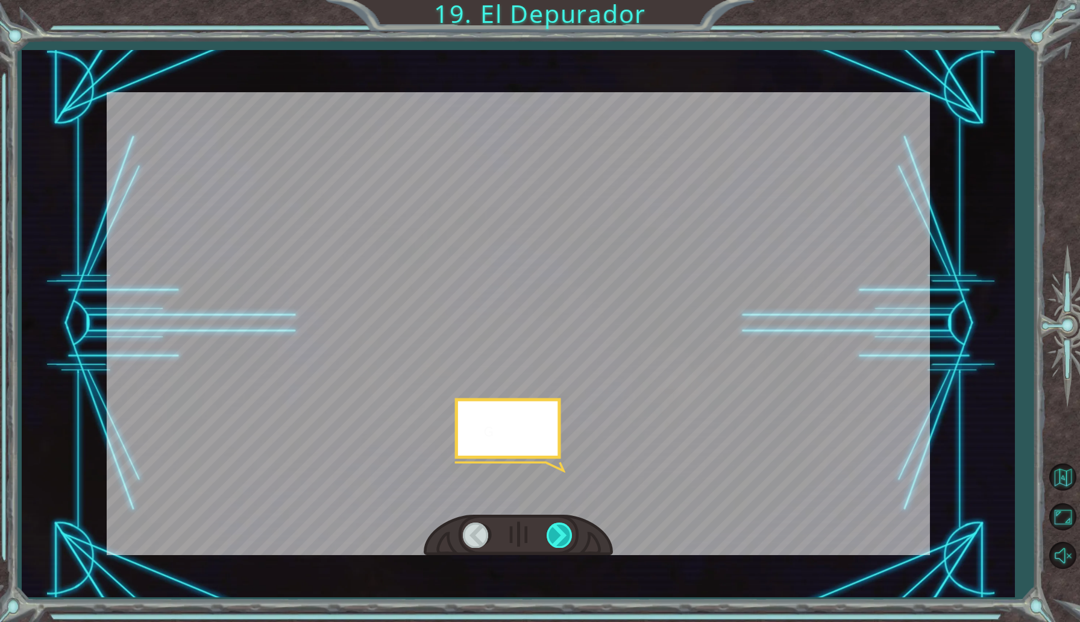
click at [561, 541] on div at bounding box center [560, 535] width 27 height 25
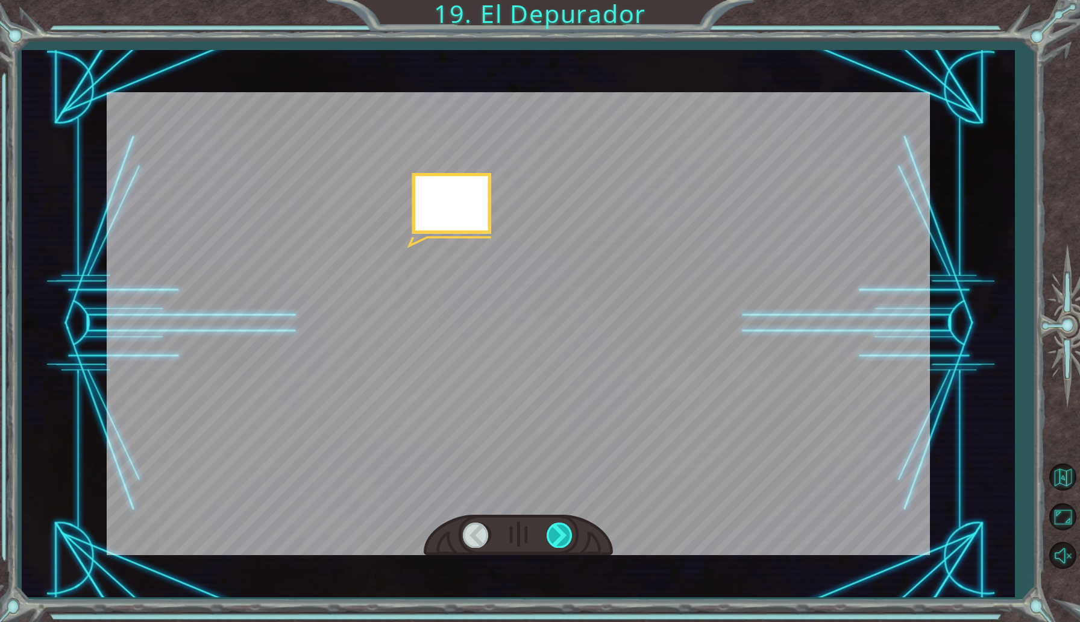
click at [561, 541] on div at bounding box center [560, 535] width 27 height 25
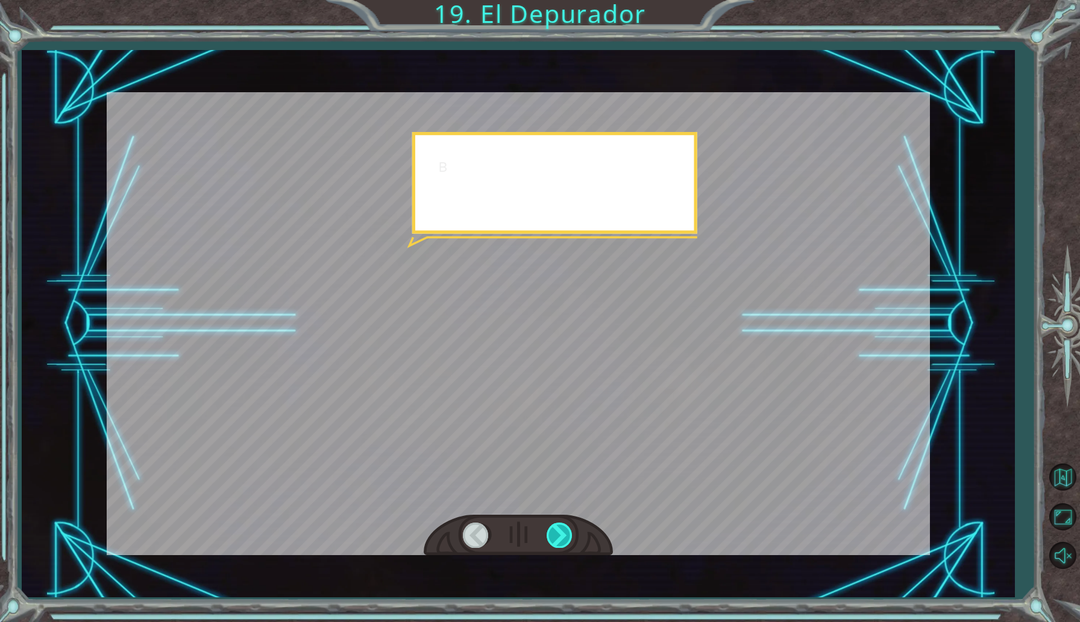
click at [561, 541] on div at bounding box center [560, 535] width 27 height 25
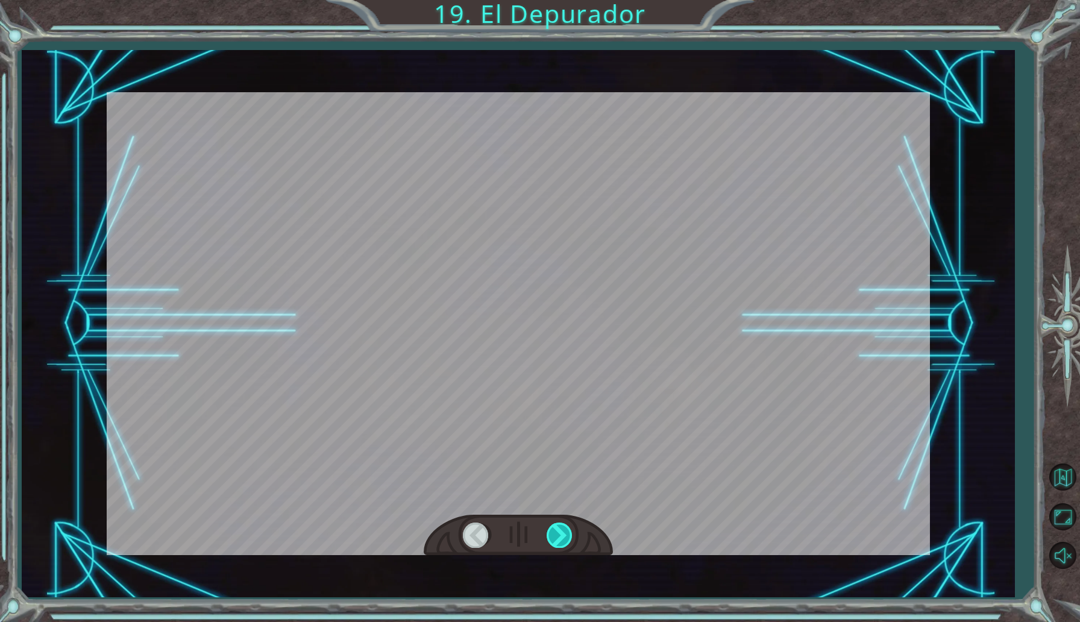
click at [561, 541] on div at bounding box center [560, 535] width 27 height 25
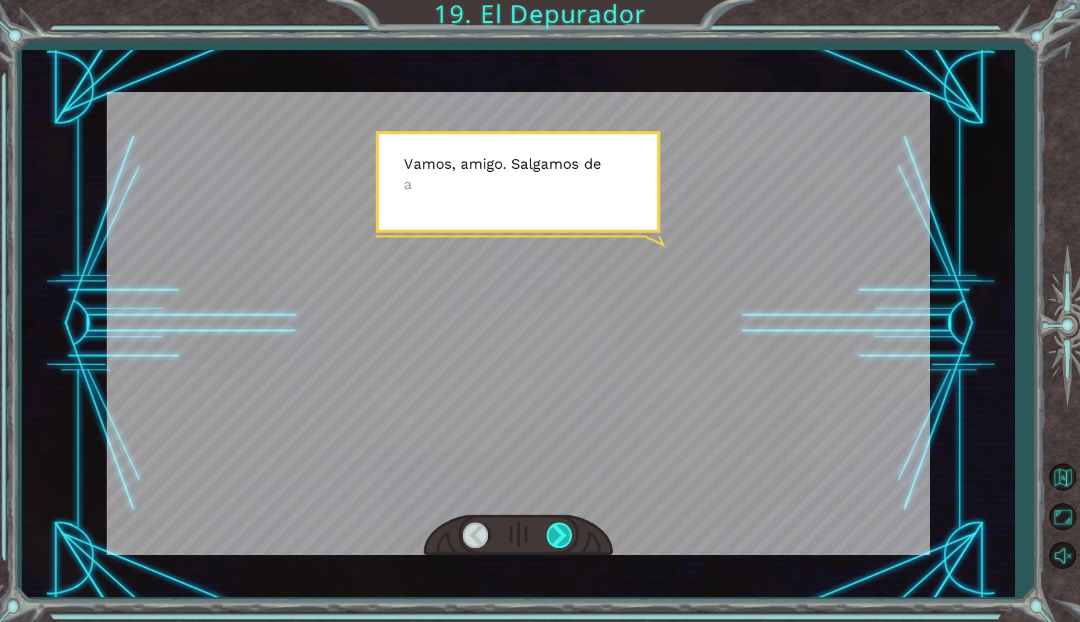
click at [561, 541] on div at bounding box center [560, 535] width 27 height 25
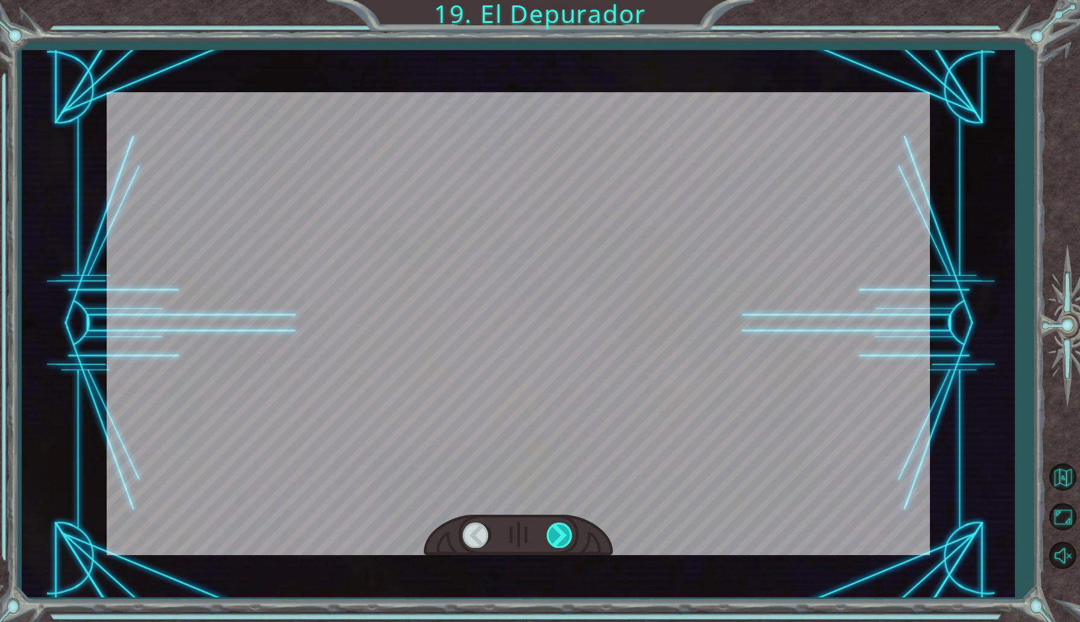
click at [561, 541] on div at bounding box center [560, 535] width 27 height 25
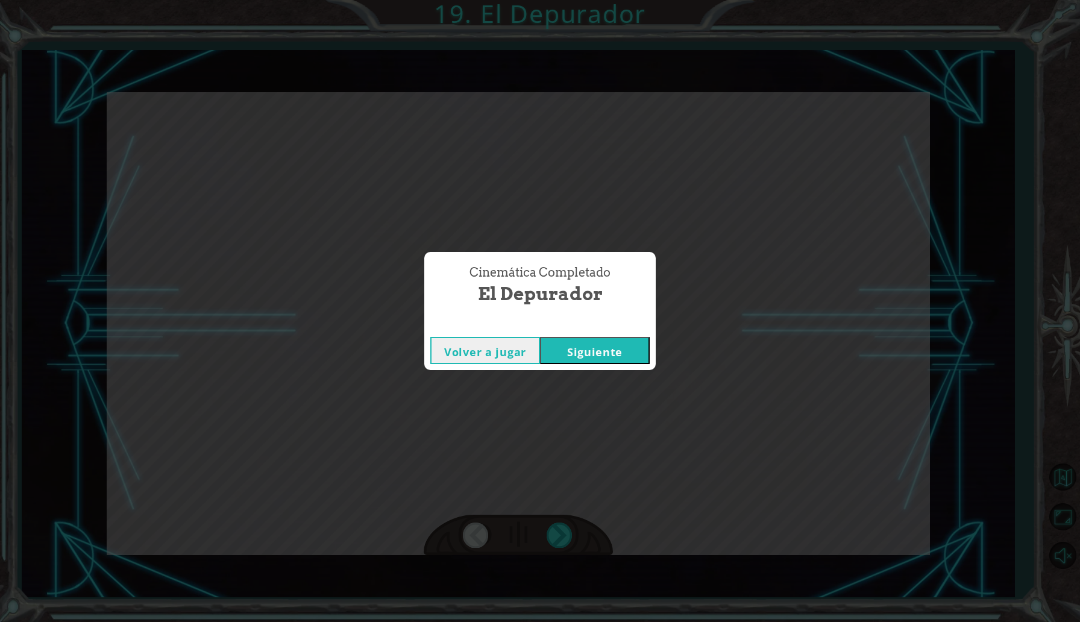
click at [620, 350] on button "Siguiente" at bounding box center [595, 350] width 110 height 27
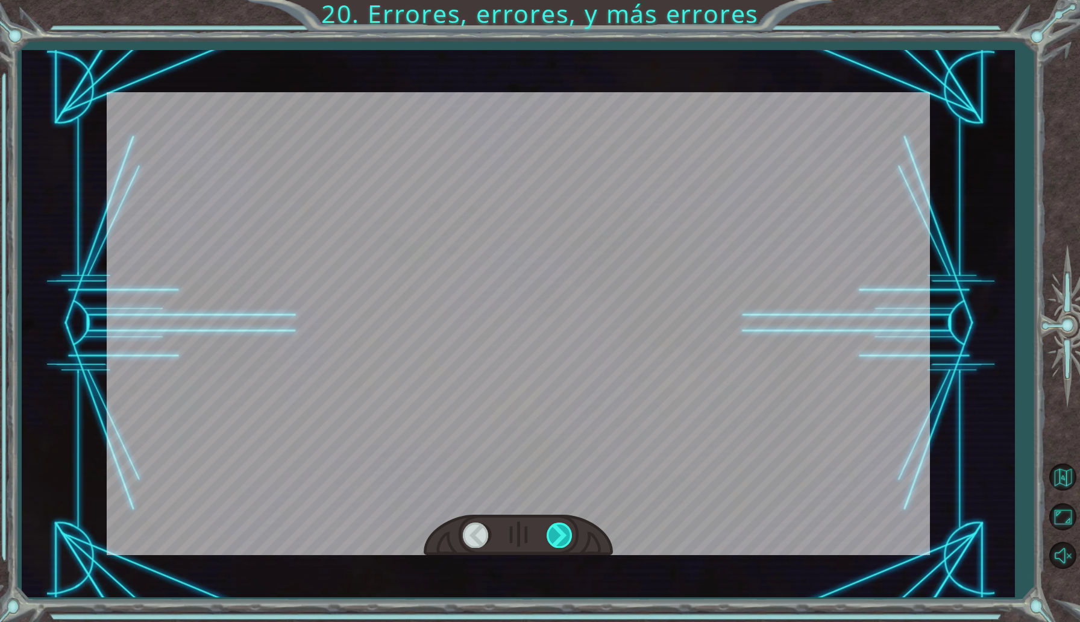
click at [561, 537] on div at bounding box center [560, 535] width 27 height 25
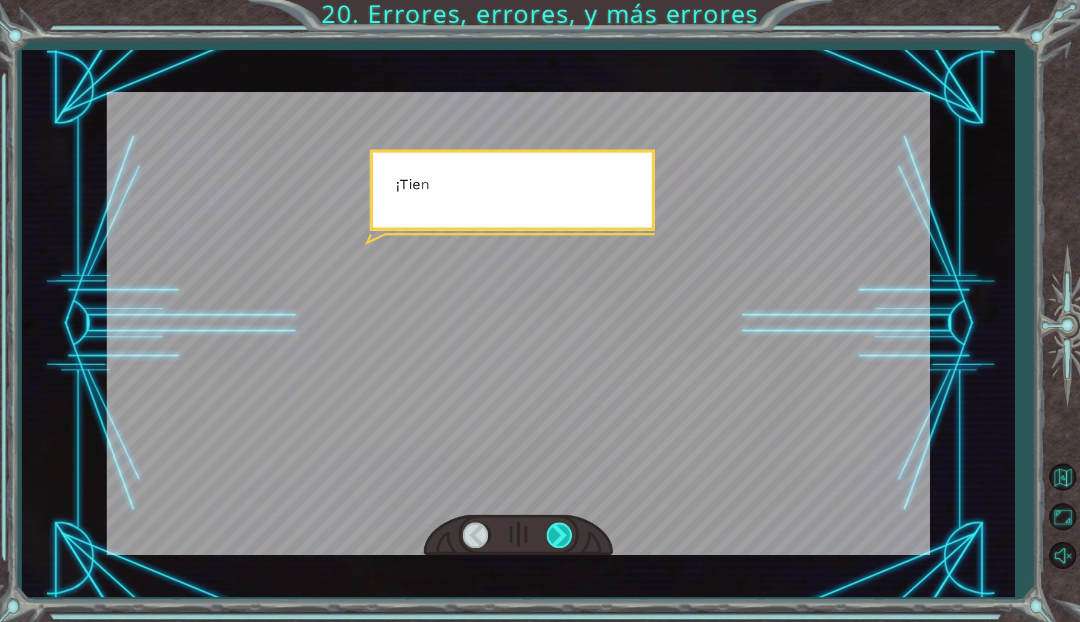
click at [561, 537] on div at bounding box center [560, 535] width 27 height 25
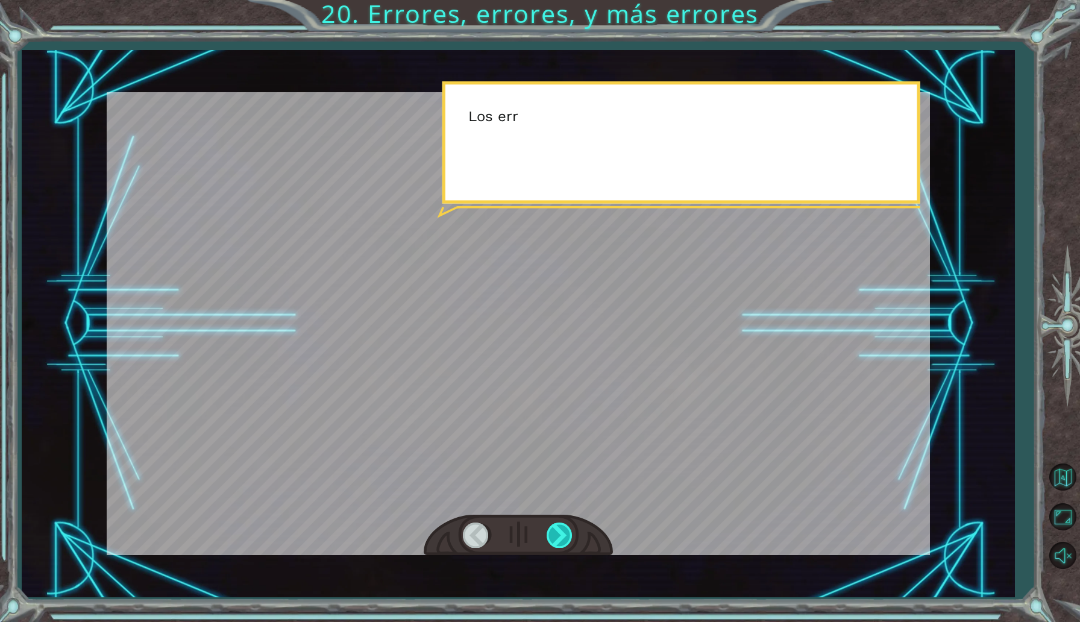
click at [561, 537] on div at bounding box center [560, 535] width 27 height 25
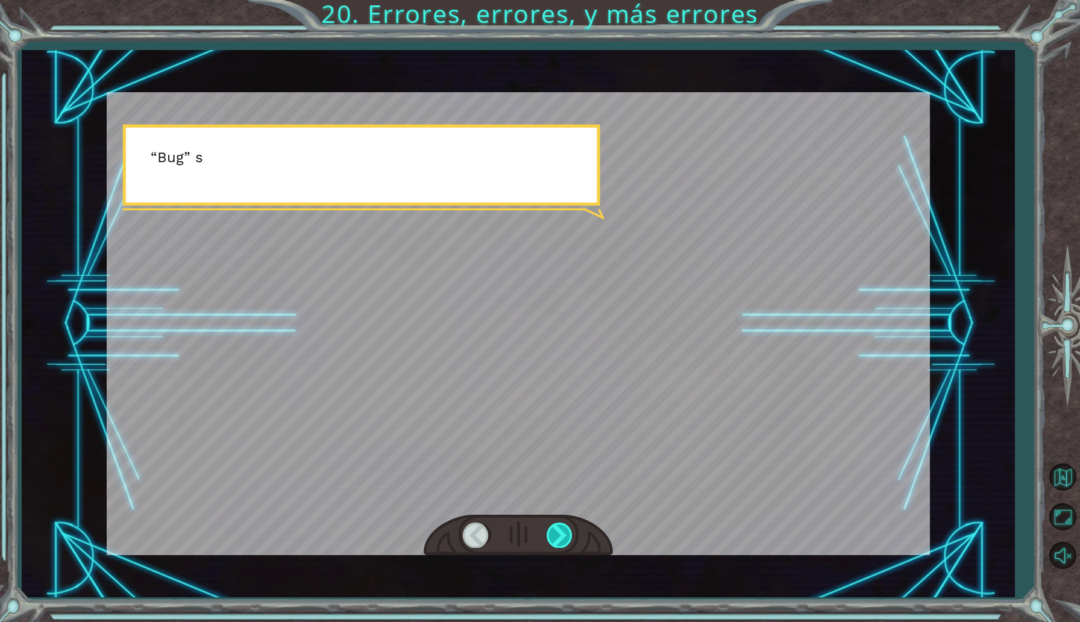
click at [561, 537] on div at bounding box center [560, 535] width 27 height 25
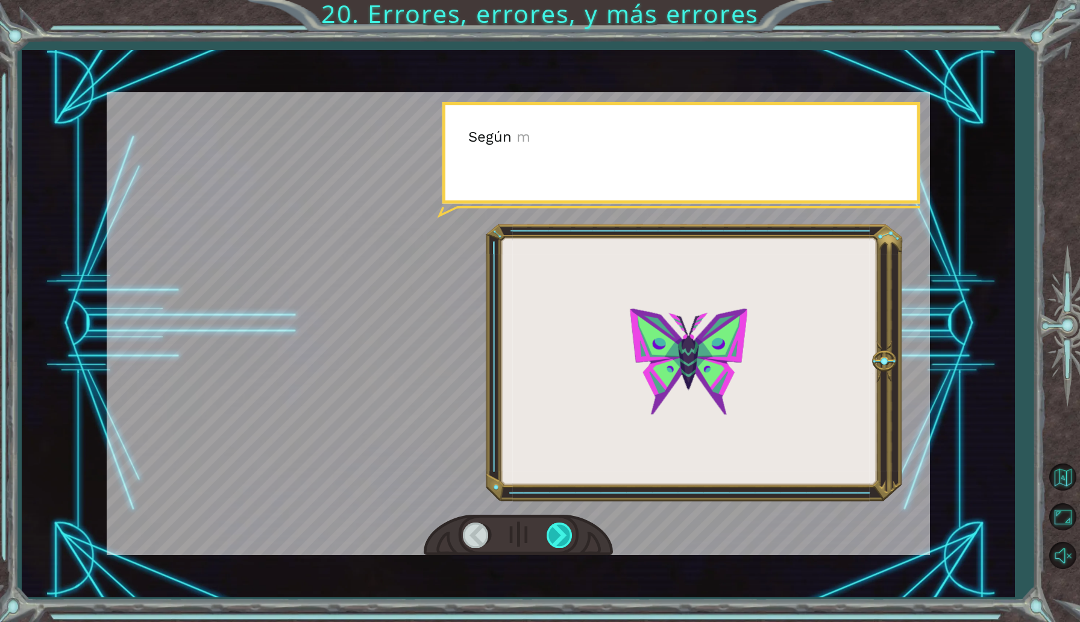
click at [561, 537] on div at bounding box center [560, 535] width 27 height 25
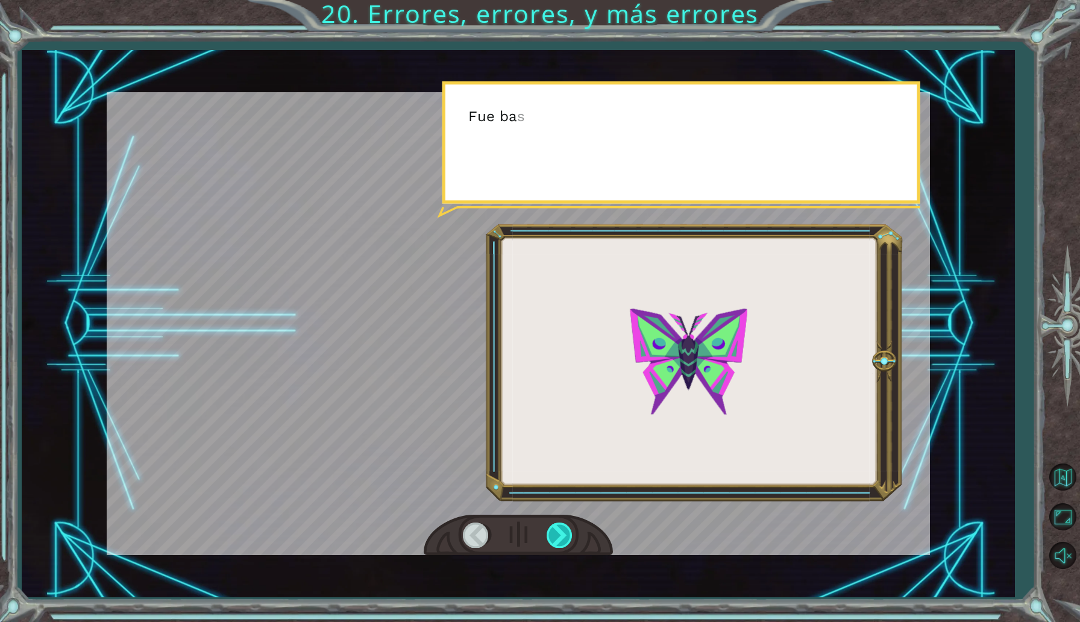
click at [561, 537] on div at bounding box center [560, 535] width 27 height 25
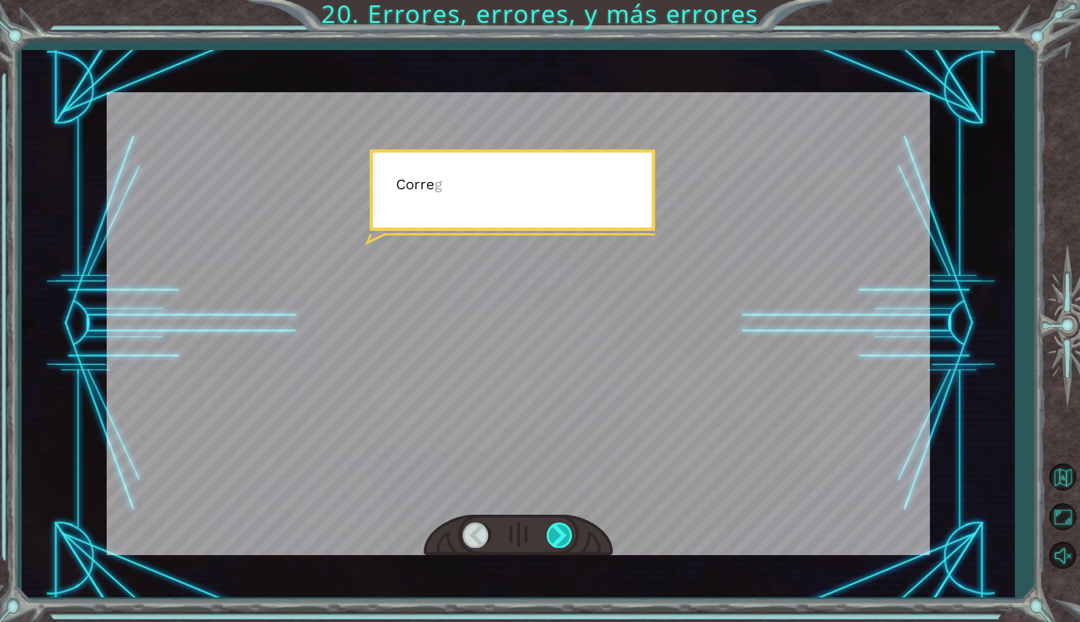
click at [561, 537] on div at bounding box center [560, 535] width 27 height 25
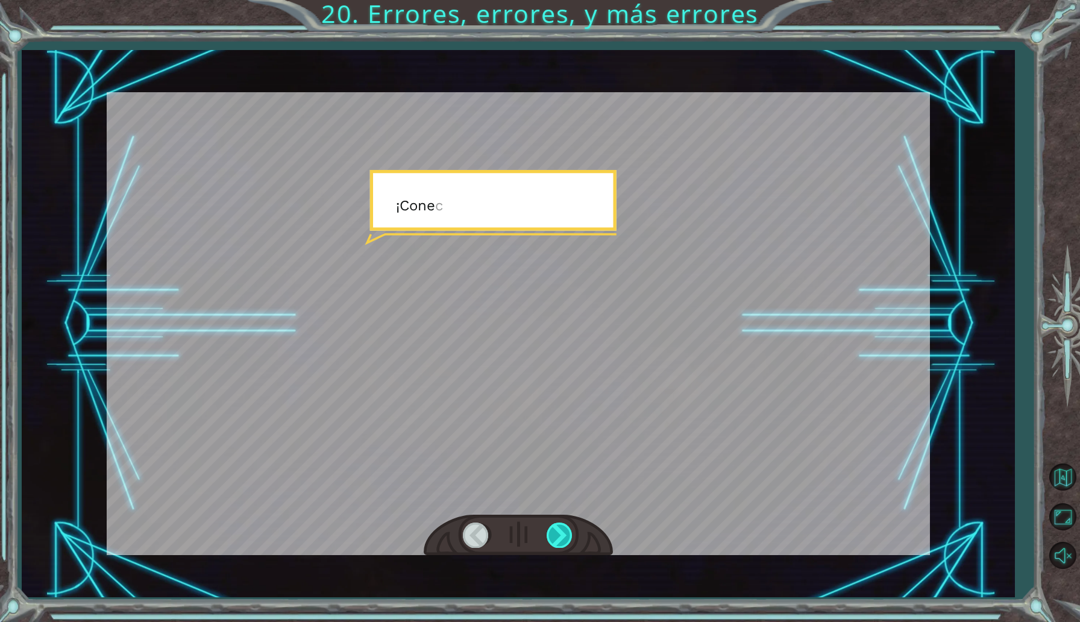
click at [561, 537] on div at bounding box center [560, 535] width 27 height 25
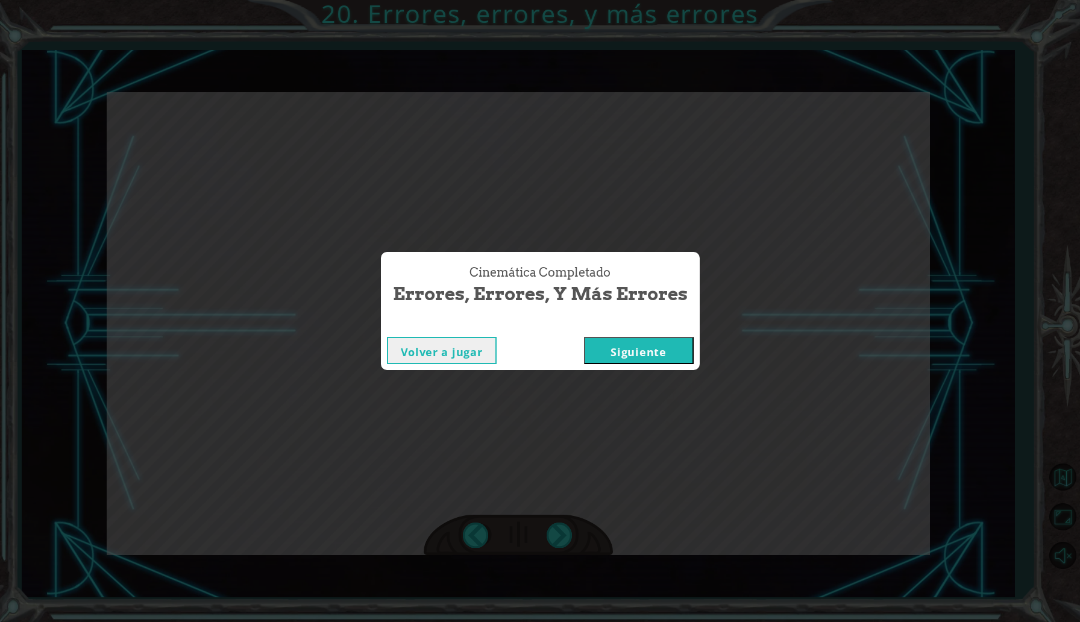
click at [630, 351] on button "Siguiente" at bounding box center [639, 350] width 110 height 27
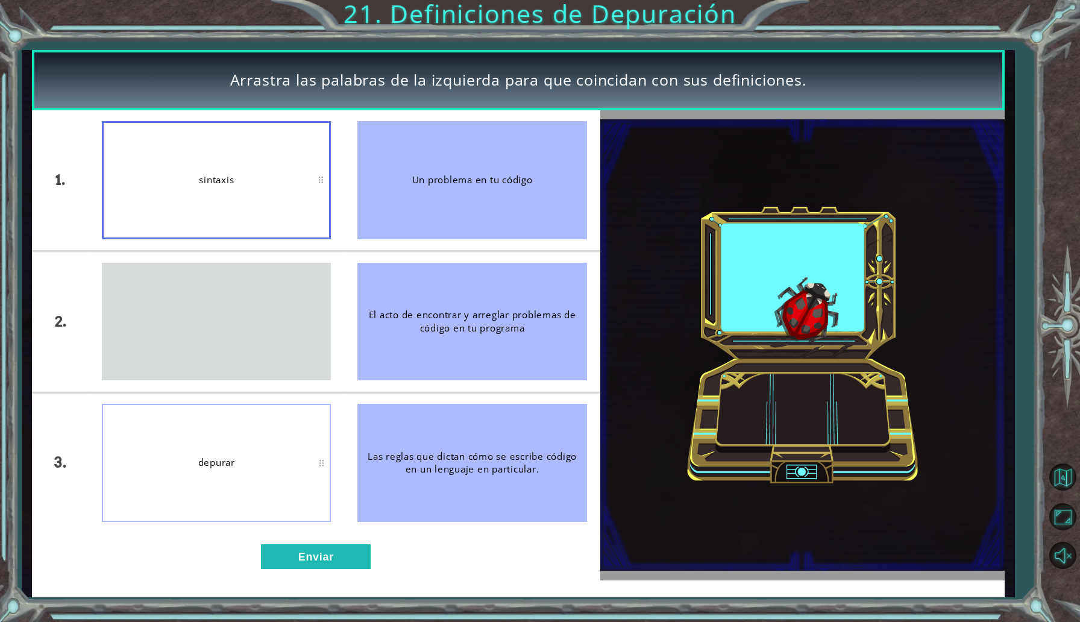
drag, startPoint x: 275, startPoint y: 322, endPoint x: 277, endPoint y: 174, distance: 147.7
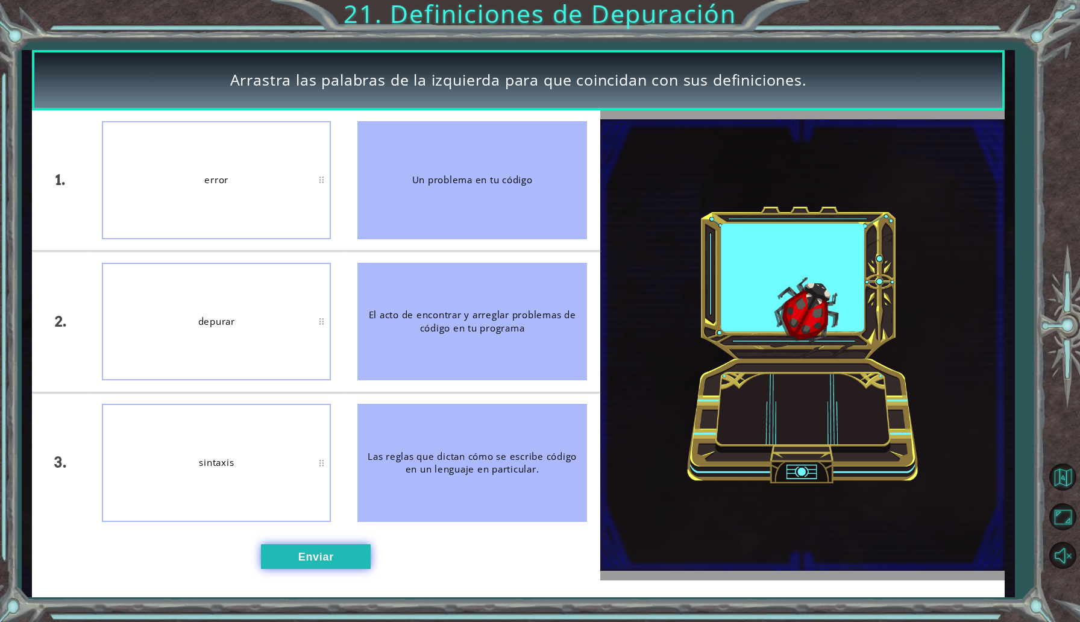
click at [327, 559] on button "Enviar" at bounding box center [316, 556] width 110 height 25
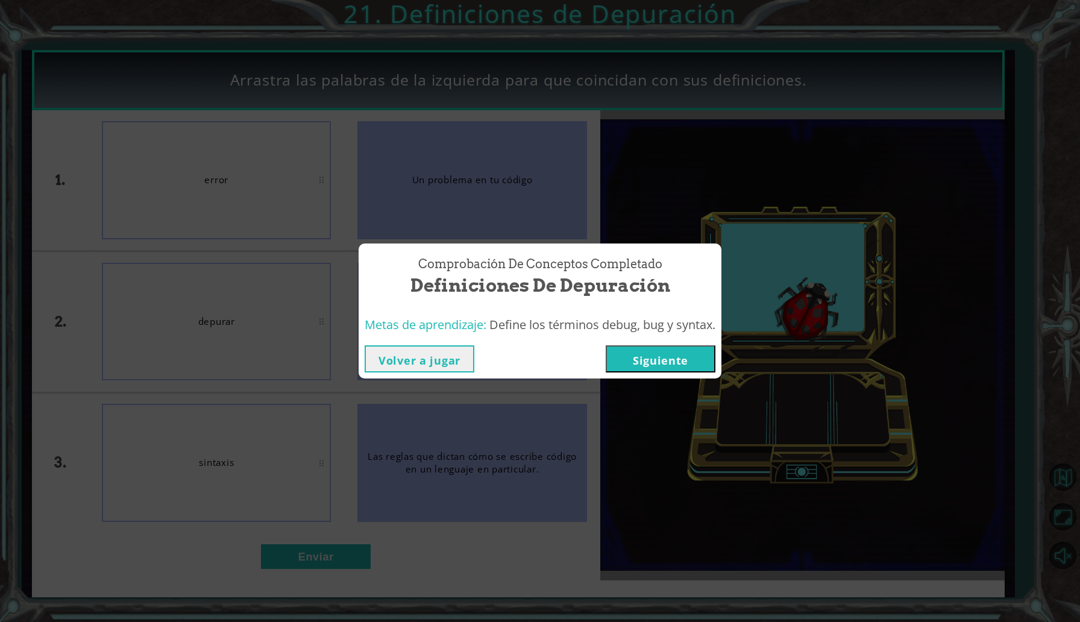
click at [649, 350] on button "Siguiente" at bounding box center [661, 358] width 110 height 27
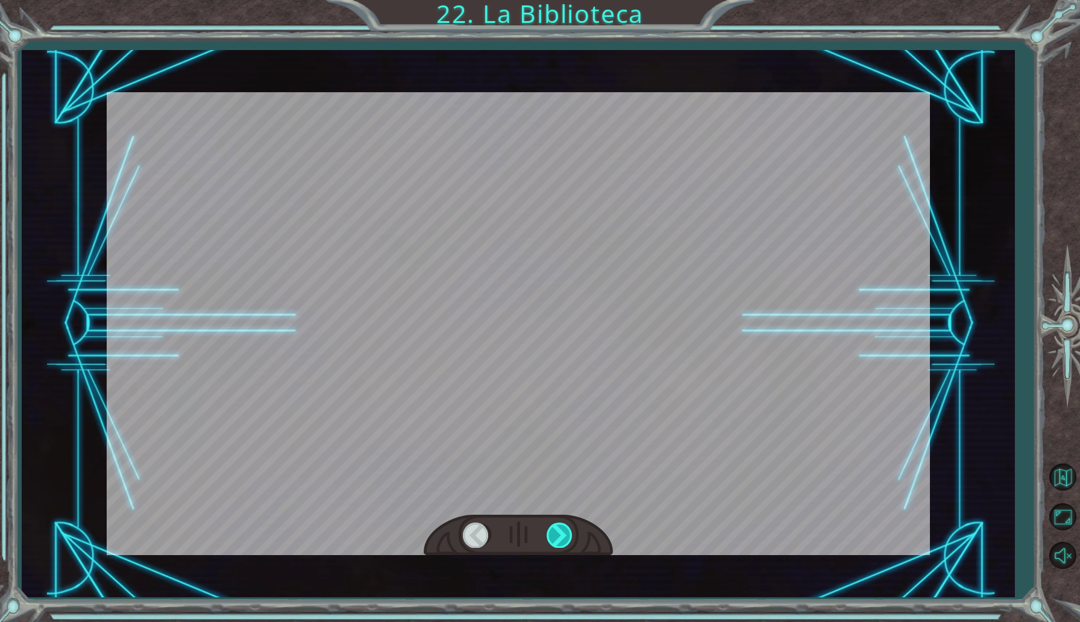
click at [564, 536] on div at bounding box center [560, 535] width 27 height 25
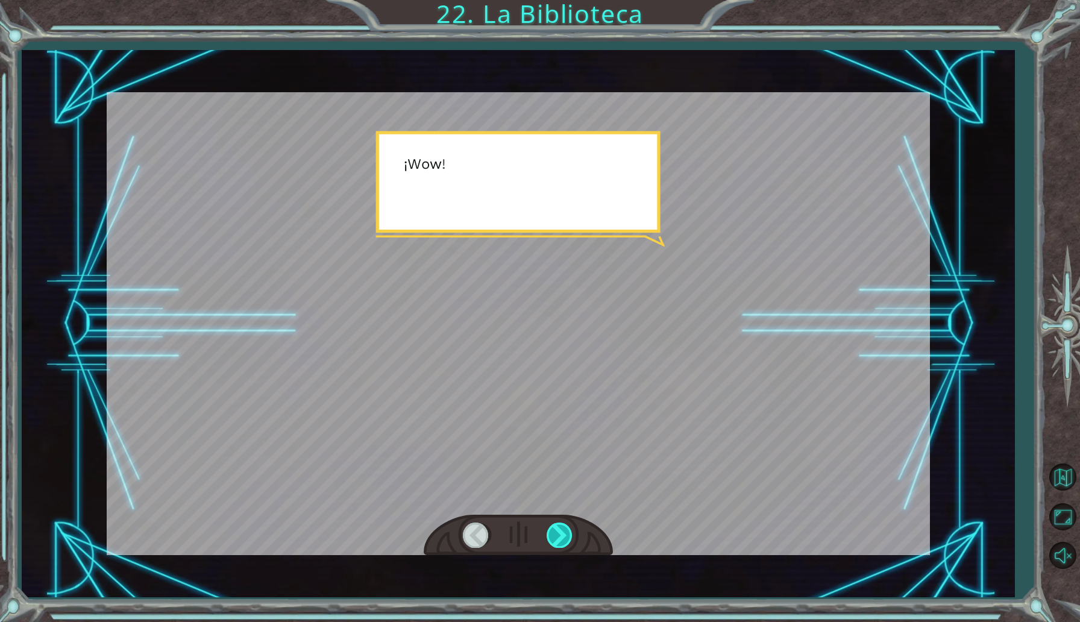
click at [564, 536] on div at bounding box center [560, 535] width 27 height 25
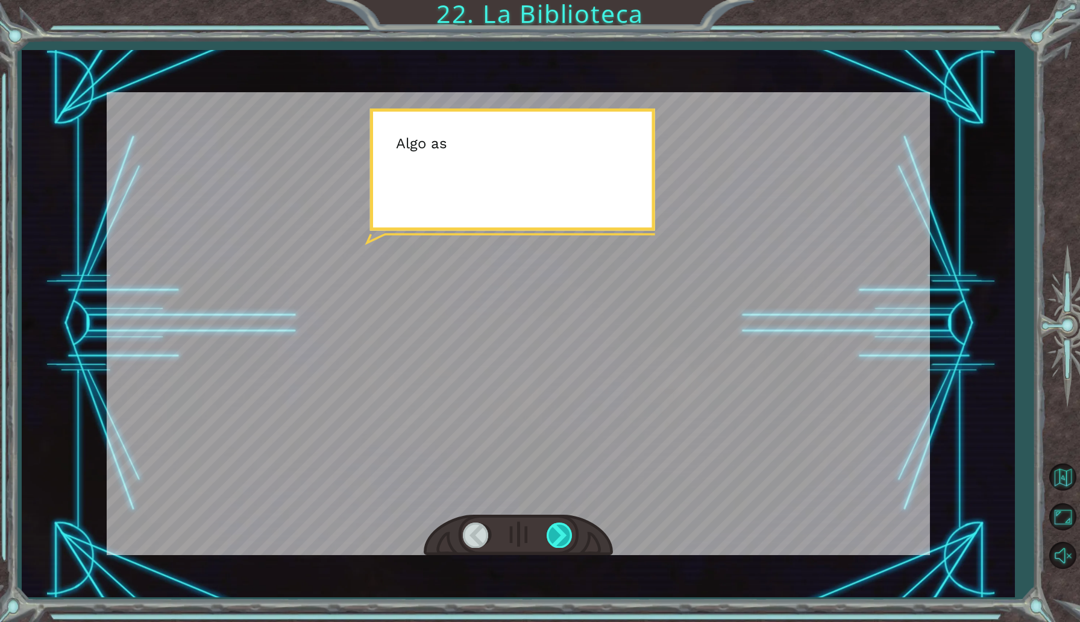
click at [564, 536] on div at bounding box center [560, 535] width 27 height 25
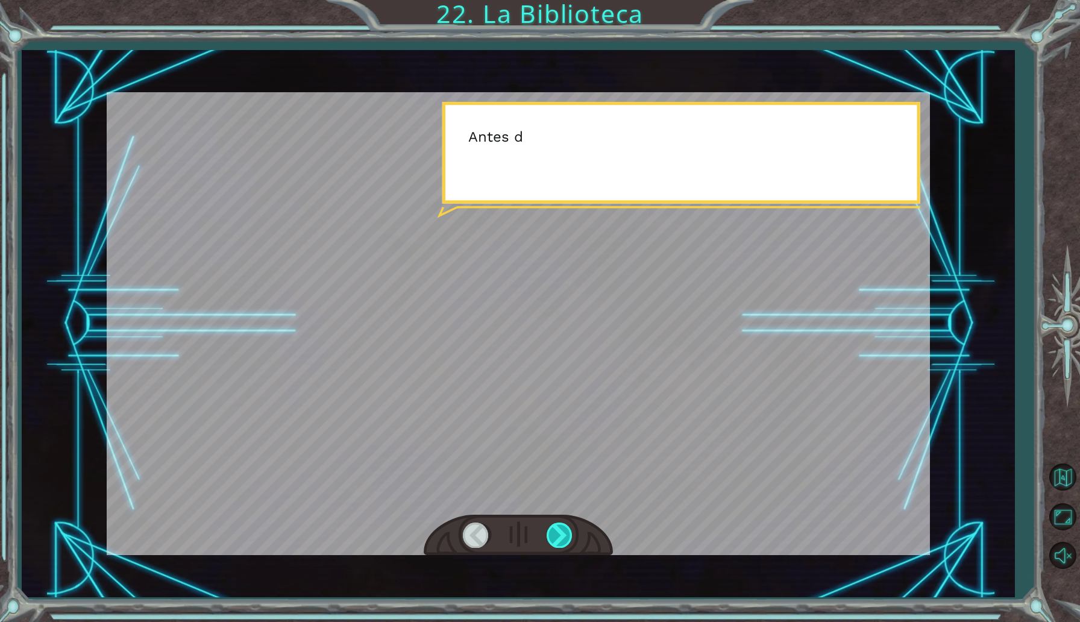
click at [564, 536] on div at bounding box center [560, 535] width 27 height 25
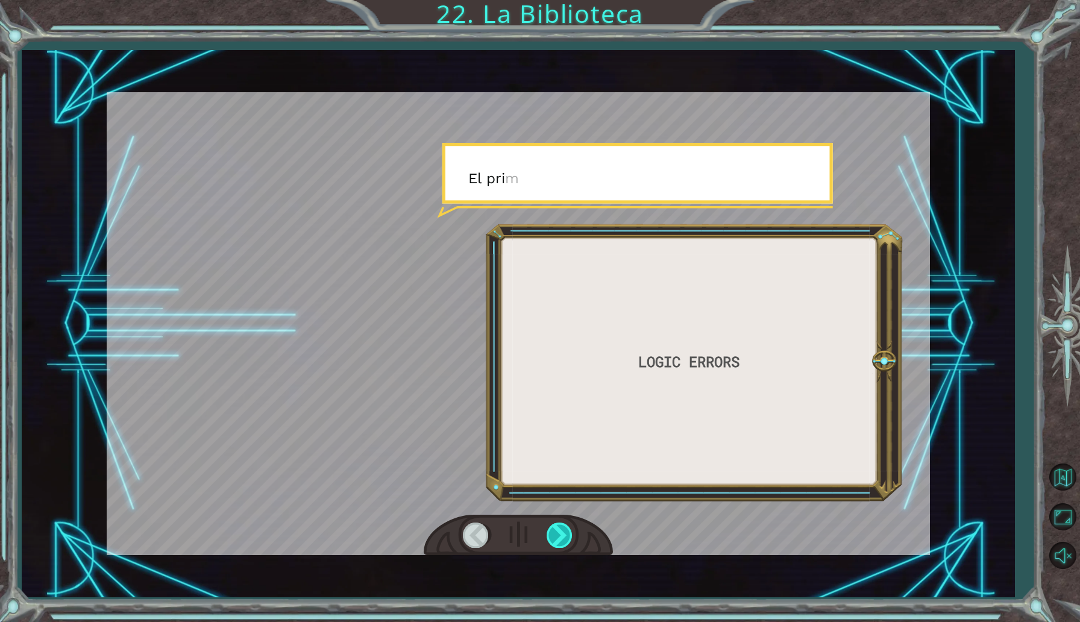
click at [564, 536] on div at bounding box center [560, 535] width 27 height 25
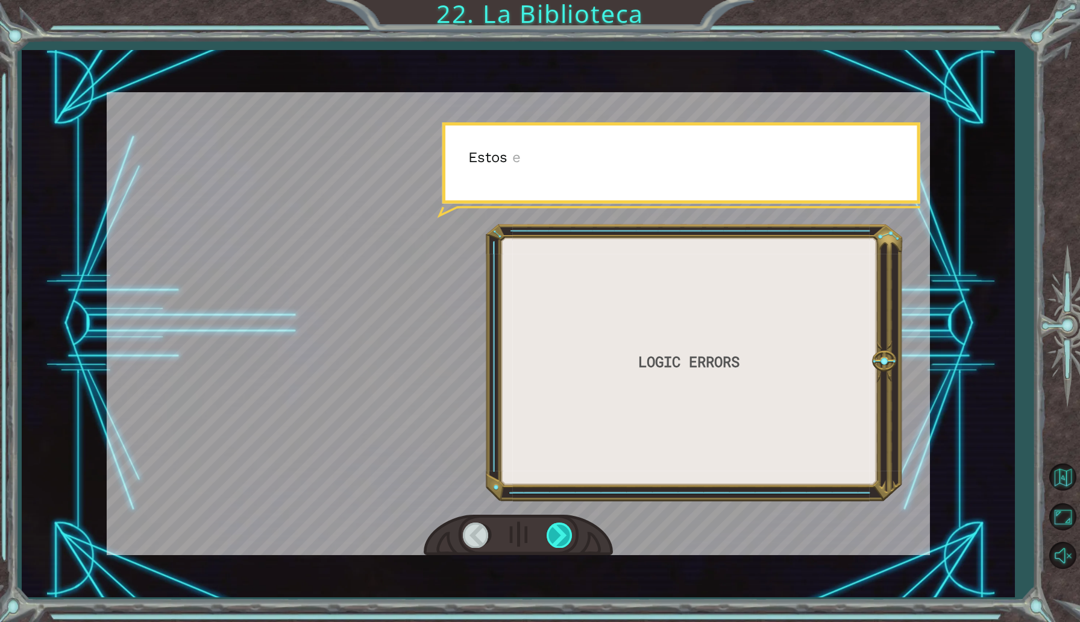
click at [564, 536] on div at bounding box center [560, 535] width 27 height 25
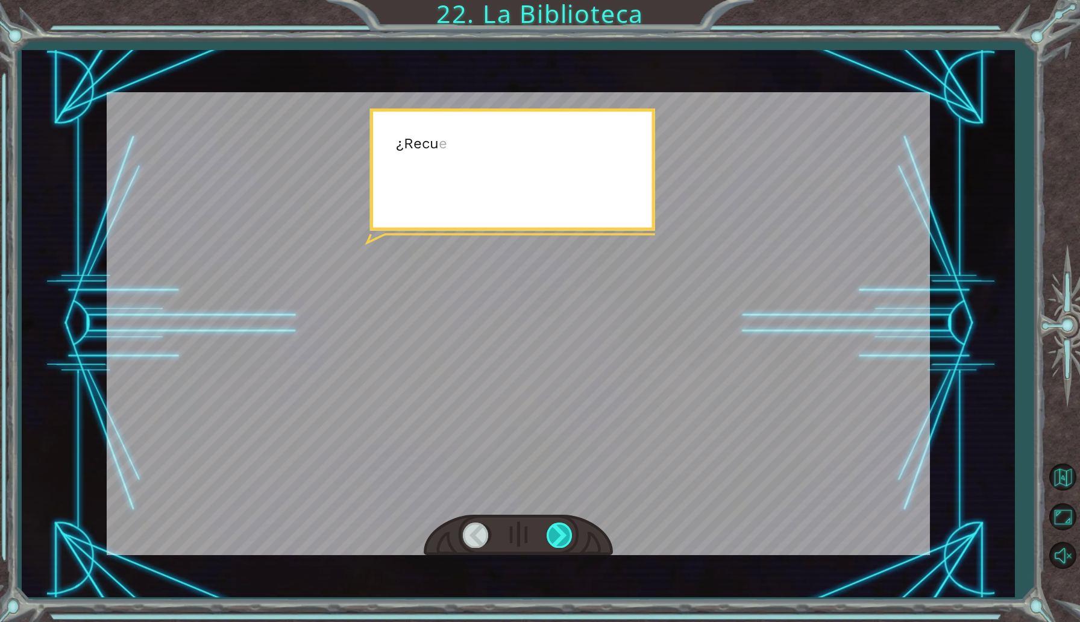
click at [564, 536] on div at bounding box center [560, 535] width 27 height 25
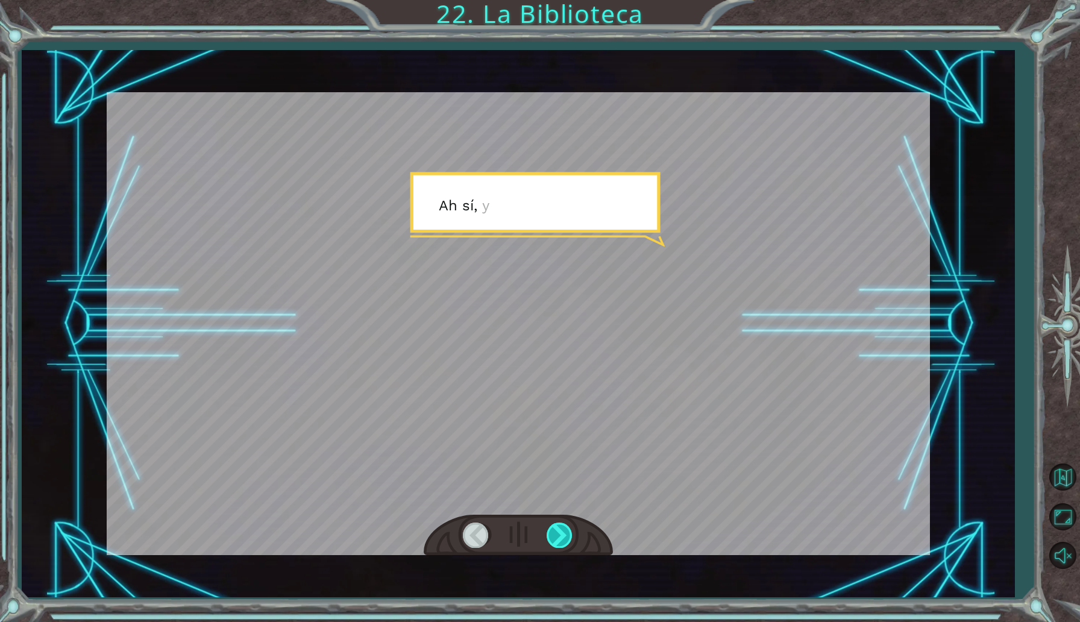
click at [564, 536] on div at bounding box center [560, 535] width 27 height 25
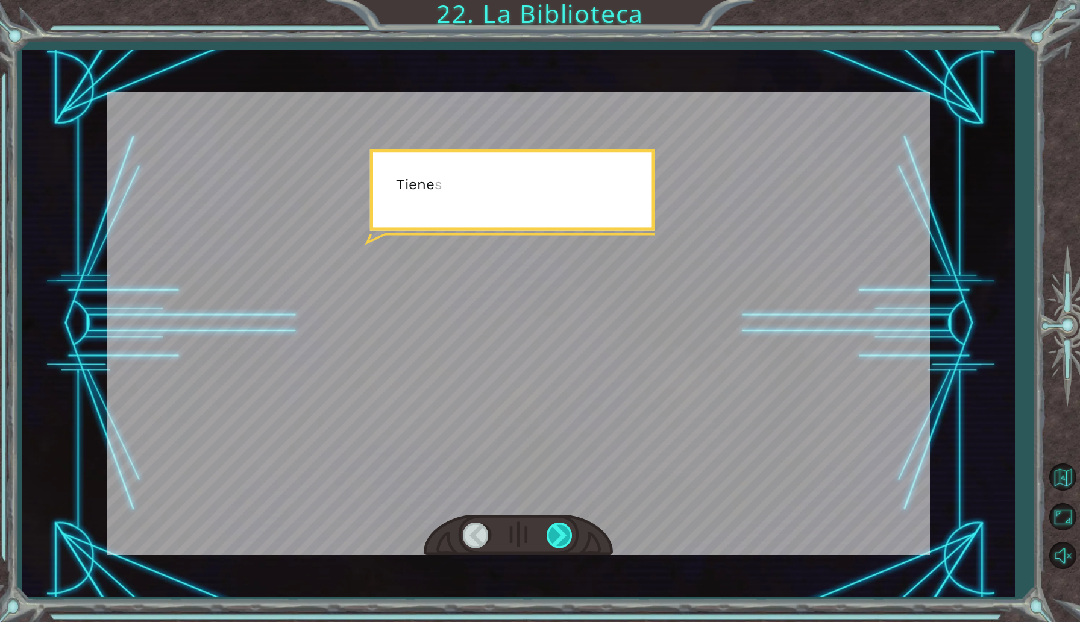
click at [564, 536] on div at bounding box center [560, 535] width 27 height 25
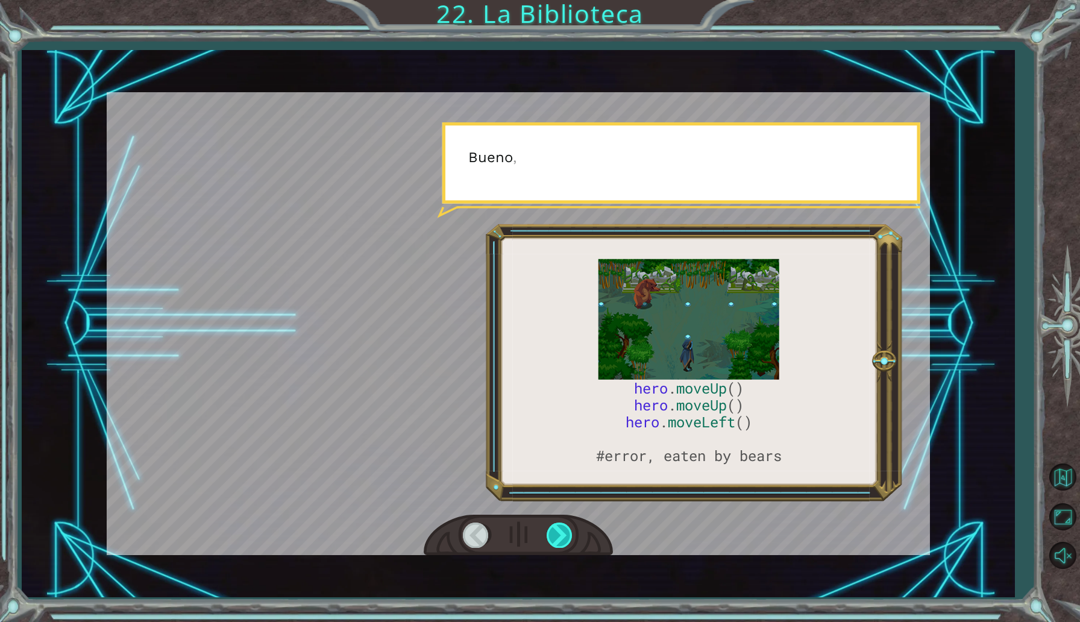
click at [564, 536] on div at bounding box center [560, 535] width 27 height 25
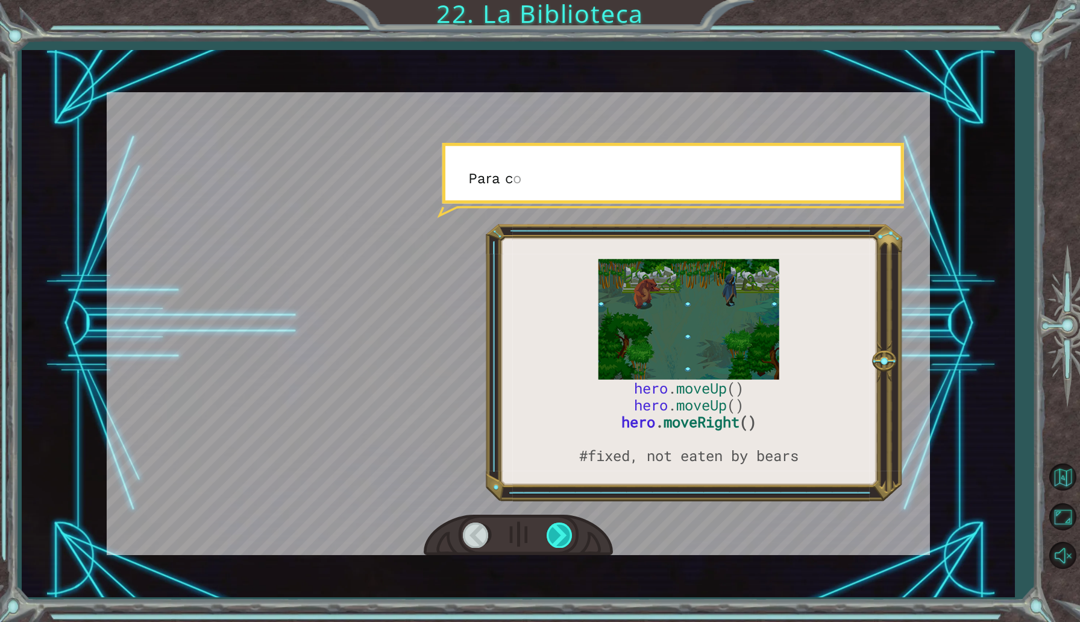
click at [564, 536] on div at bounding box center [560, 535] width 27 height 25
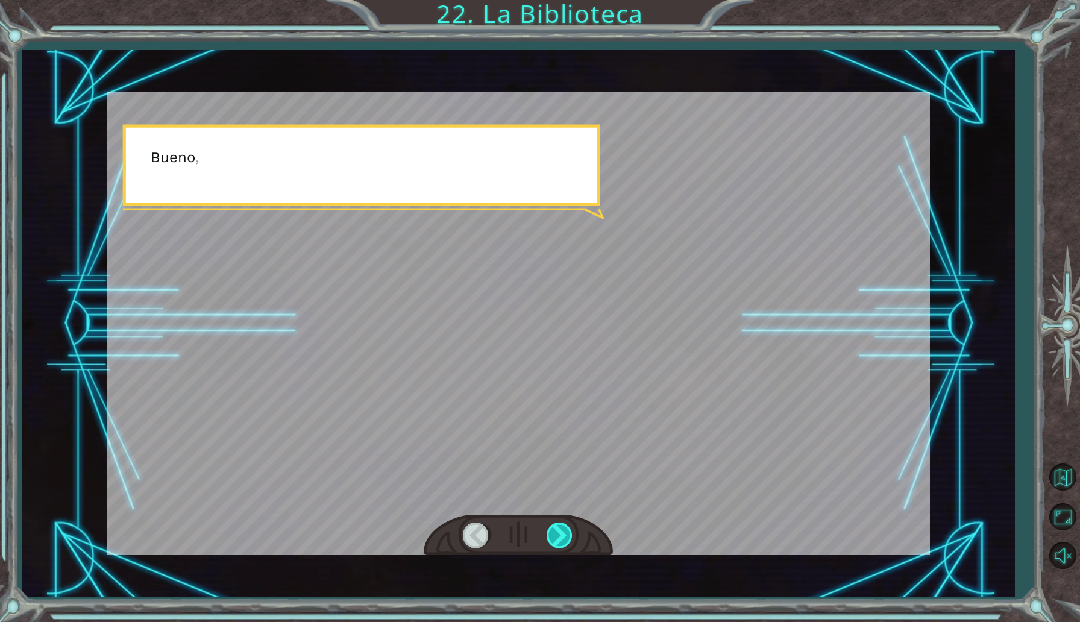
click at [564, 536] on div at bounding box center [560, 535] width 27 height 25
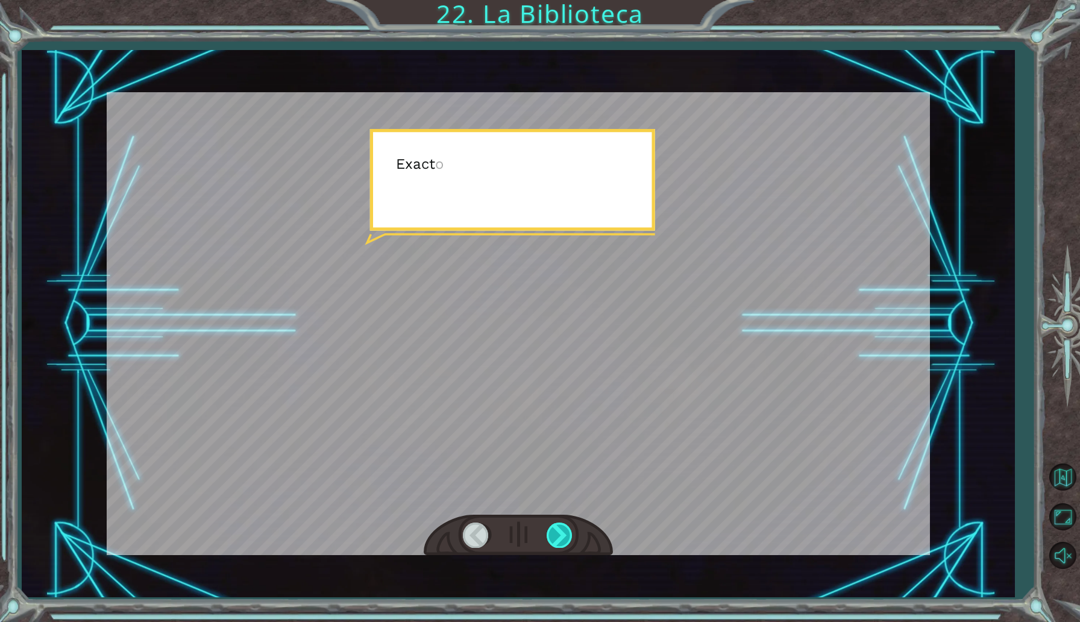
click at [564, 536] on div at bounding box center [560, 535] width 27 height 25
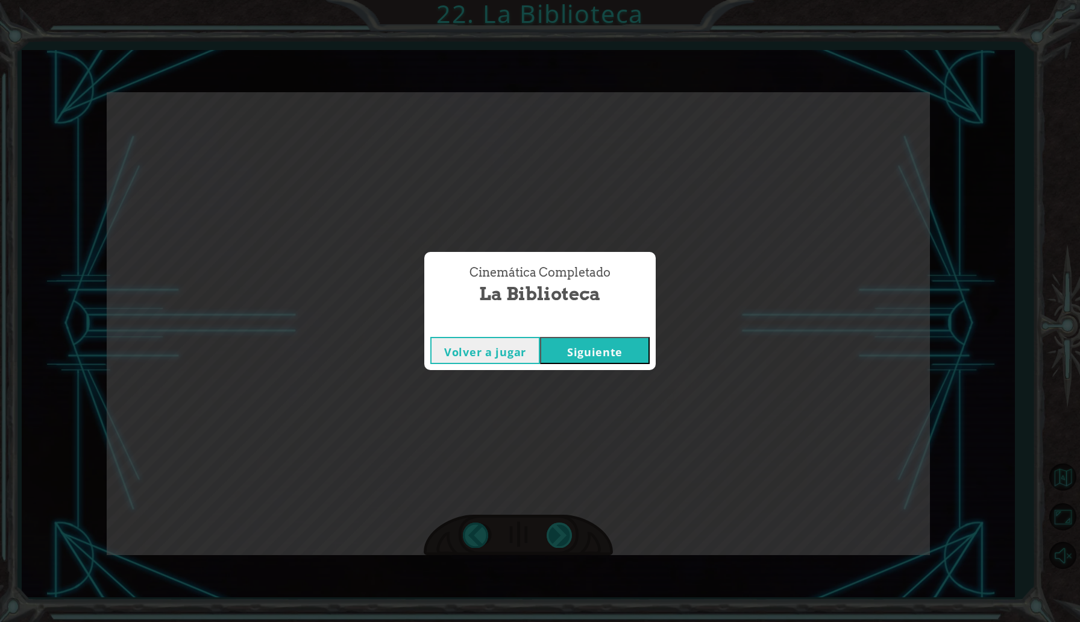
click at [564, 536] on div "Cinemática Completado La Biblioteca Volver a jugar [GEOGRAPHIC_DATA]" at bounding box center [540, 311] width 1080 height 622
click at [608, 353] on button "Siguiente" at bounding box center [595, 350] width 110 height 27
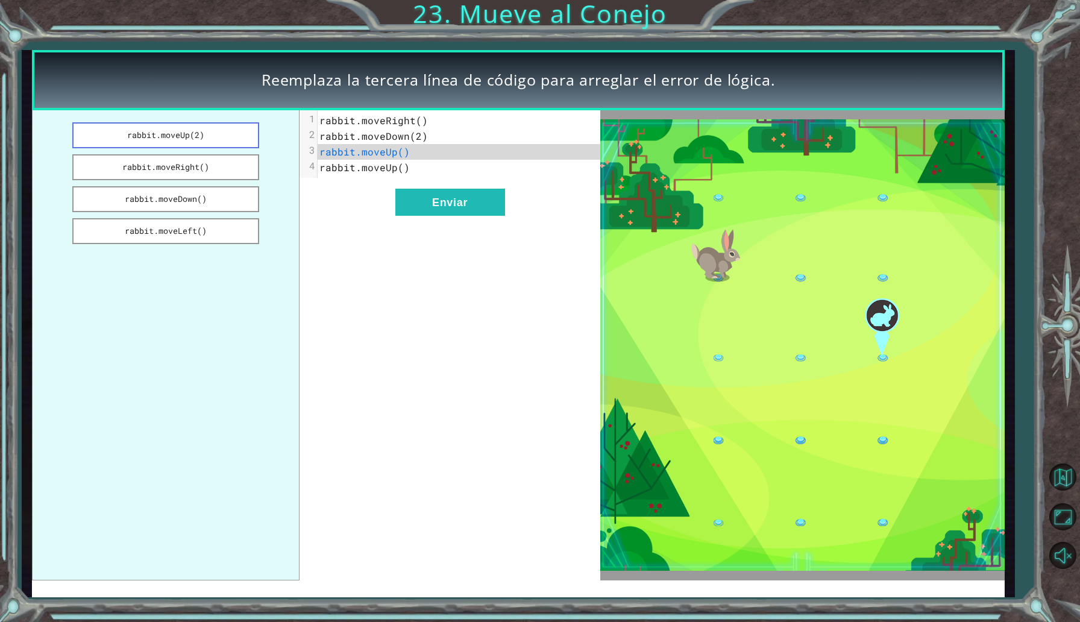
click at [222, 137] on button "rabbit.moveUp(2)" at bounding box center [165, 135] width 187 height 26
click at [418, 134] on span "rabbit.moveDown(2)" at bounding box center [373, 136] width 109 height 13
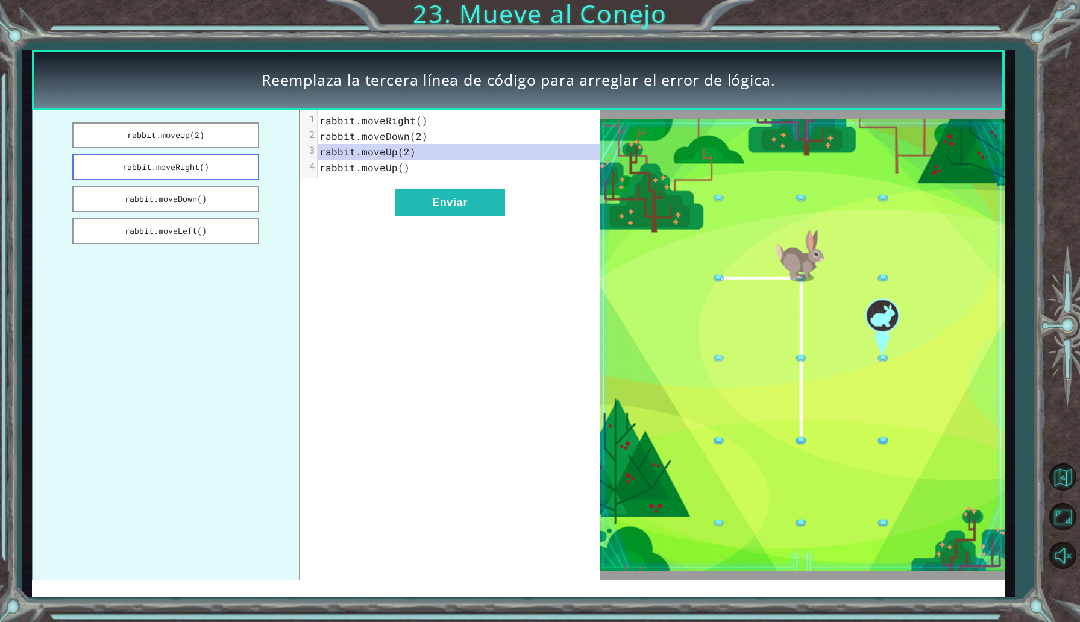
click at [224, 169] on button "rabbit.moveRight()" at bounding box center [165, 167] width 187 height 26
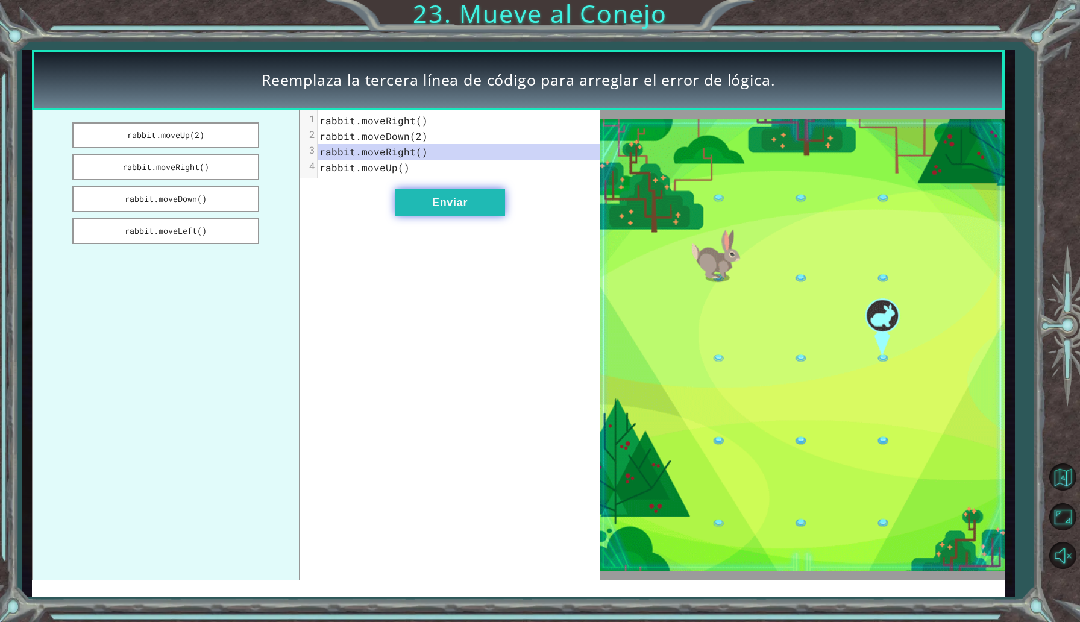
click at [450, 198] on button "Enviar" at bounding box center [450, 202] width 110 height 27
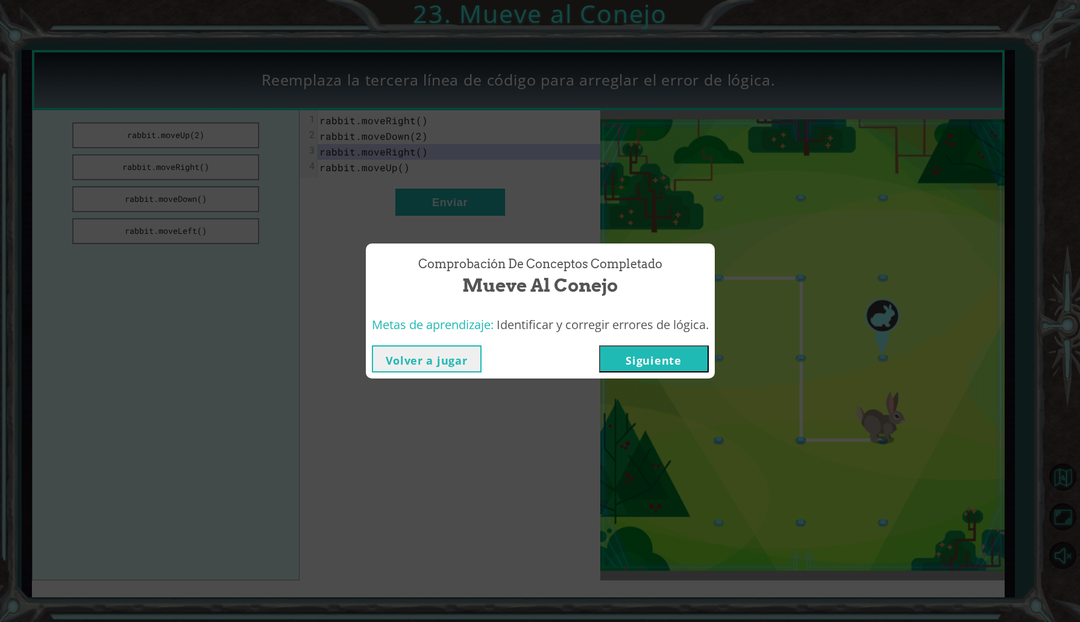
click at [671, 363] on button "Siguiente" at bounding box center [654, 358] width 110 height 27
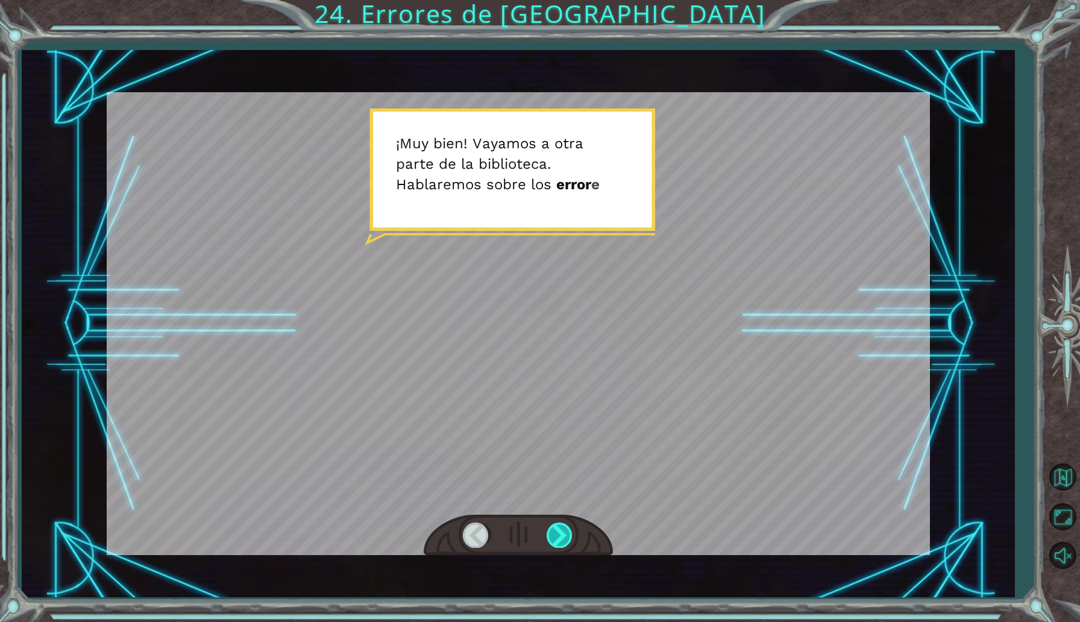
click at [559, 539] on div at bounding box center [560, 535] width 27 height 25
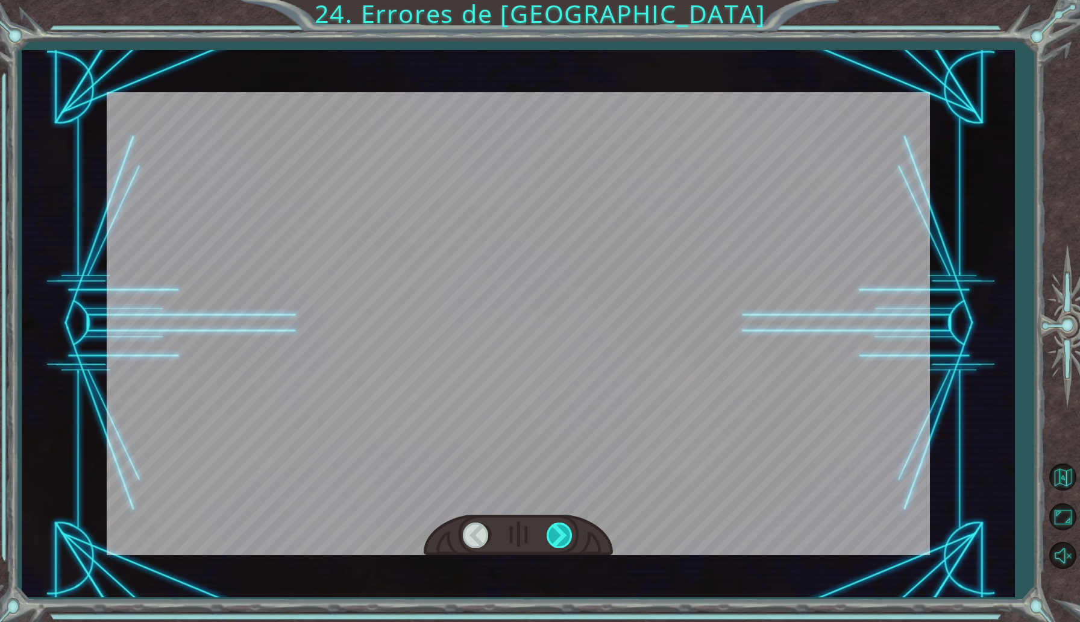
click at [559, 539] on div at bounding box center [560, 535] width 27 height 25
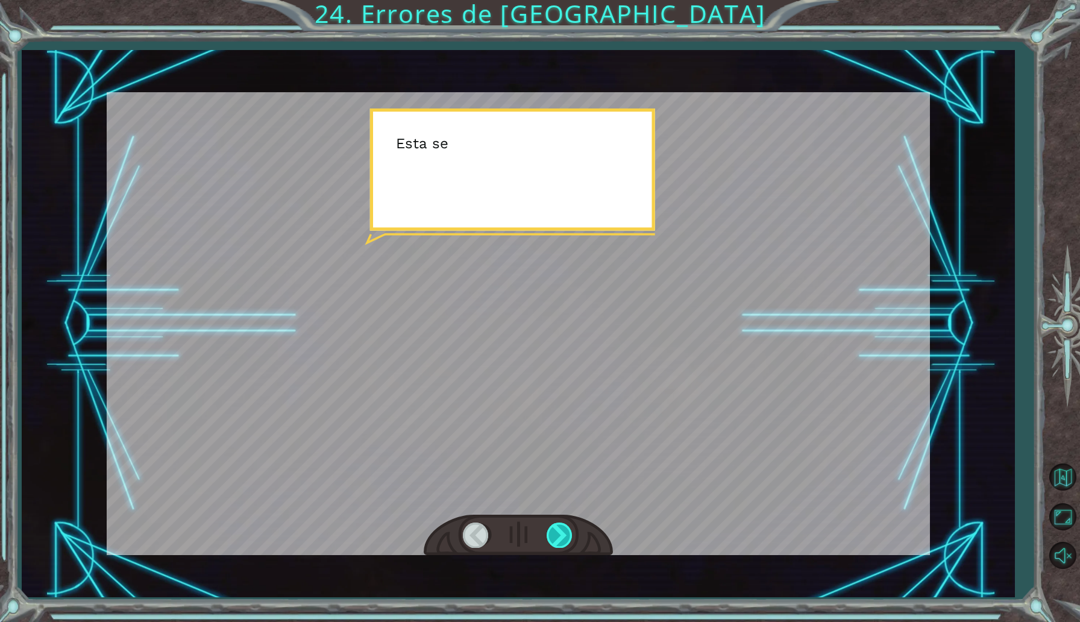
click at [559, 539] on div at bounding box center [560, 535] width 27 height 25
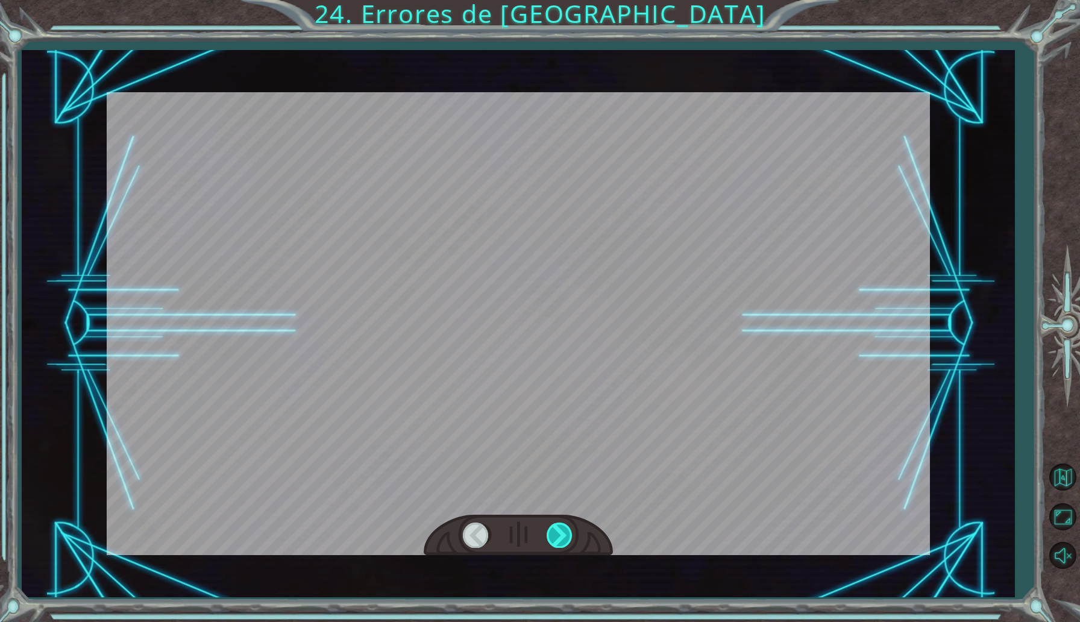
click at [559, 539] on div at bounding box center [560, 535] width 27 height 25
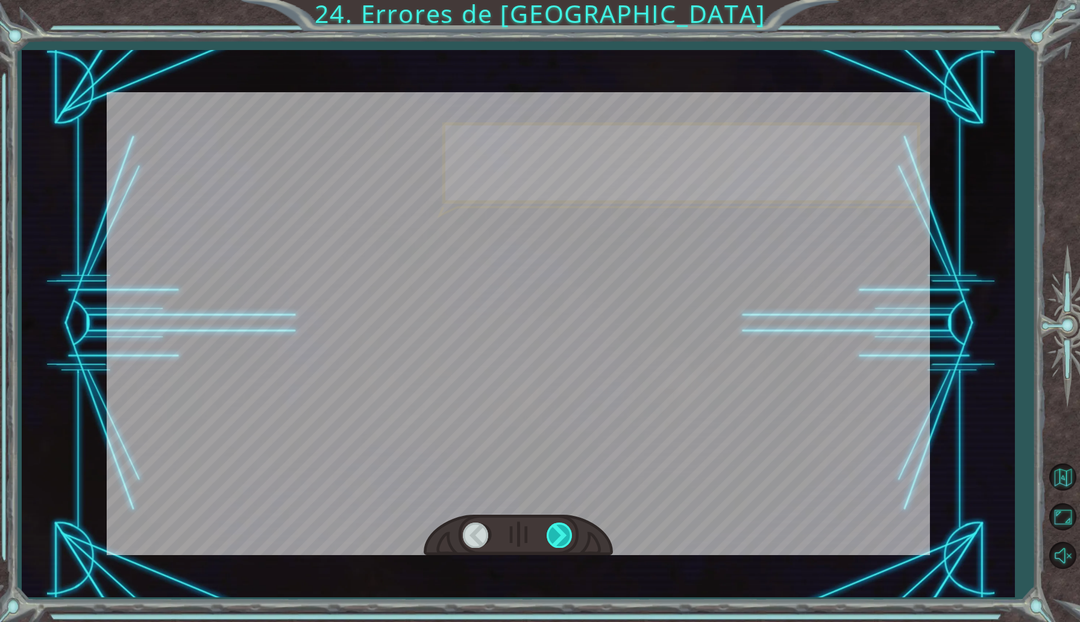
click at [559, 539] on div at bounding box center [560, 535] width 27 height 25
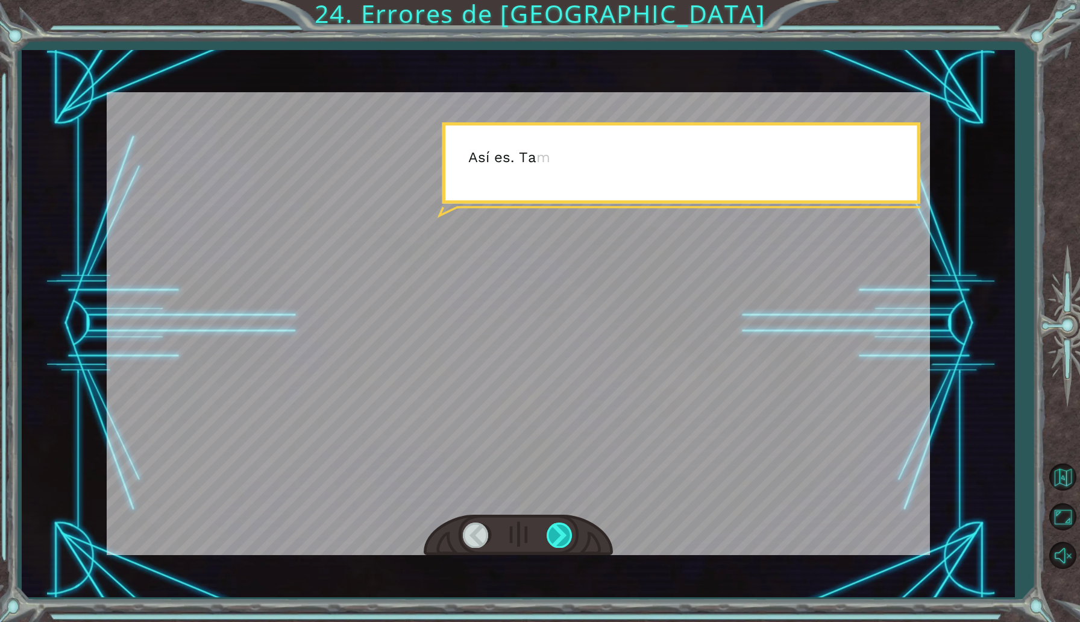
click at [559, 539] on div at bounding box center [560, 535] width 27 height 25
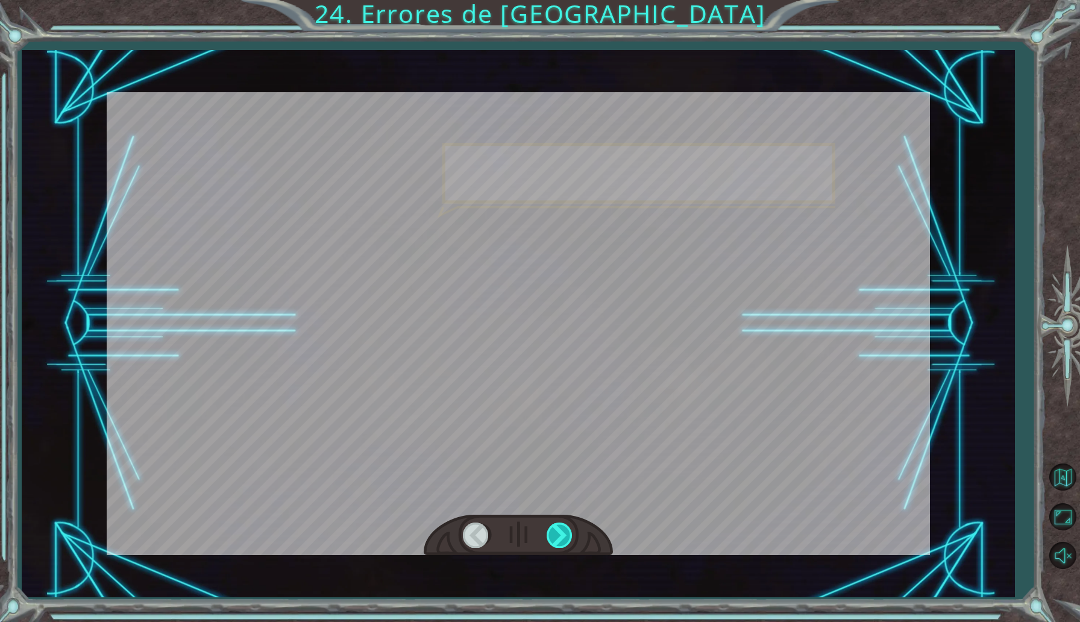
click at [559, 539] on div at bounding box center [560, 535] width 27 height 25
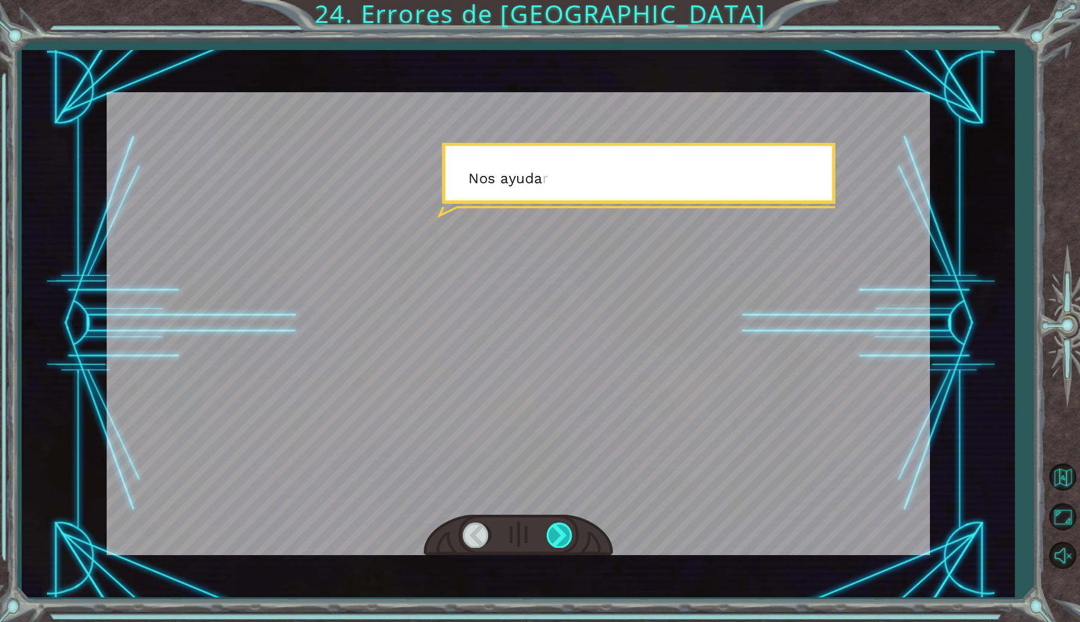
click at [559, 539] on div at bounding box center [560, 535] width 27 height 25
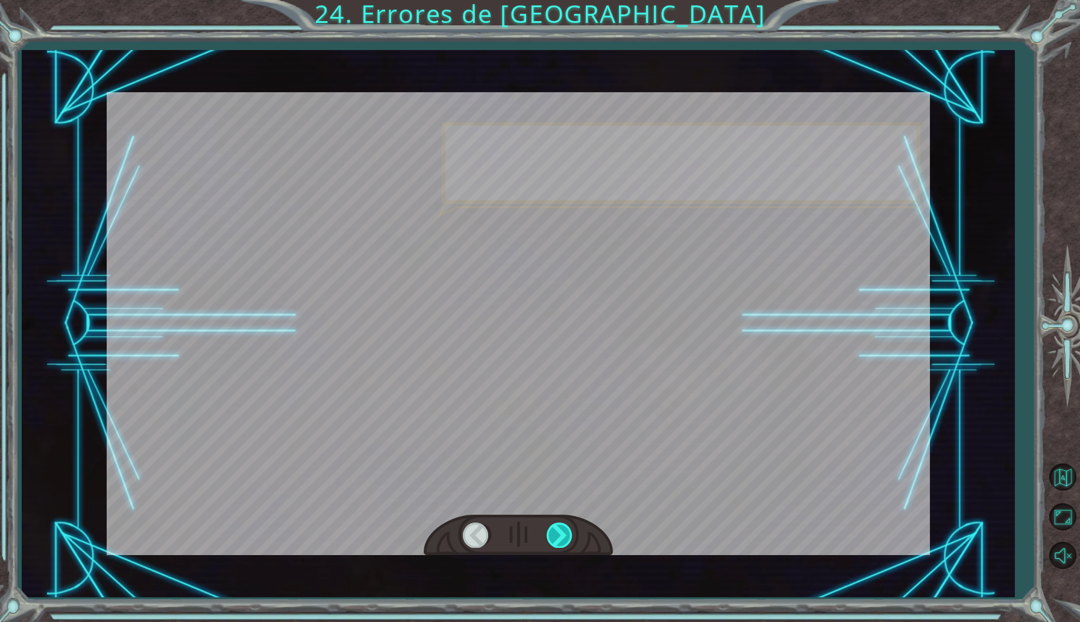
click at [559, 539] on div at bounding box center [560, 535] width 27 height 25
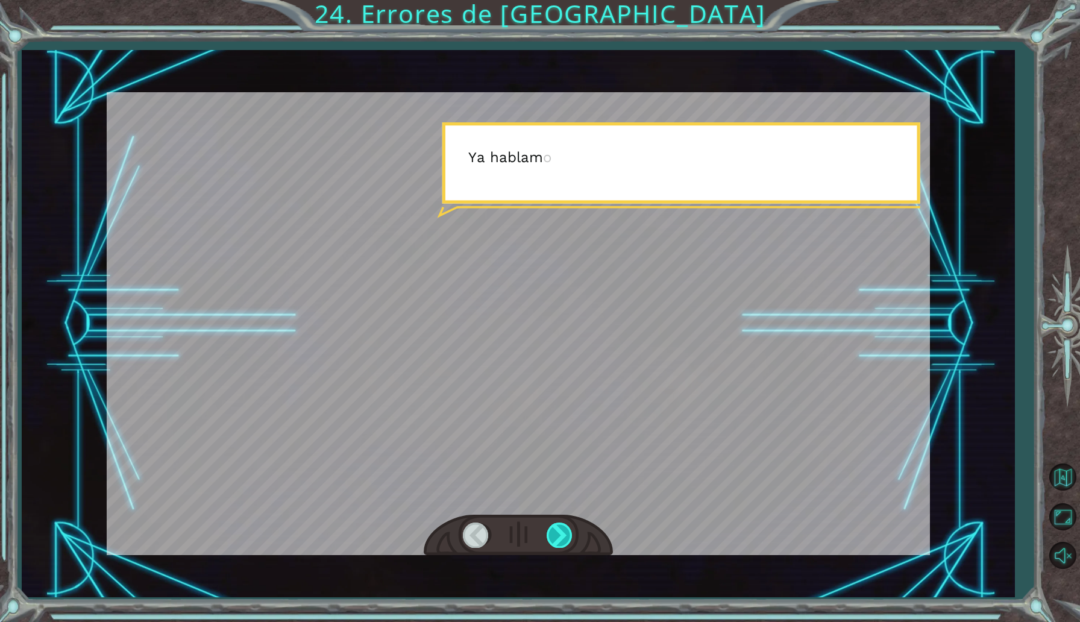
click at [559, 539] on div at bounding box center [560, 535] width 27 height 25
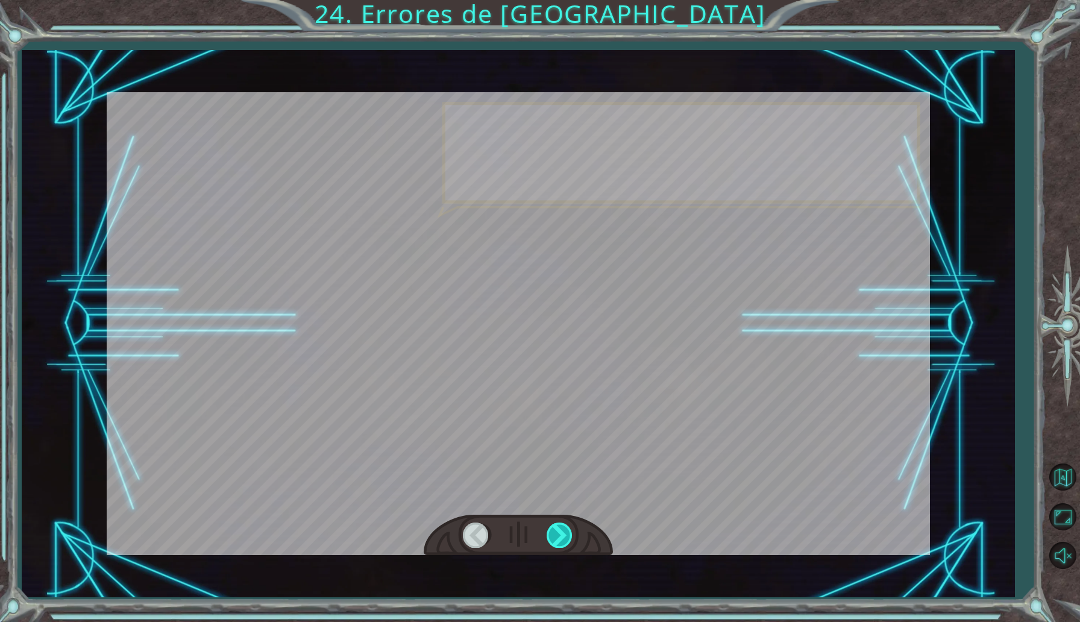
click at [559, 539] on div at bounding box center [560, 535] width 27 height 25
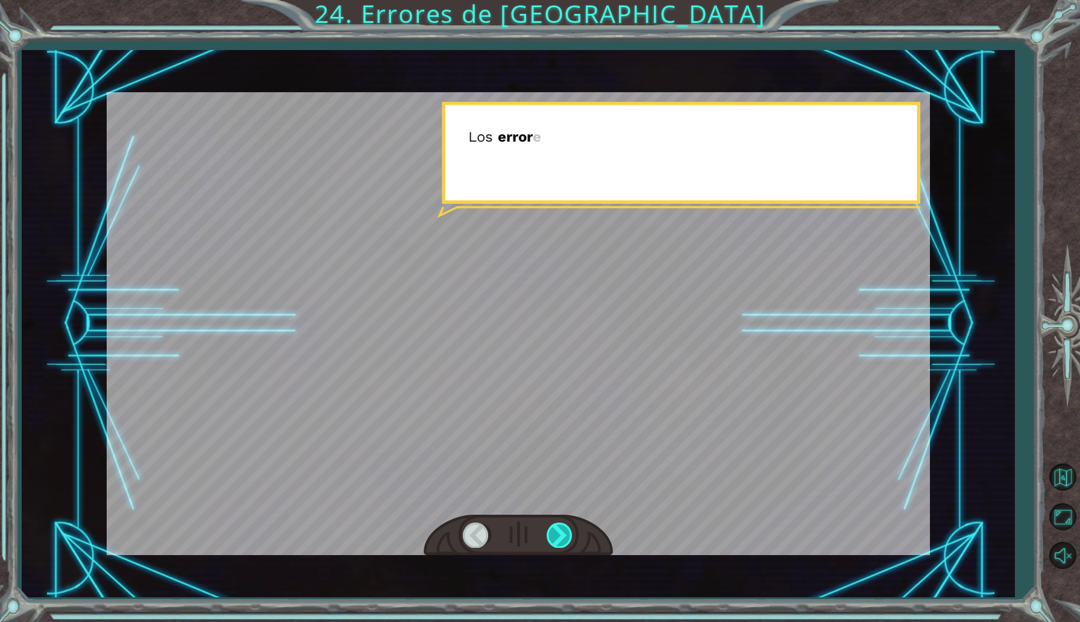
click at [559, 539] on div at bounding box center [560, 535] width 27 height 25
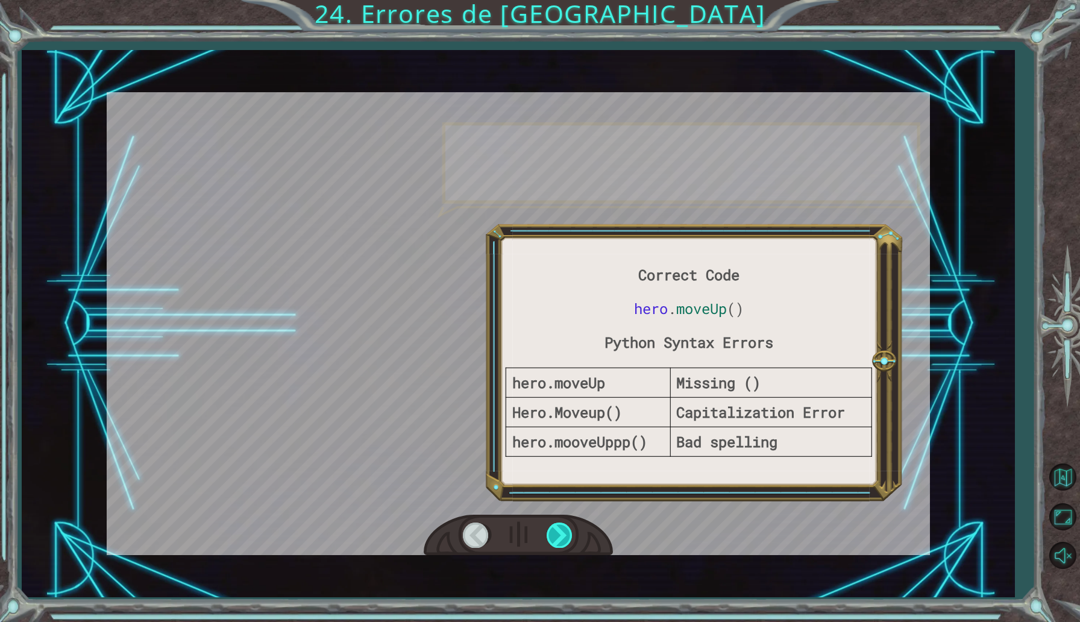
click at [559, 539] on div at bounding box center [560, 535] width 27 height 25
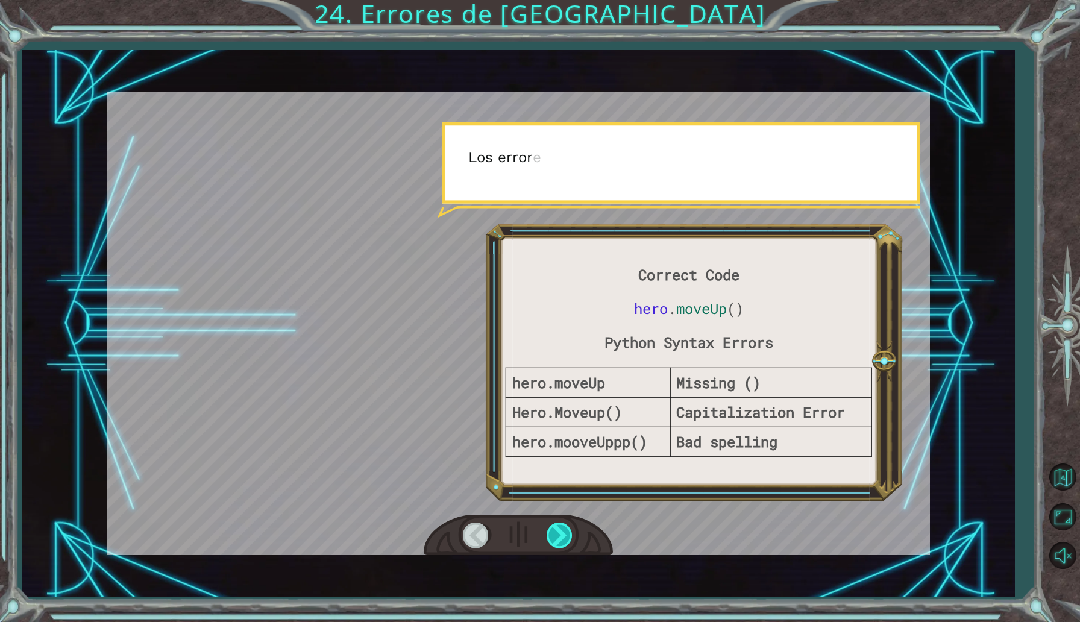
click at [559, 539] on div at bounding box center [560, 535] width 27 height 25
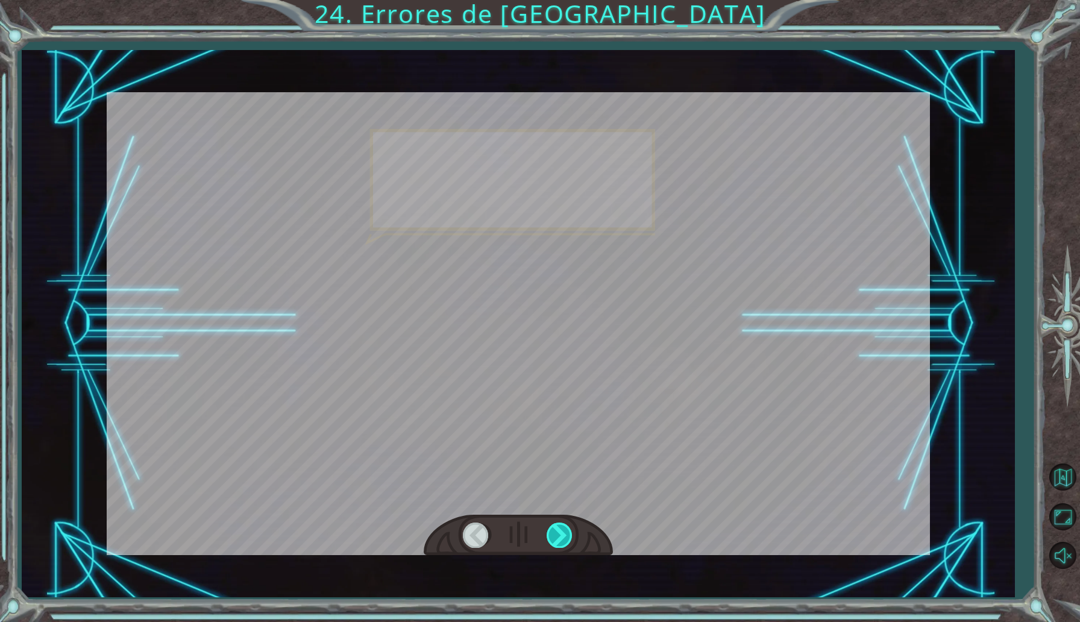
click at [559, 539] on div at bounding box center [560, 535] width 27 height 25
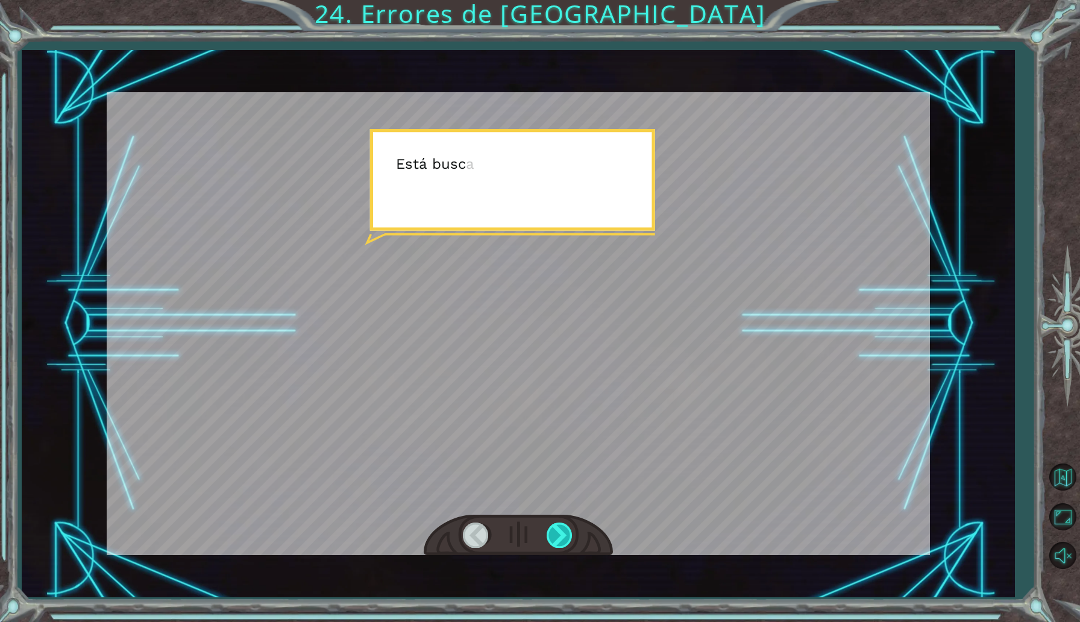
click at [559, 539] on div at bounding box center [560, 535] width 27 height 25
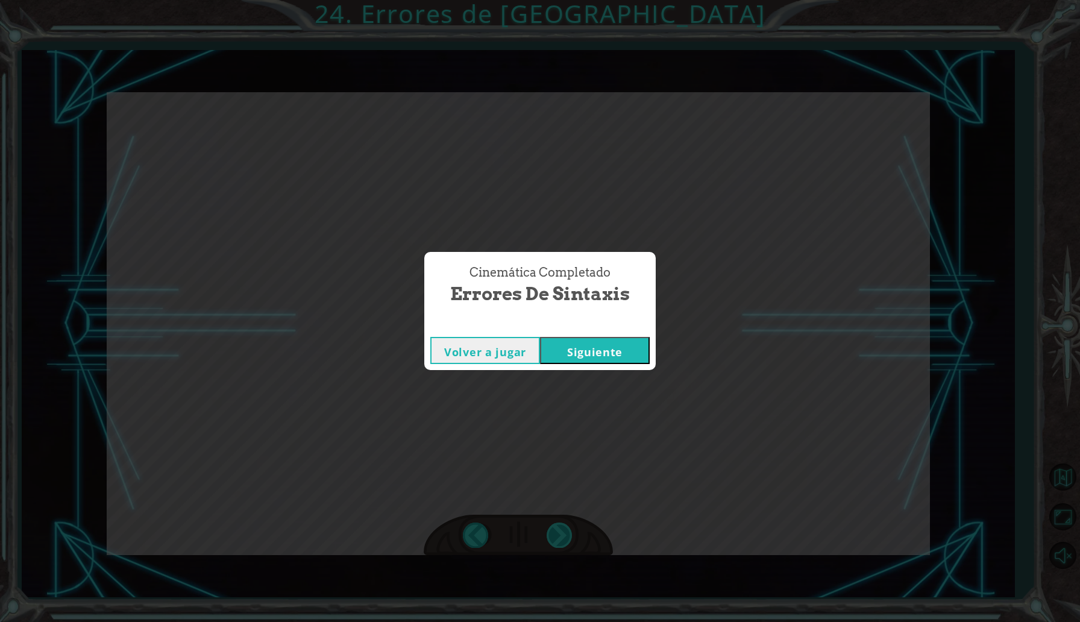
click at [559, 539] on div "Cinemática Completado Errores de Sintaxis Volver a jugar [GEOGRAPHIC_DATA]" at bounding box center [540, 311] width 1080 height 622
click at [604, 350] on button "Siguiente" at bounding box center [595, 350] width 110 height 27
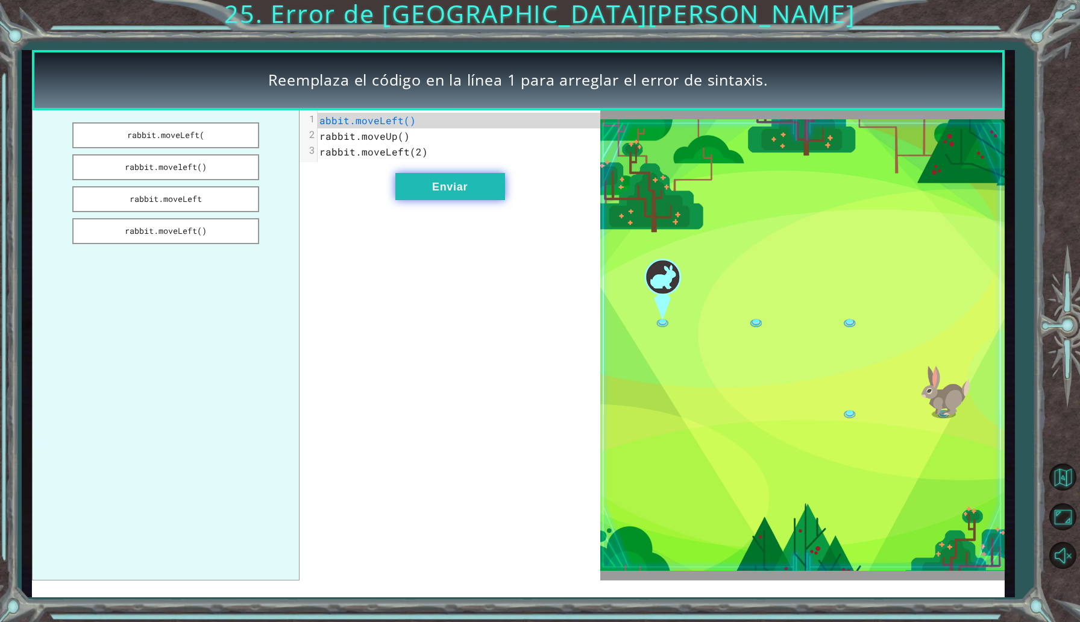
click at [459, 186] on button "Enviar" at bounding box center [450, 186] width 110 height 27
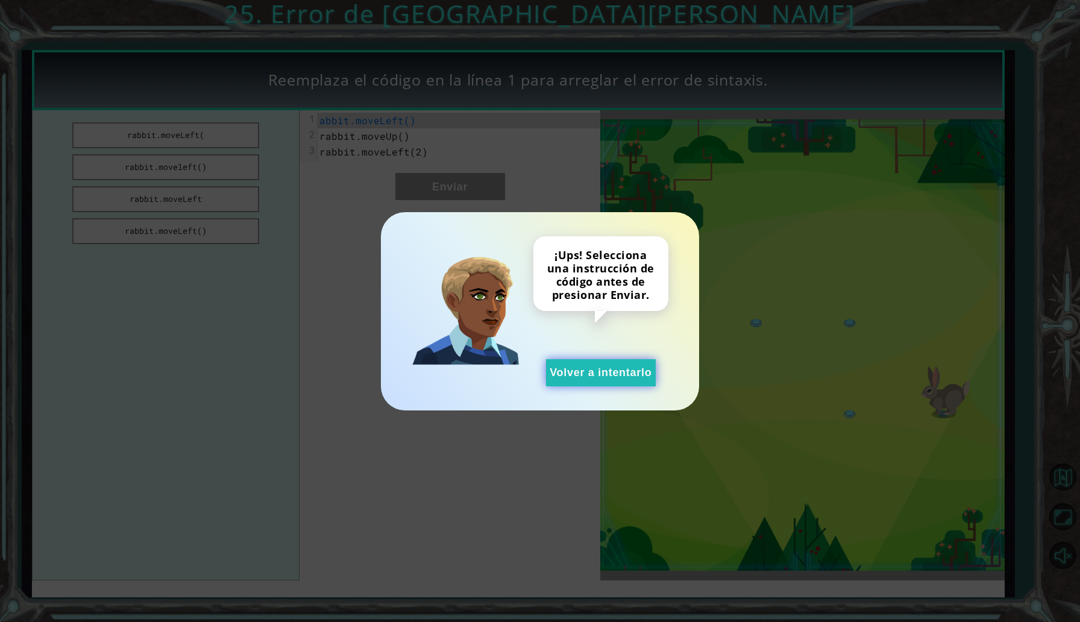
click at [587, 373] on button "Volver a intentarlo" at bounding box center [601, 372] width 110 height 27
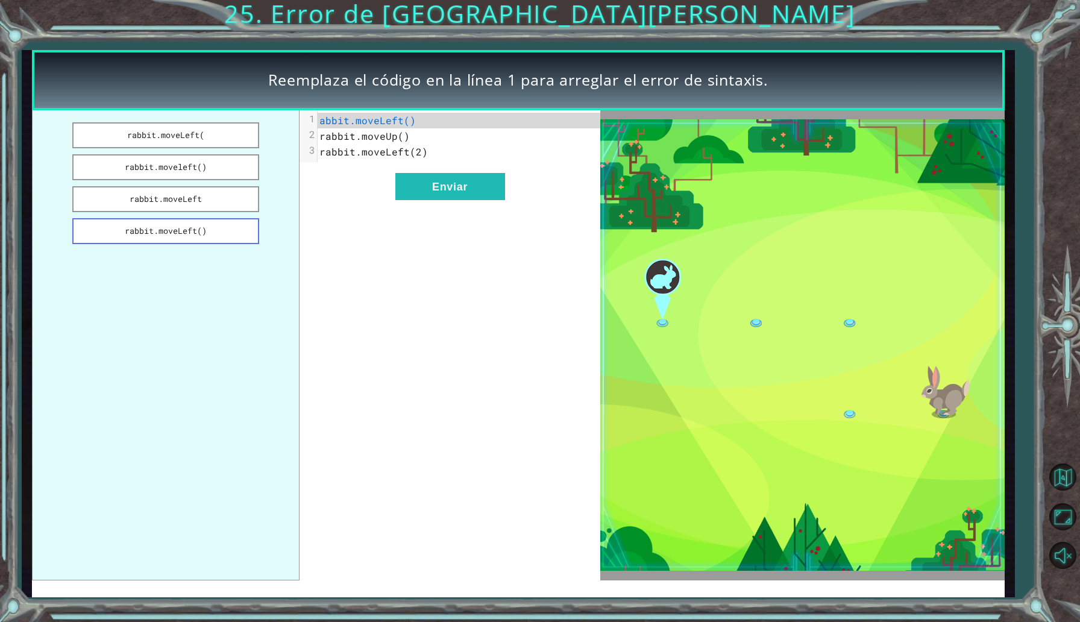
click at [190, 224] on button "rabbit.moveLeft()" at bounding box center [165, 231] width 187 height 26
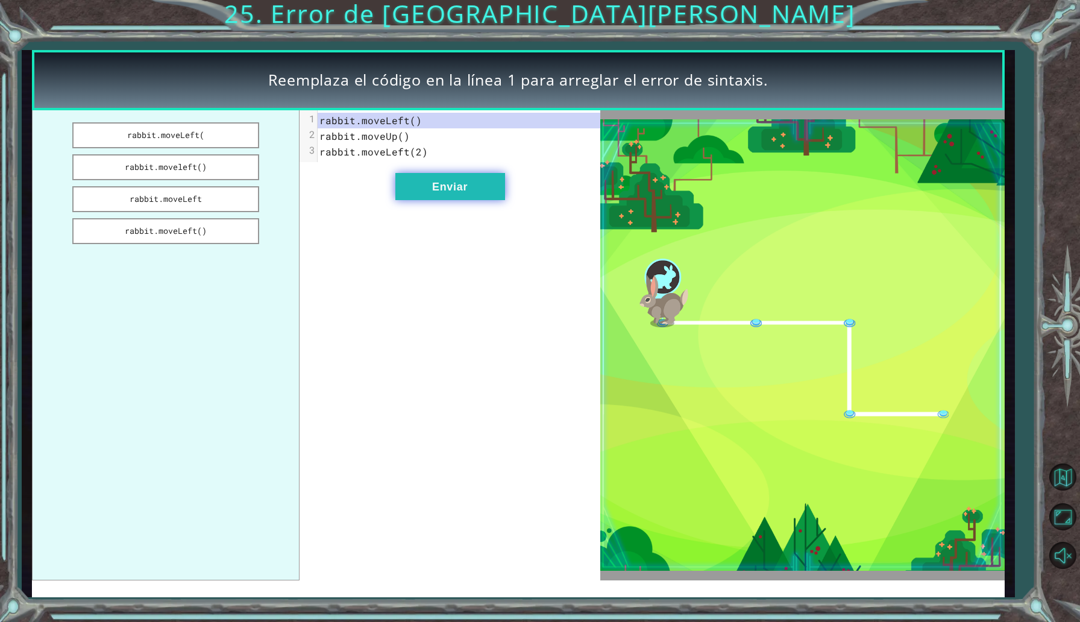
click at [453, 186] on button "Enviar" at bounding box center [450, 186] width 110 height 27
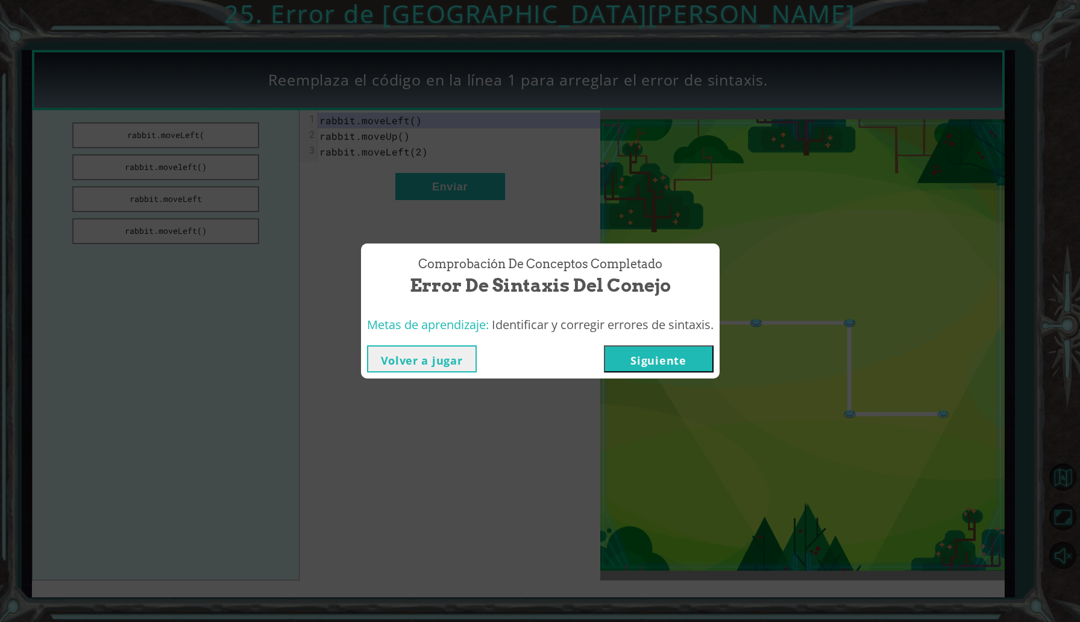
click at [646, 360] on button "Siguiente" at bounding box center [659, 358] width 110 height 27
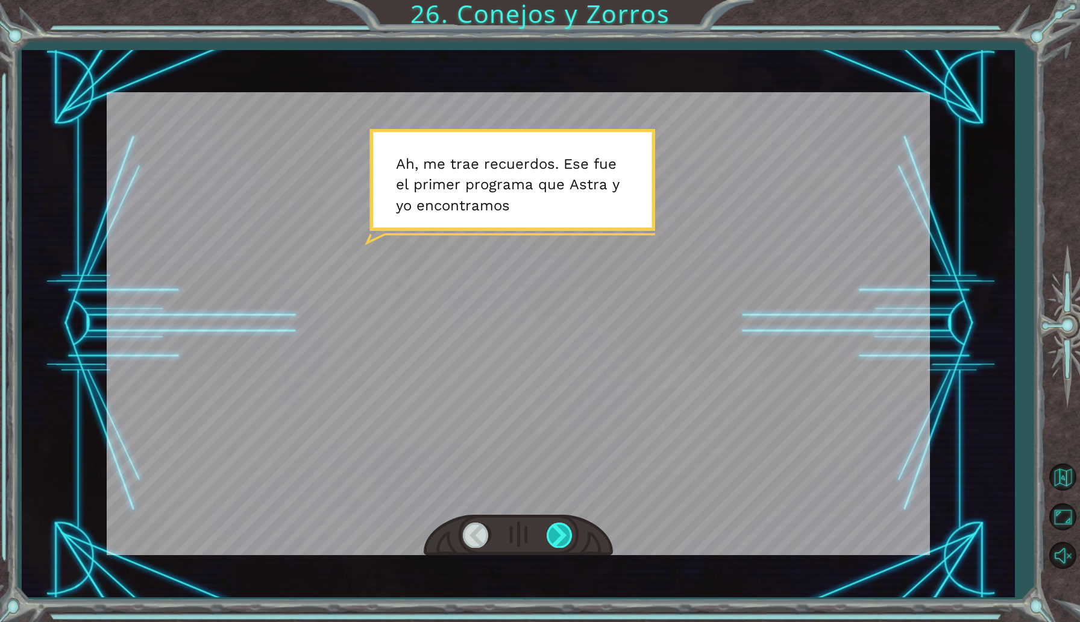
click at [565, 527] on div at bounding box center [560, 535] width 27 height 25
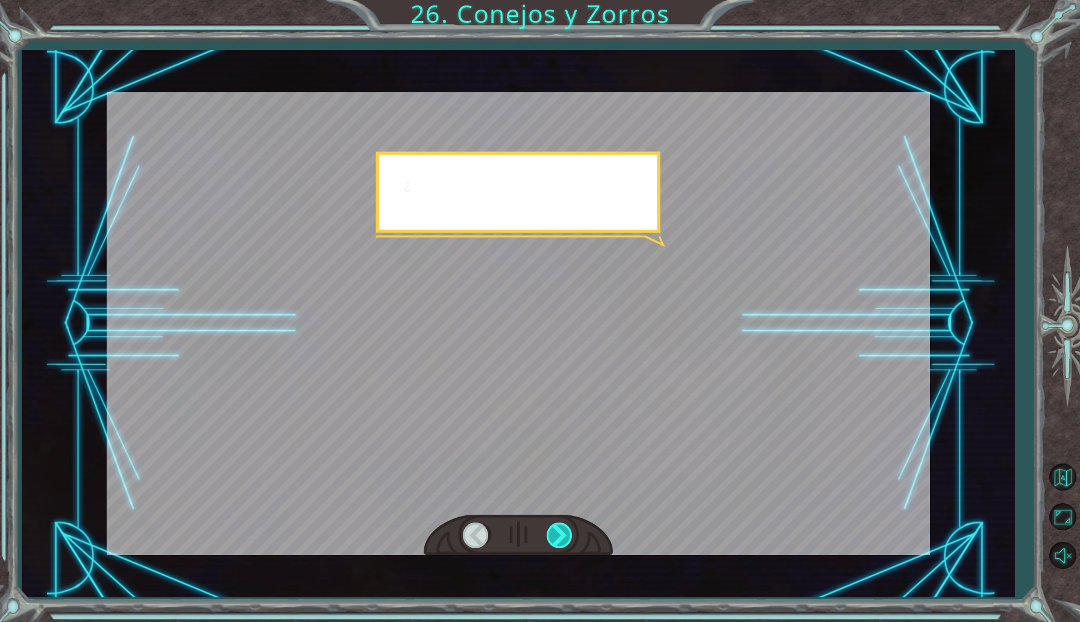
click at [565, 527] on div at bounding box center [560, 535] width 27 height 25
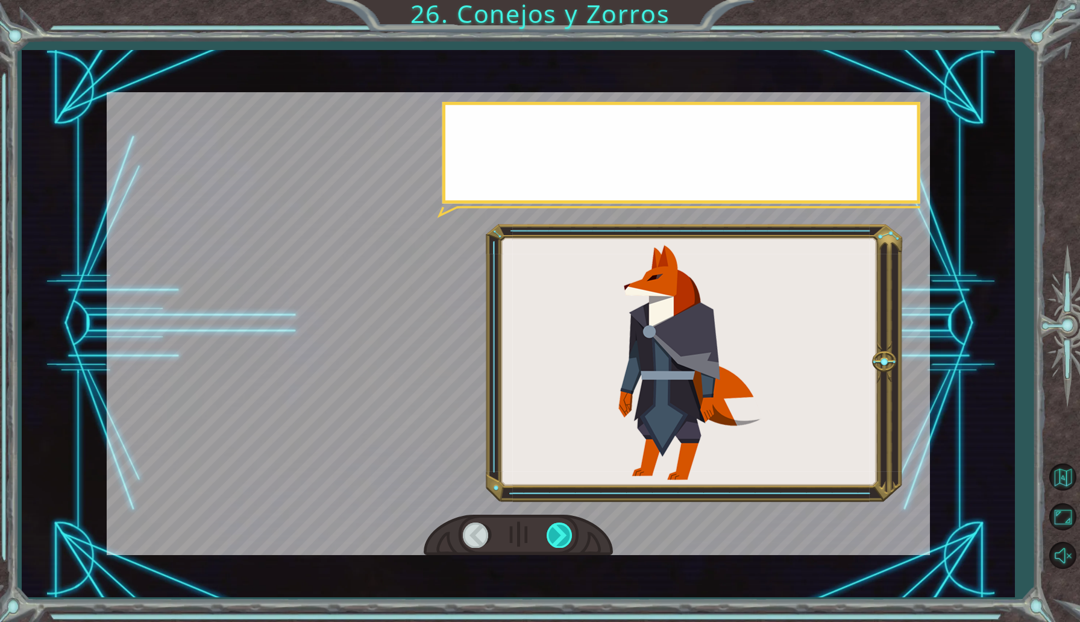
click at [565, 527] on div at bounding box center [560, 535] width 27 height 25
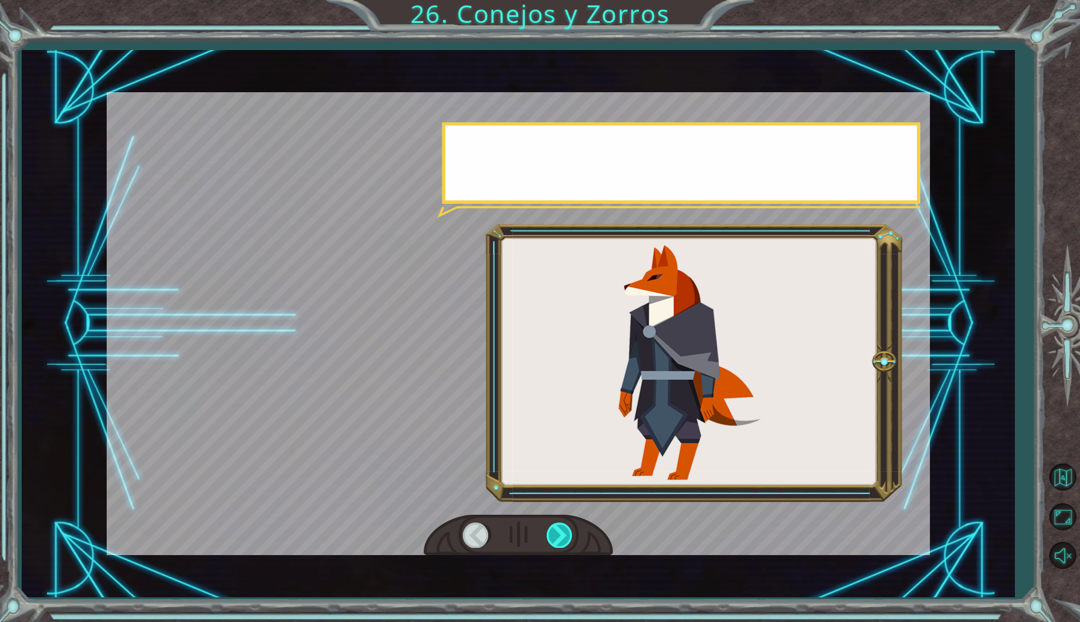
click at [565, 527] on div at bounding box center [560, 535] width 27 height 25
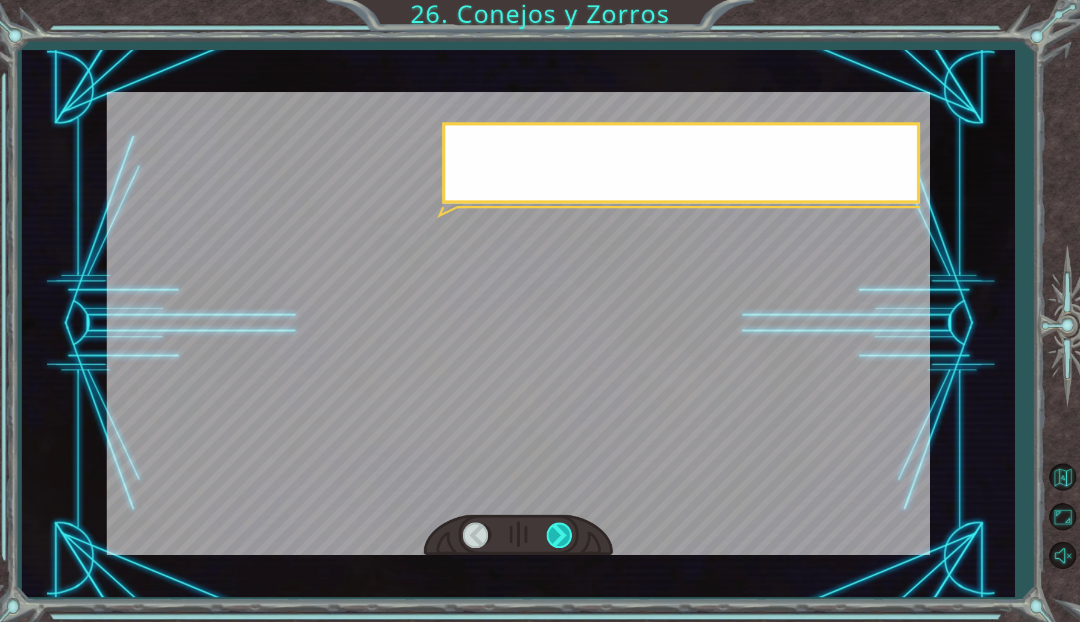
click at [565, 527] on div at bounding box center [560, 535] width 27 height 25
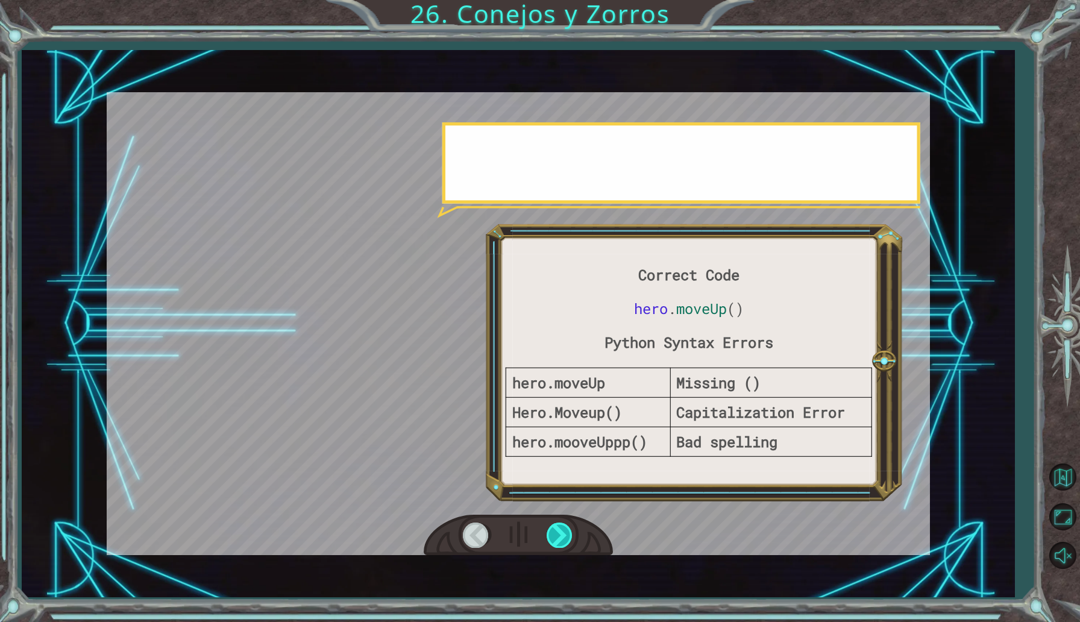
click at [565, 527] on div at bounding box center [560, 535] width 27 height 25
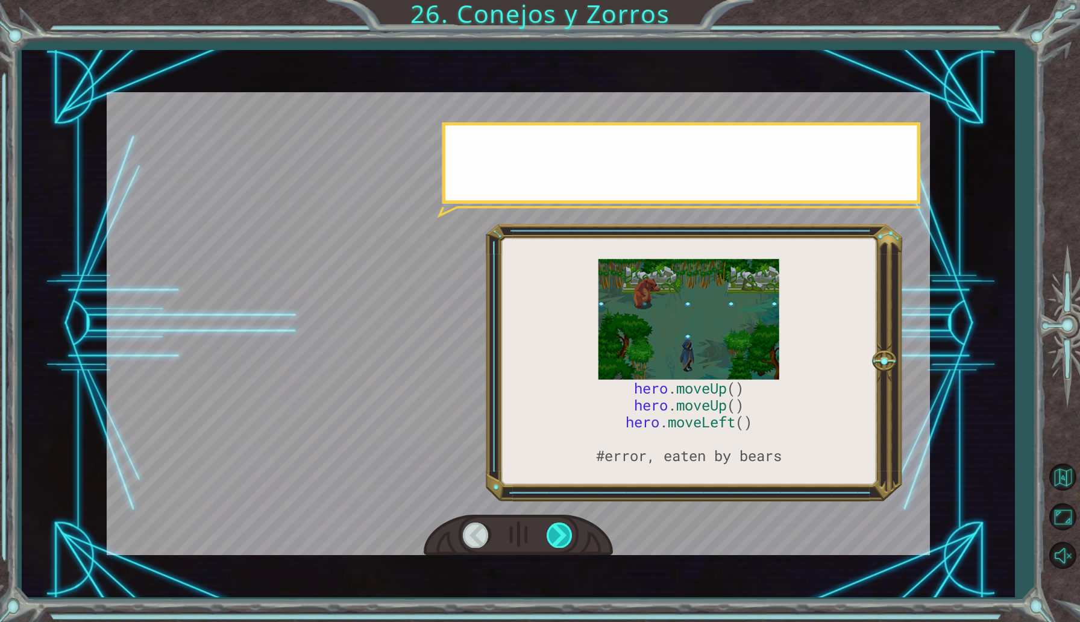
click at [565, 527] on div at bounding box center [560, 535] width 27 height 25
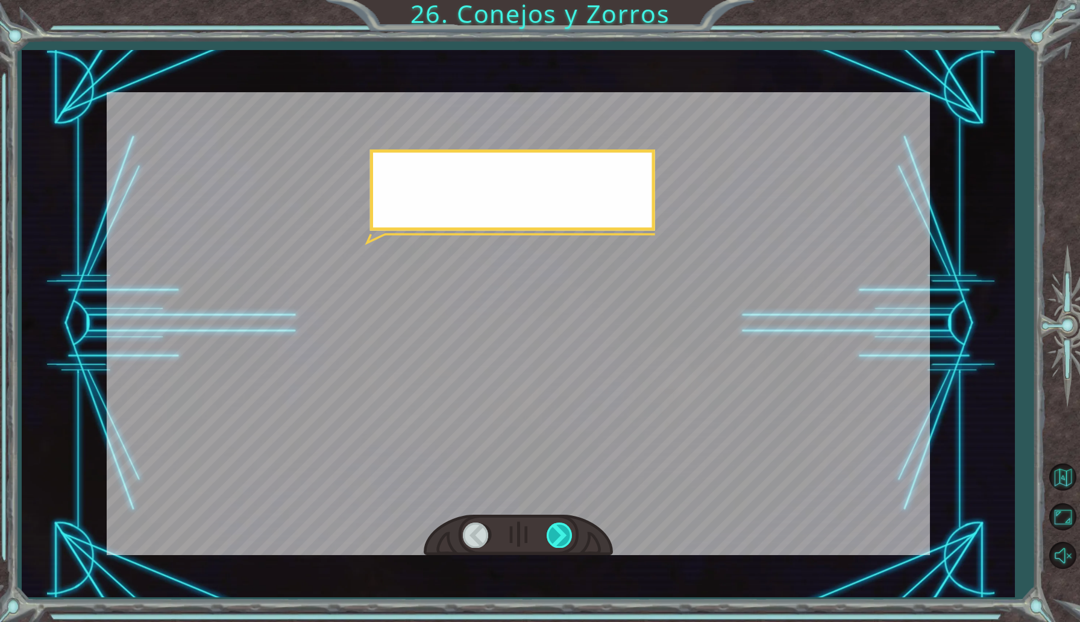
click at [565, 527] on div at bounding box center [560, 535] width 27 height 25
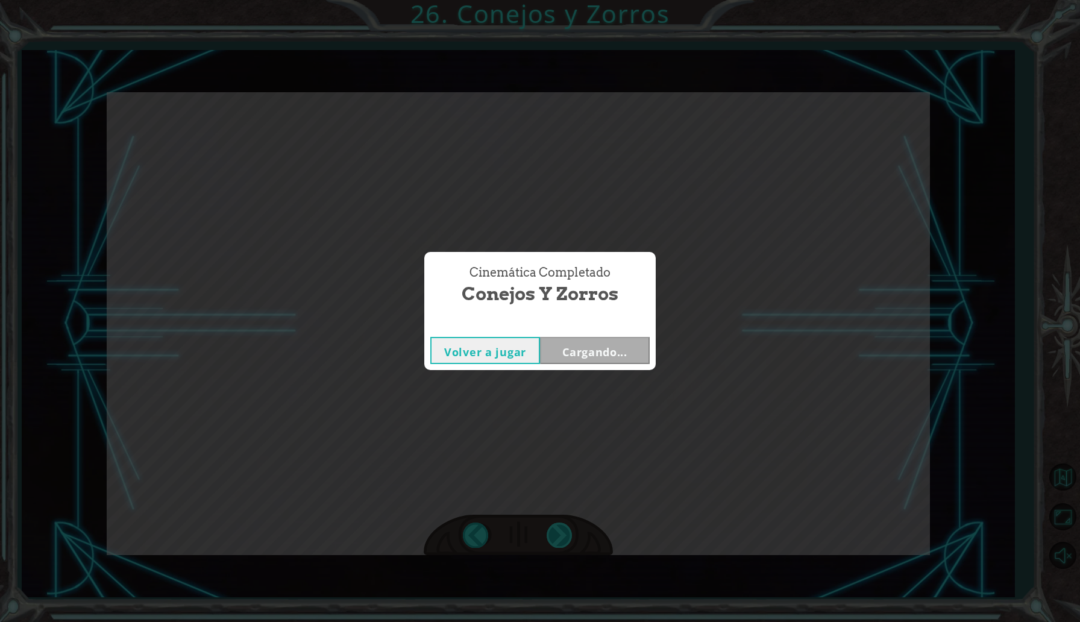
click at [565, 527] on div "Cinemática Completado Conejos y Zorros Volver a jugar Cargando..." at bounding box center [540, 311] width 1080 height 622
click at [599, 344] on button "Siguiente" at bounding box center [595, 350] width 110 height 27
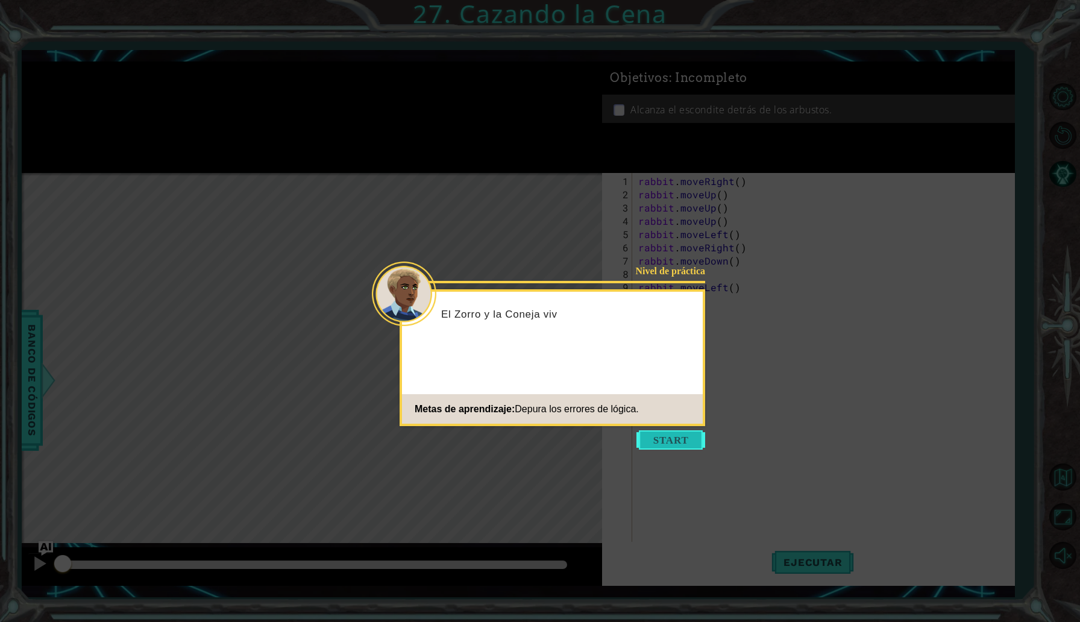
click at [680, 439] on button "Start" at bounding box center [671, 439] width 69 height 19
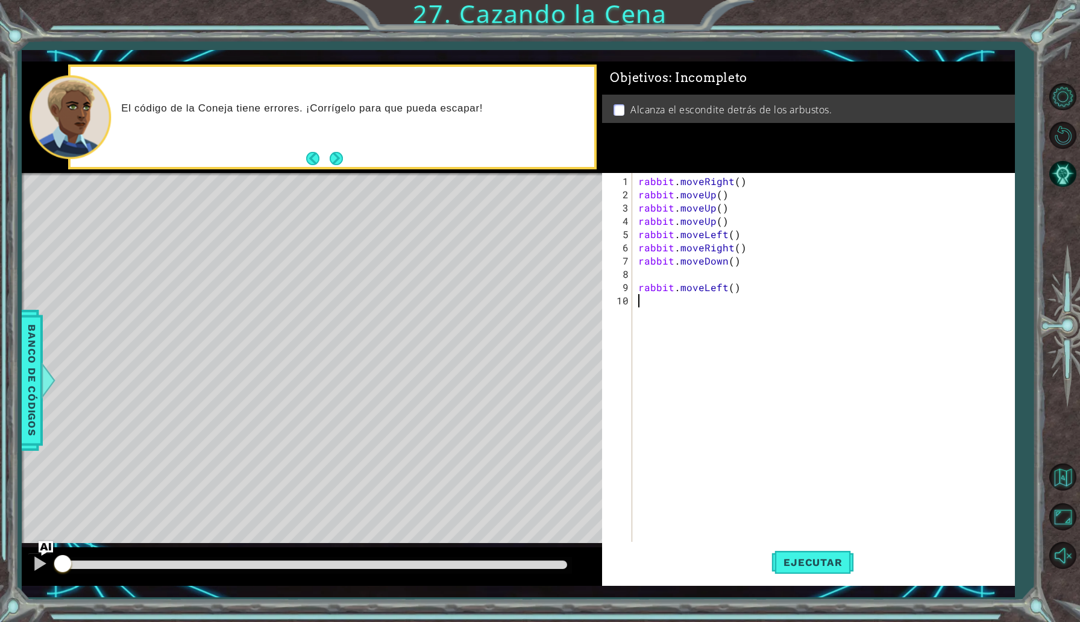
click at [737, 181] on div "rabbit . moveRight ( ) rabbit . moveUp ( ) rabbit . moveUp ( ) rabbit . moveUp …" at bounding box center [826, 380] width 381 height 411
click at [721, 193] on div "rabbit . moveRight ( 2 ) rabbit . moveUp ( ) rabbit . moveUp ( ) rabbit . moveU…" at bounding box center [826, 380] width 381 height 411
click at [742, 180] on div "rabbit . moveRight ( 2 ) rabbit . moveUp ( ) rabbit . moveUp ( ) rabbit . moveU…" at bounding box center [826, 380] width 381 height 411
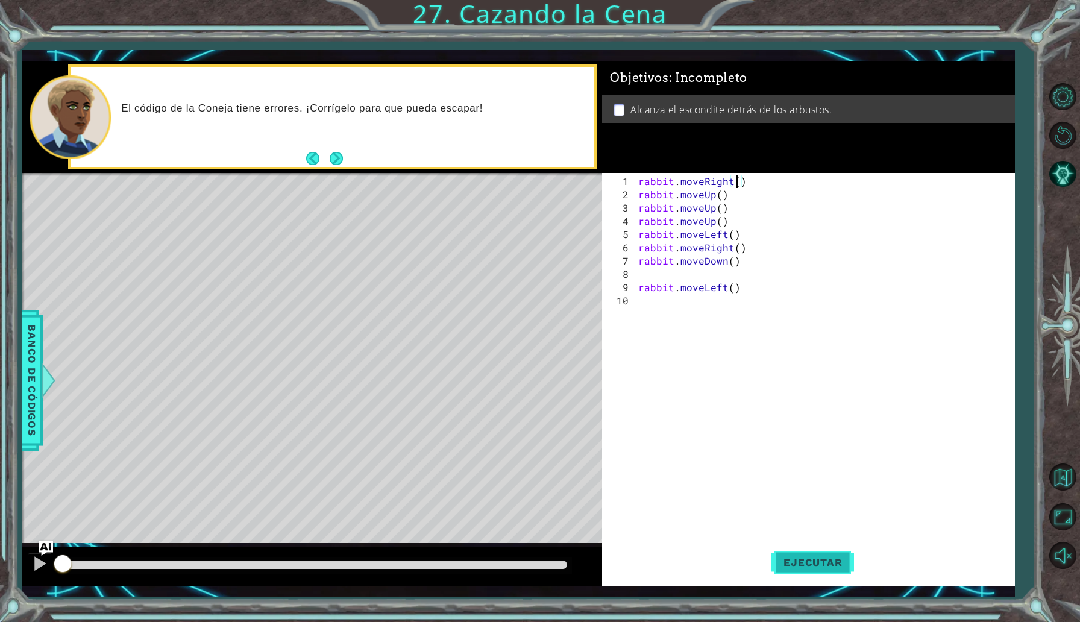
click at [801, 564] on span "Ejecutar" at bounding box center [813, 562] width 83 height 12
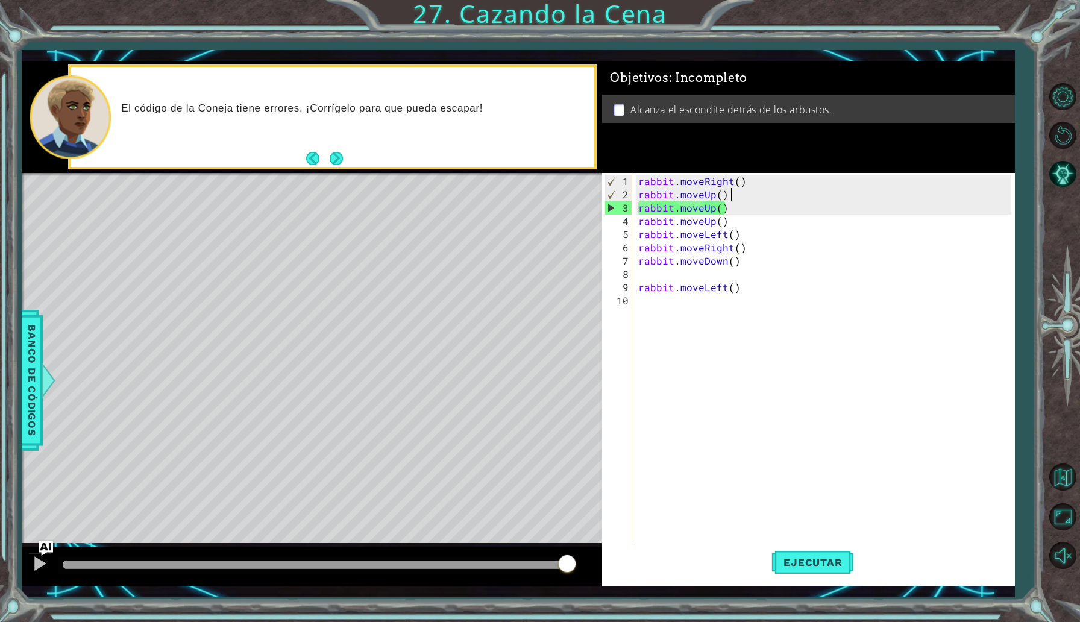
click at [731, 196] on div "rabbit . moveRight ( ) rabbit . moveUp ( ) rabbit . moveUp ( ) rabbit . moveUp …" at bounding box center [826, 380] width 381 height 411
click at [740, 179] on div "rabbit . moveRight ( ) rabbit . moveUp ( ) rabbit . moveUp ( ) rabbit . moveUp …" at bounding box center [826, 380] width 381 height 411
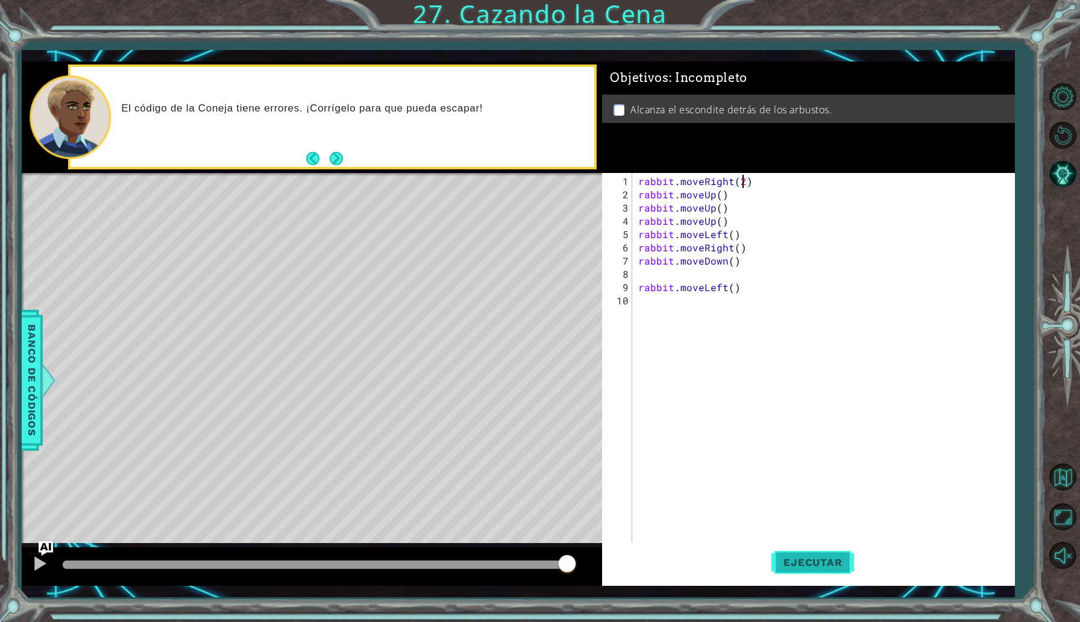
click at [792, 565] on span "Ejecutar" at bounding box center [813, 562] width 83 height 12
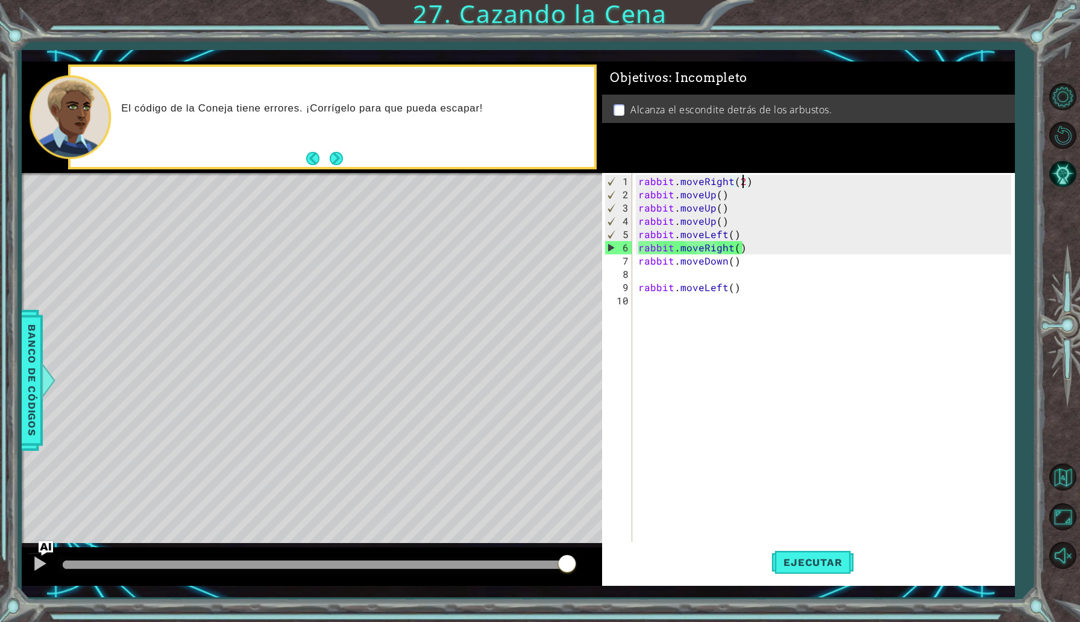
click at [720, 222] on div "rabbit . moveRight ( 2 ) rabbit . moveUp ( ) rabbit . moveUp ( ) rabbit . moveU…" at bounding box center [826, 380] width 381 height 411
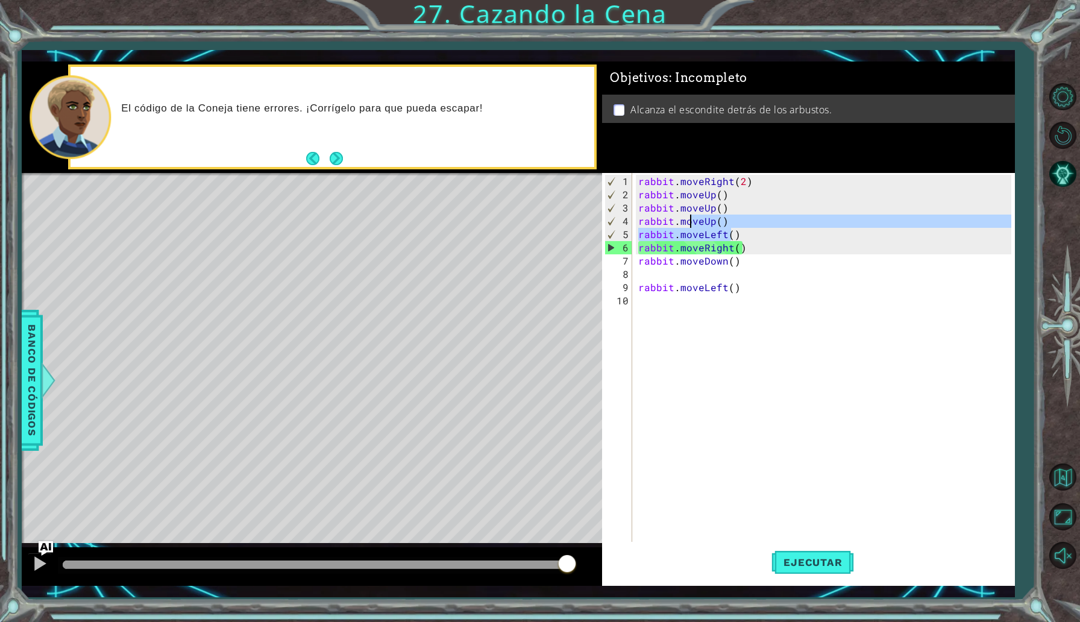
drag, startPoint x: 733, startPoint y: 227, endPoint x: 704, endPoint y: 232, distance: 29.4
click at [704, 232] on div "rabbit . moveRight ( 2 ) rabbit . moveUp ( ) rabbit . moveUp ( ) rabbit . moveU…" at bounding box center [826, 380] width 381 height 411
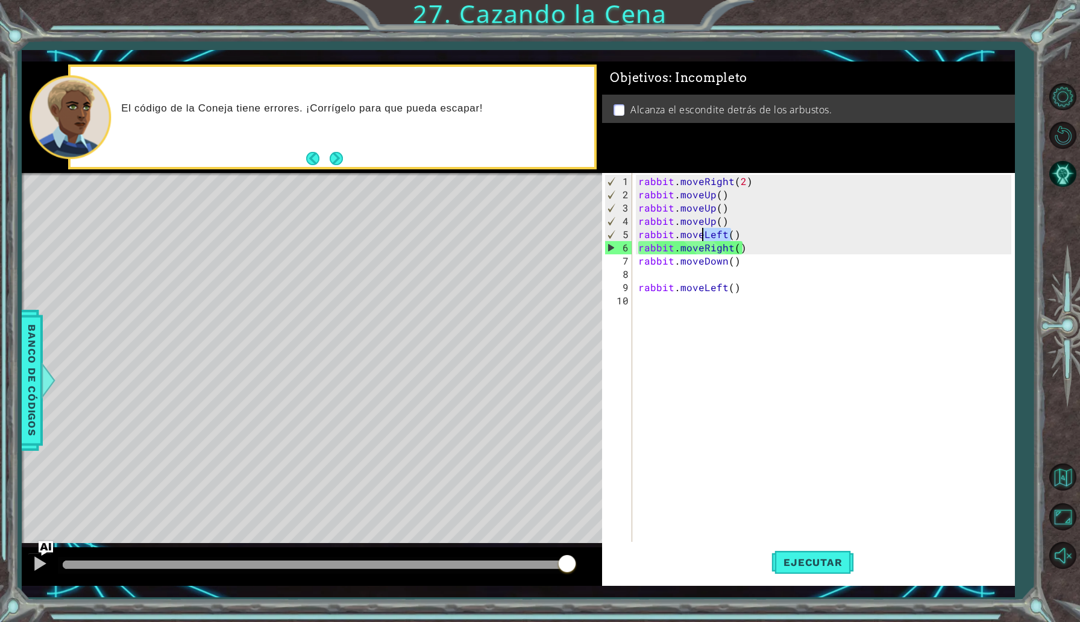
click at [735, 217] on div "rabbit . moveRight ( 2 ) rabbit . moveUp ( ) rabbit . moveUp ( ) rabbit . moveU…" at bounding box center [826, 380] width 381 height 411
type textarea "rabbit.moveUp()"
drag, startPoint x: 732, startPoint y: 218, endPoint x: 641, endPoint y: 221, distance: 91.7
click at [641, 221] on div "rabbit . moveRight ( 2 ) rabbit . moveUp ( ) rabbit . moveUp ( ) rabbit . moveU…" at bounding box center [826, 380] width 381 height 411
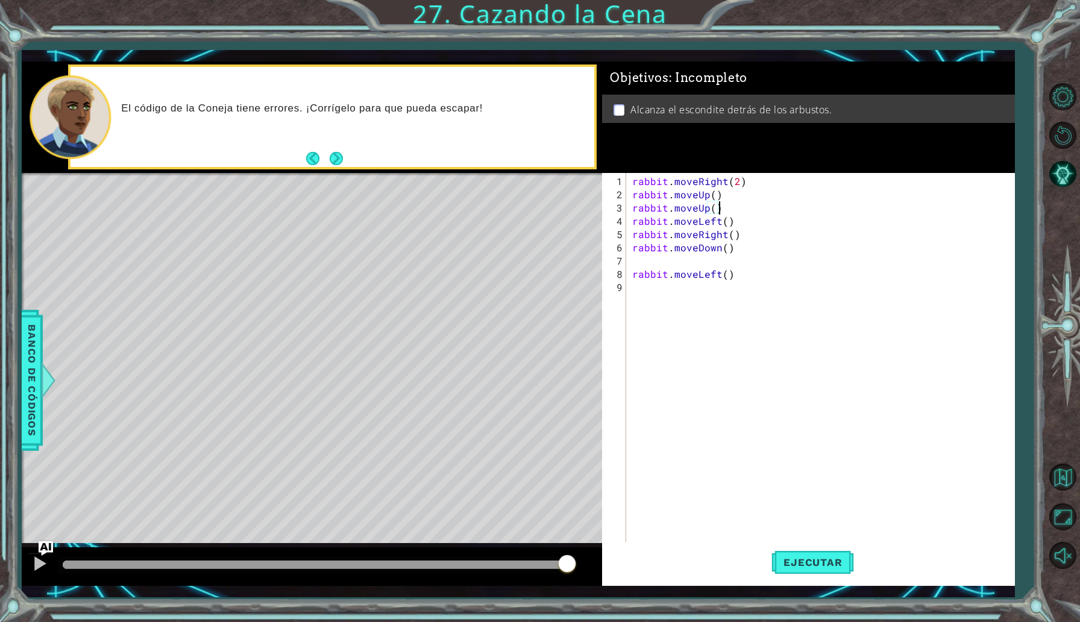
click at [726, 222] on div "rabbit . moveRight ( 2 ) rabbit . moveUp ( ) rabbit . moveUp ( ) rabbit . moveL…" at bounding box center [823, 374] width 387 height 398
drag, startPoint x: 741, startPoint y: 239, endPoint x: 632, endPoint y: 234, distance: 108.6
click at [632, 234] on div "rabbit . moveRight ( 2 ) rabbit . moveUp ( ) rabbit . moveUp ( ) rabbit . moveL…" at bounding box center [823, 374] width 387 height 398
type textarea "rabbit.moveRight()"
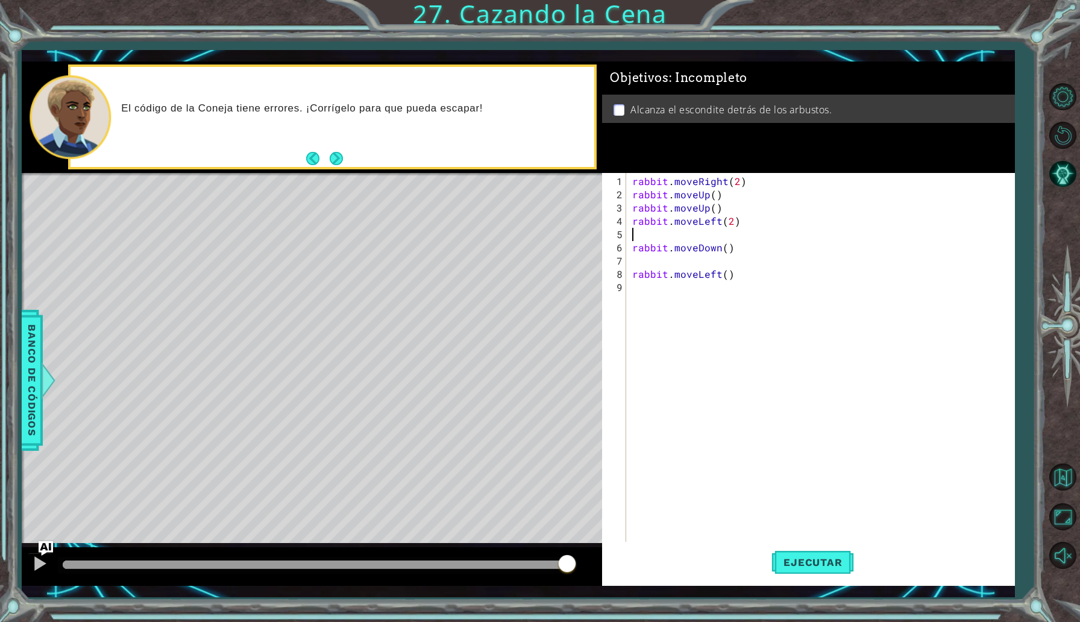
scroll to position [0, 0]
click at [726, 236] on div "rabbit . moveRight ( 2 ) rabbit . moveUp ( ) rabbit . moveUp ( ) rabbit . moveL…" at bounding box center [823, 374] width 387 height 398
click at [631, 260] on div "rabbit . moveRight ( 2 ) rabbit . moveUp ( ) rabbit . moveUp ( ) rabbit . moveL…" at bounding box center [823, 374] width 387 height 398
type textarea "rabbit.moveLeft()"
click at [806, 564] on span "Ejecutar" at bounding box center [813, 562] width 83 height 12
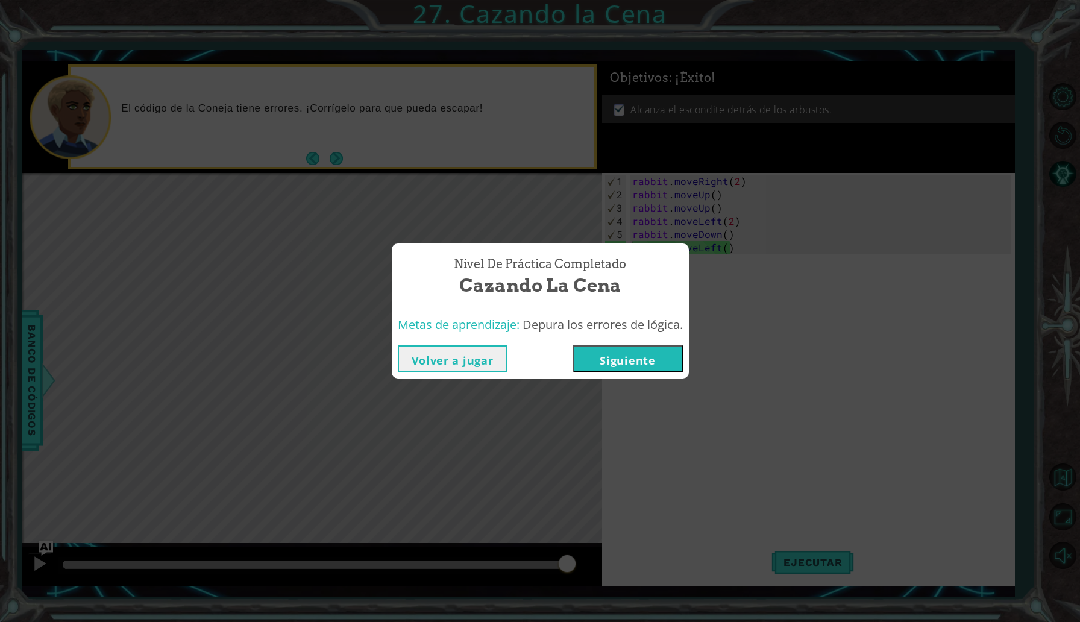
click at [656, 369] on button "Siguiente" at bounding box center [628, 358] width 110 height 27
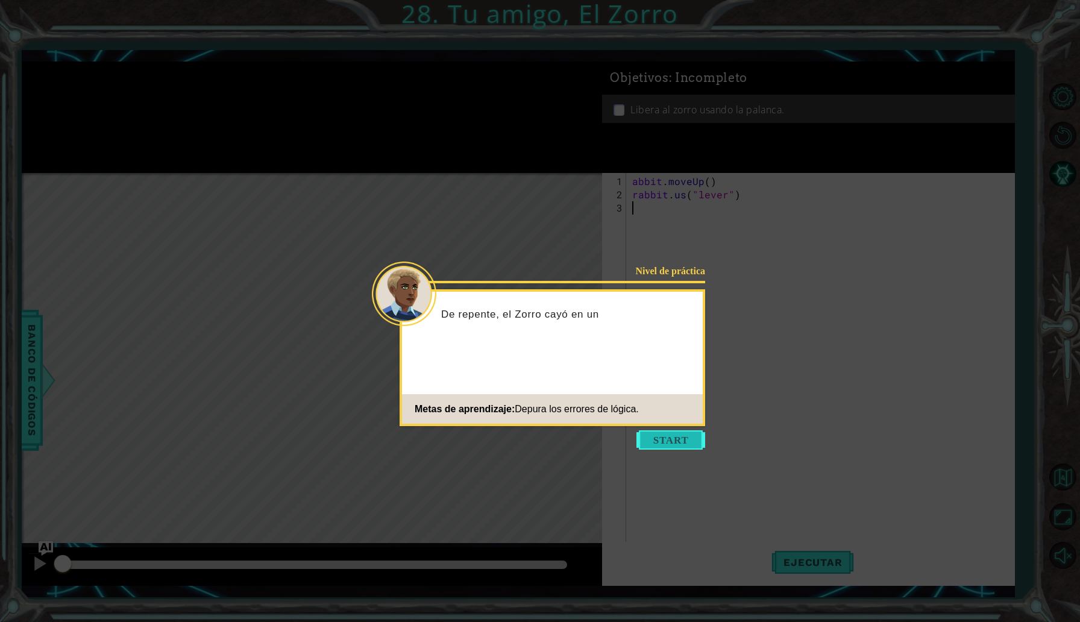
click at [678, 440] on button "Start" at bounding box center [671, 439] width 69 height 19
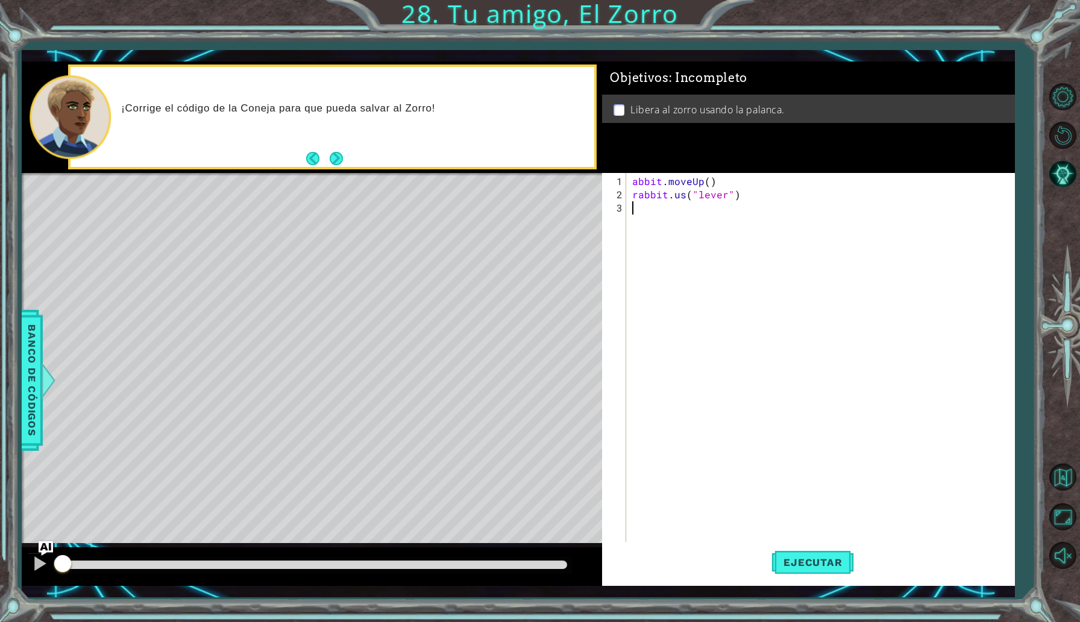
click at [635, 183] on div "abbit . moveUp ( ) rabbit . us ( "lever" )" at bounding box center [823, 380] width 387 height 411
type textarea "rabbit.moveUp()"
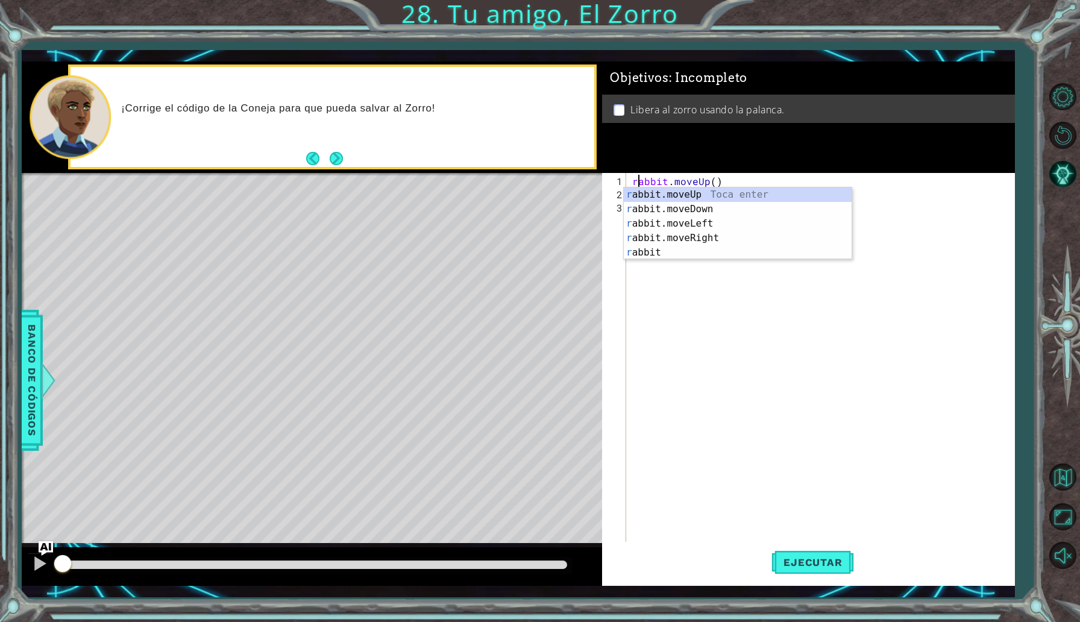
click at [772, 307] on div "rabbit . moveUp ( ) rabbit . us ( "lever" )" at bounding box center [823, 380] width 387 height 411
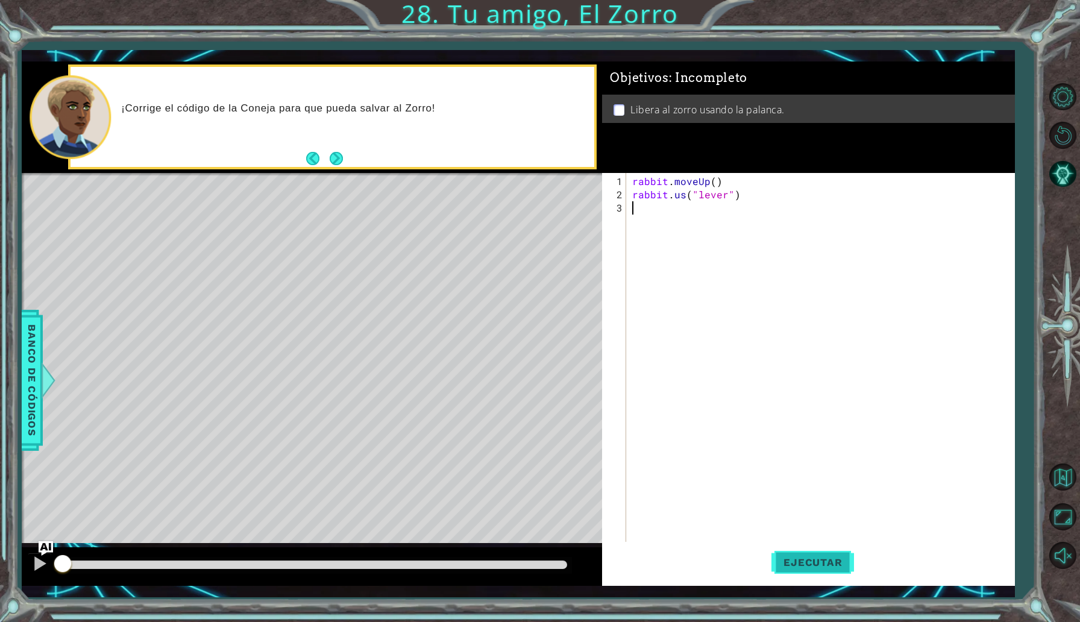
click at [810, 559] on span "Ejecutar" at bounding box center [813, 562] width 83 height 12
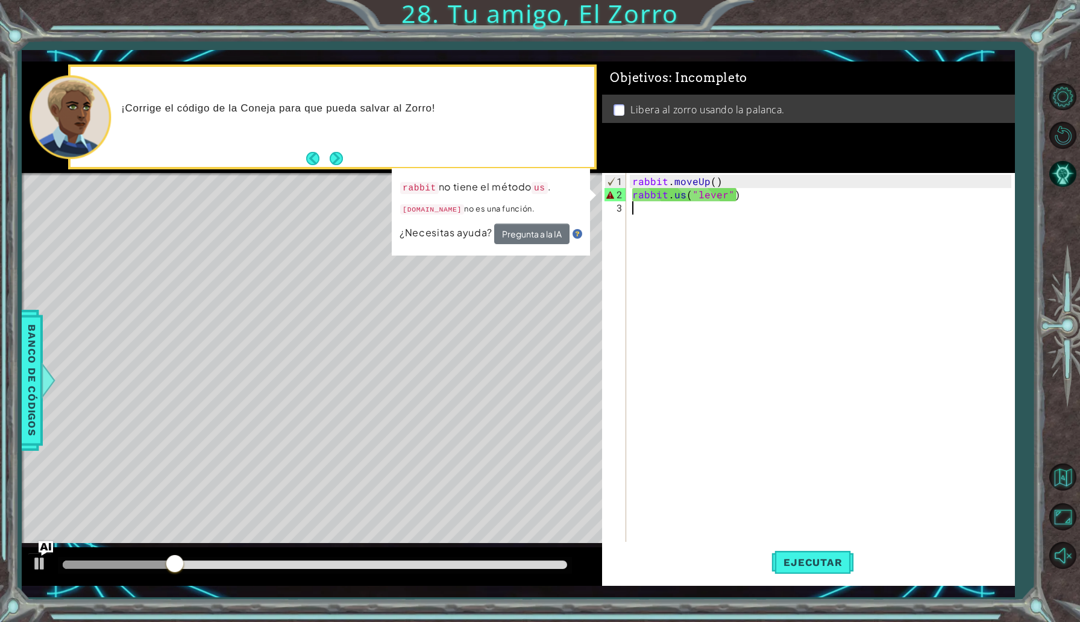
click at [685, 197] on div "rabbit . moveUp ( ) rabbit . us ( "lever" )" at bounding box center [823, 380] width 387 height 411
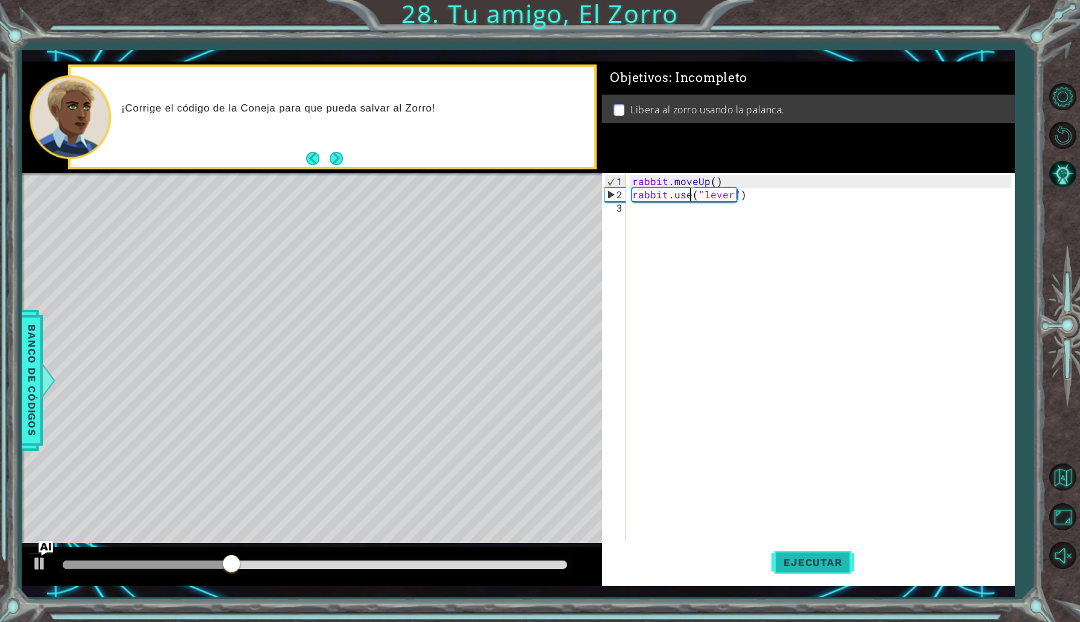
type textarea "rabbit.use("lever")"
click at [828, 559] on span "Ejecutar" at bounding box center [813, 562] width 83 height 12
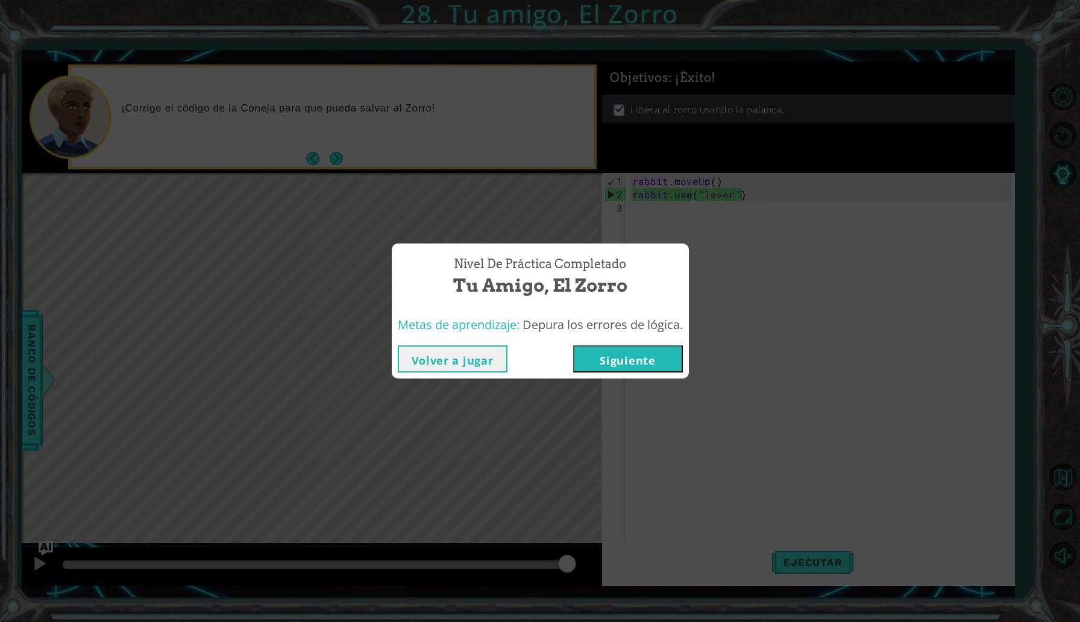
click at [652, 347] on button "Siguiente" at bounding box center [628, 358] width 110 height 27
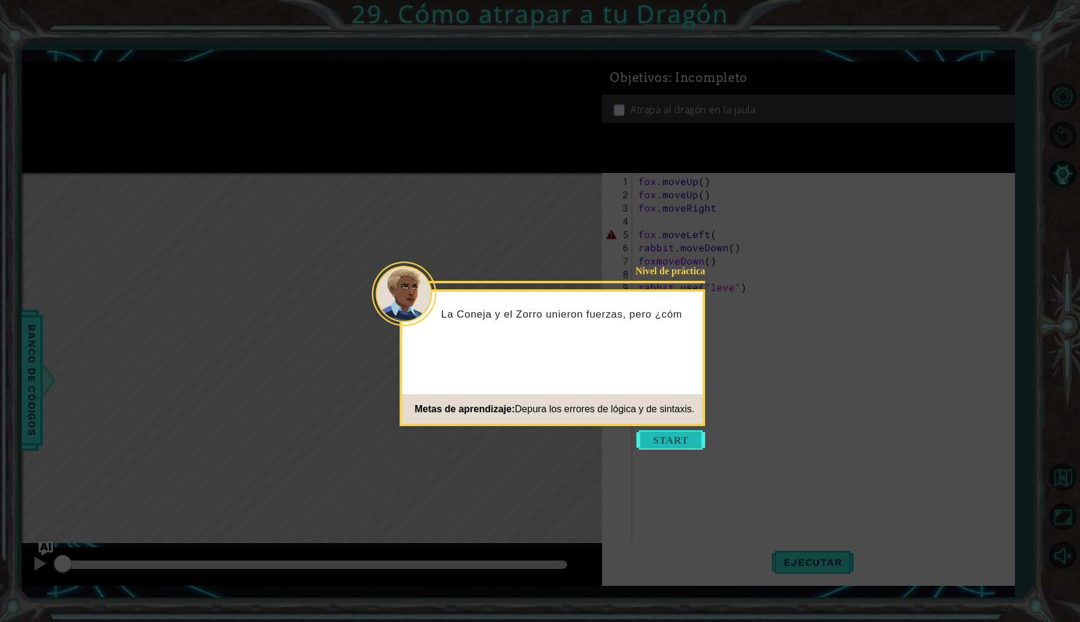
click at [684, 432] on button "Start" at bounding box center [671, 439] width 69 height 19
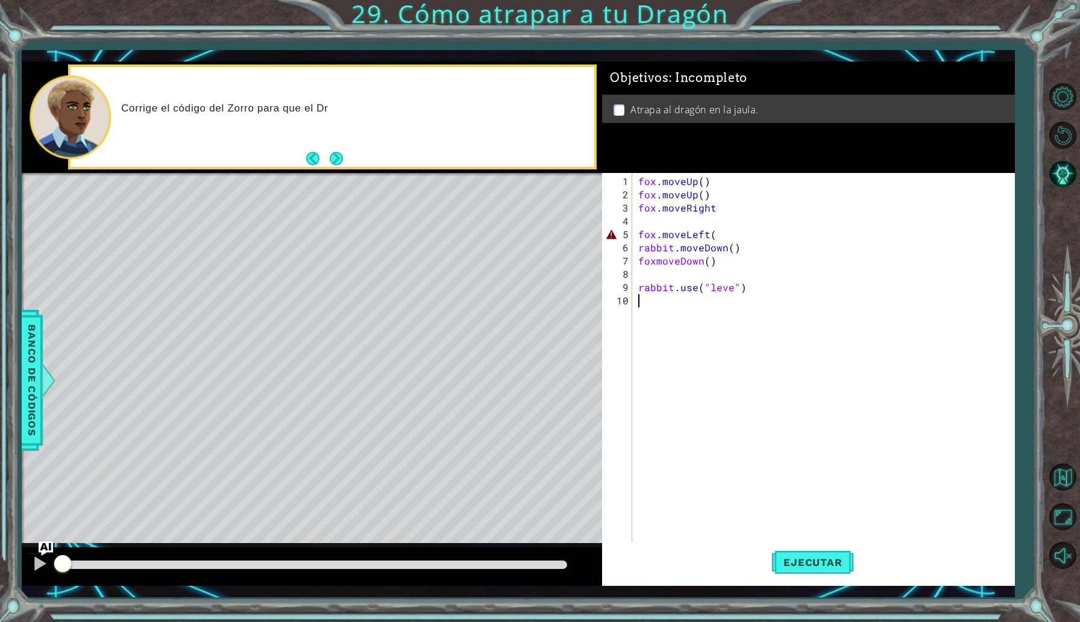
click at [721, 233] on div "fox . moveUp ( ) fox . moveUp ( ) fox . moveRight fox . moveLeft ( rabbit . mov…" at bounding box center [826, 380] width 381 height 411
click at [658, 261] on div "fox . moveUp ( ) fox . moveUp ( ) fox . moveRight fox . moveLeft ( ) rabbit . m…" at bounding box center [826, 380] width 381 height 411
click at [818, 555] on button "Ejecutar" at bounding box center [813, 562] width 83 height 41
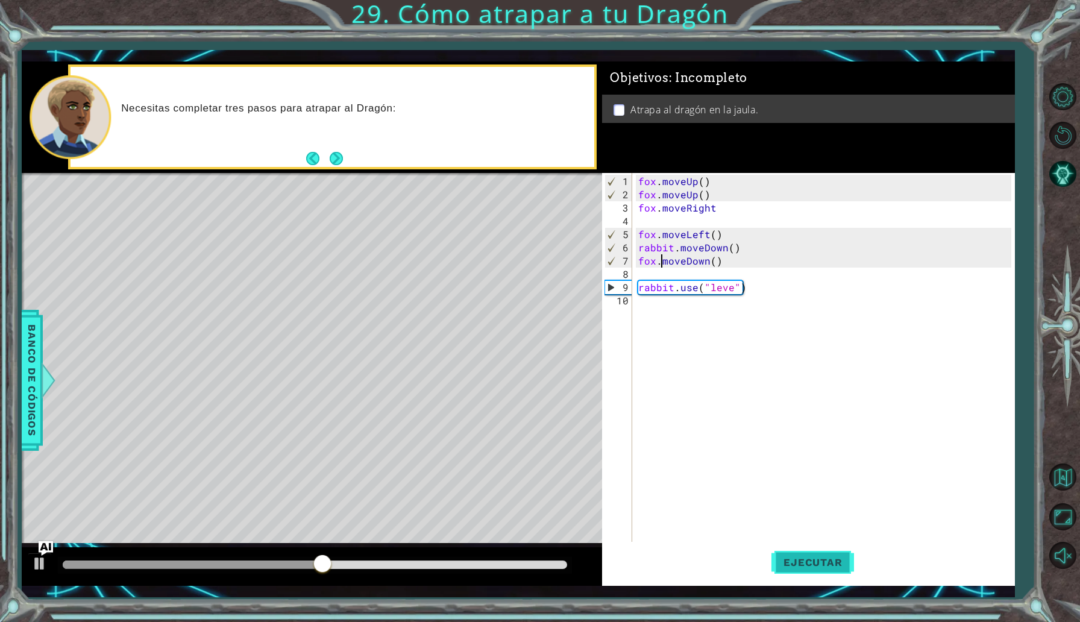
click at [802, 571] on button "Ejecutar" at bounding box center [813, 562] width 83 height 41
click at [333, 153] on button "Next" at bounding box center [336, 158] width 13 height 13
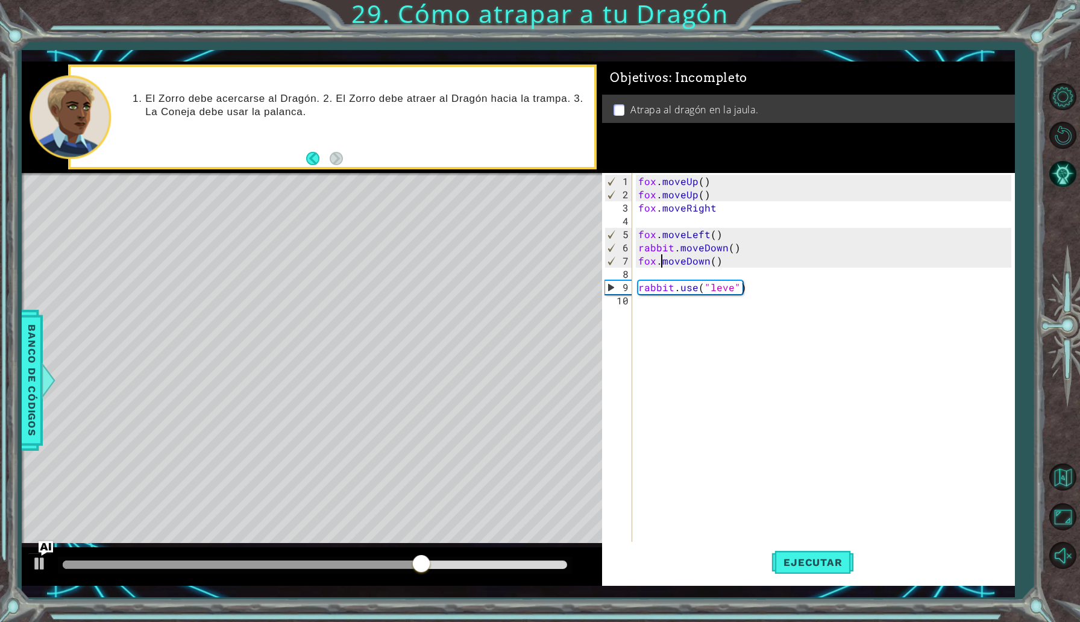
click at [718, 206] on div "fox . moveUp ( ) fox . moveUp ( ) fox . moveRight fox . moveLeft ( ) rabbit . m…" at bounding box center [826, 380] width 381 height 411
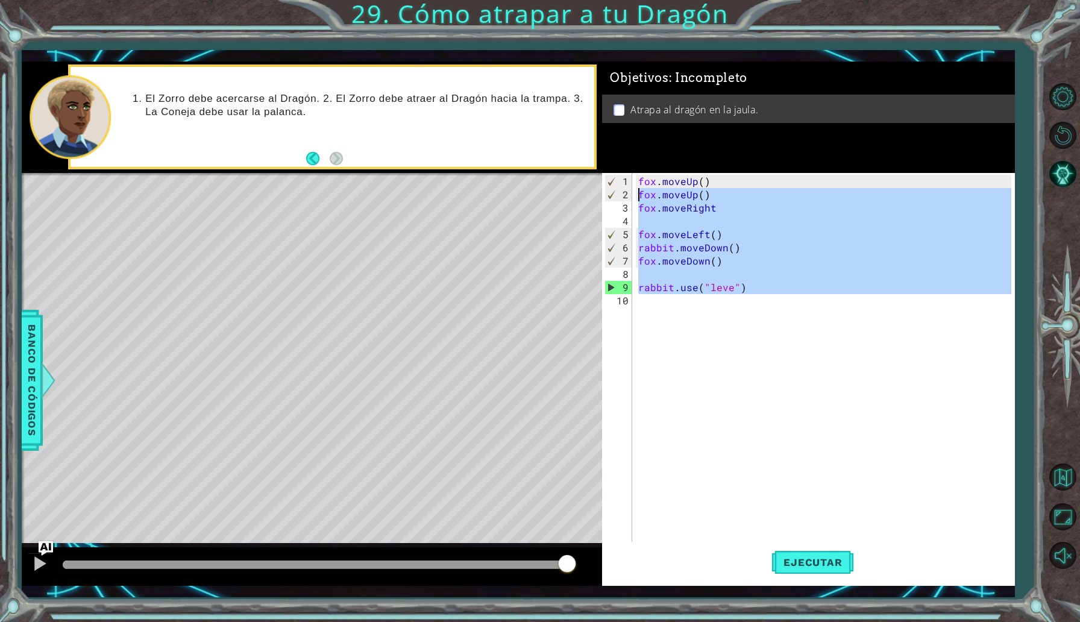
drag, startPoint x: 763, startPoint y: 297, endPoint x: 638, endPoint y: 190, distance: 163.7
click at [638, 190] on div "fox . moveUp ( ) fox . moveUp ( ) fox . moveRight fox . moveLeft ( ) rabbit . m…" at bounding box center [826, 380] width 381 height 411
drag, startPoint x: 640, startPoint y: 183, endPoint x: 741, endPoint y: 306, distance: 159.3
click at [741, 306] on div "fox . moveUp ( ) fox . moveUp ( ) fox . moveRight fox . moveLeft ( ) rabbit . m…" at bounding box center [826, 380] width 381 height 411
type textarea "rabbit.use("leve")"
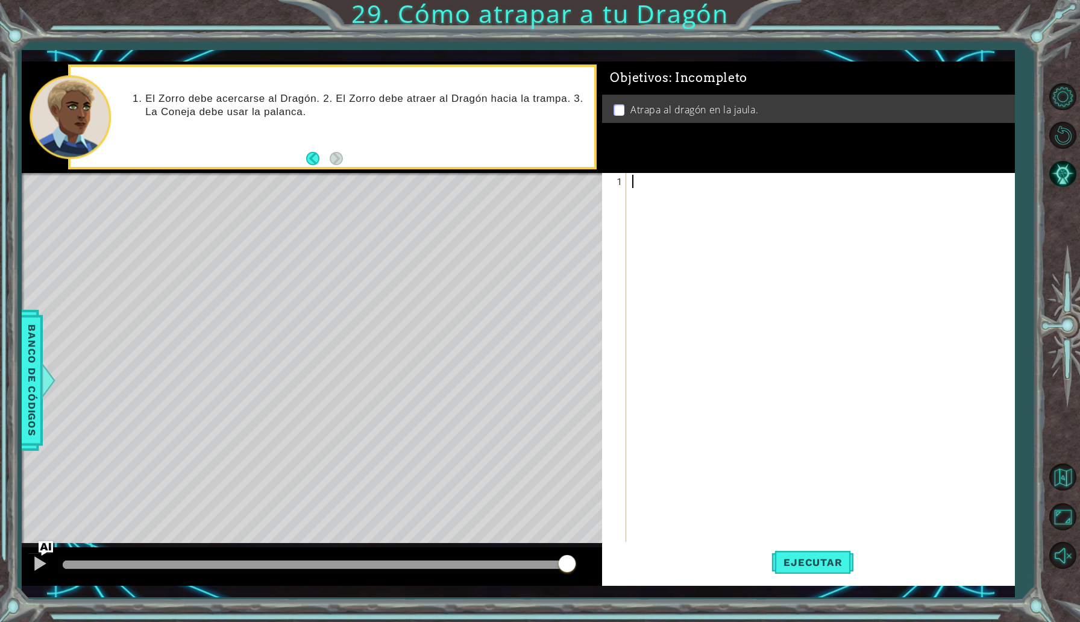
scroll to position [0, 0]
paste textarea "fox.moveUp()"
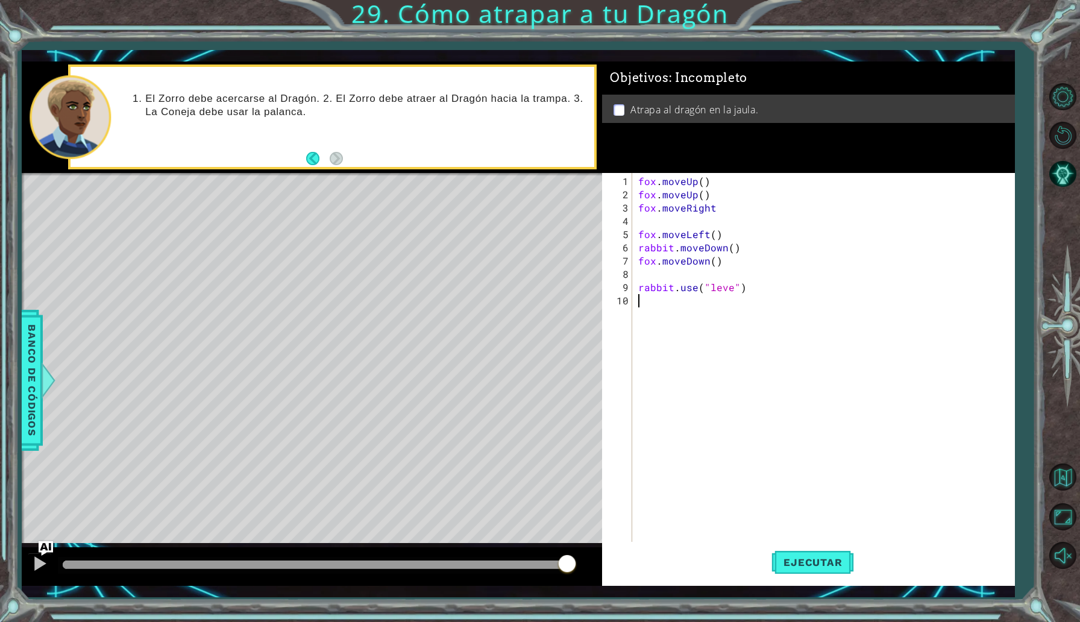
click at [695, 180] on div "fox . moveUp ( ) fox . moveUp ( ) fox . moveRight fox . moveLeft ( ) rabbit . m…" at bounding box center [827, 374] width 382 height 398
type textarea "fox.moveUp()"
